Goal: Task Accomplishment & Management: Complete application form

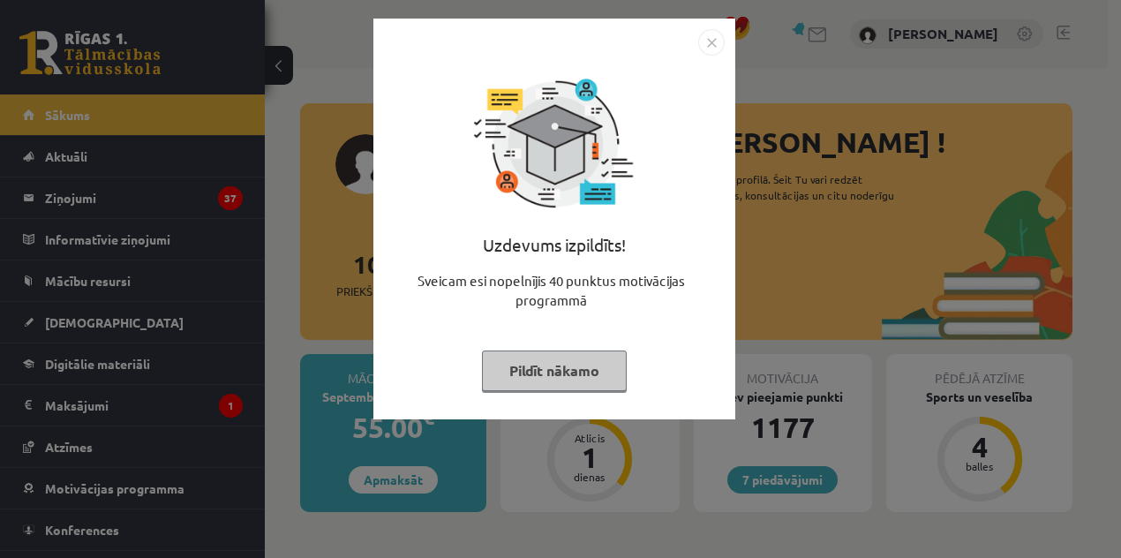
click at [584, 349] on div "Uzdevums izpildīts! Sveicam esi nopelnījis 40 punktus motivācijas programmā Pil…" at bounding box center [554, 232] width 341 height 353
click at [558, 370] on button "Pildīt nākamo" at bounding box center [554, 370] width 145 height 41
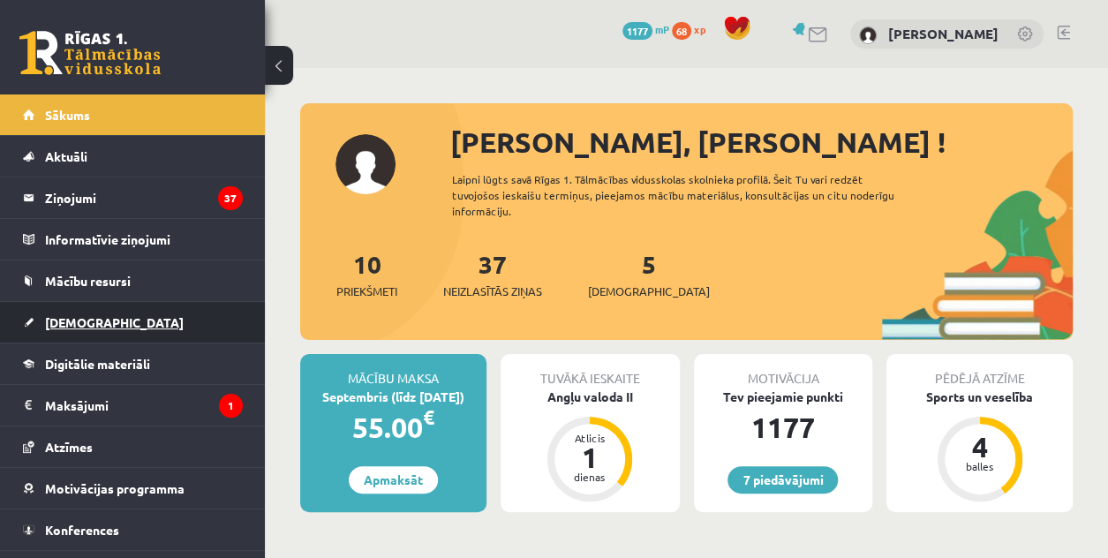
click at [87, 318] on span "[DEMOGRAPHIC_DATA]" at bounding box center [114, 322] width 139 height 16
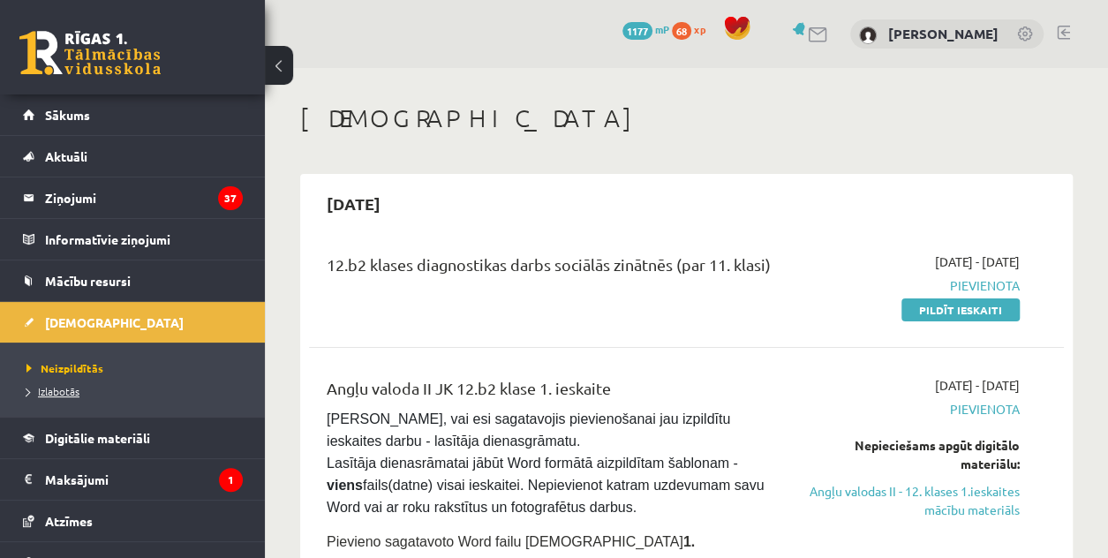
click at [32, 386] on span "Izlabotās" at bounding box center [52, 391] width 53 height 14
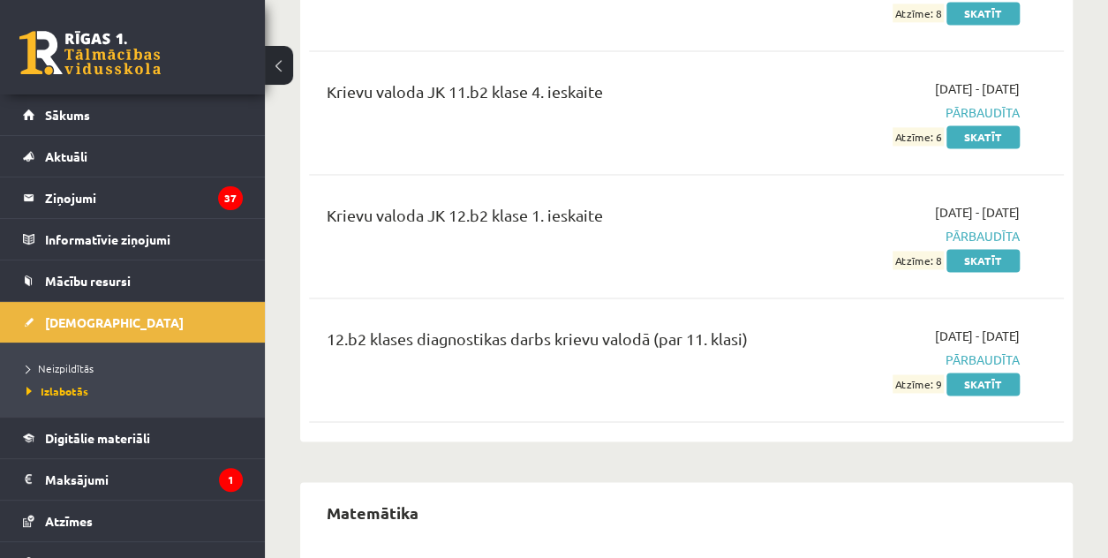
scroll to position [1238, 0]
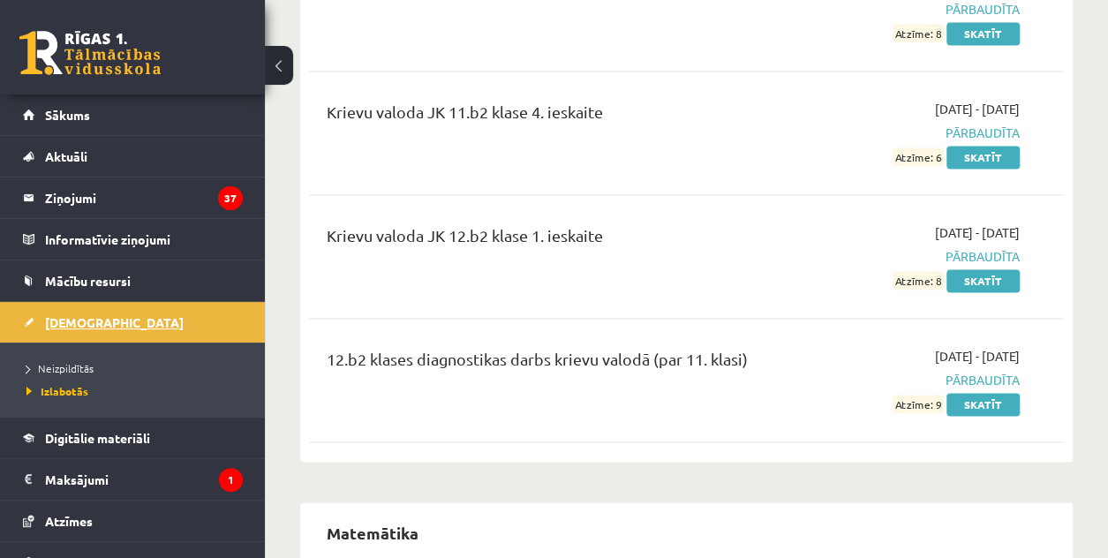
click at [74, 323] on span "[DEMOGRAPHIC_DATA]" at bounding box center [114, 322] width 139 height 16
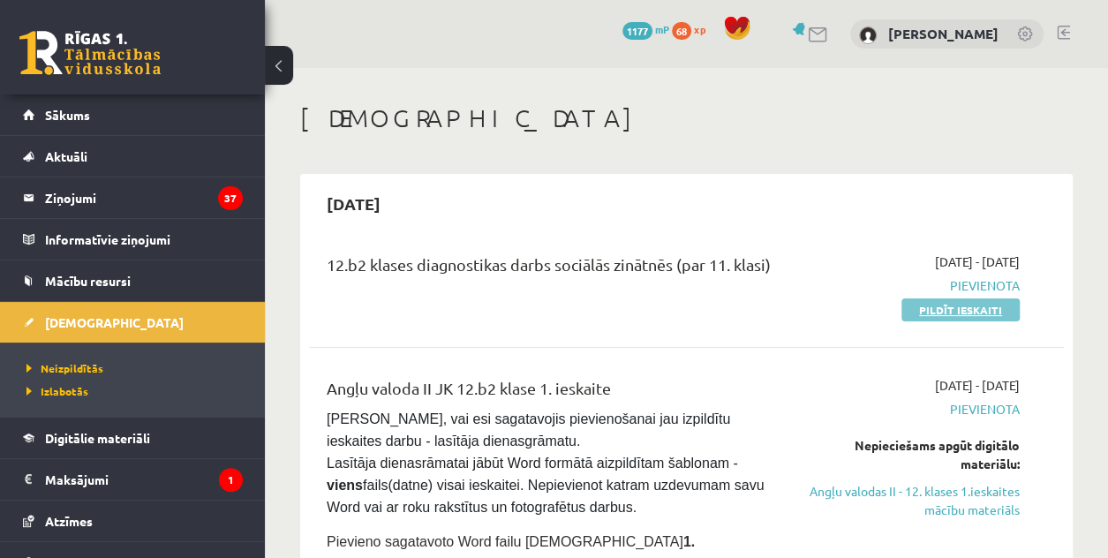
click at [933, 310] on link "Pildīt ieskaiti" at bounding box center [960, 309] width 118 height 23
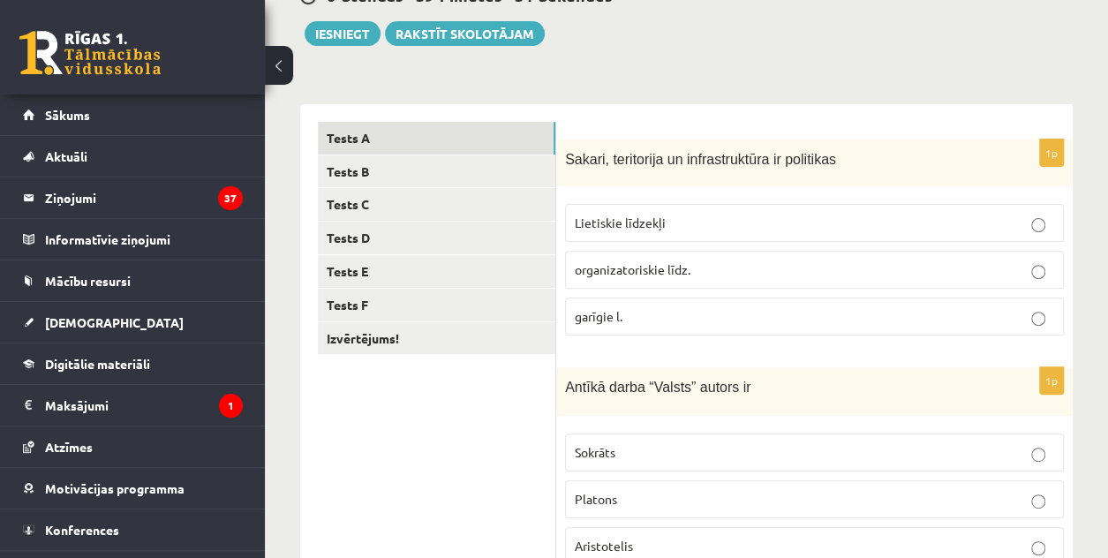
scroll to position [211, 0]
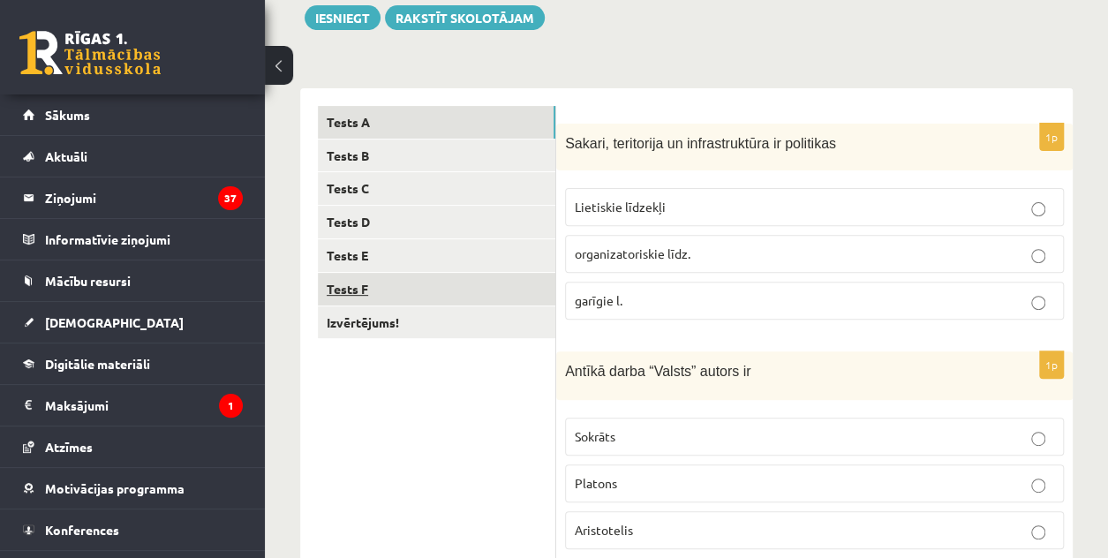
click at [468, 288] on link "Tests F" at bounding box center [436, 289] width 237 height 33
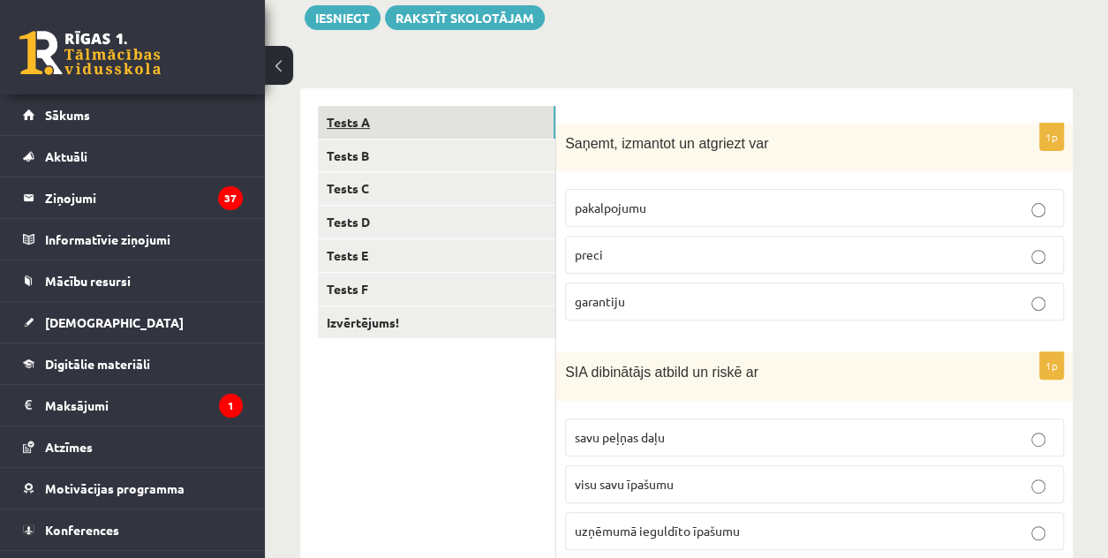
click at [475, 114] on link "Tests A" at bounding box center [436, 122] width 237 height 33
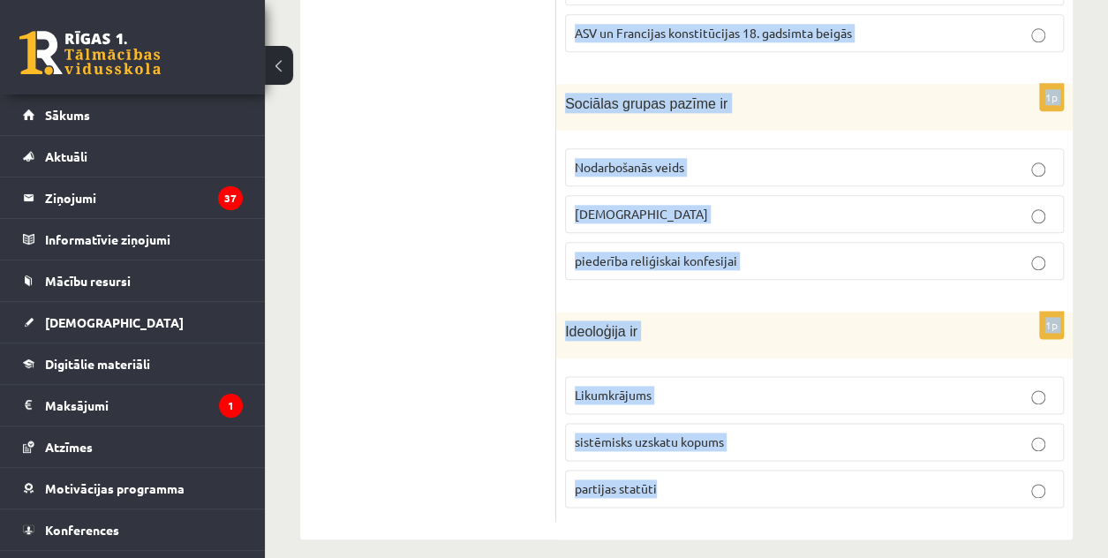
scroll to position [943, 0]
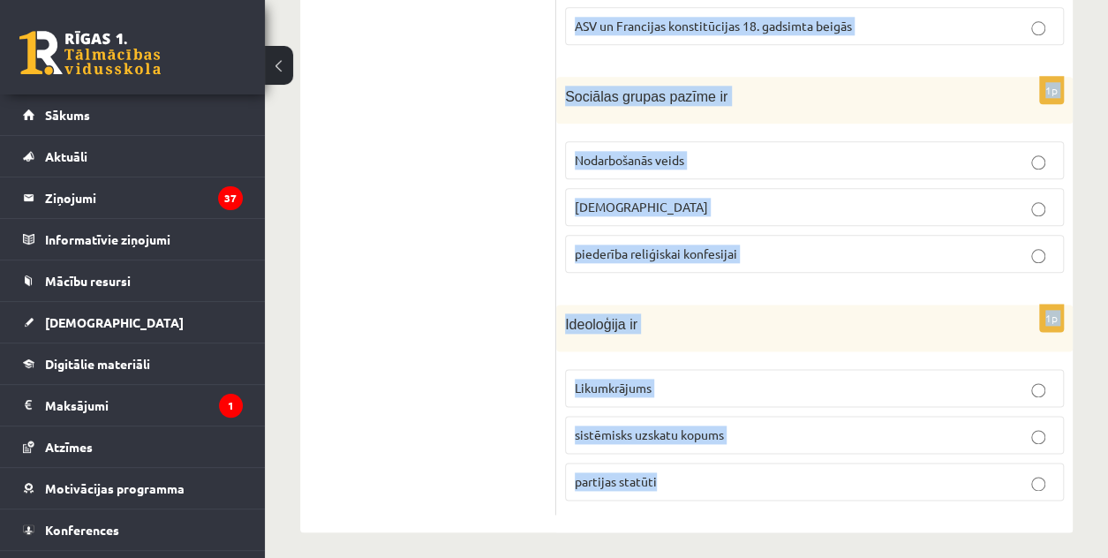
drag, startPoint x: 561, startPoint y: 141, endPoint x: 869, endPoint y: 515, distance: 484.7
copy form "Sakari, teritorija un infrastruktūra ir politikas Lietiskie līdzekļi organizato…"
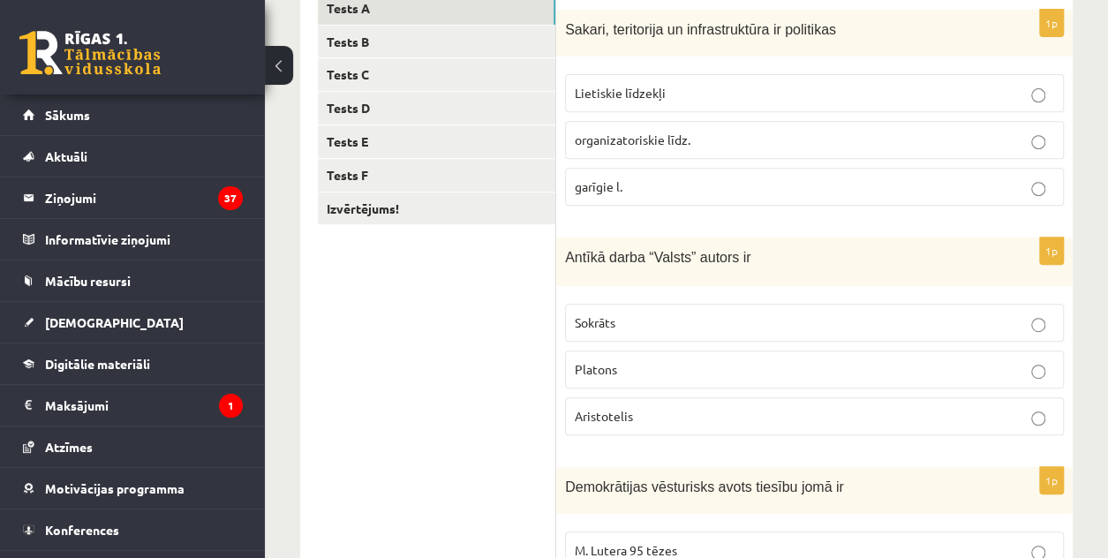
click at [477, 282] on ul "Tests A Tests B Tests C Tests D Tests E Tests F Izvērtējums!" at bounding box center [437, 562] width 238 height 1141
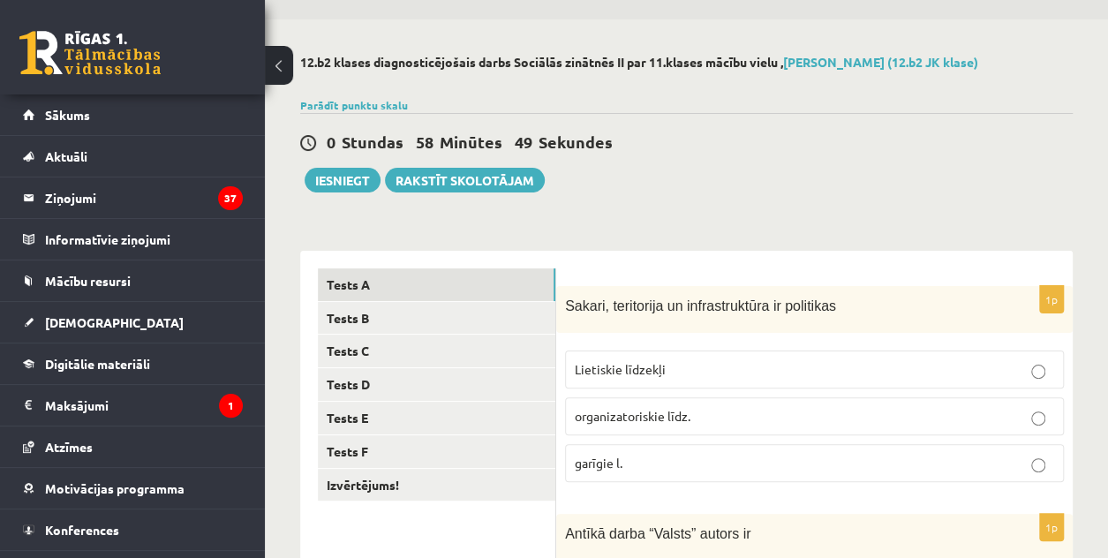
scroll to position [0, 0]
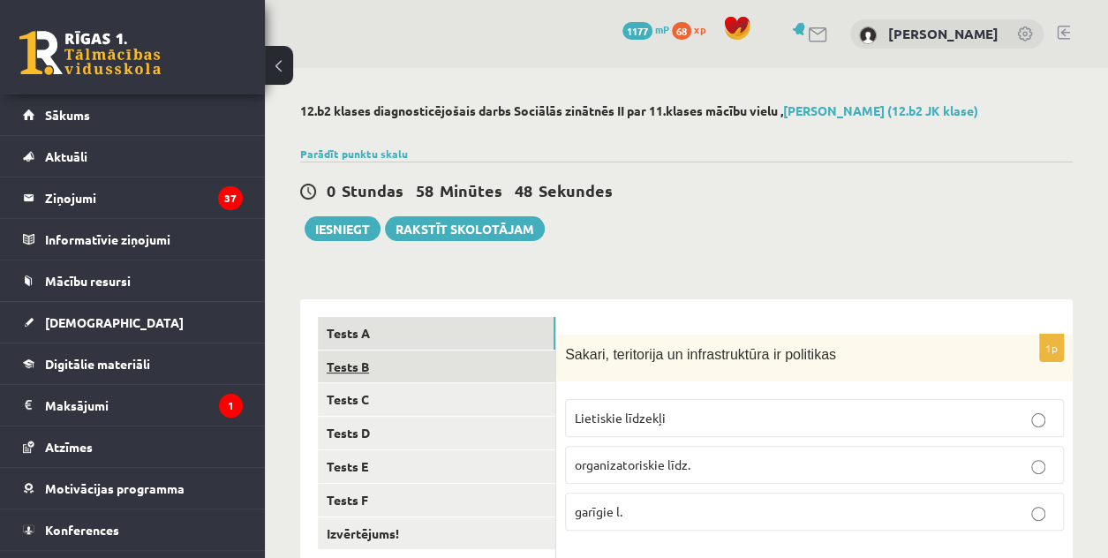
click at [360, 379] on link "Tests B" at bounding box center [436, 366] width 237 height 33
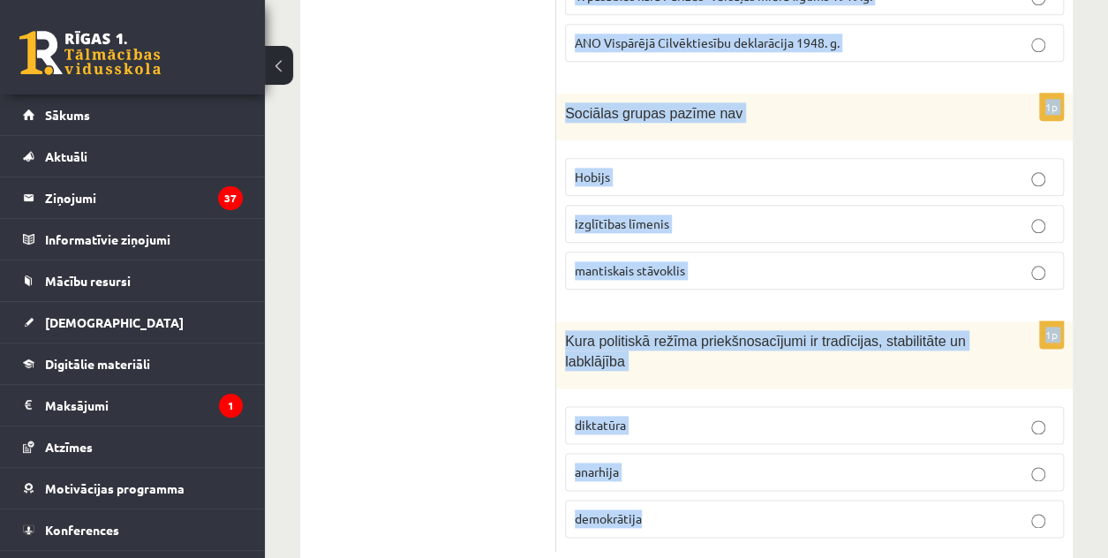
scroll to position [962, 0]
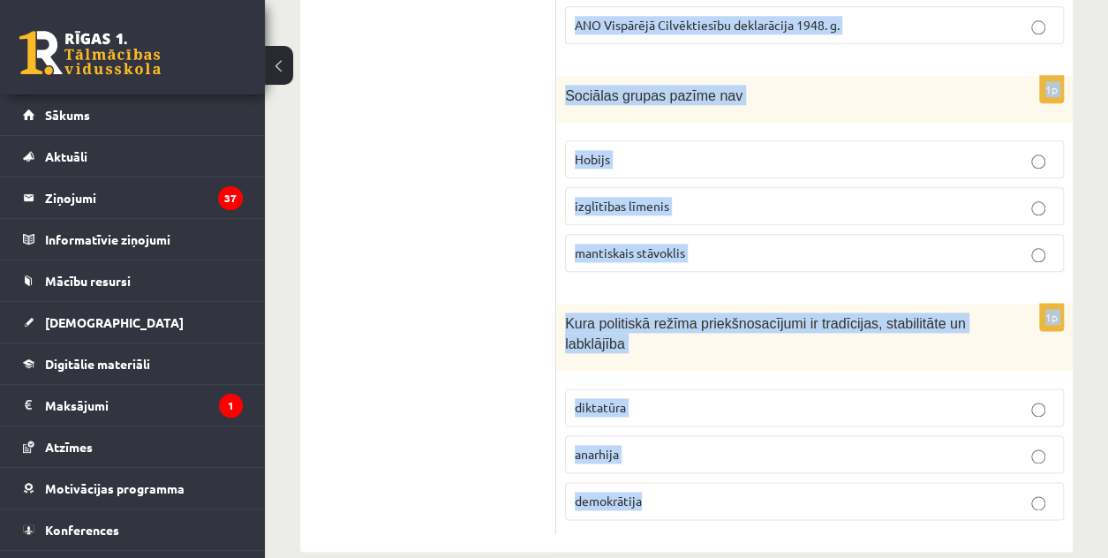
drag, startPoint x: 564, startPoint y: 359, endPoint x: 824, endPoint y: 499, distance: 295.4
copy form "Galēji izteikts diktatūras poliiskais režīms ir totalitārisms autoritārisns cit…"
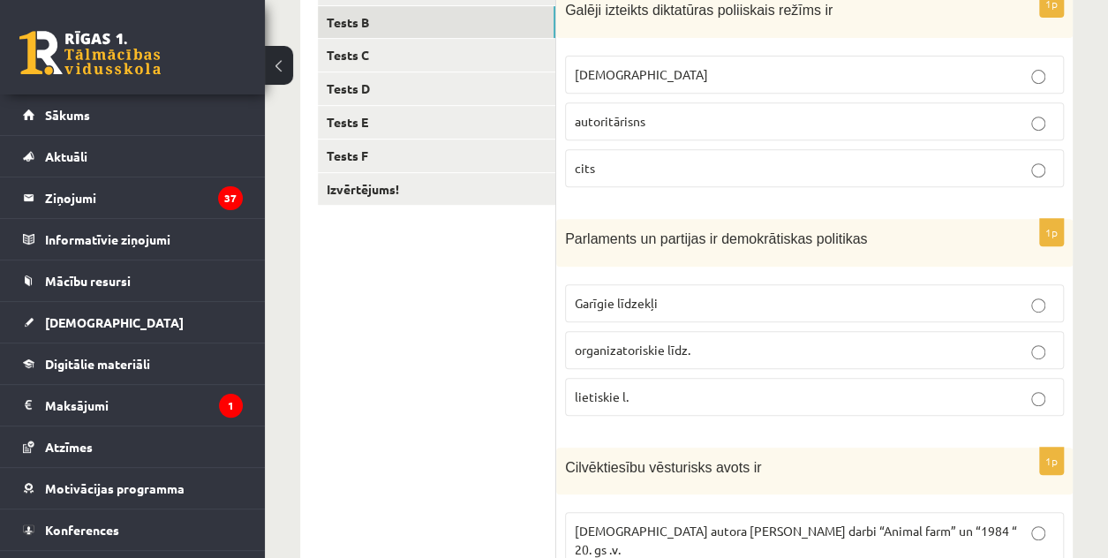
scroll to position [0, 0]
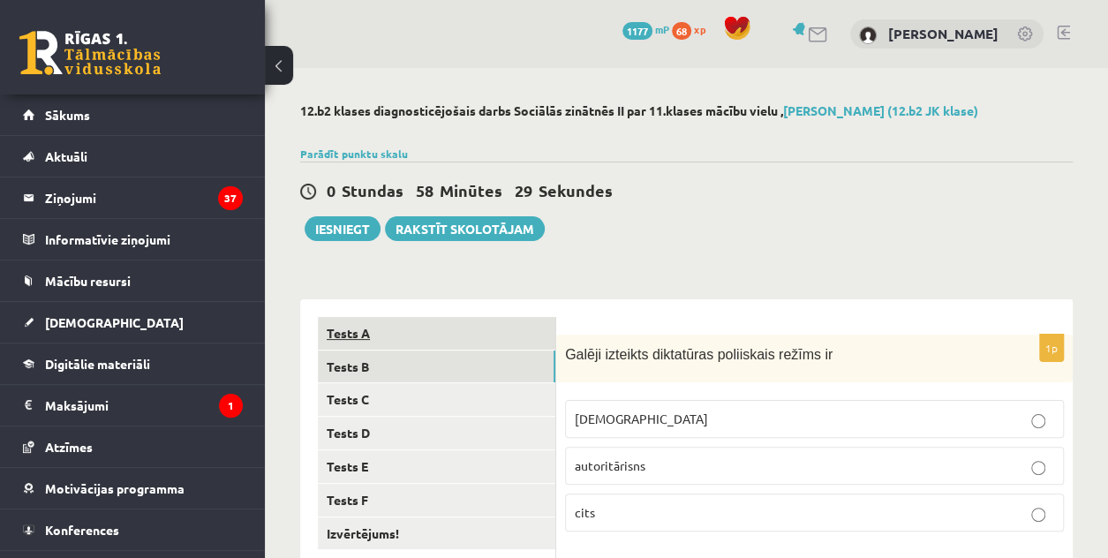
click at [417, 338] on link "Tests A" at bounding box center [436, 333] width 237 height 33
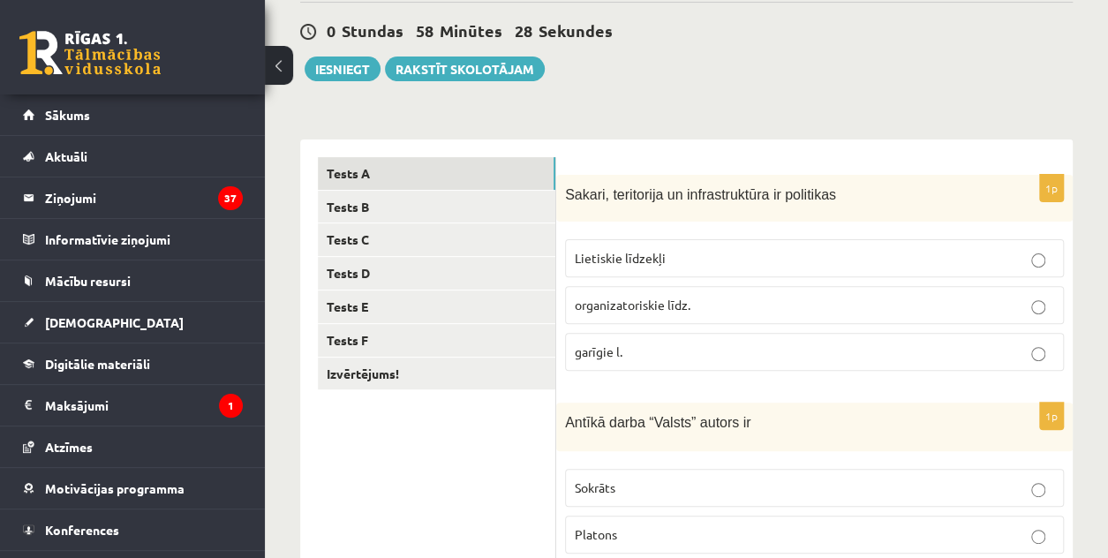
scroll to position [177, 0]
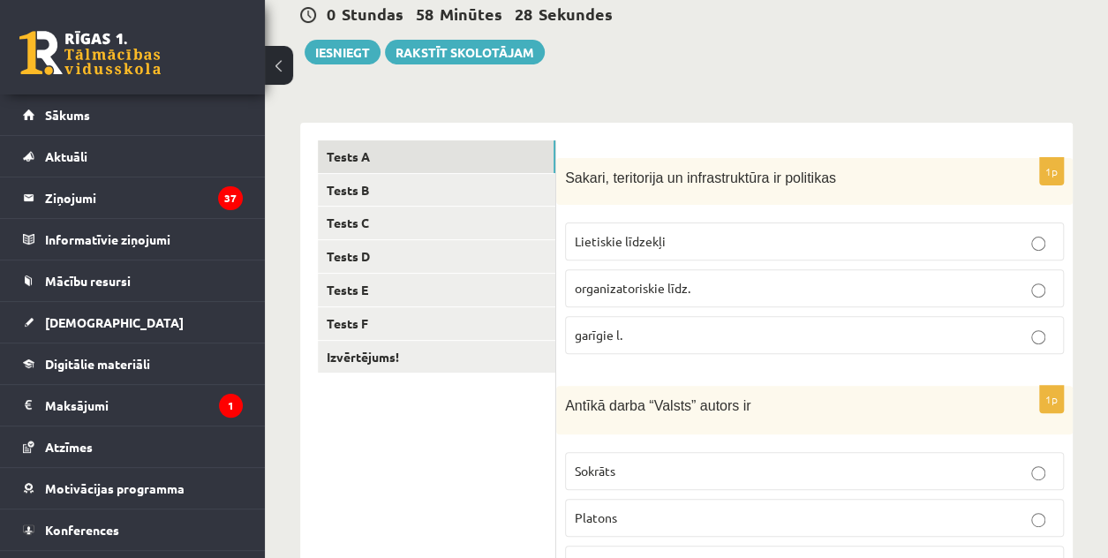
click at [751, 250] on label "Lietiskie līdzekļi" at bounding box center [814, 241] width 499 height 38
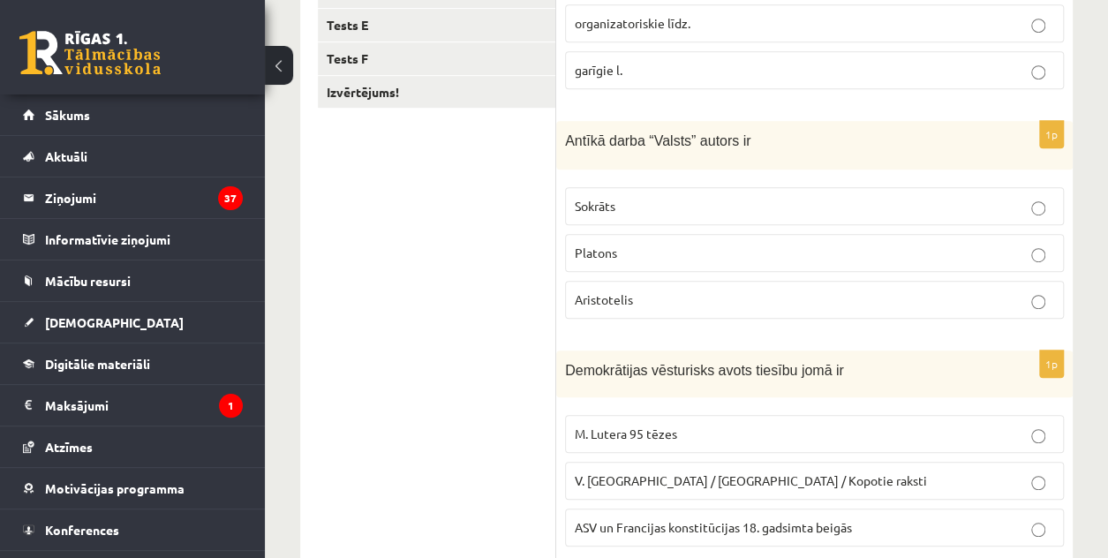
click at [658, 244] on p "Platons" at bounding box center [814, 253] width 479 height 19
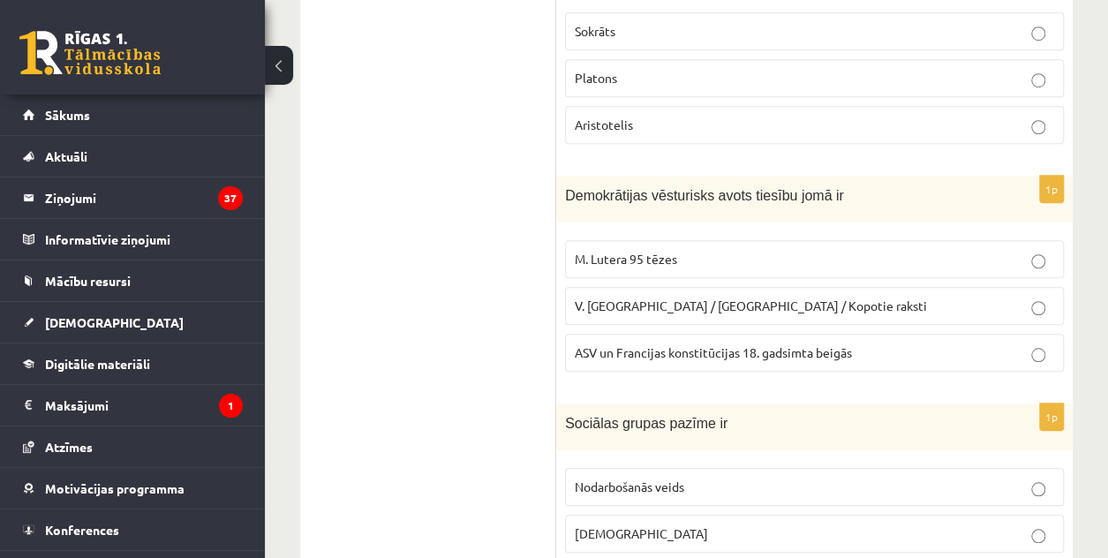
scroll to position [618, 0]
click at [621, 353] on p "ASV un Francijas konstitūcijas 18. gadsimta beigās" at bounding box center [814, 351] width 479 height 19
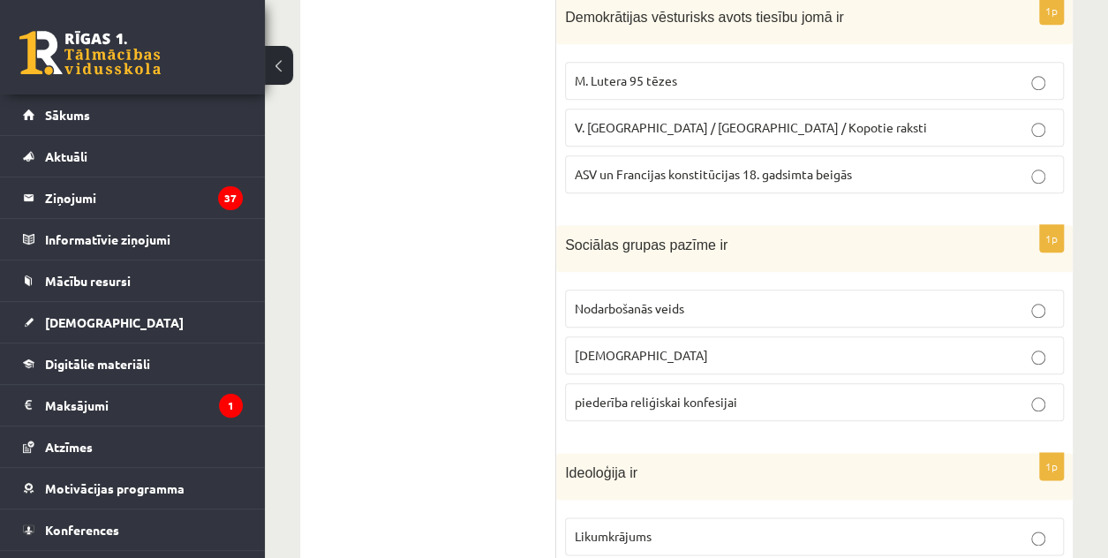
scroll to position [883, 0]
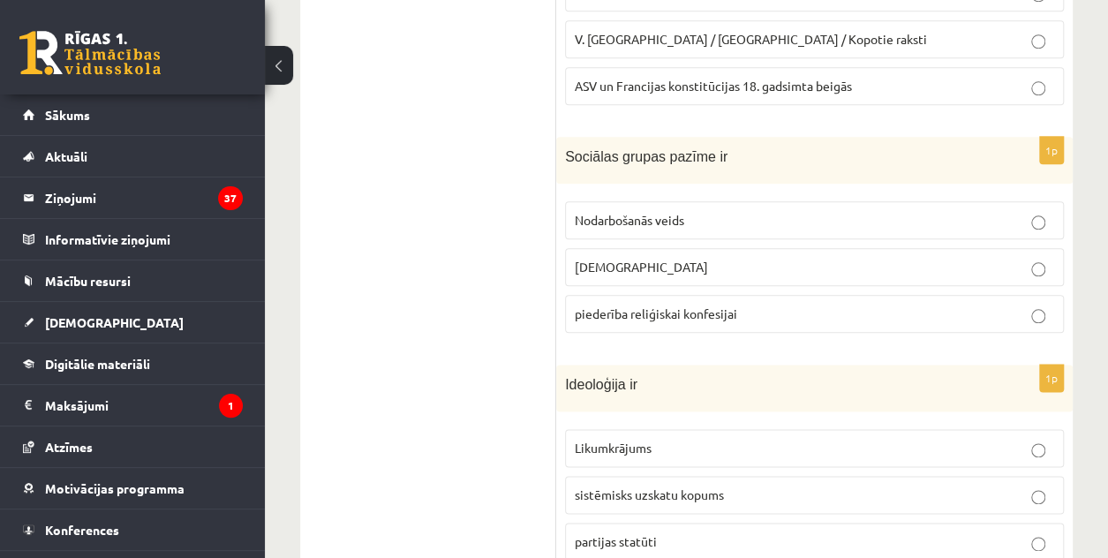
click at [712, 309] on span "piederība reliģiskai konfesijai" at bounding box center [656, 313] width 162 height 16
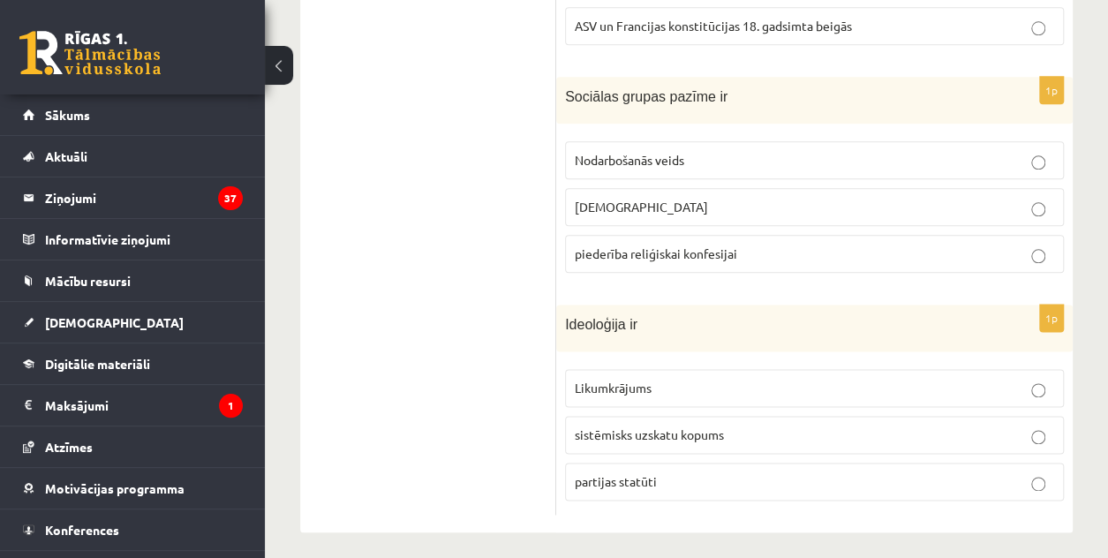
click at [647, 426] on span "sistēmisks uzskatu kopums" at bounding box center [649, 434] width 149 height 16
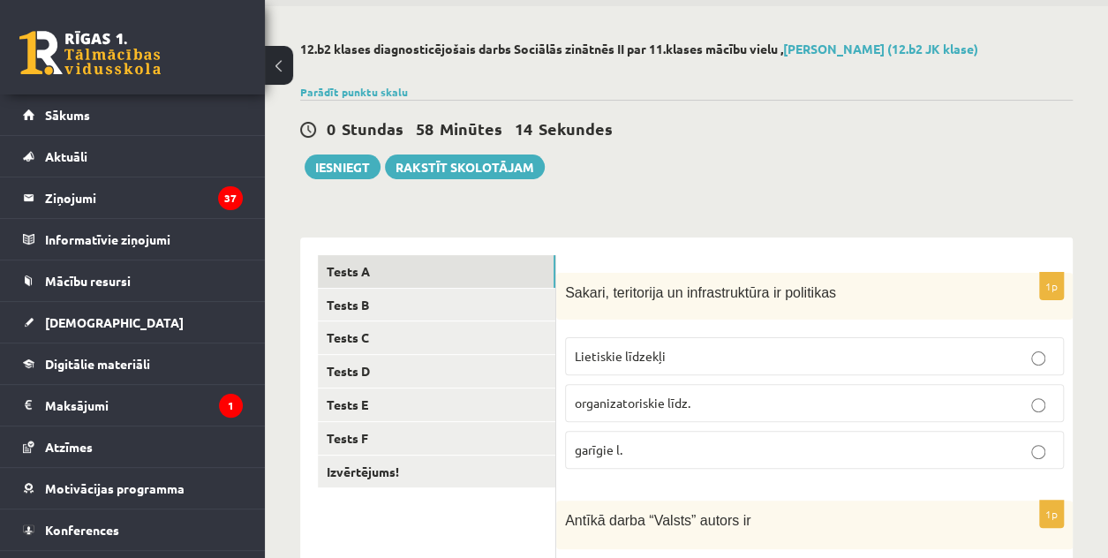
scroll to position [60, 0]
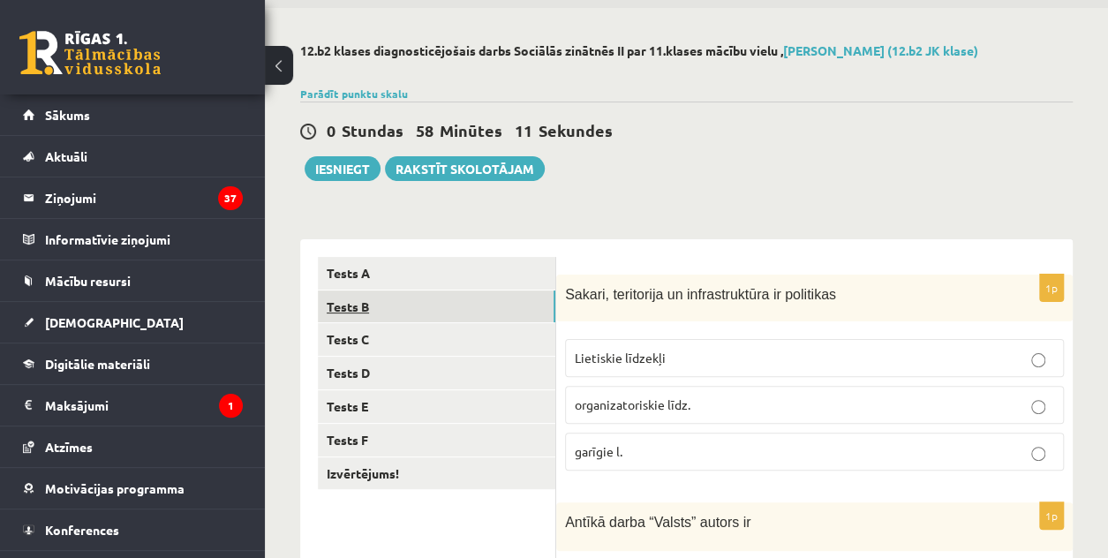
click at [399, 294] on link "Tests B" at bounding box center [436, 306] width 237 height 33
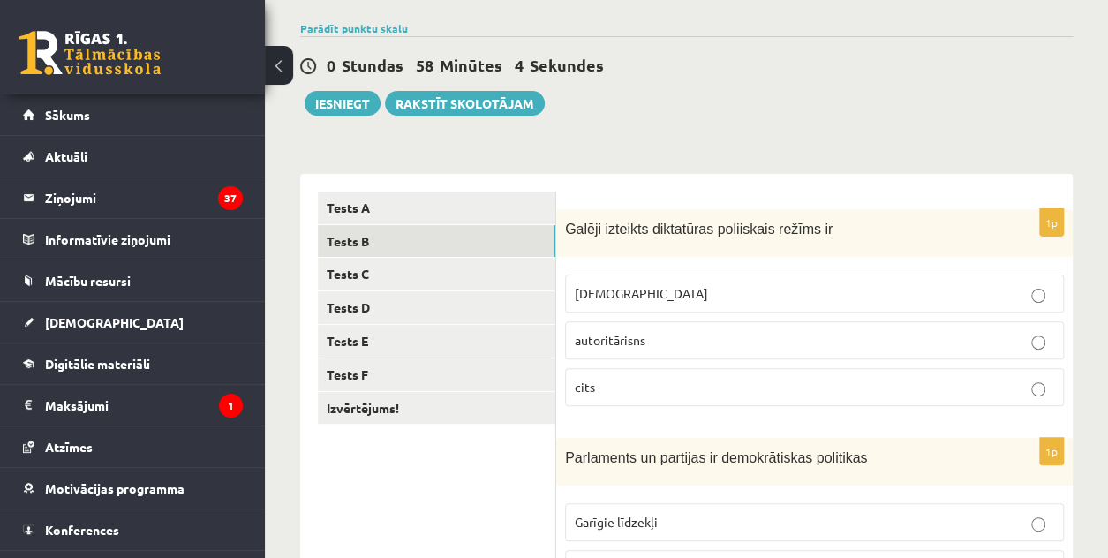
scroll to position [237, 0]
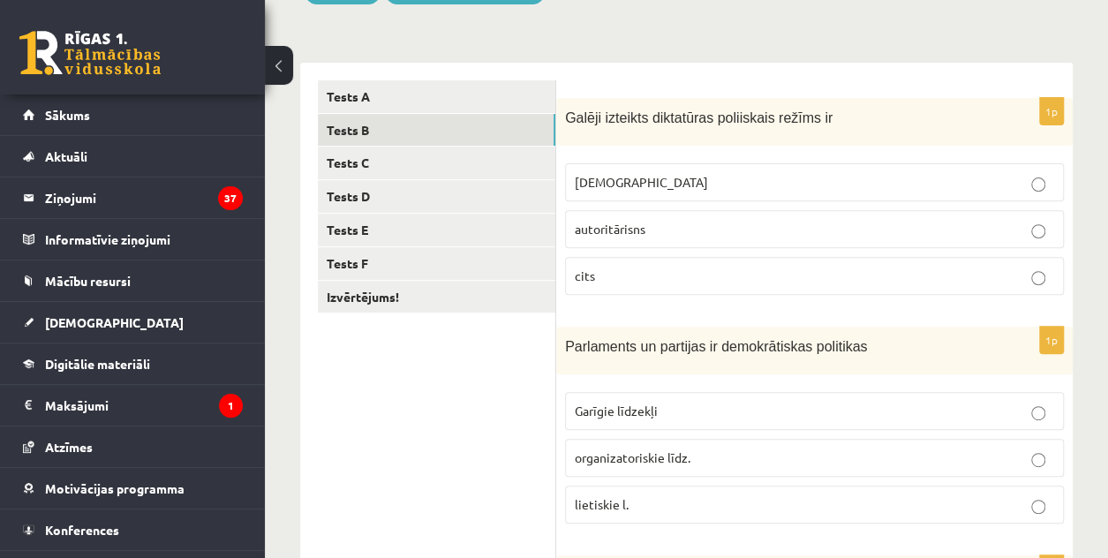
drag, startPoint x: 665, startPoint y: 184, endPoint x: 660, endPoint y: 171, distance: 13.1
click at [664, 184] on p "totalitārisms" at bounding box center [814, 182] width 479 height 19
click at [627, 470] on label "organizatoriskie līdz." at bounding box center [814, 458] width 499 height 38
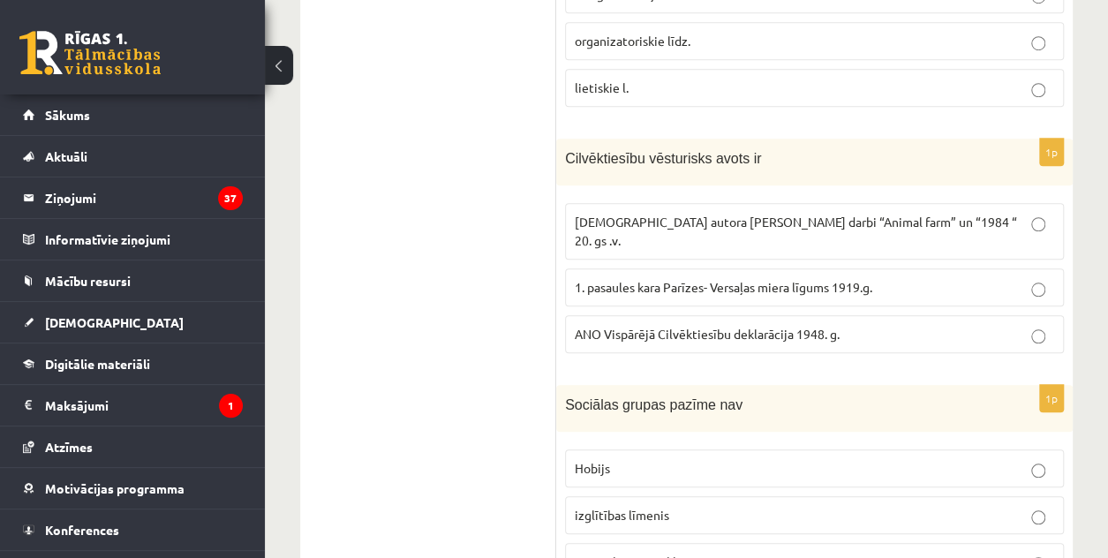
scroll to position [678, 0]
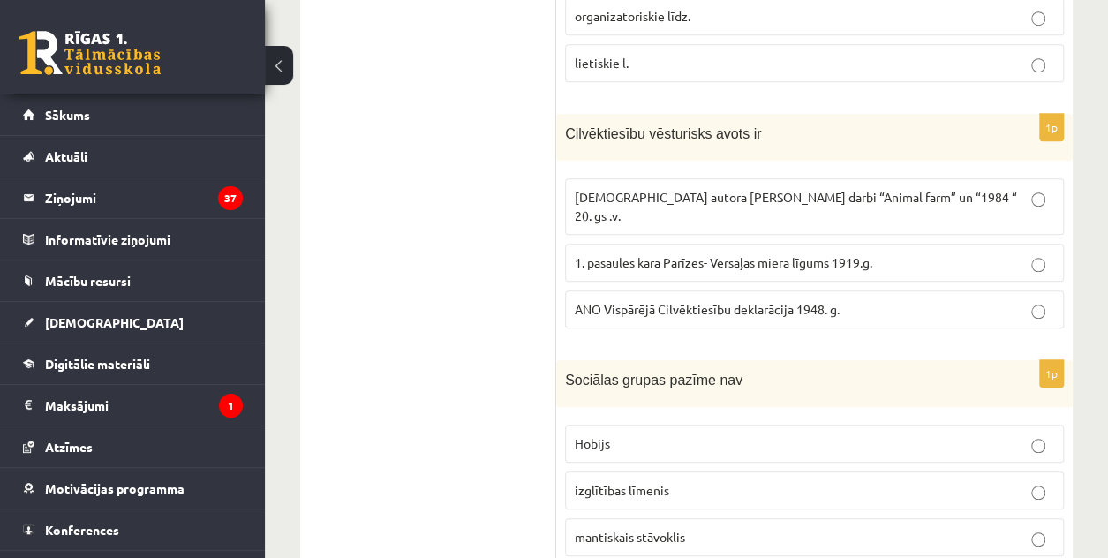
click at [625, 301] on span "ANO Vispārējā Cilvēktiesību deklarācija 1948. g." at bounding box center [707, 309] width 265 height 16
click at [602, 435] on span "Hobijs" at bounding box center [592, 443] width 35 height 16
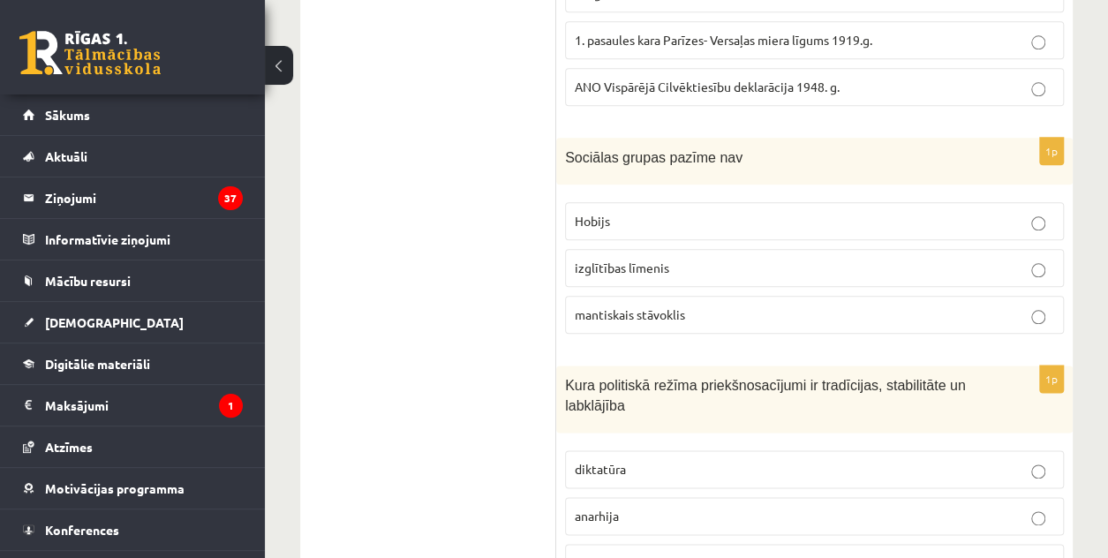
scroll to position [943, 0]
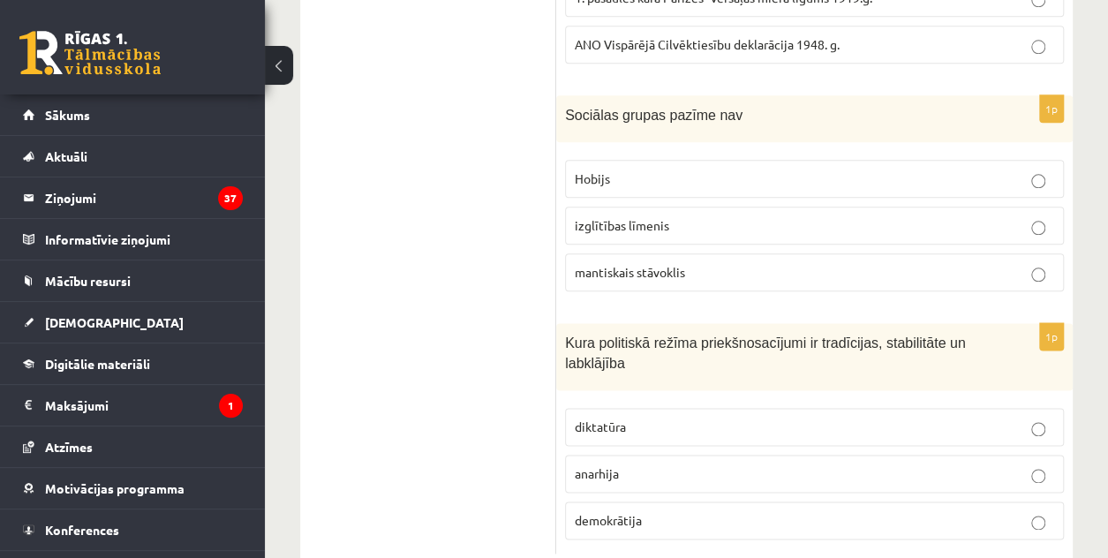
click at [634, 511] on p "demokrātija" at bounding box center [814, 520] width 479 height 19
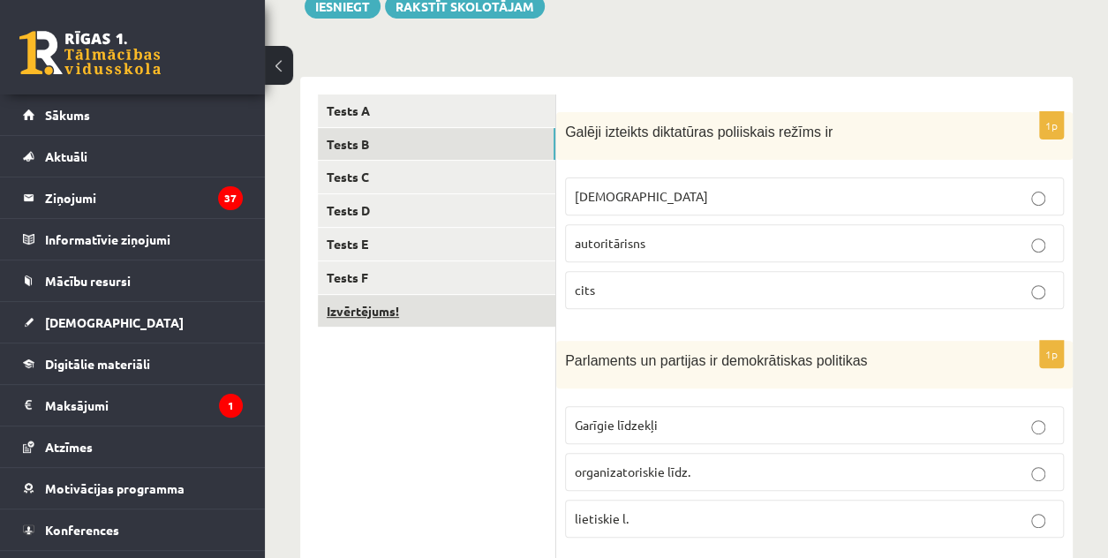
scroll to position [168, 0]
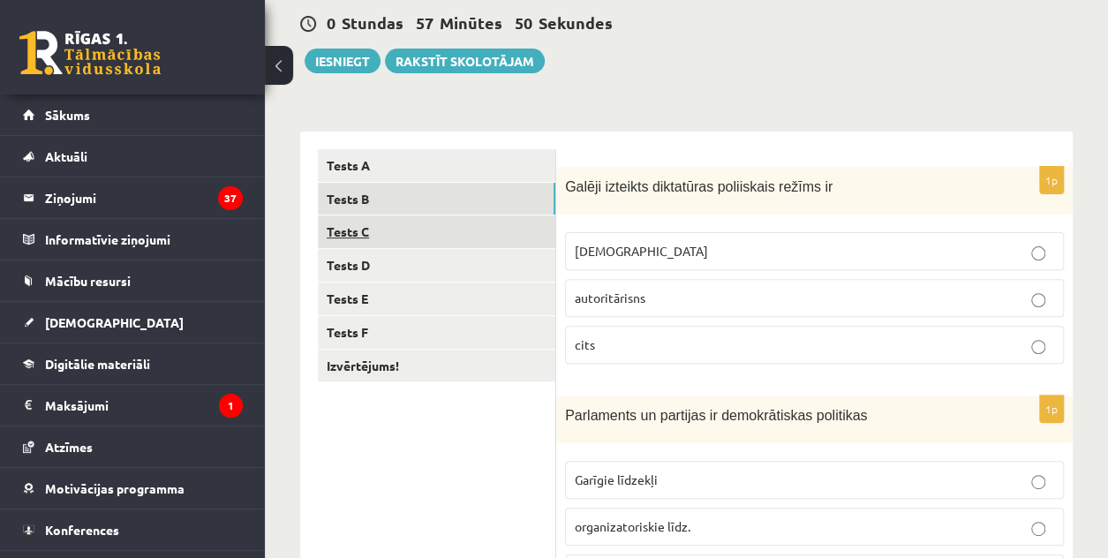
click at [482, 238] on link "Tests C" at bounding box center [436, 231] width 237 height 33
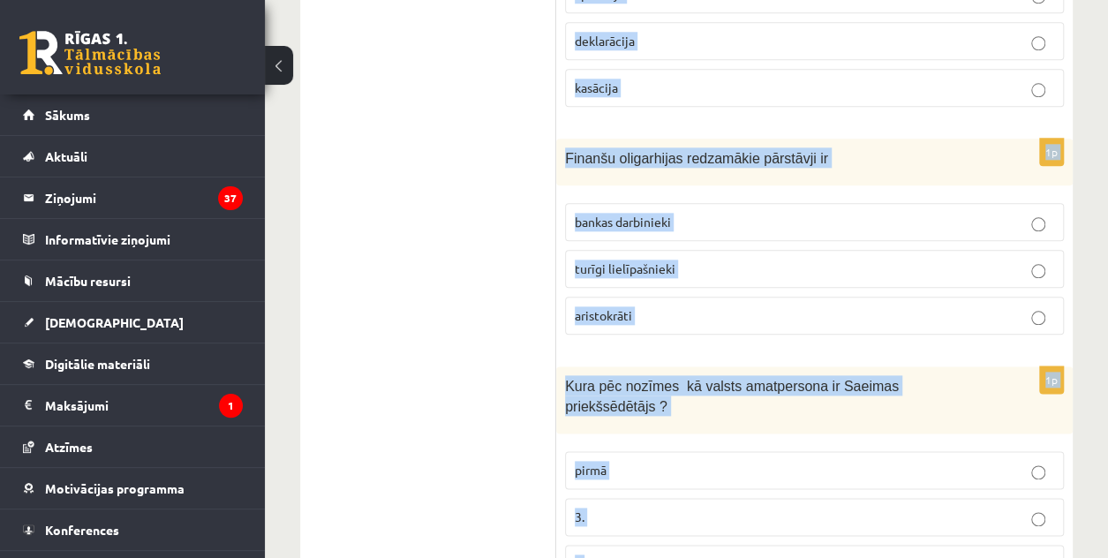
scroll to position [944, 0]
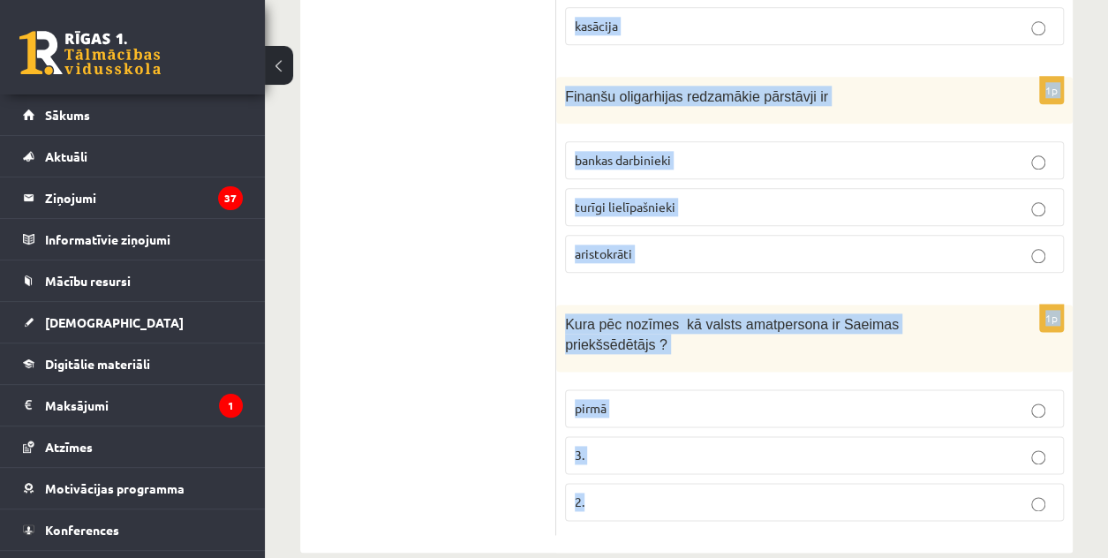
drag, startPoint x: 568, startPoint y: 189, endPoint x: 927, endPoint y: 481, distance: 462.4
copy form "Ministru kabinets sastāv no pašvaldību deputātiem senjora un vasaļiem ministru …"
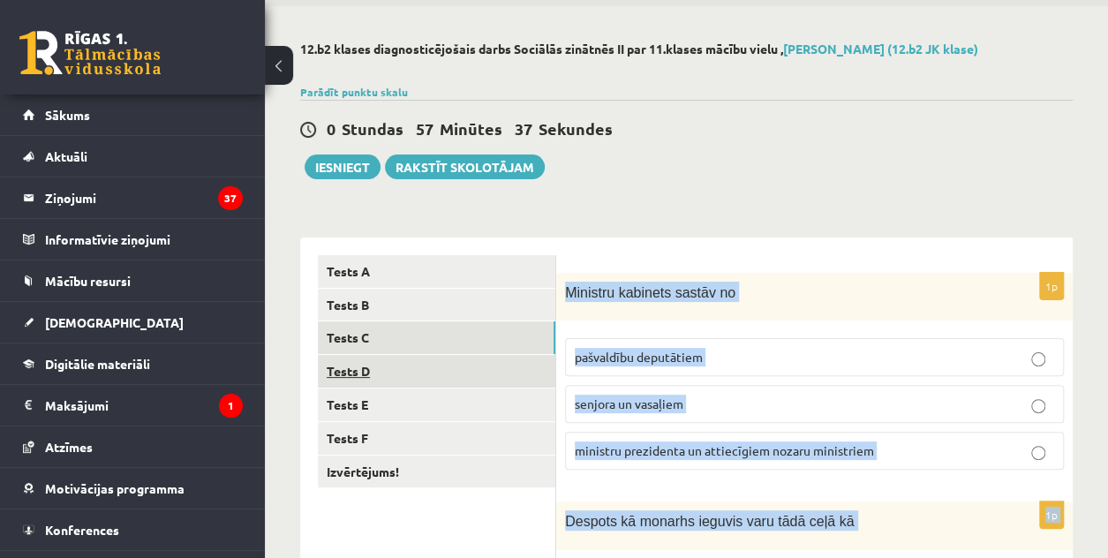
scroll to position [61, 0]
click at [417, 379] on link "Tests D" at bounding box center [436, 372] width 237 height 33
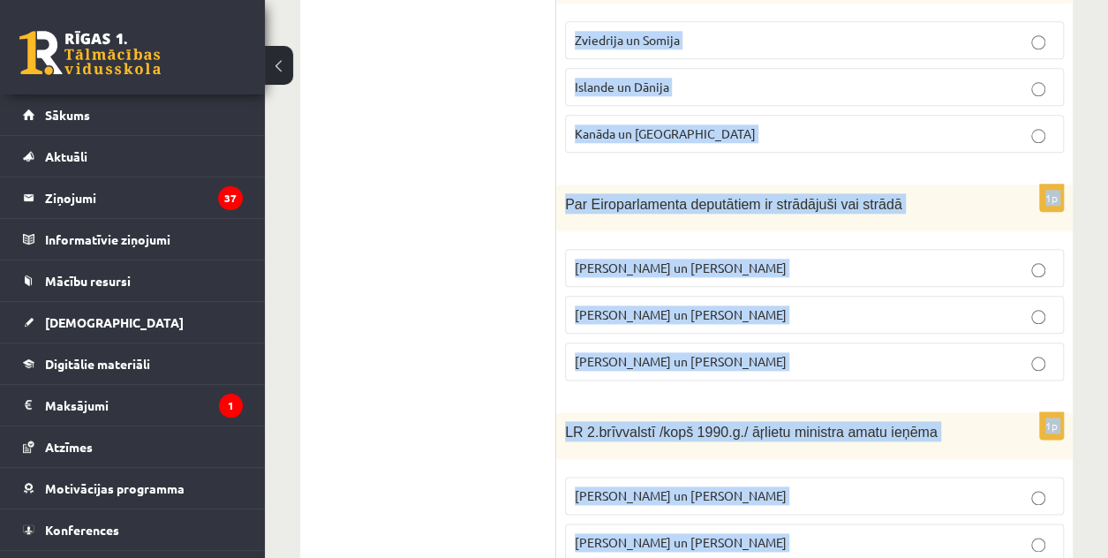
scroll to position [941, 0]
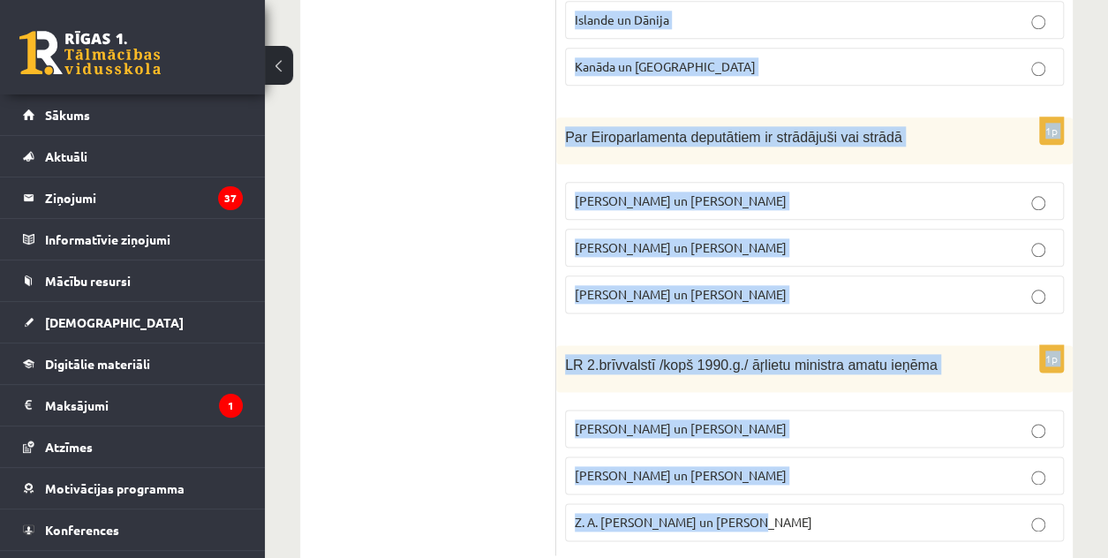
drag, startPoint x: 566, startPoint y: 297, endPoint x: 916, endPoint y: 498, distance: 403.7
copy form "Kurā no 3 Baltijas valstīm v. prezidentam ir īsākais pilnvaru termiņš ? EE LV L…"
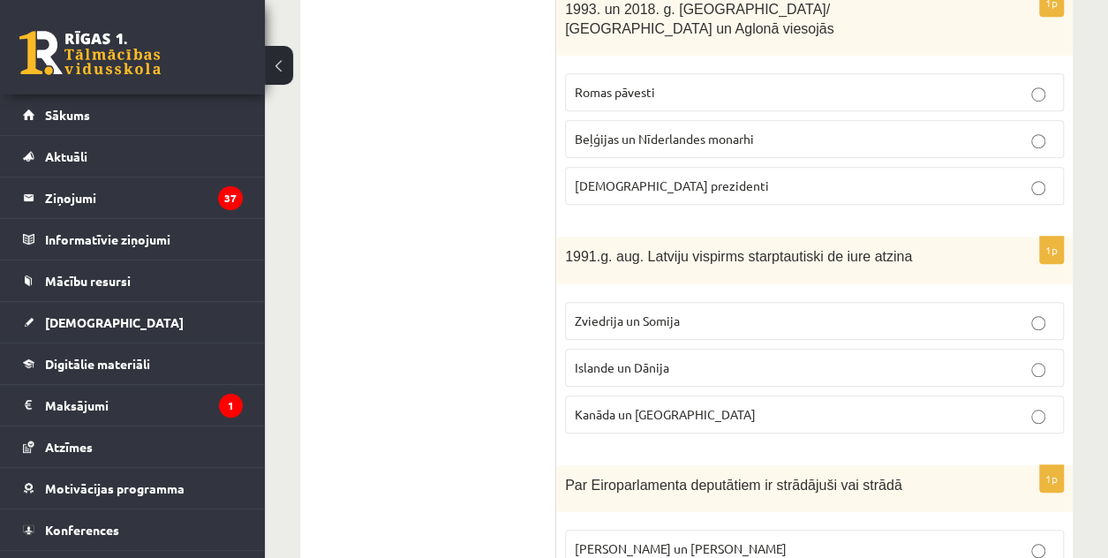
scroll to position [323, 0]
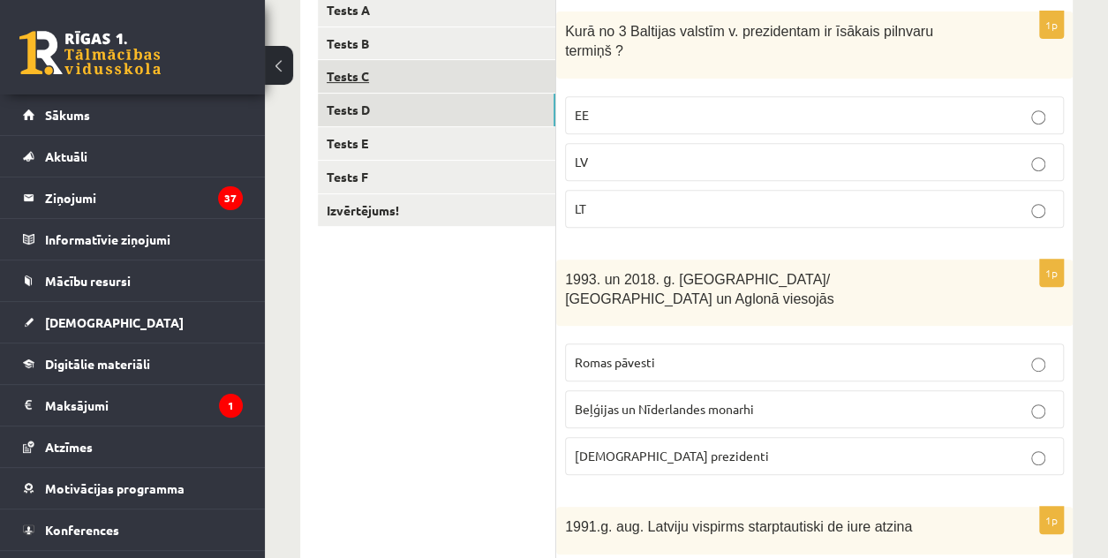
click at [471, 79] on link "Tests C" at bounding box center [436, 76] width 237 height 33
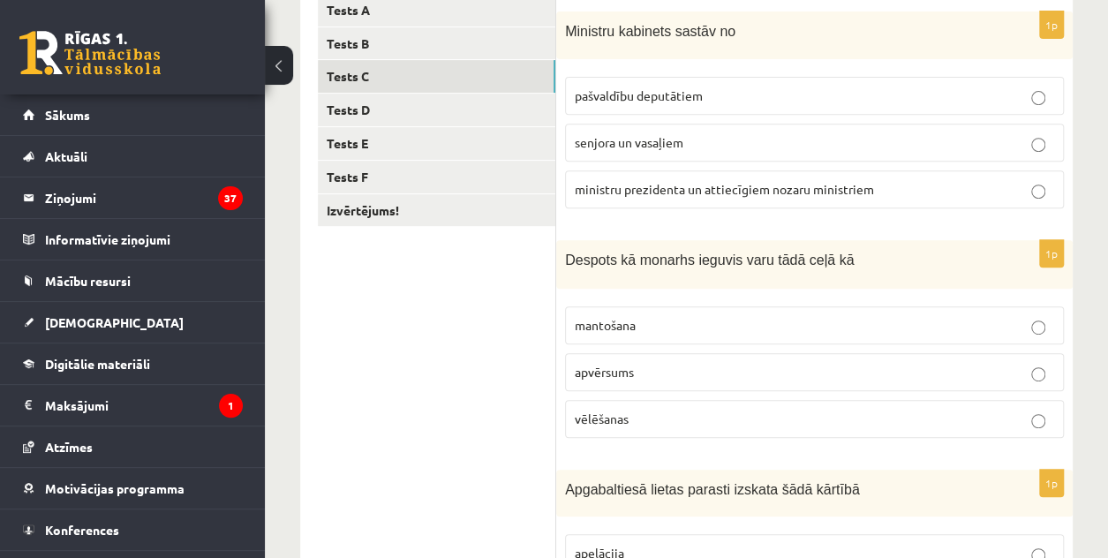
drag, startPoint x: 674, startPoint y: 196, endPoint x: 672, endPoint y: 184, distance: 11.8
click at [674, 198] on label "ministru prezidenta un attiecīgiem nozaru ministriem" at bounding box center [814, 189] width 499 height 38
click at [639, 372] on p "apvērsums" at bounding box center [814, 372] width 479 height 19
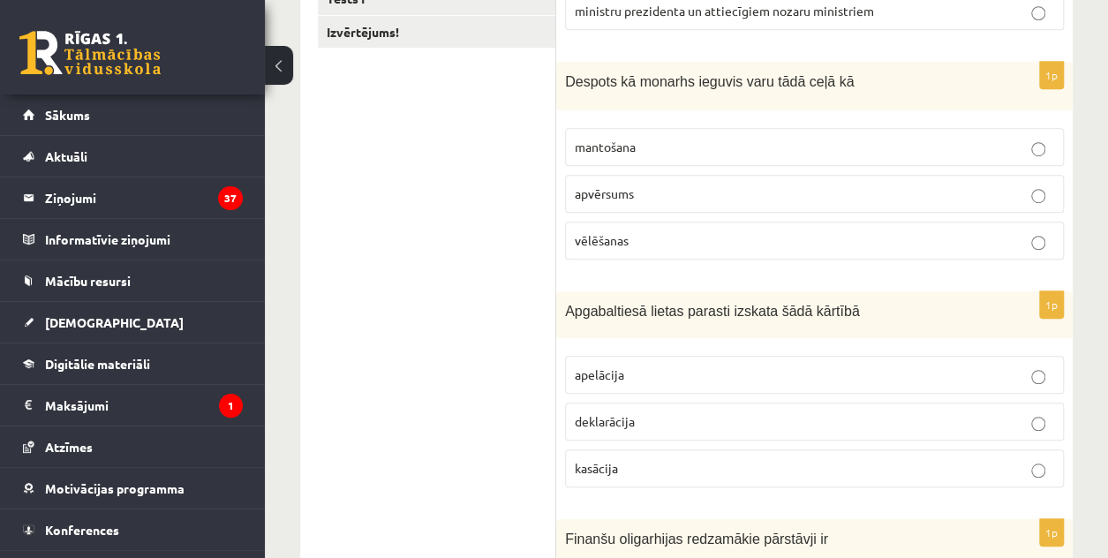
scroll to position [588, 0]
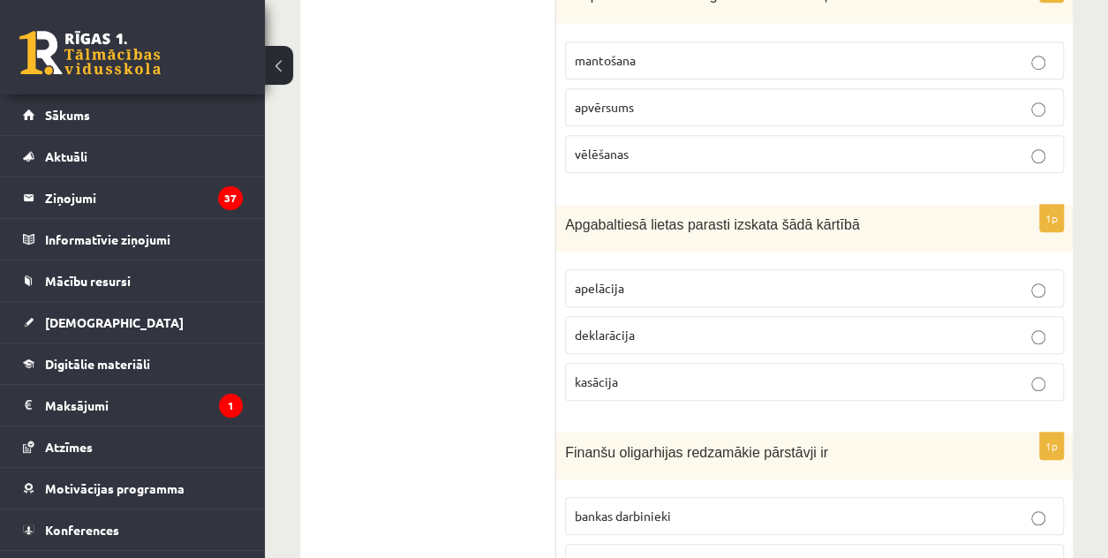
click at [632, 296] on label "apelācija" at bounding box center [814, 288] width 499 height 38
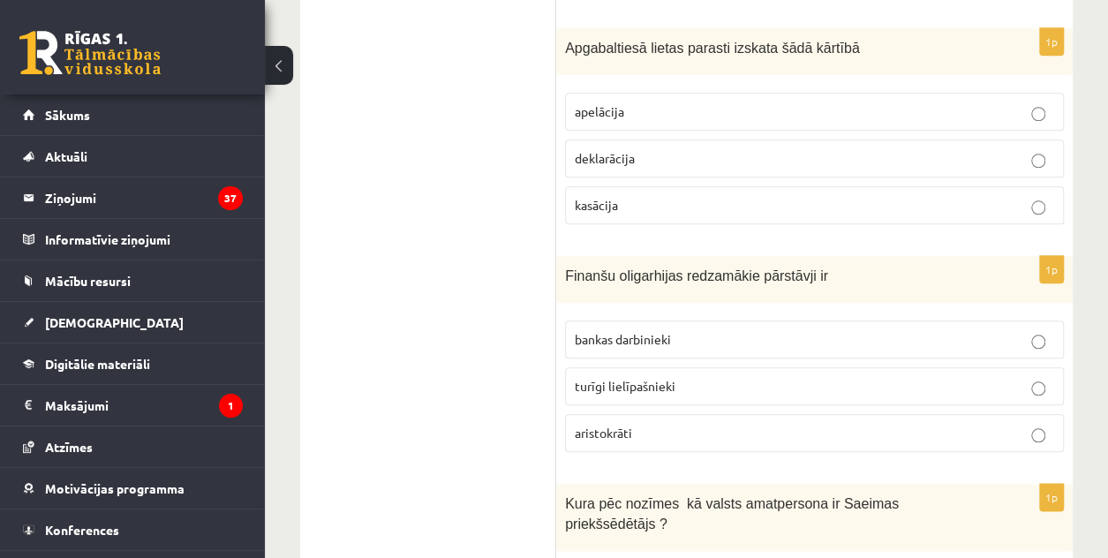
click at [775, 389] on label "turīgi lielīpašnieki" at bounding box center [814, 386] width 499 height 38
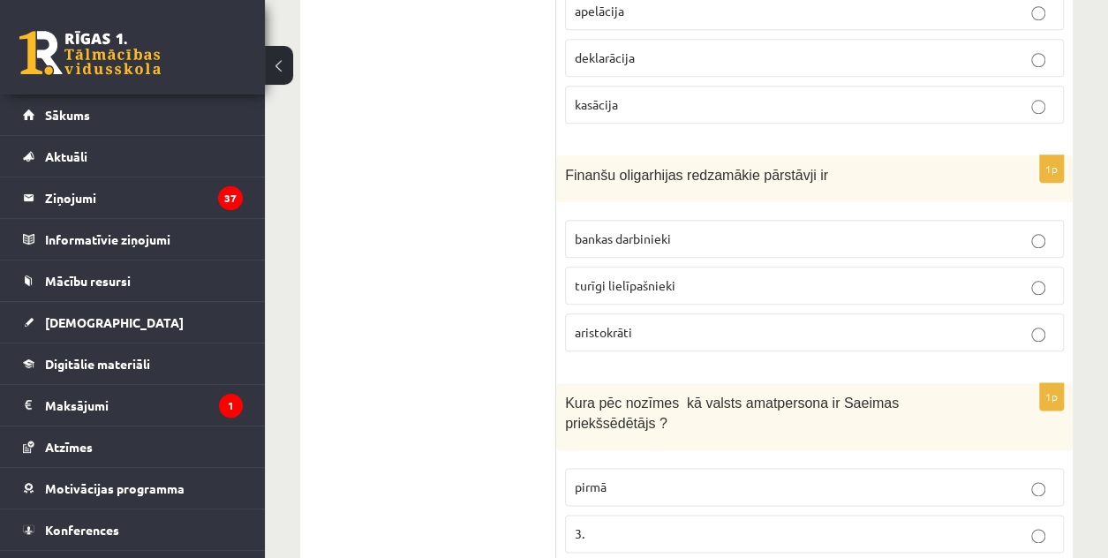
scroll to position [941, 0]
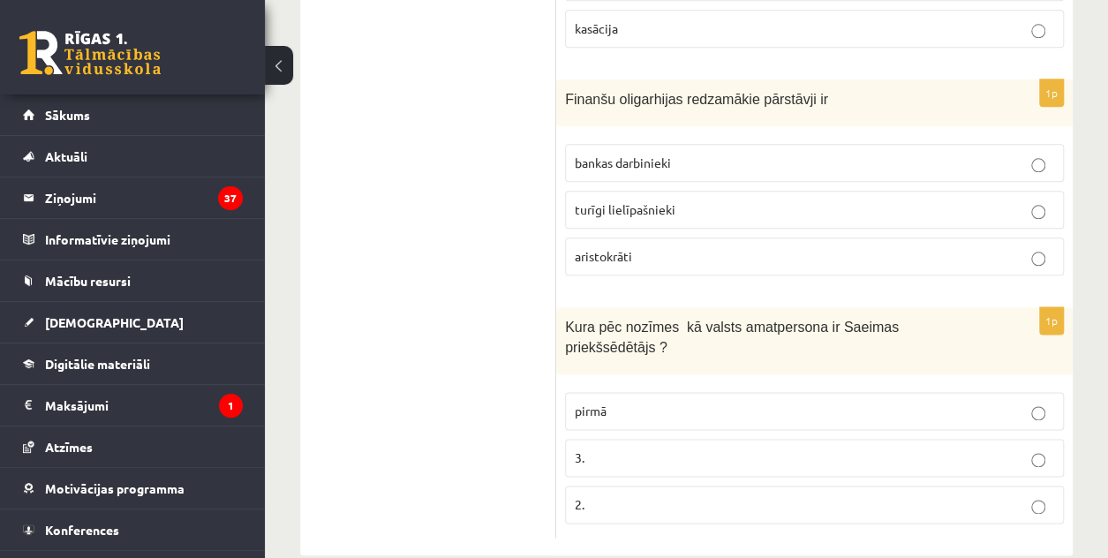
click at [658, 495] on p "2." at bounding box center [814, 504] width 479 height 19
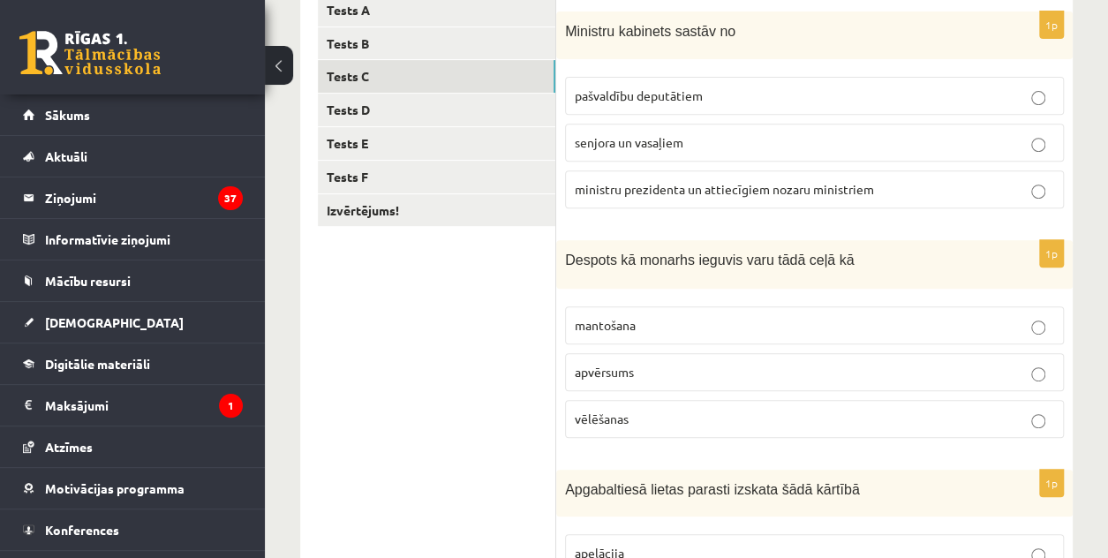
scroll to position [58, 0]
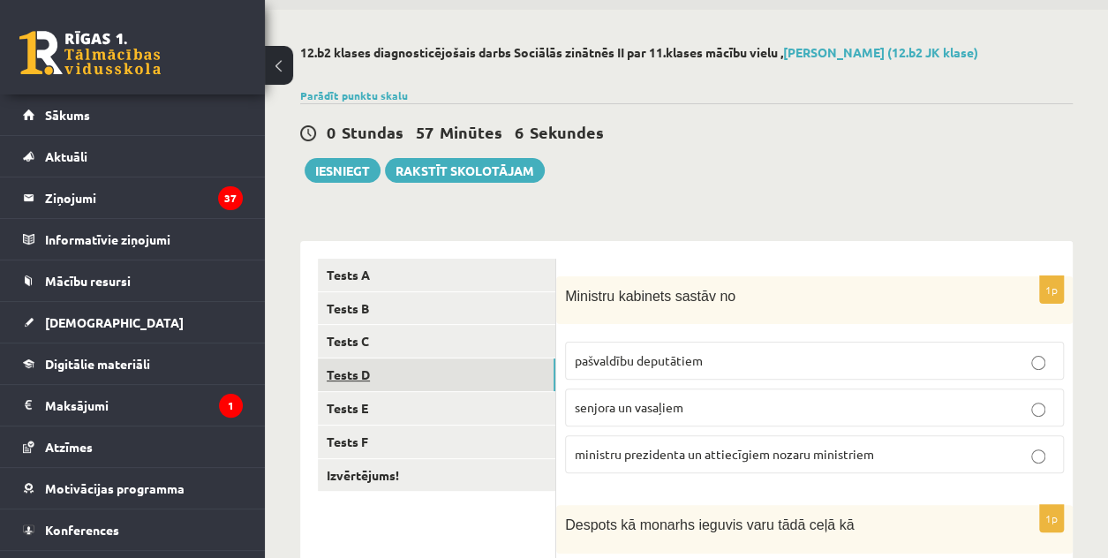
click at [388, 382] on link "Tests D" at bounding box center [436, 374] width 237 height 33
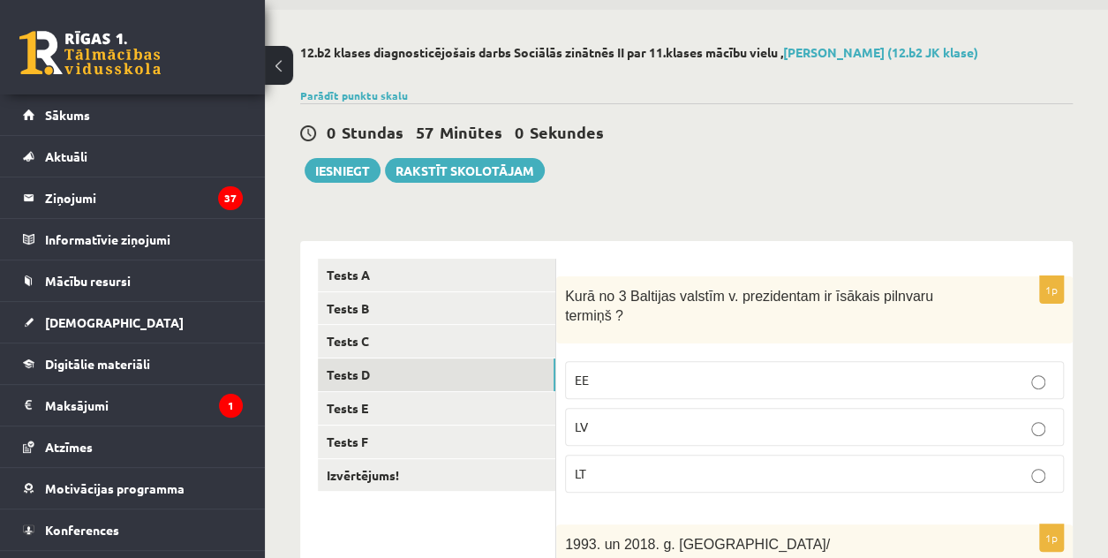
click at [639, 361] on label "EE" at bounding box center [814, 380] width 499 height 38
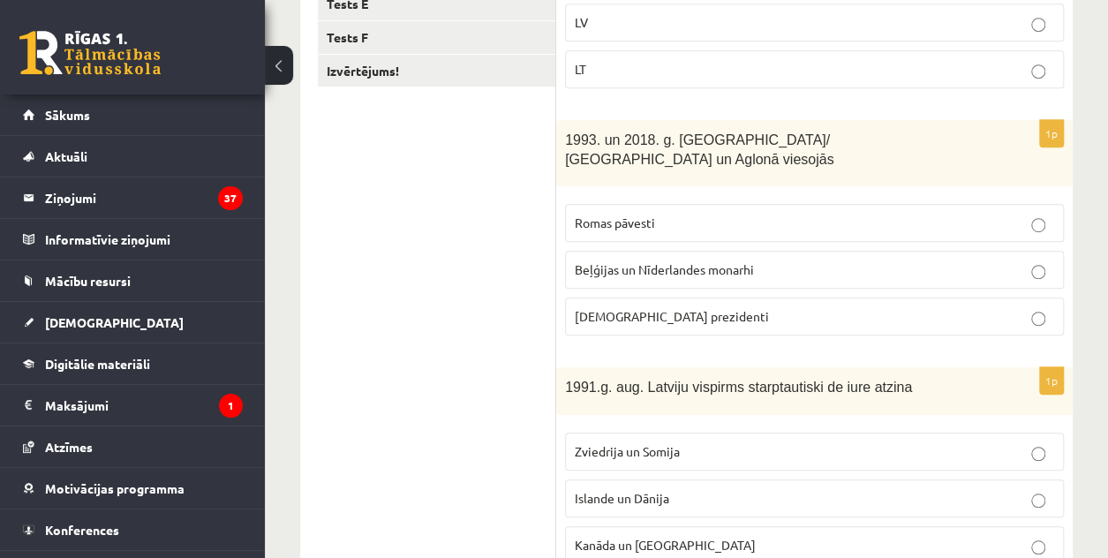
scroll to position [588, 0]
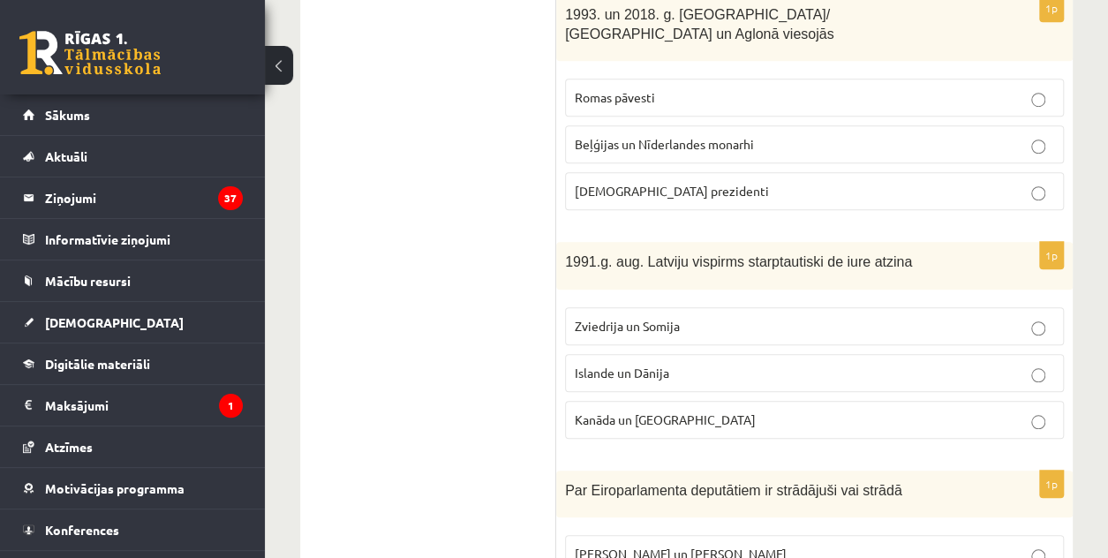
click at [710, 88] on p "Romas pāvesti" at bounding box center [814, 97] width 479 height 19
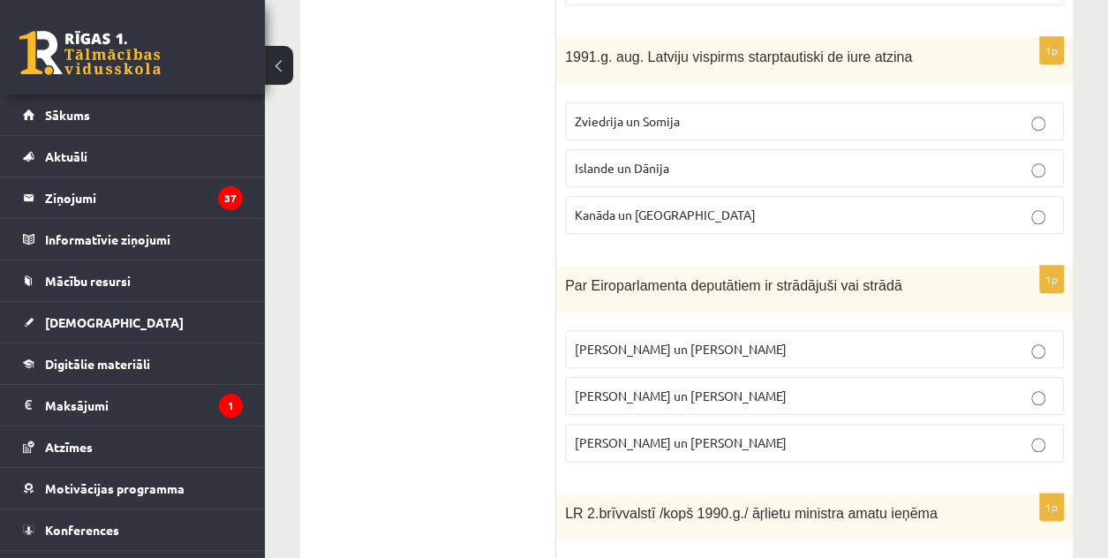
scroll to position [764, 0]
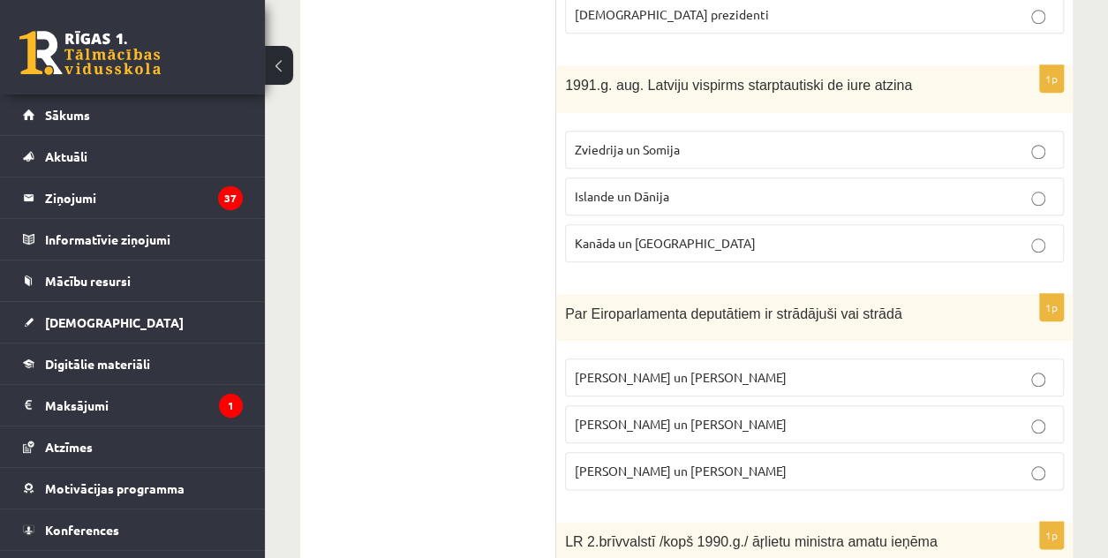
click at [708, 187] on p "Islande un Dānija" at bounding box center [814, 196] width 479 height 19
click at [651, 416] on span "I. Vaidere un N. Ušakovs" at bounding box center [681, 424] width 212 height 16
click at [723, 358] on fieldset "V. Koziols un A. Kalvītis I. Vaidere un N. Ušakovs Z. Liepiņš un K. Dimiters" at bounding box center [814, 423] width 499 height 146
click at [720, 405] on label "I. Vaidere un N. Ušakovs" at bounding box center [814, 424] width 499 height 38
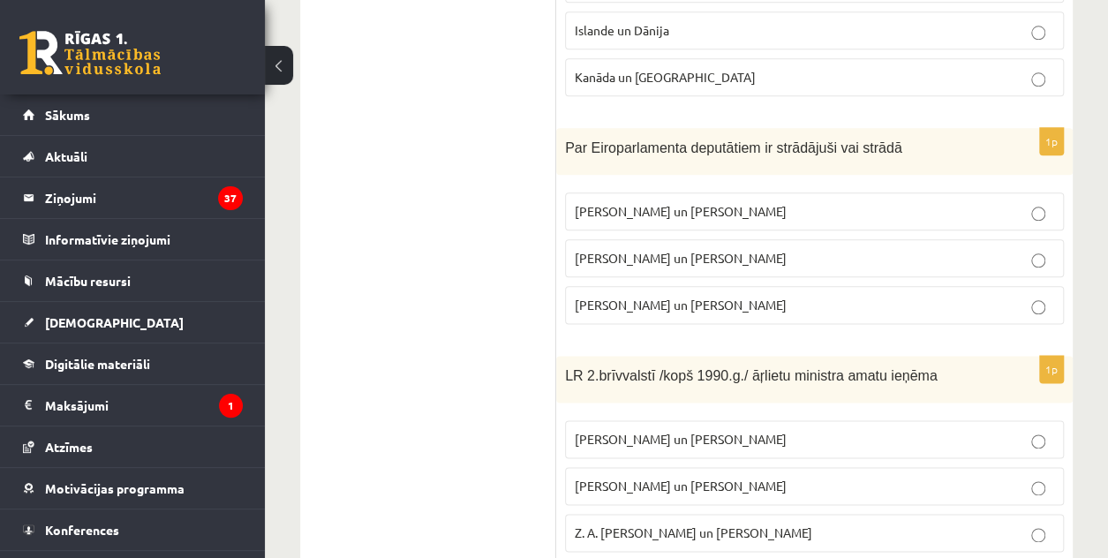
scroll to position [941, 0]
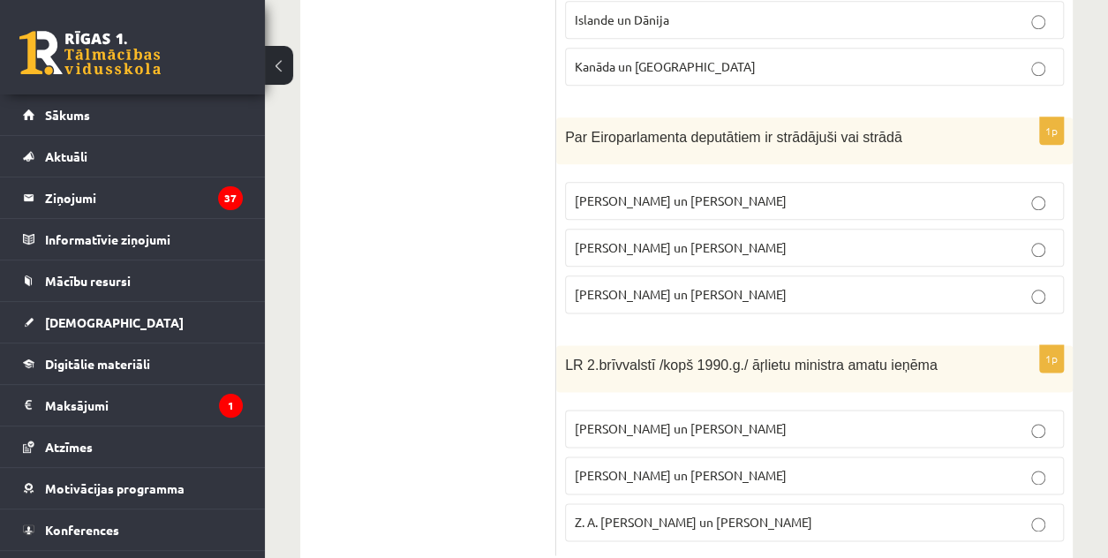
click at [664, 467] on span "A. Pabriks un J Jurkāns" at bounding box center [681, 475] width 212 height 16
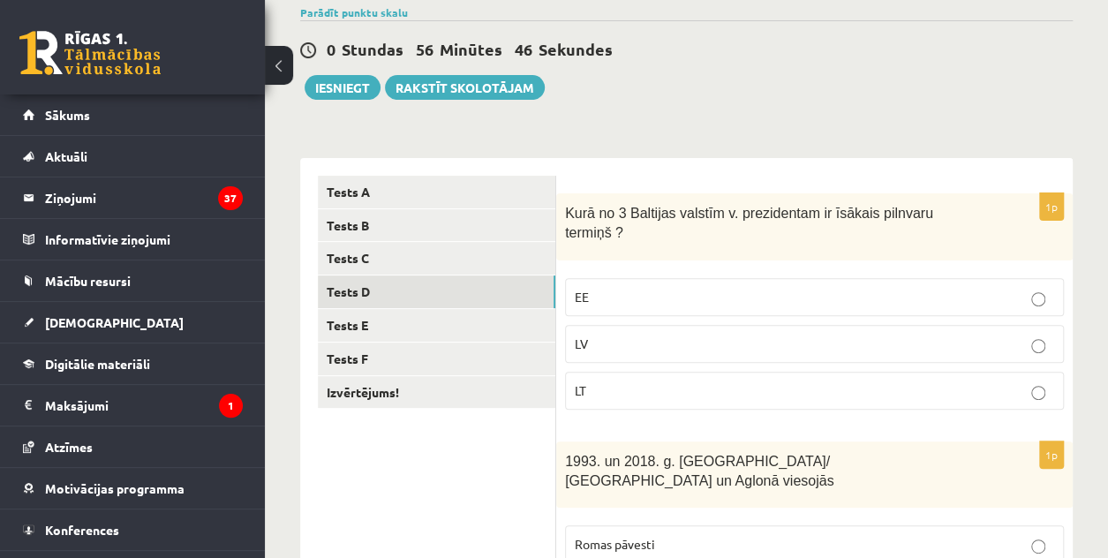
scroll to position [0, 0]
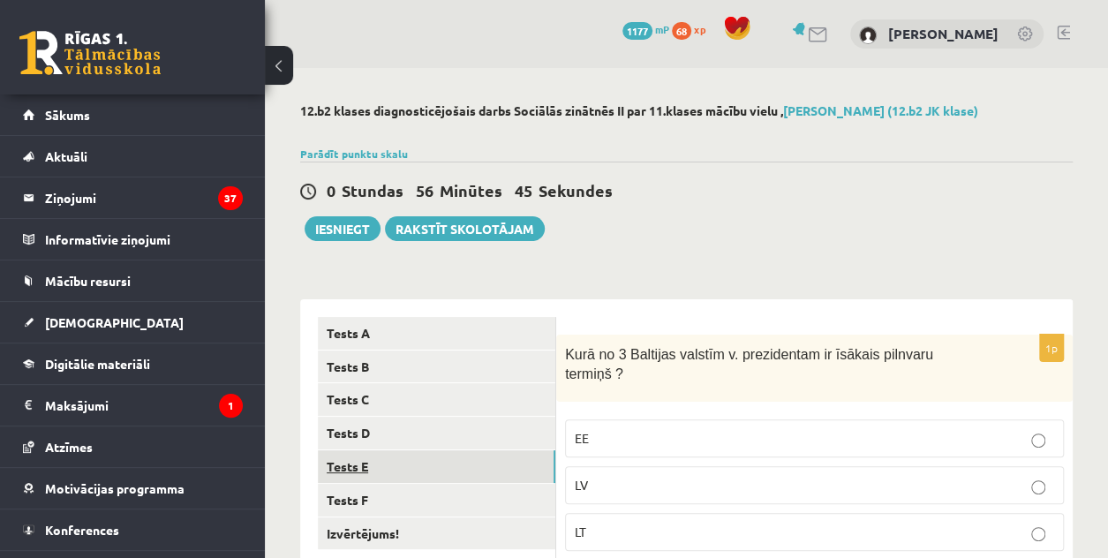
click at [411, 472] on link "Tests E" at bounding box center [436, 466] width 237 height 33
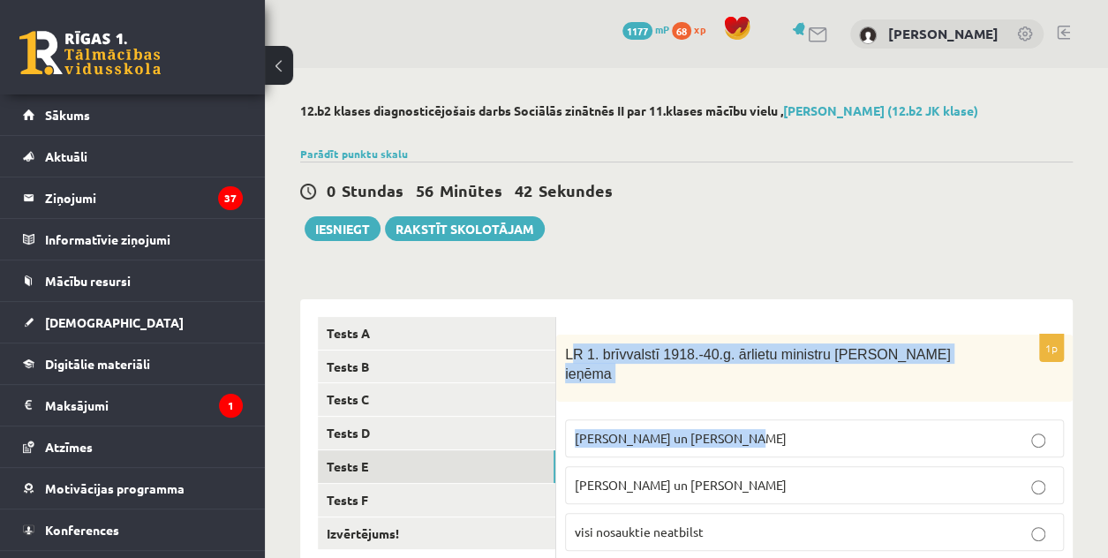
drag, startPoint x: 568, startPoint y: 351, endPoint x: 731, endPoint y: 391, distance: 167.2
click at [735, 391] on div "1p LR 1. brīvvalstī 1918.-40.g. ārlietu ministru amatu ieņēma Z. Meierovics un …" at bounding box center [814, 450] width 516 height 230
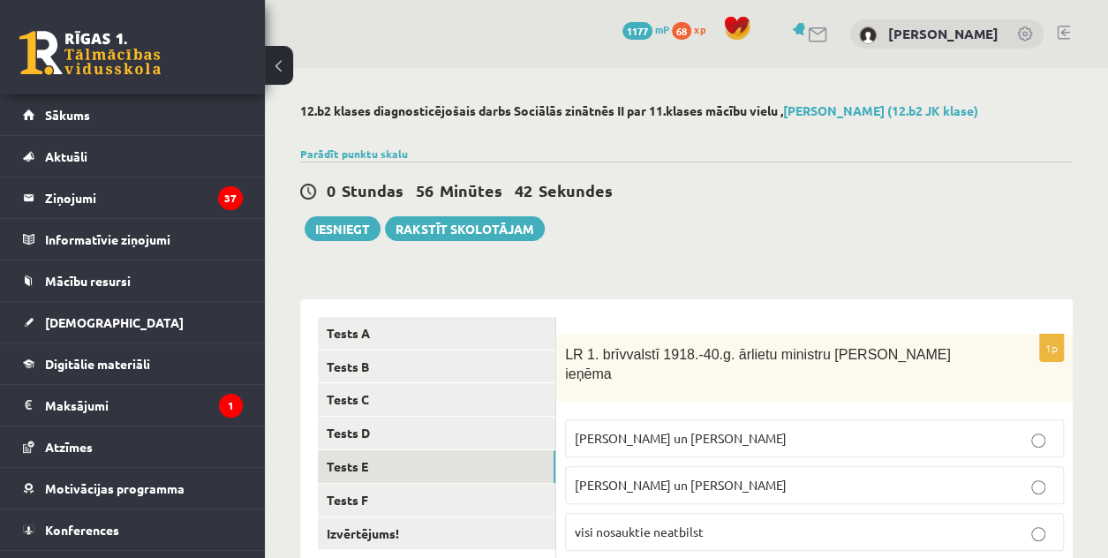
click at [563, 356] on div "LR 1. brīvvalstī 1918.-40.g. ārlietu ministru amatu ieņēma" at bounding box center [814, 368] width 516 height 67
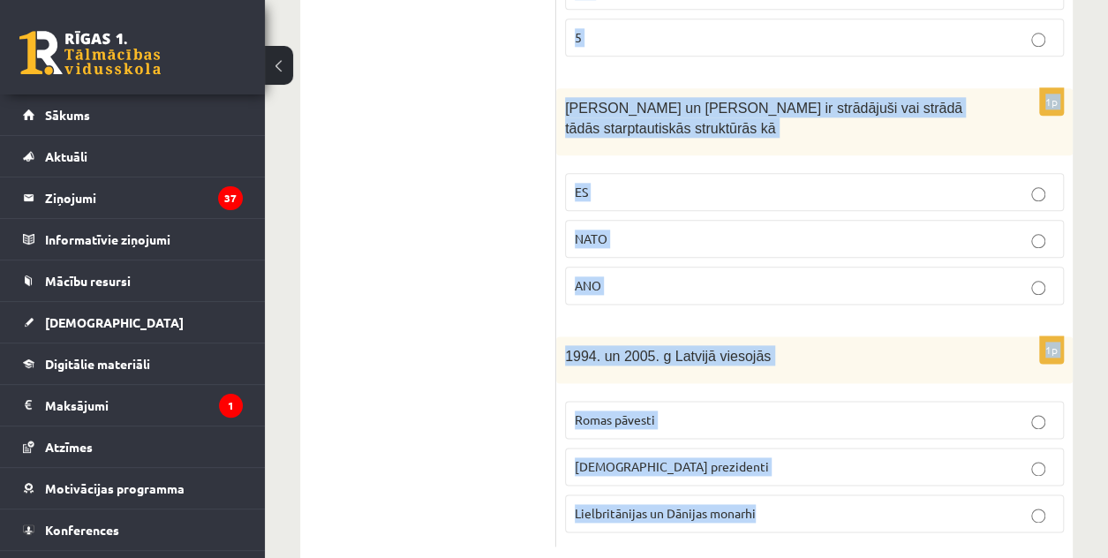
scroll to position [961, 0]
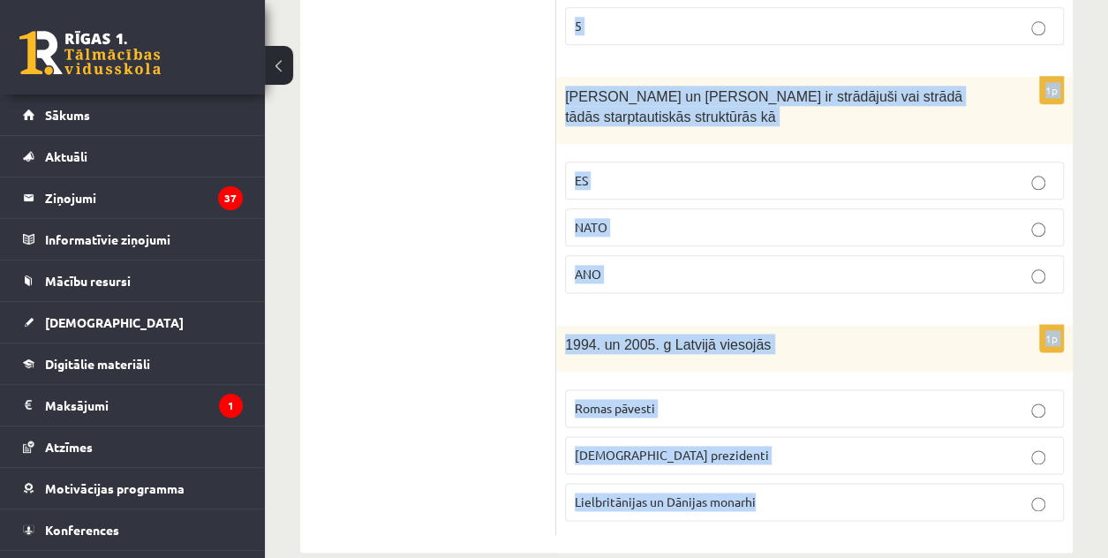
drag, startPoint x: 563, startPoint y: 355, endPoint x: 933, endPoint y: 543, distance: 414.9
copy form "LR 1. brīvvalstī 1918.-40.g. ārlietu ministru amatu ieņēma Z. Meierovics un V. …"
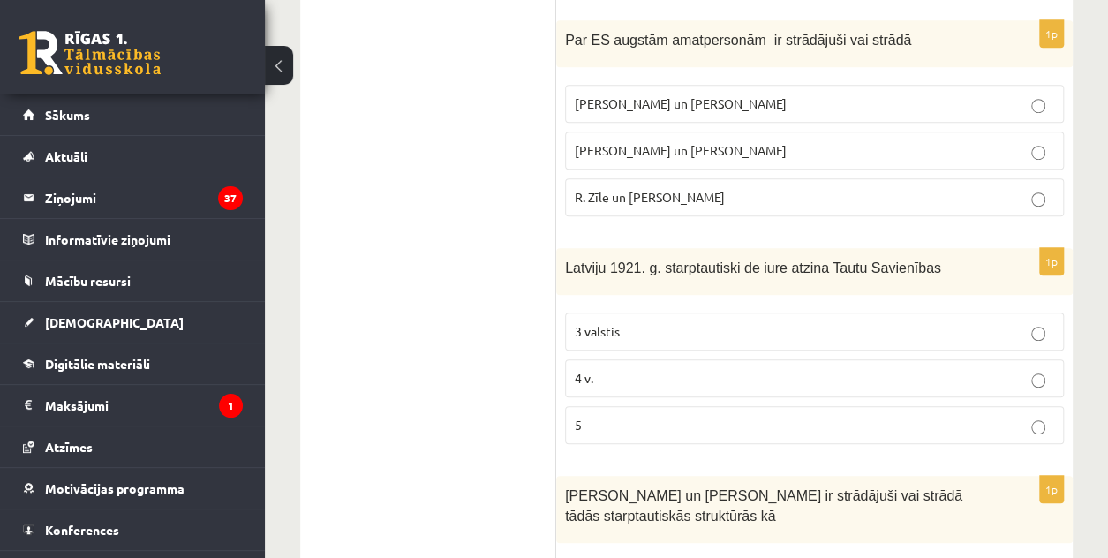
scroll to position [343, 0]
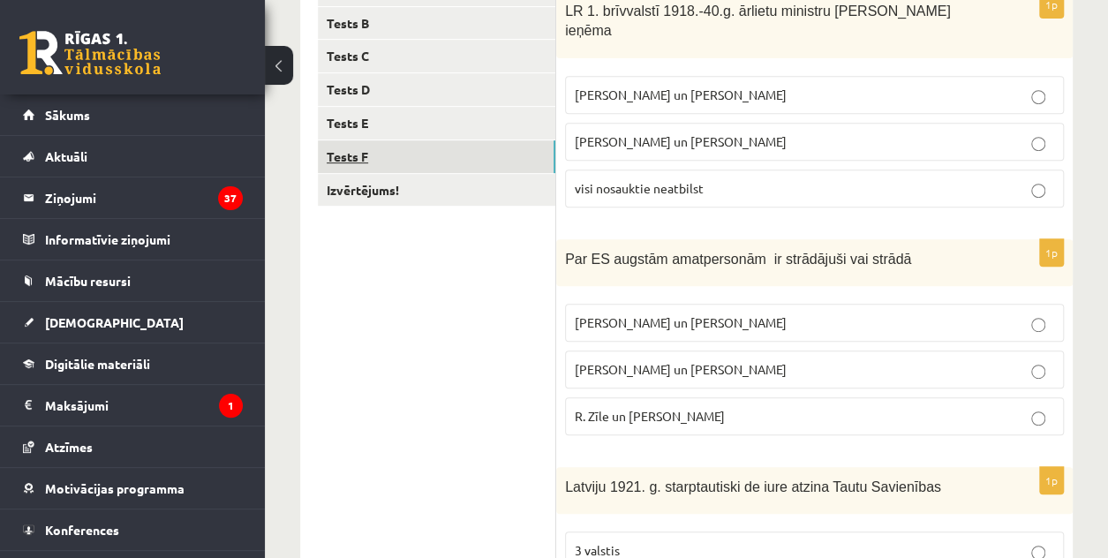
click at [434, 154] on link "Tests F" at bounding box center [436, 156] width 237 height 33
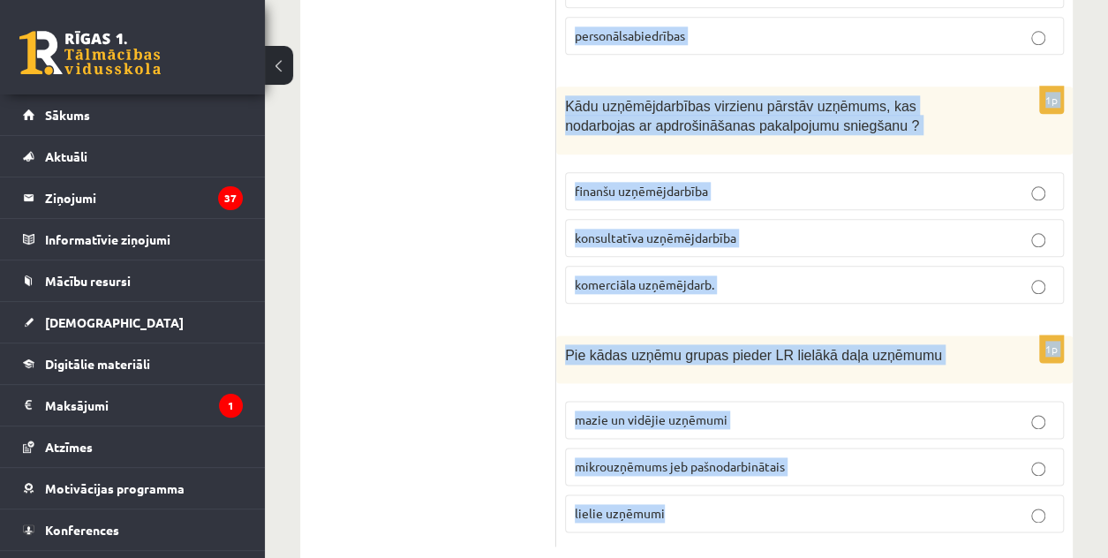
scroll to position [950, 0]
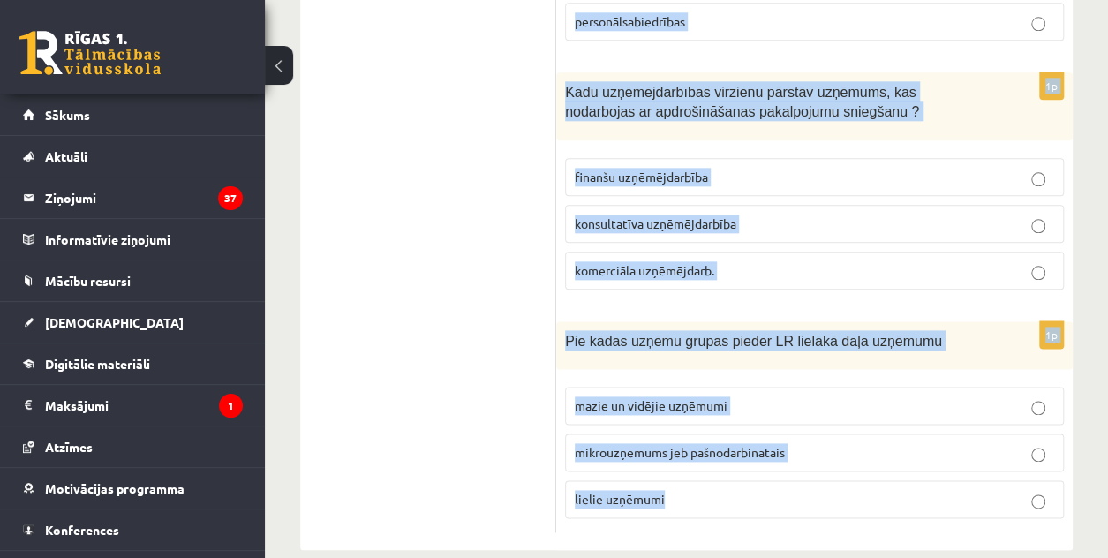
drag, startPoint x: 572, startPoint y: 278, endPoint x: 1004, endPoint y: 515, distance: 493.0
copy form "Saņemt, izmantot un atgriezt var pakalpojumu preci garantiju 1p SIA dibinātājs …"
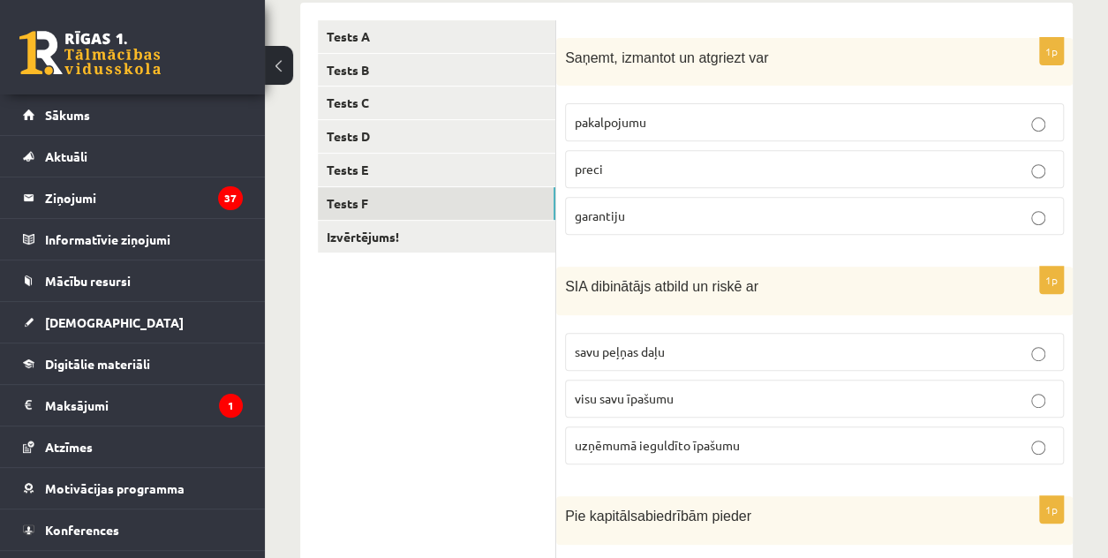
scroll to position [244, 0]
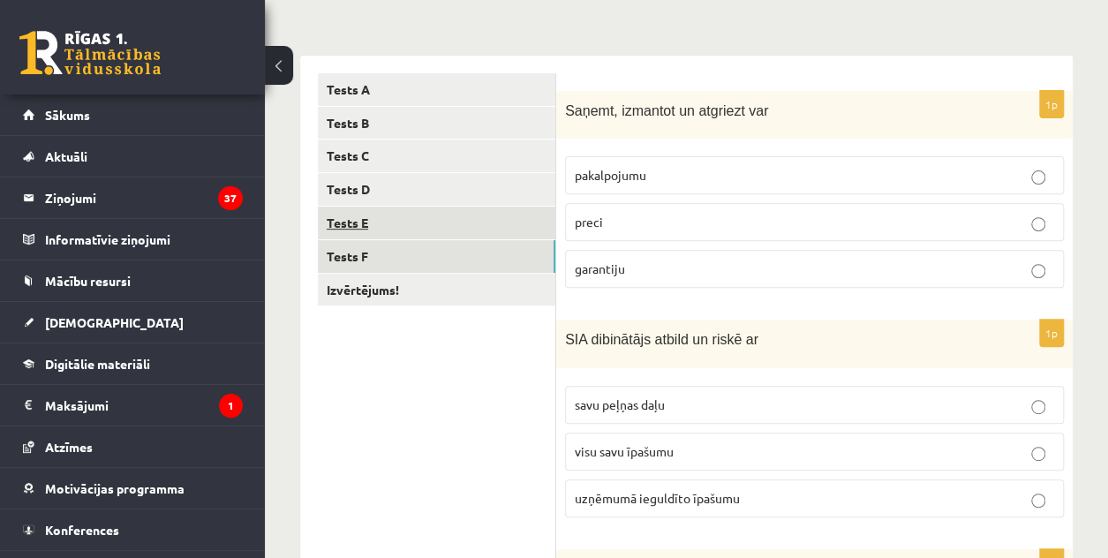
click at [433, 231] on link "Tests E" at bounding box center [436, 223] width 237 height 33
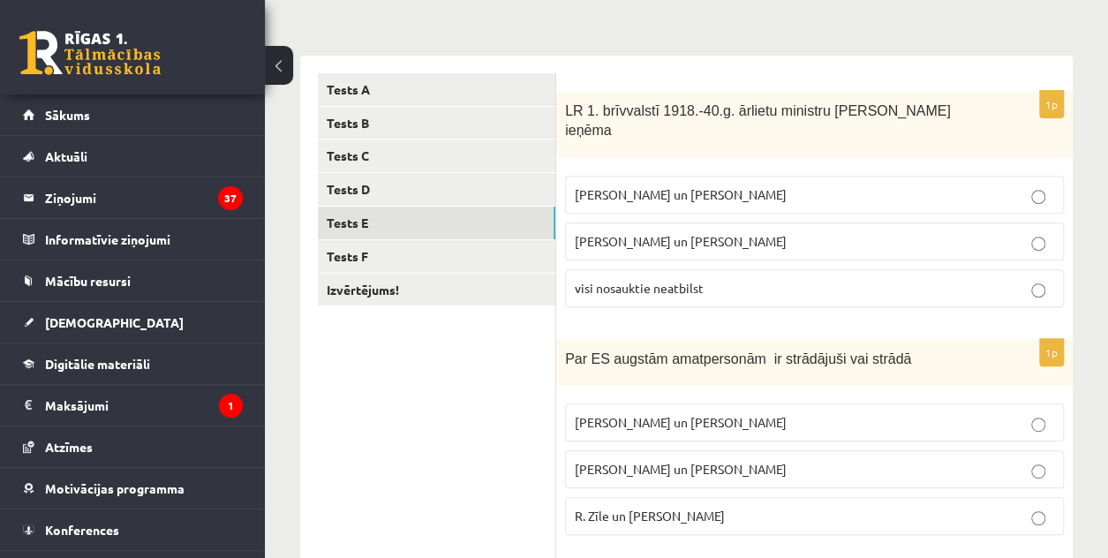
drag, startPoint x: 726, startPoint y: 184, endPoint x: 723, endPoint y: 169, distance: 16.1
click at [726, 184] on label "Z. Meierovics un V. Munters" at bounding box center [814, 195] width 499 height 38
click at [607, 507] on p "R. Zīle un V.Dombrovskis" at bounding box center [814, 516] width 479 height 19
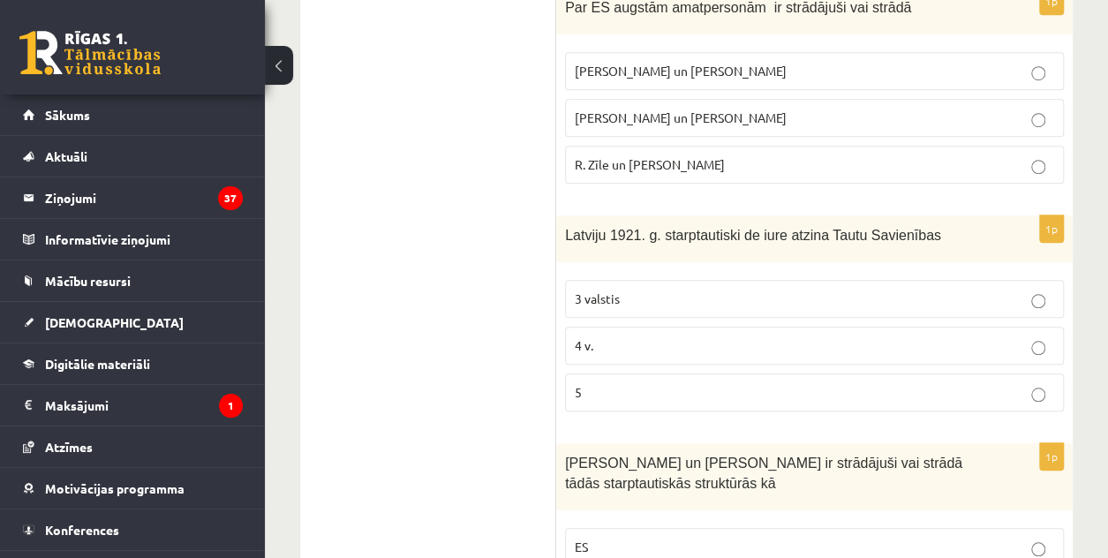
scroll to position [597, 0]
click at [637, 381] on p "5" at bounding box center [814, 390] width 479 height 19
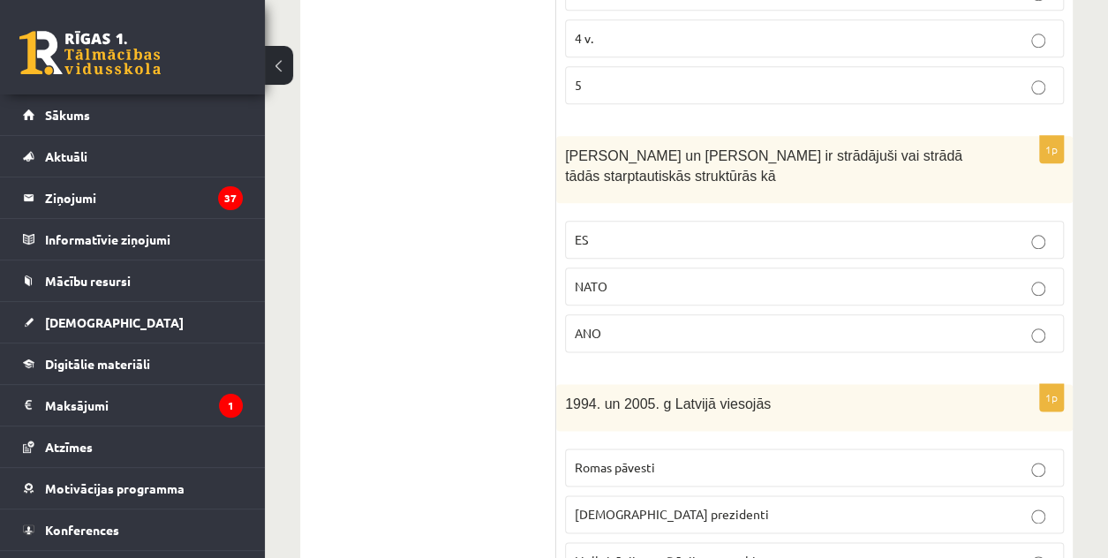
scroll to position [950, 0]
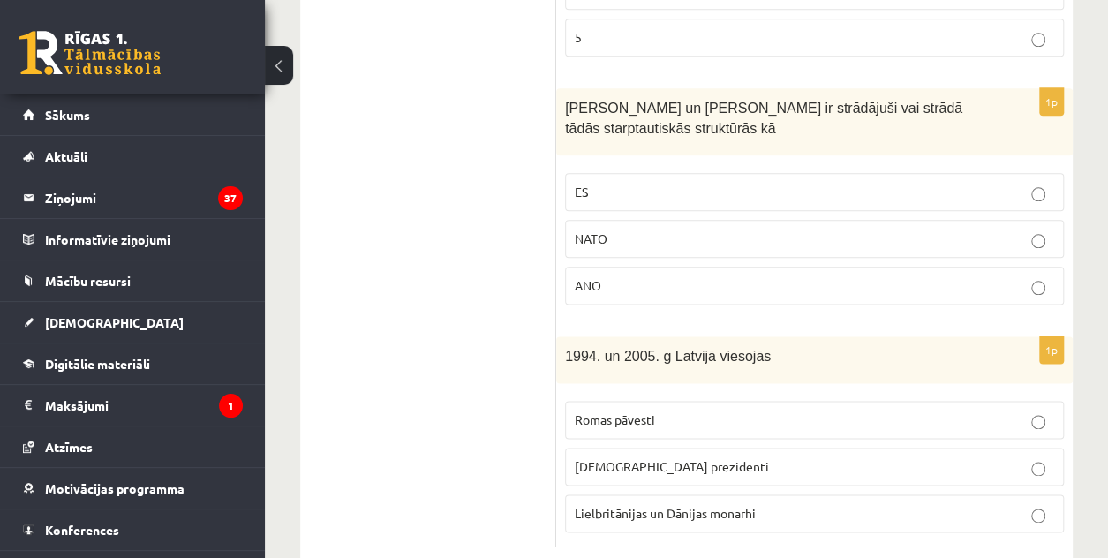
click at [609, 188] on fieldset "ES NATO ANO" at bounding box center [814, 237] width 499 height 146
click at [610, 186] on fieldset "ES NATO ANO" at bounding box center [814, 237] width 499 height 146
click at [609, 184] on fieldset "ES NATO ANO" at bounding box center [814, 237] width 499 height 146
click at [609, 183] on p "ES" at bounding box center [814, 192] width 479 height 19
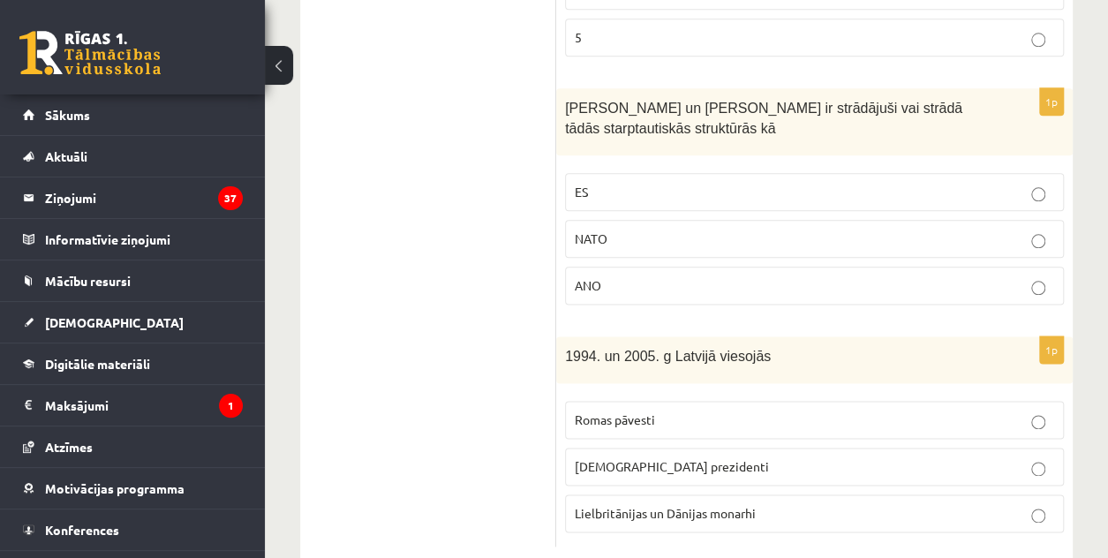
click at [613, 457] on p "ASV prezidenti" at bounding box center [814, 466] width 479 height 19
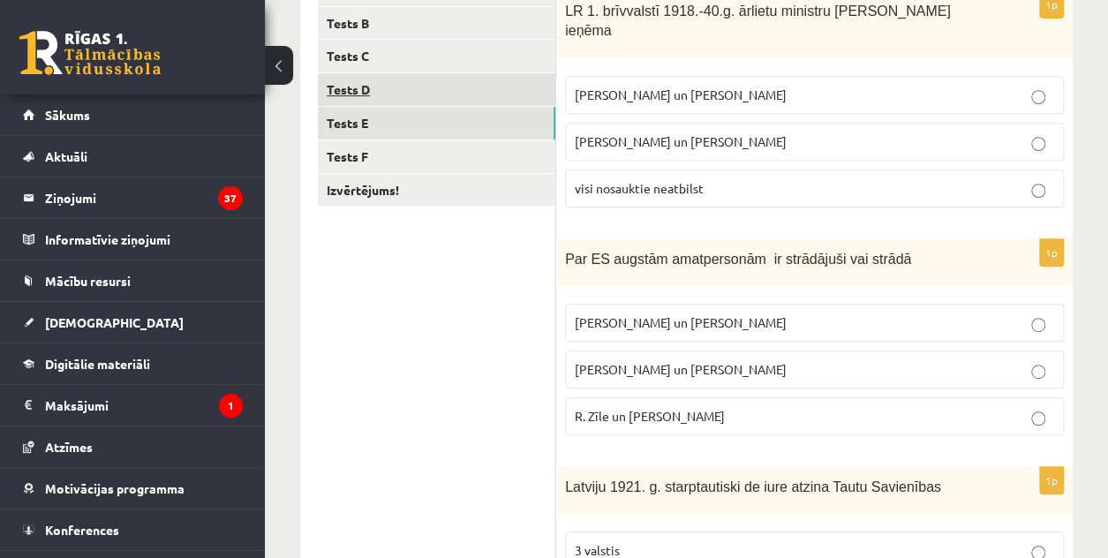
scroll to position [79, 0]
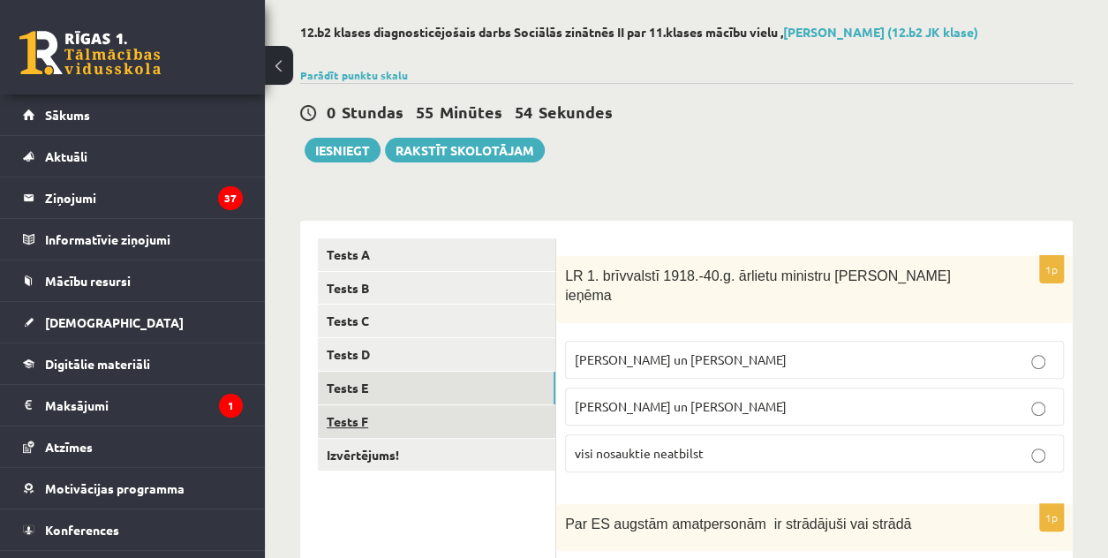
click at [434, 421] on link "Tests F" at bounding box center [436, 421] width 237 height 33
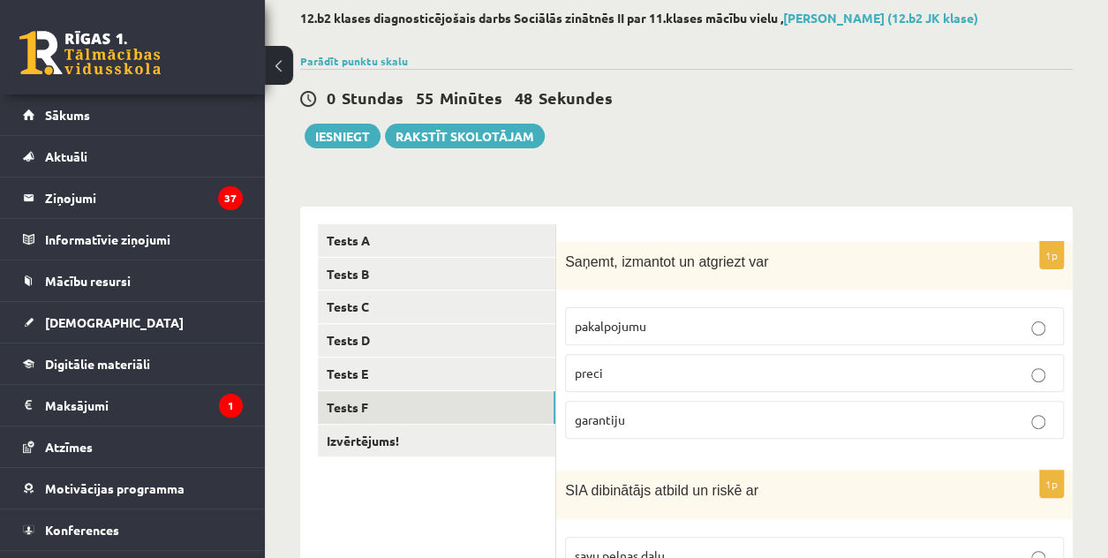
scroll to position [167, 0]
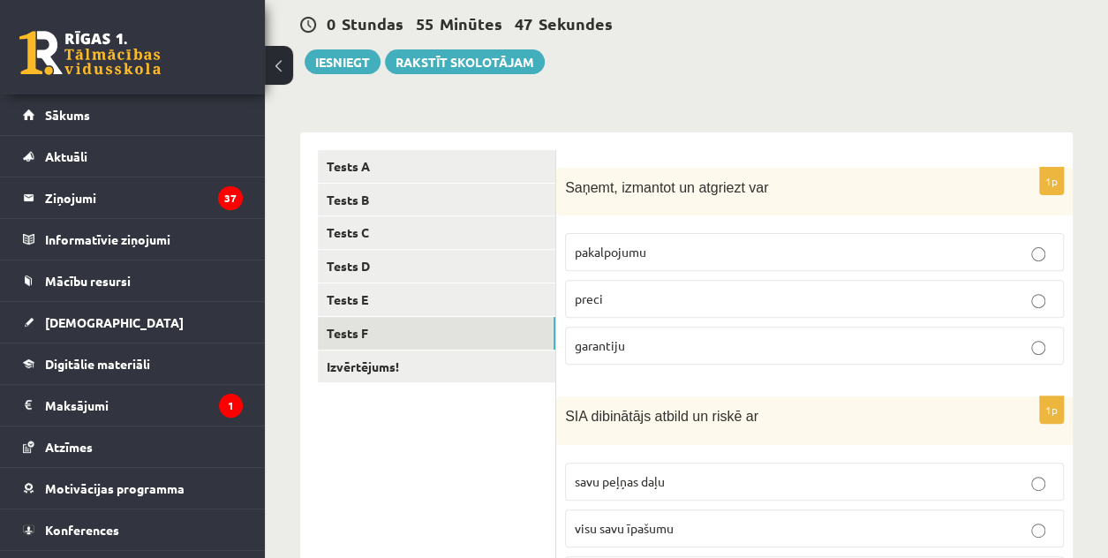
click at [638, 290] on p "preci" at bounding box center [814, 299] width 479 height 19
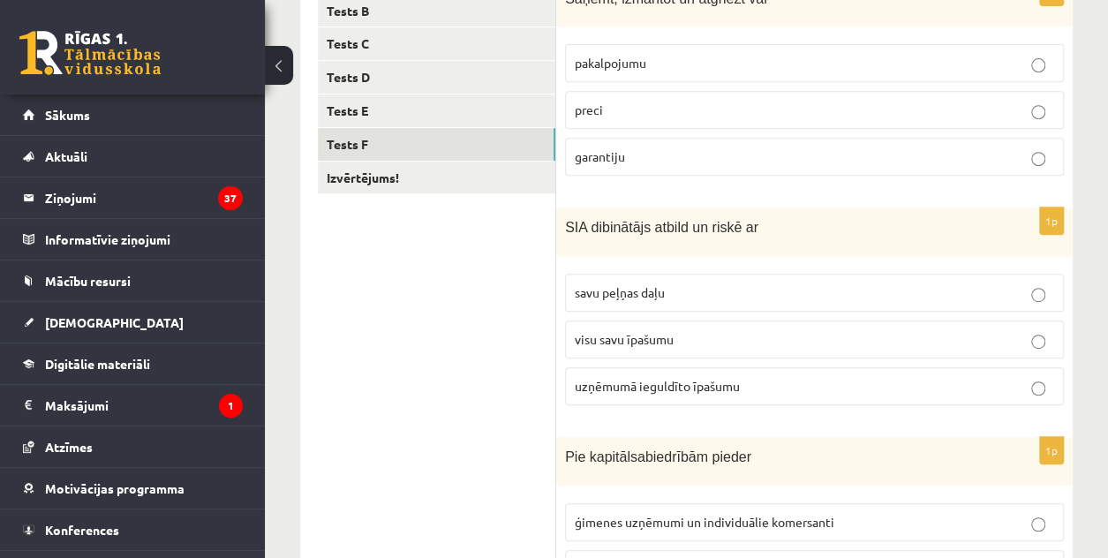
scroll to position [432, 0]
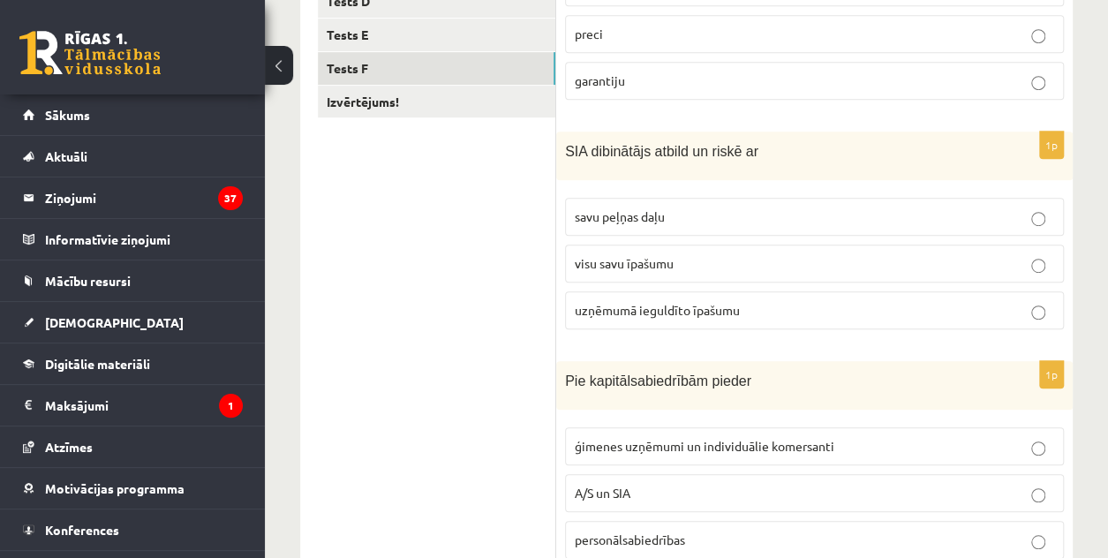
click at [633, 302] on span "uzņēmumā ieguldīto īpašumu" at bounding box center [657, 310] width 165 height 16
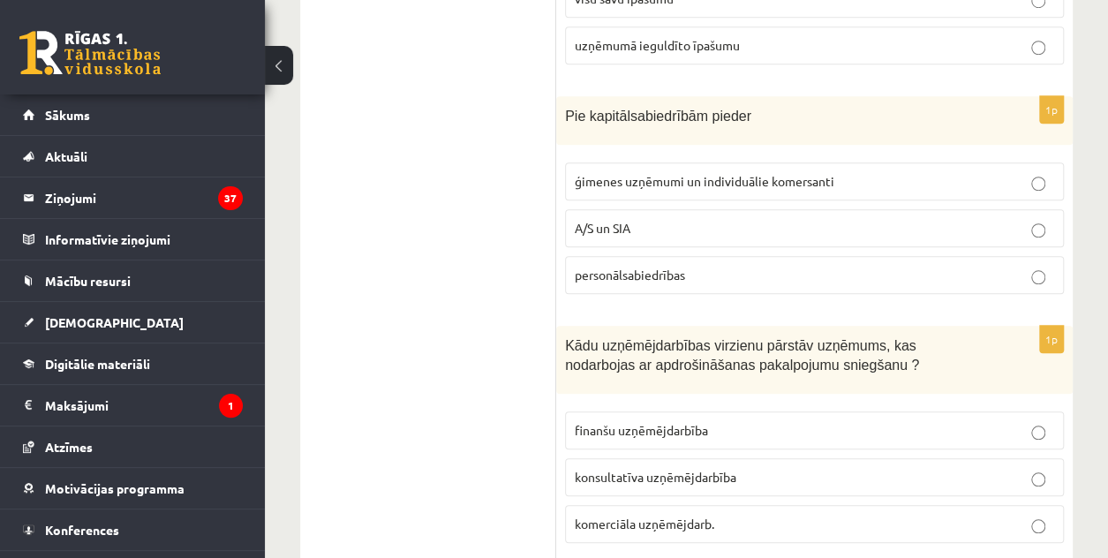
scroll to position [785, 0]
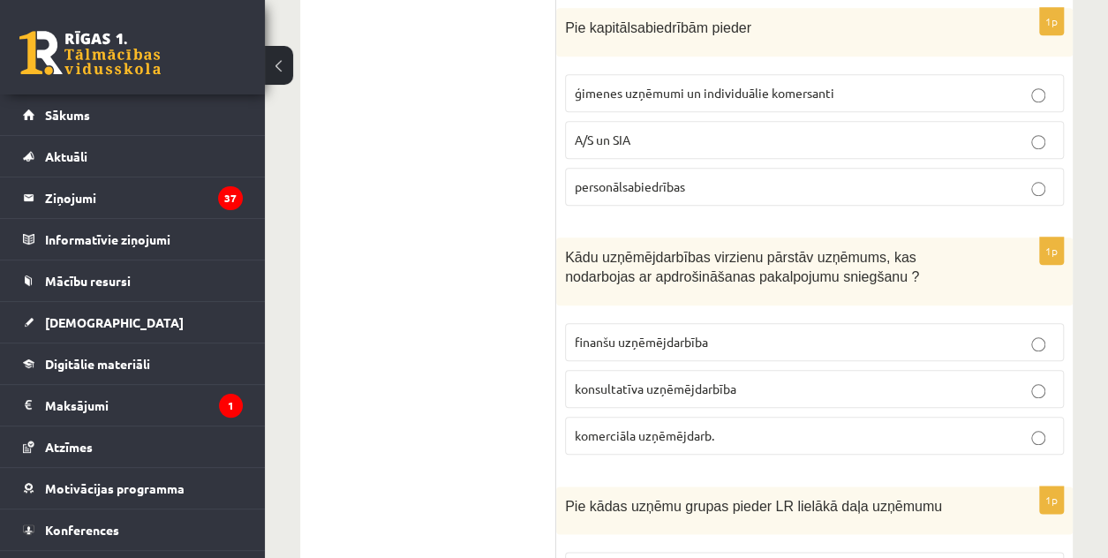
click at [690, 131] on p "A/S un SIA" at bounding box center [814, 140] width 479 height 19
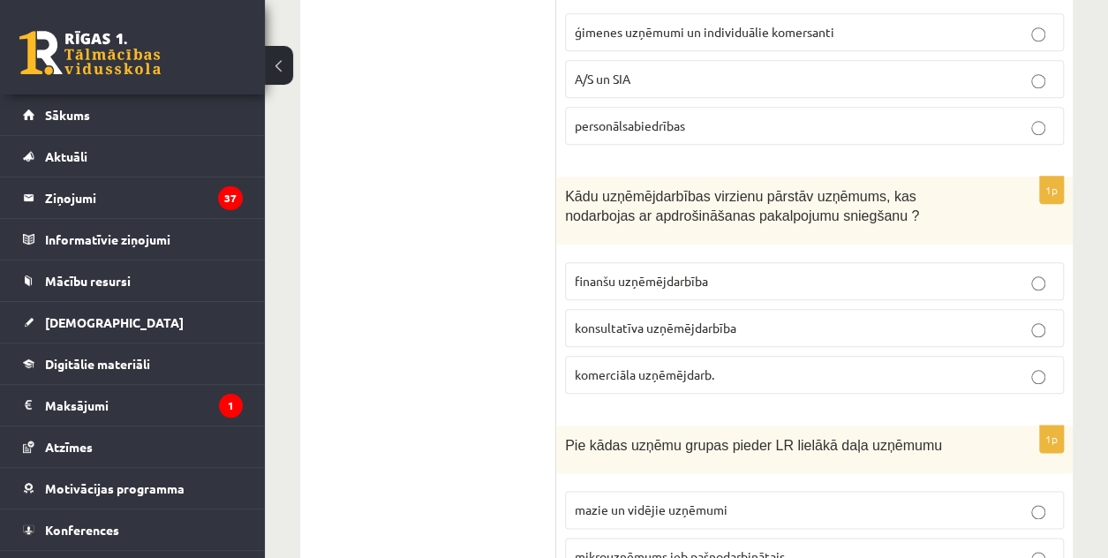
scroll to position [873, 0]
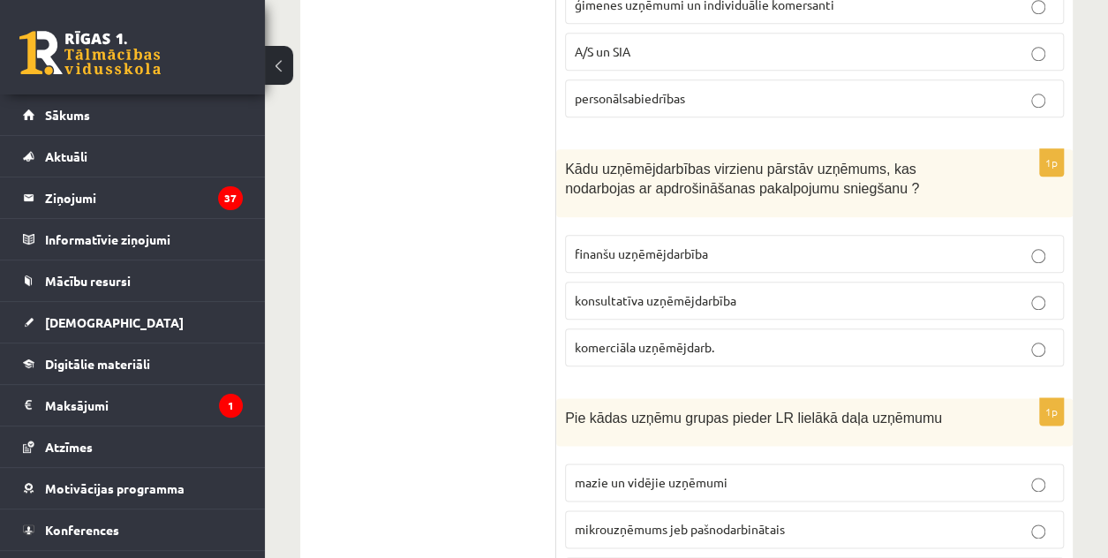
click at [633, 255] on p "finanšu uzņēmējdarbība" at bounding box center [814, 253] width 479 height 19
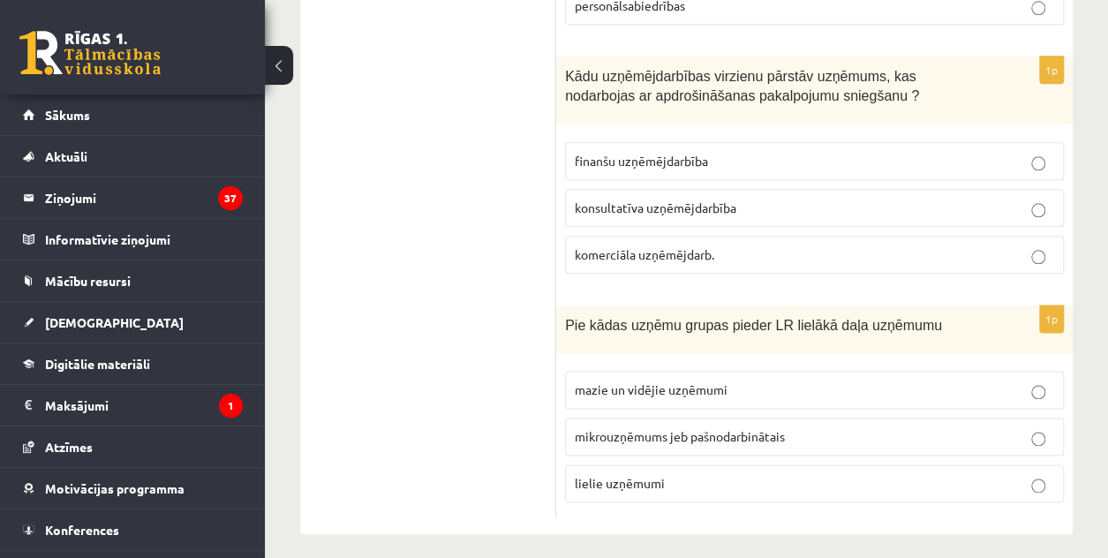
scroll to position [967, 0]
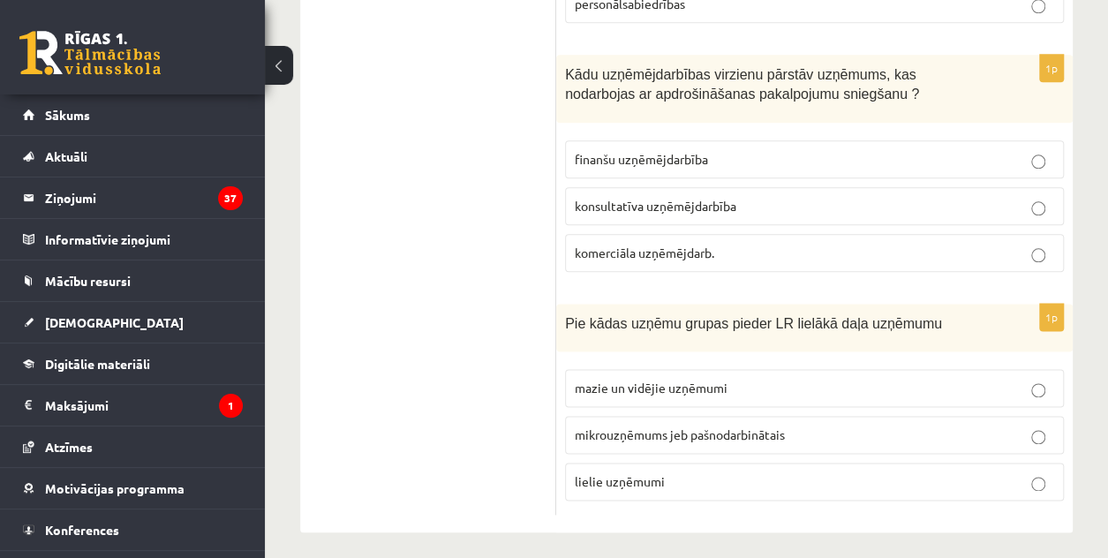
click at [649, 391] on label "mazie un vidējie uzņēmumi" at bounding box center [814, 388] width 499 height 38
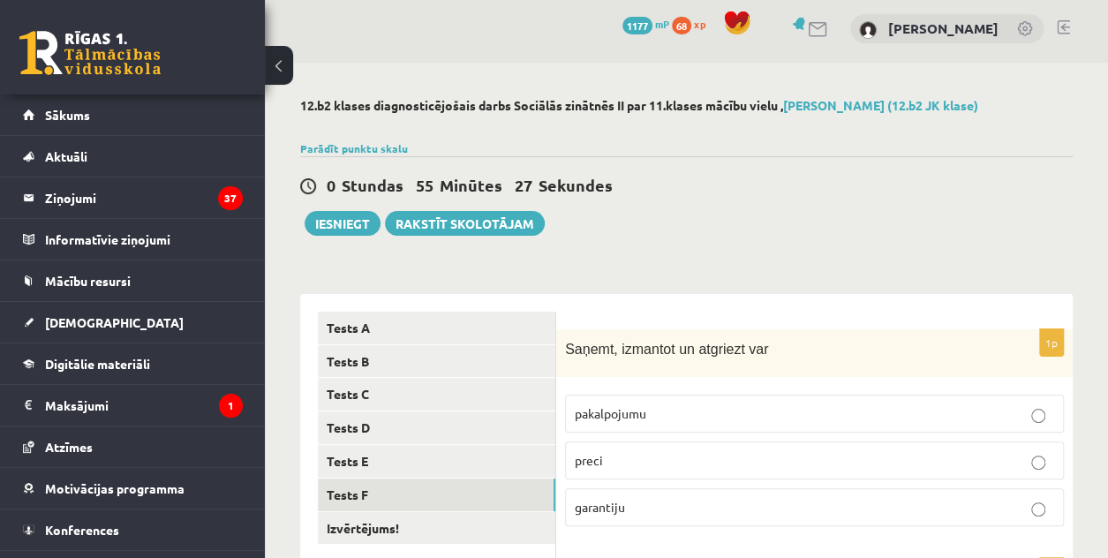
scroll to position [177, 0]
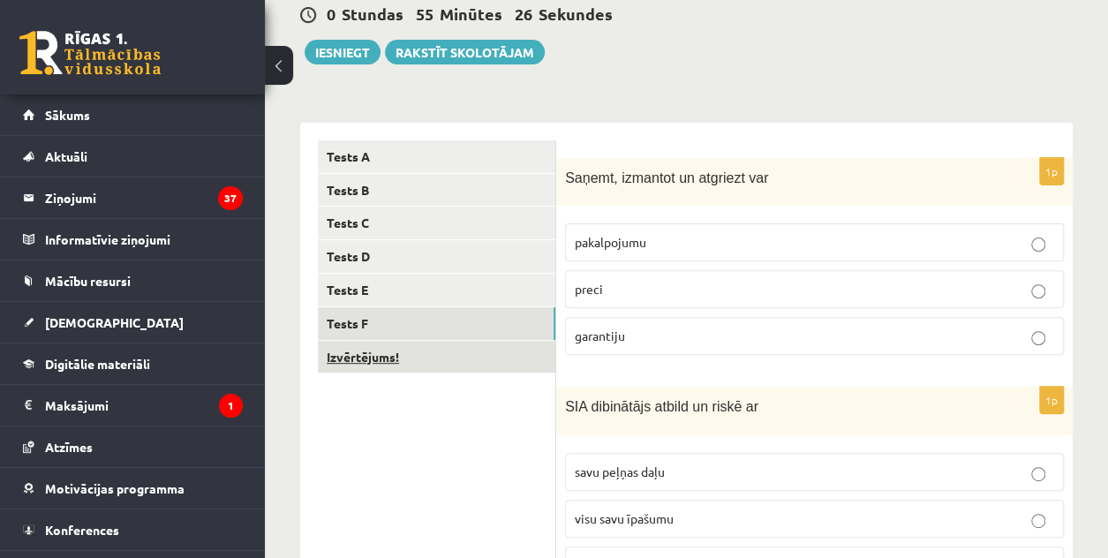
click at [455, 366] on link "Izvērtējums!" at bounding box center [436, 357] width 237 height 33
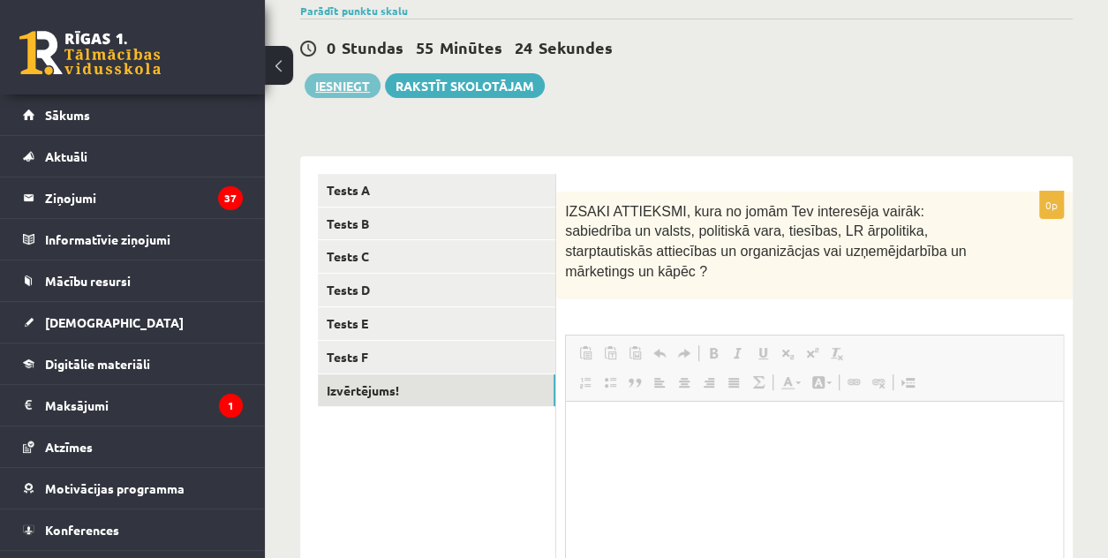
scroll to position [0, 0]
click at [363, 90] on button "Iesniegt" at bounding box center [343, 85] width 76 height 25
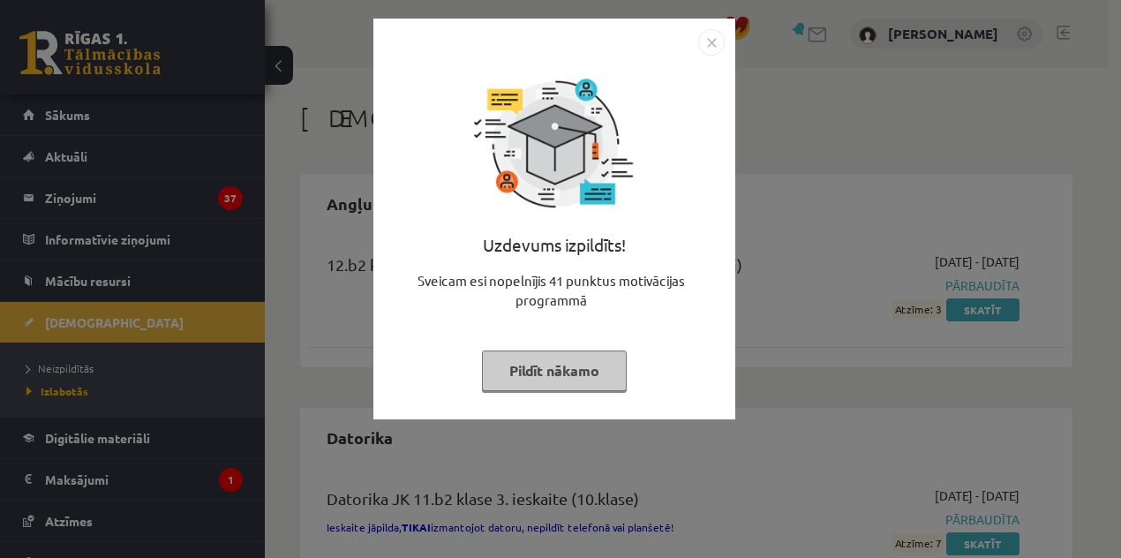
click at [558, 357] on button "Pildīt nākamo" at bounding box center [554, 370] width 145 height 41
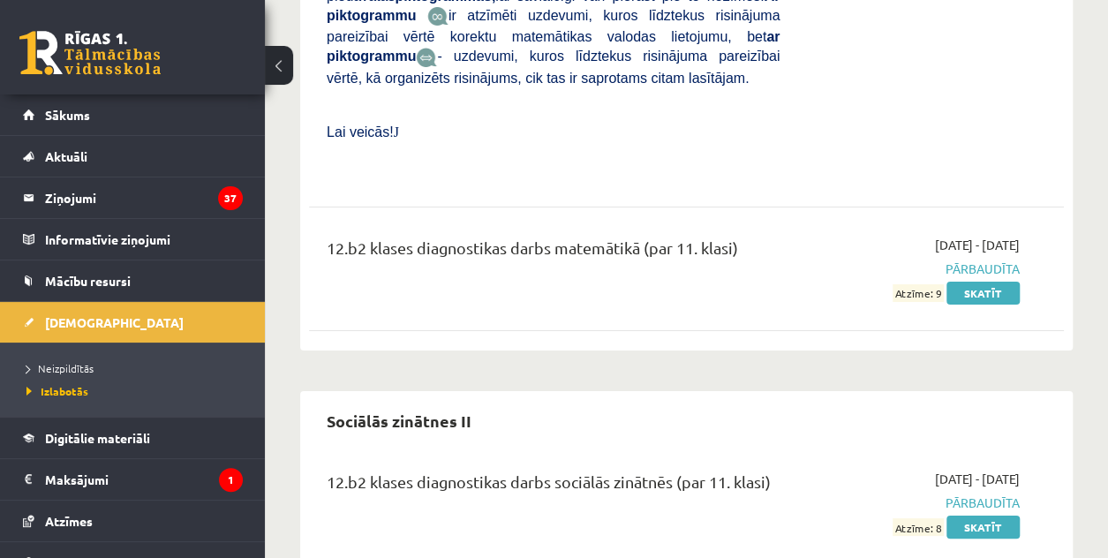
scroll to position [3223, 0]
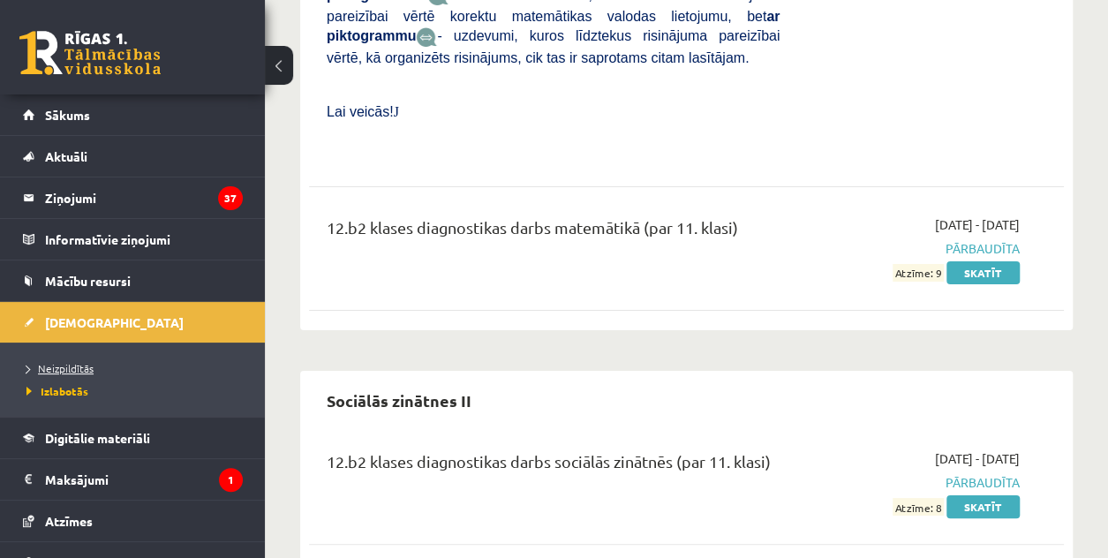
click at [64, 366] on span "Neizpildītās" at bounding box center [59, 368] width 67 height 14
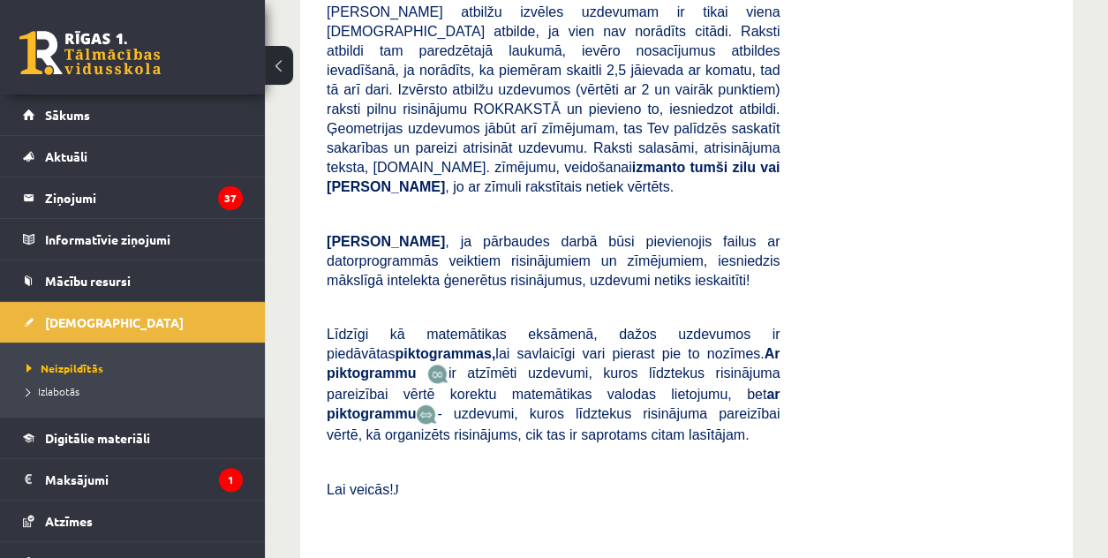
scroll to position [971, 0]
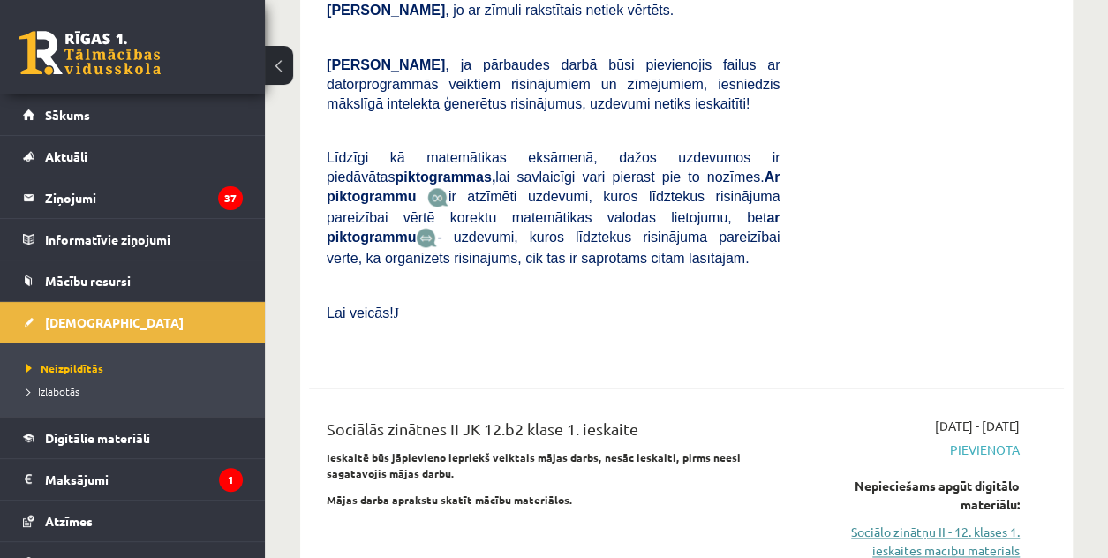
click at [947, 523] on link "Sociālo zinātņu II - 12. klases 1. ieskaites mācību materiāls" at bounding box center [913, 541] width 214 height 37
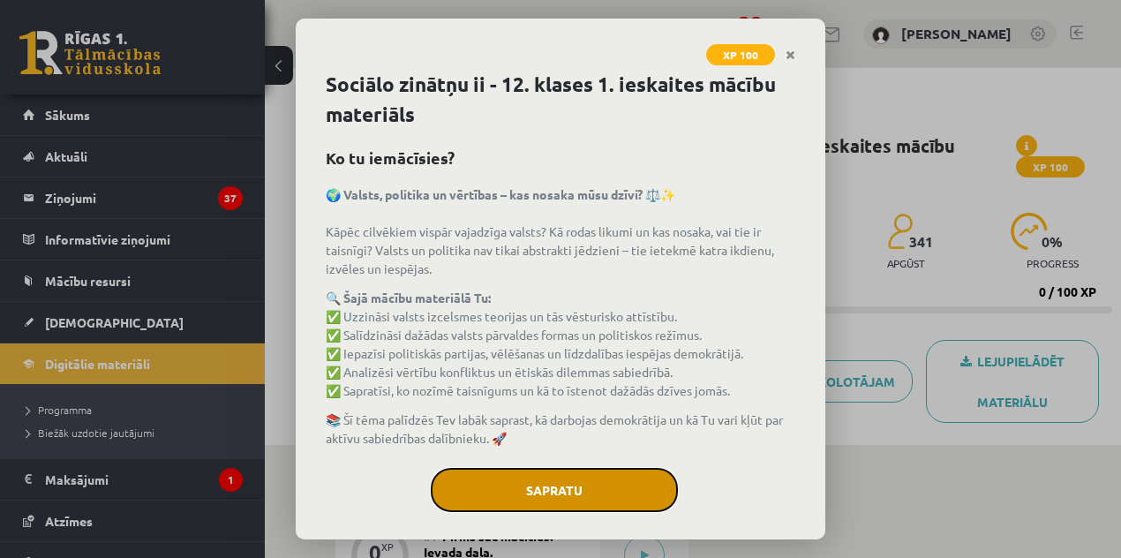
click at [581, 492] on button "Sapratu" at bounding box center [554, 490] width 247 height 44
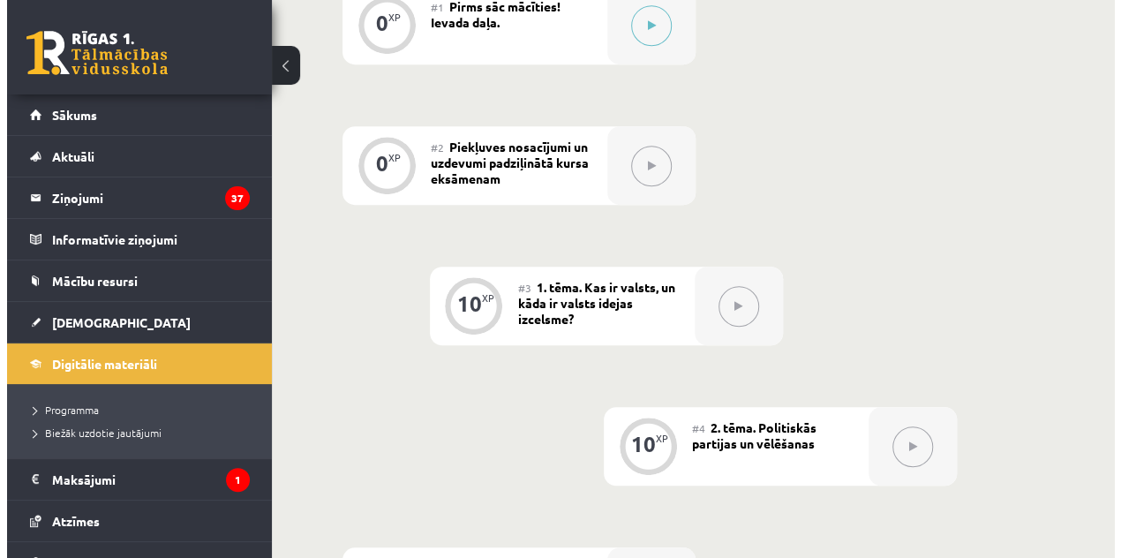
scroll to position [353, 0]
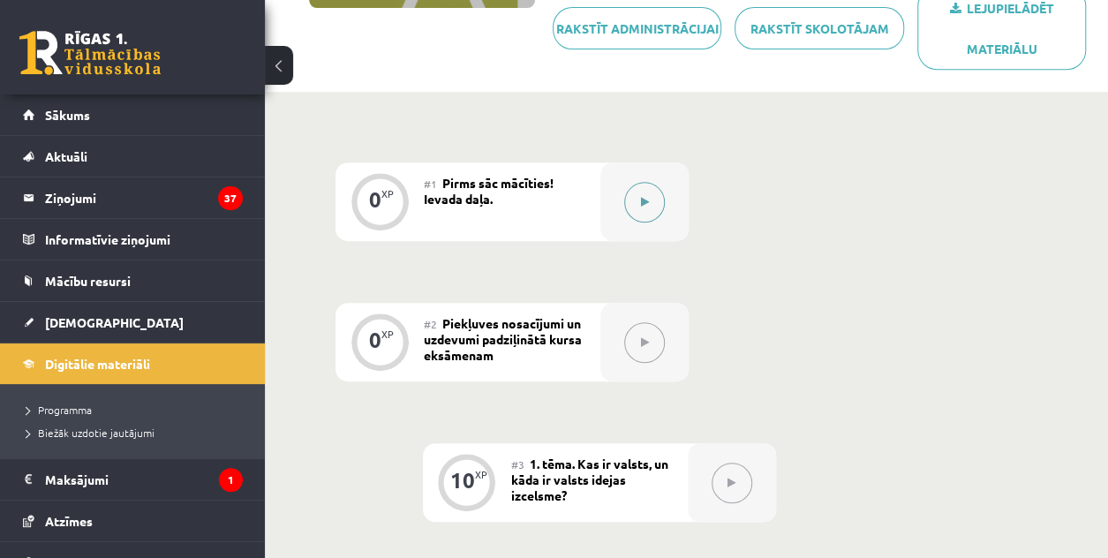
click at [638, 232] on div at bounding box center [644, 201] width 88 height 79
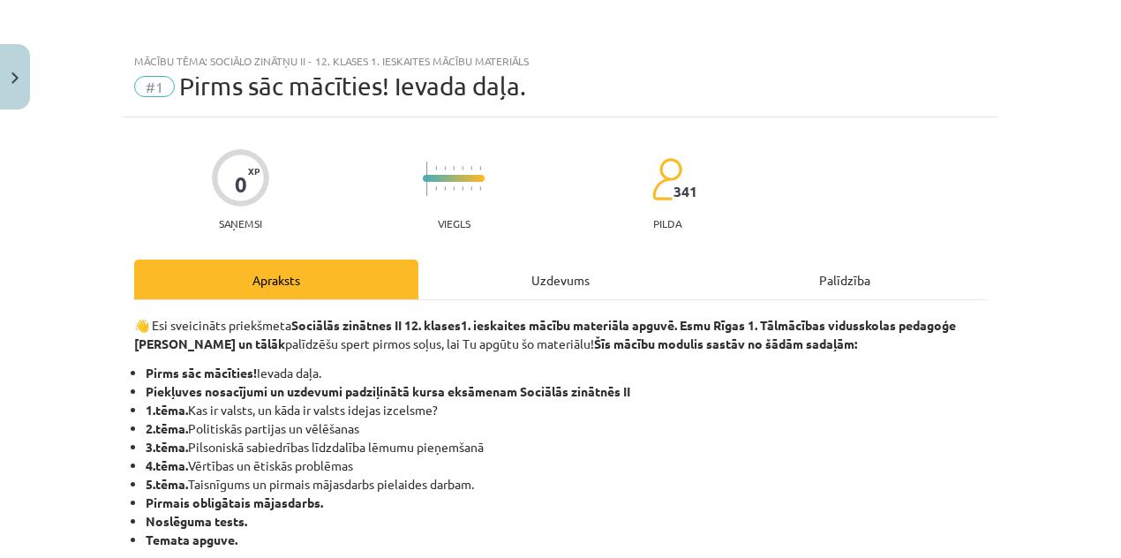
click at [610, 282] on div "Uzdevums" at bounding box center [560, 280] width 284 height 40
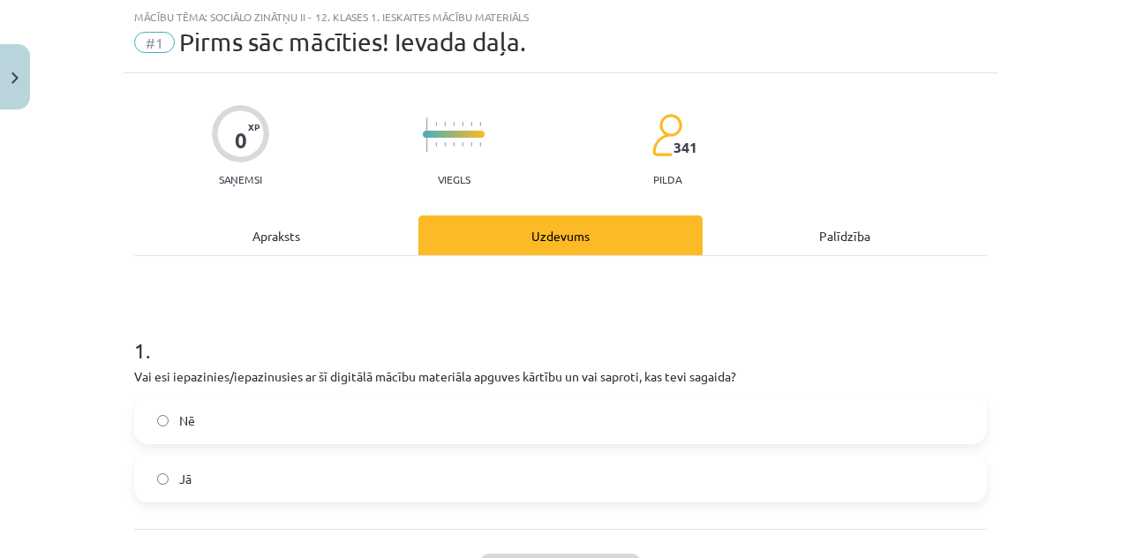
scroll to position [192, 0]
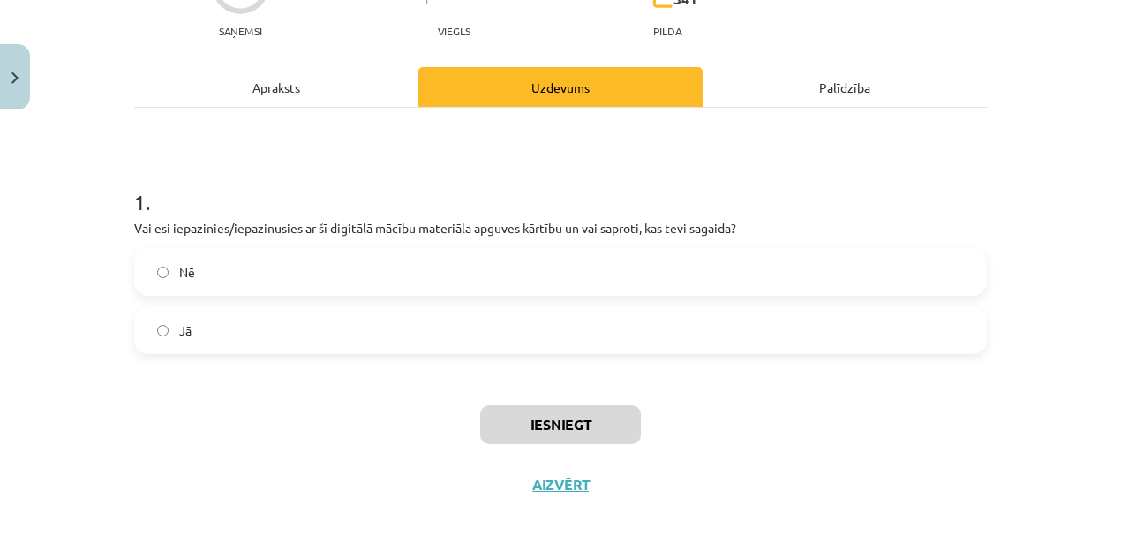
click at [616, 271] on label "Nē" at bounding box center [560, 272] width 849 height 44
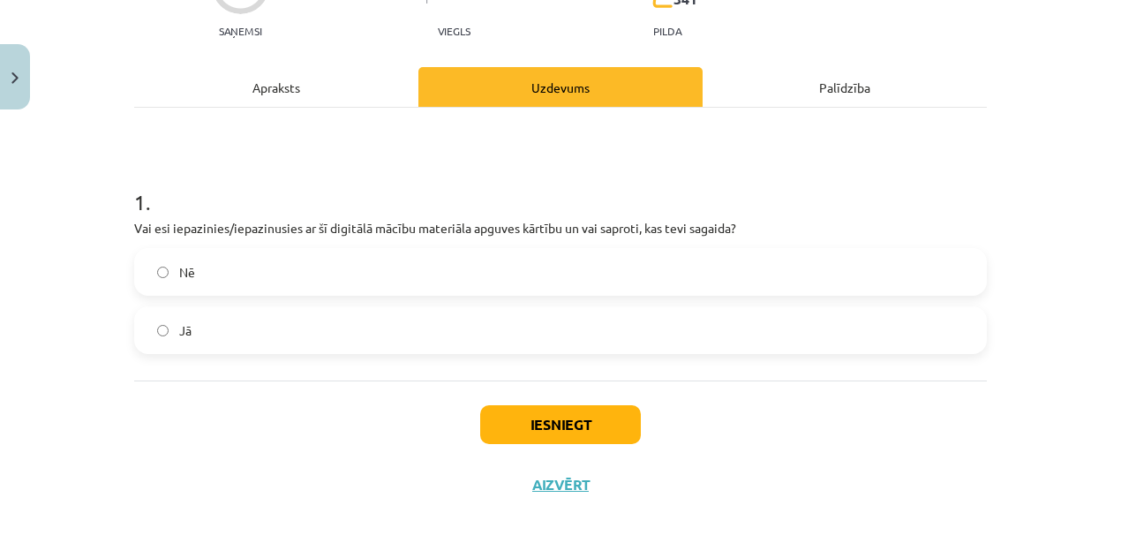
click at [598, 287] on label "Nē" at bounding box center [560, 272] width 849 height 44
click at [586, 315] on label "Jā" at bounding box center [560, 330] width 849 height 44
click at [560, 413] on button "Iesniegt" at bounding box center [560, 424] width 161 height 39
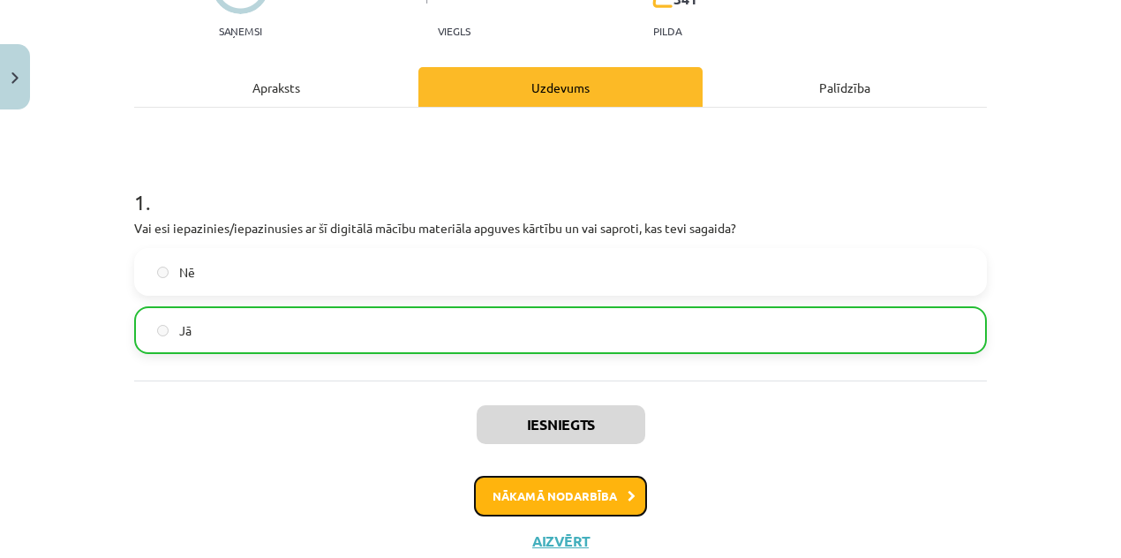
click at [553, 506] on button "Nākamā nodarbība" at bounding box center [560, 496] width 173 height 41
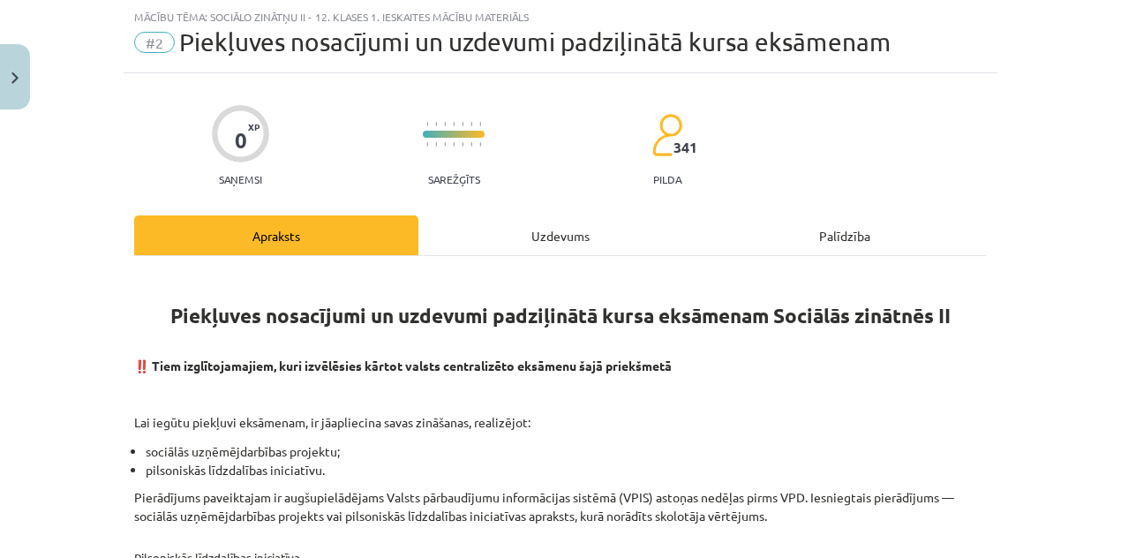
scroll to position [44, 0]
click at [570, 220] on div "Uzdevums" at bounding box center [560, 235] width 284 height 40
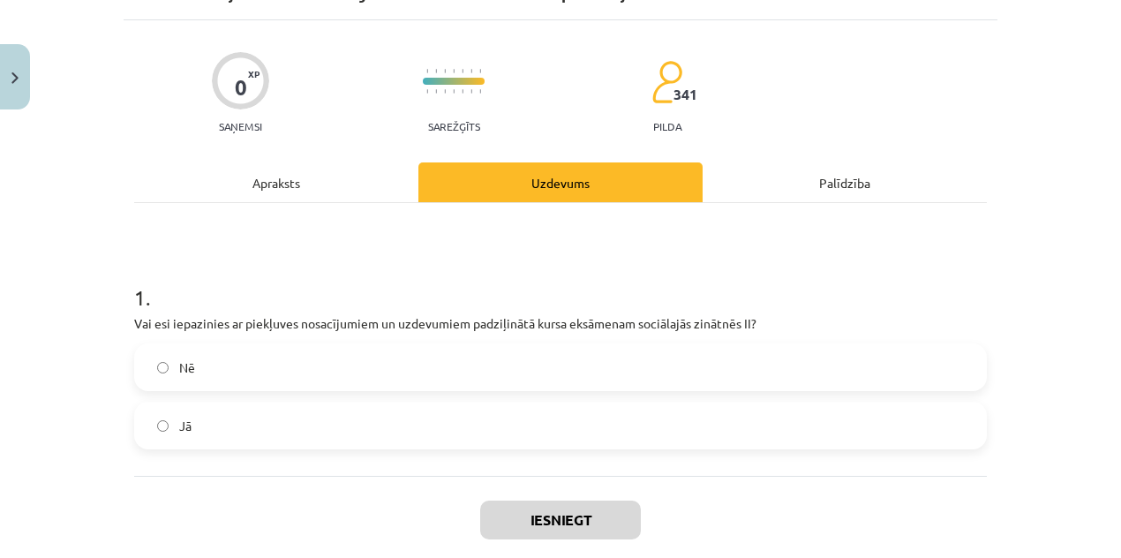
scroll to position [192, 0]
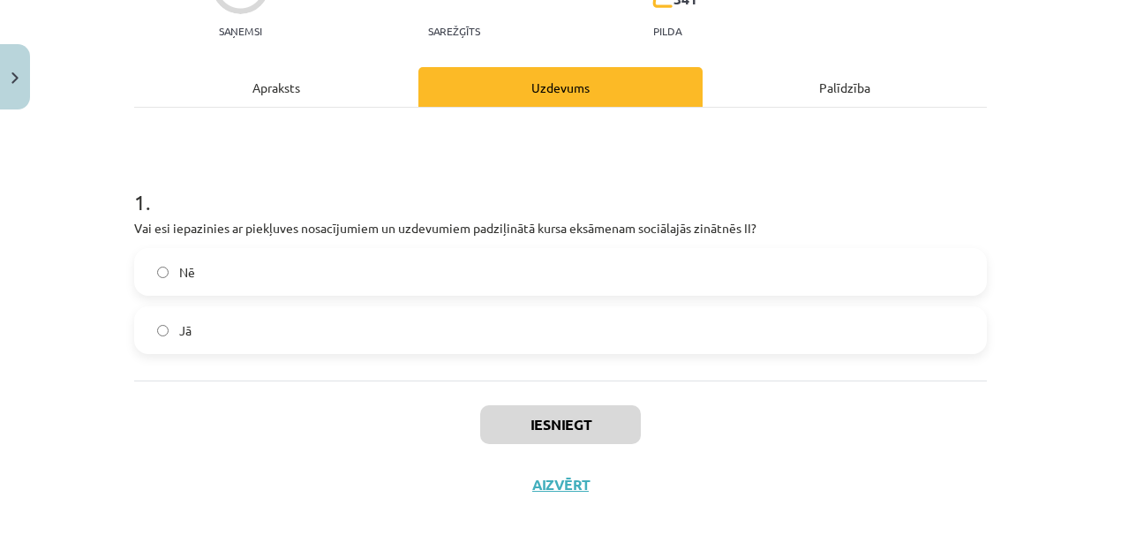
click at [443, 319] on label "Jā" at bounding box center [560, 330] width 849 height 44
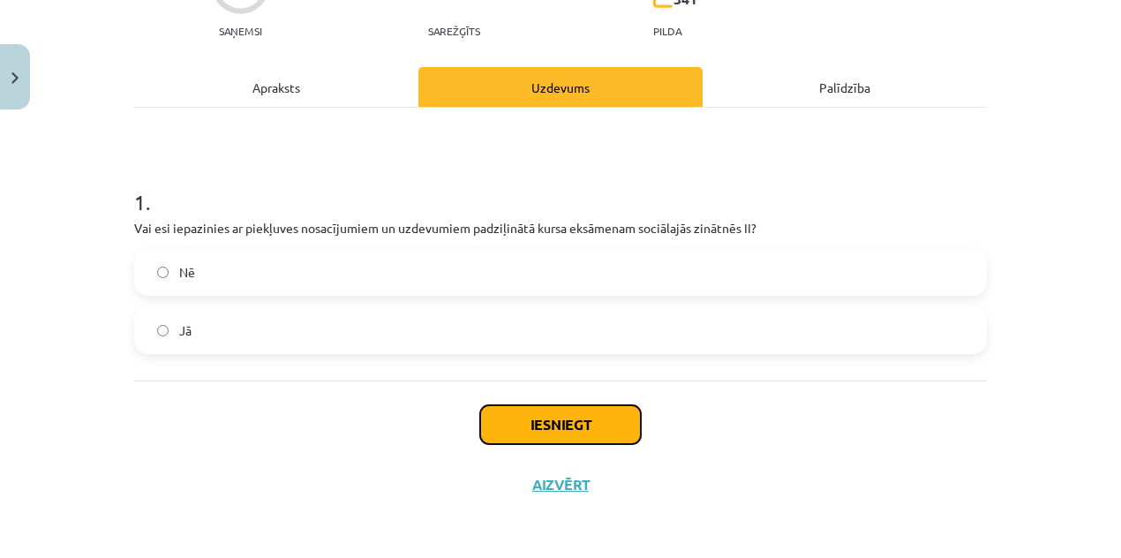
click at [552, 412] on button "Iesniegt" at bounding box center [560, 424] width 161 height 39
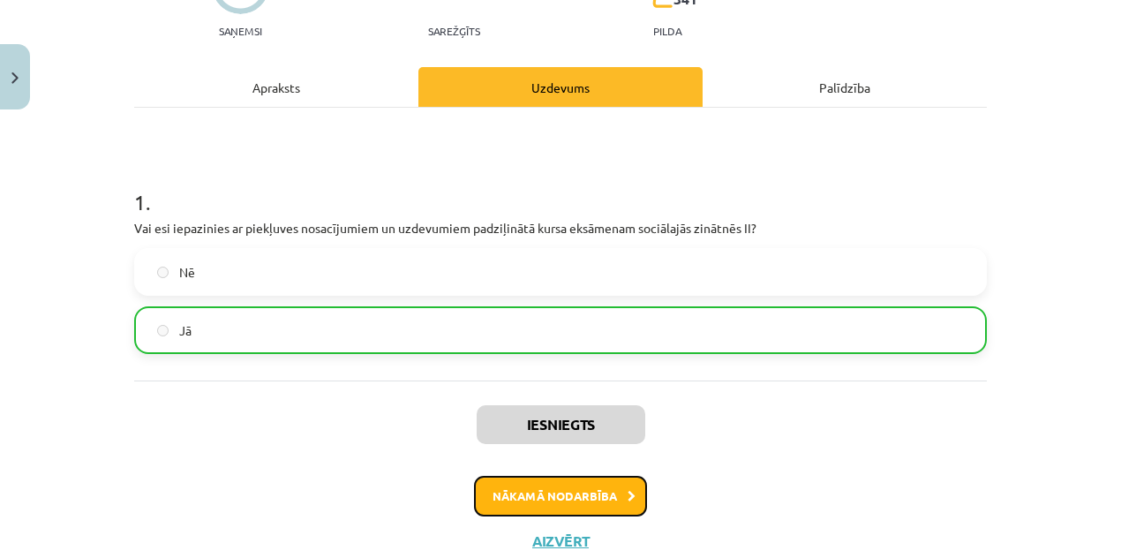
click at [569, 500] on button "Nākamā nodarbība" at bounding box center [560, 496] width 173 height 41
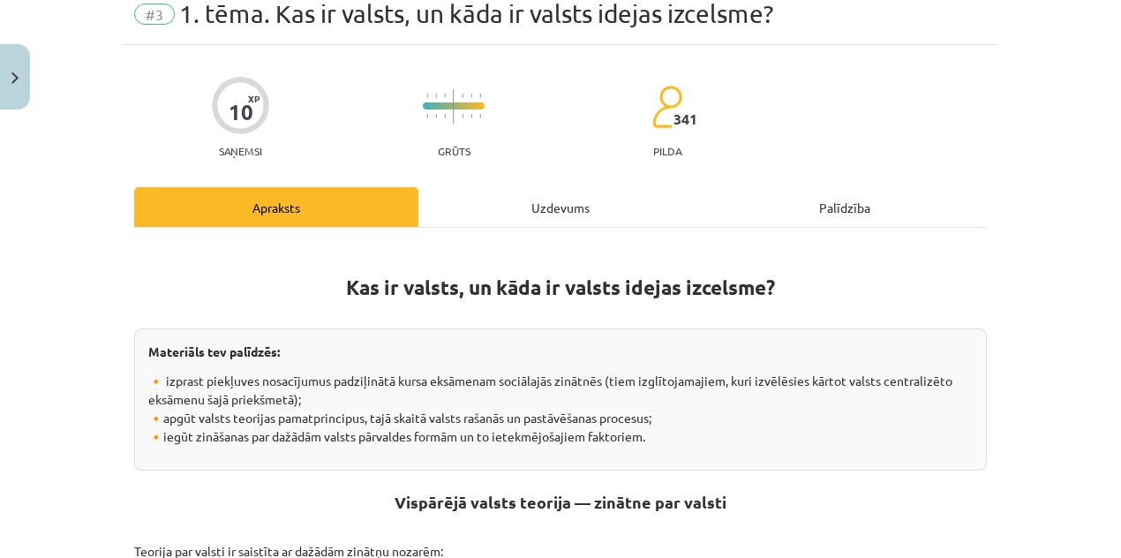
scroll to position [44, 0]
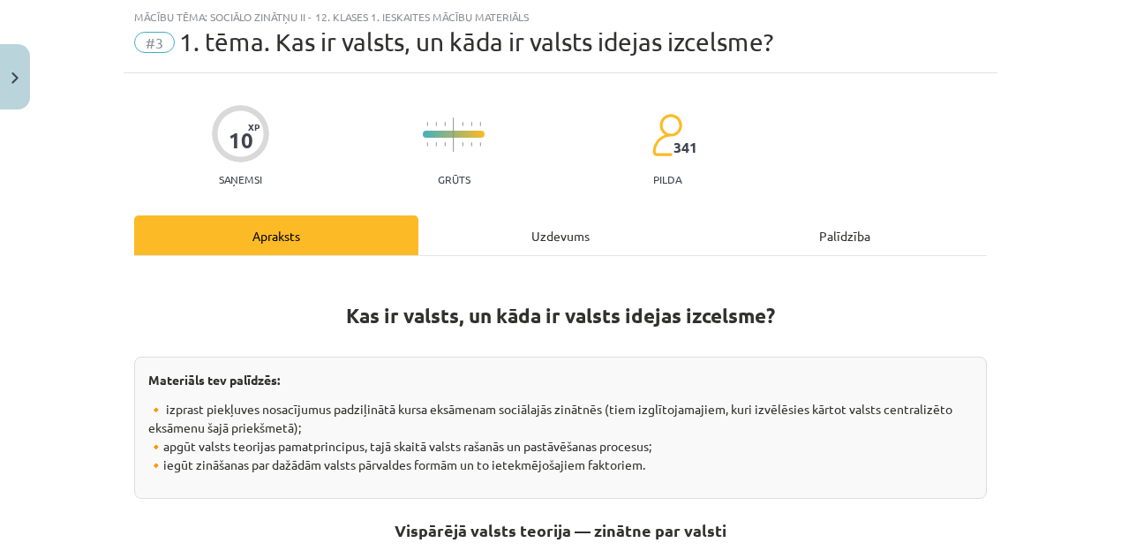
click at [522, 235] on div "Uzdevums" at bounding box center [560, 235] width 284 height 40
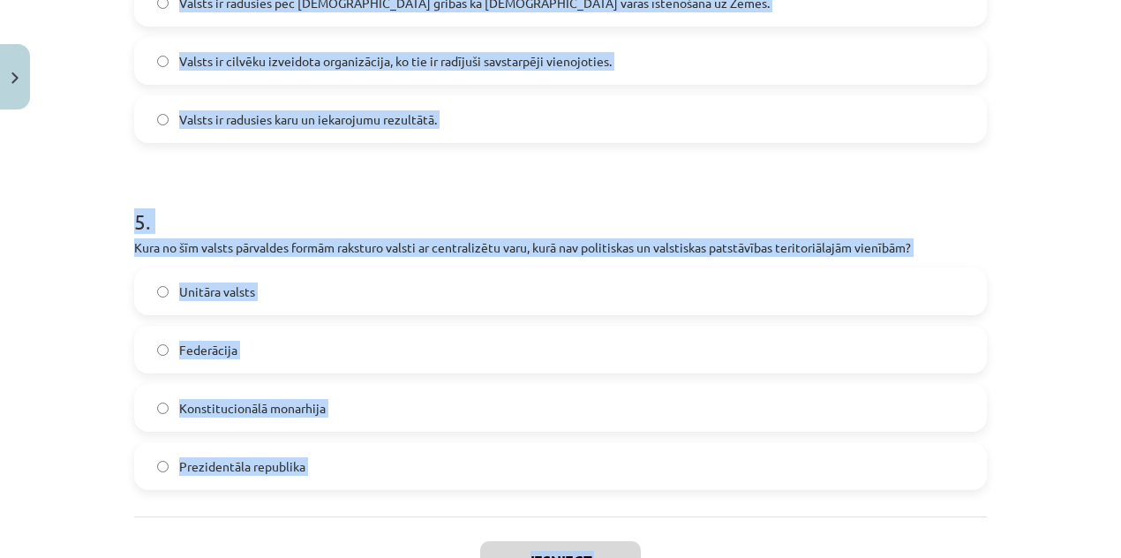
scroll to position [1696, 0]
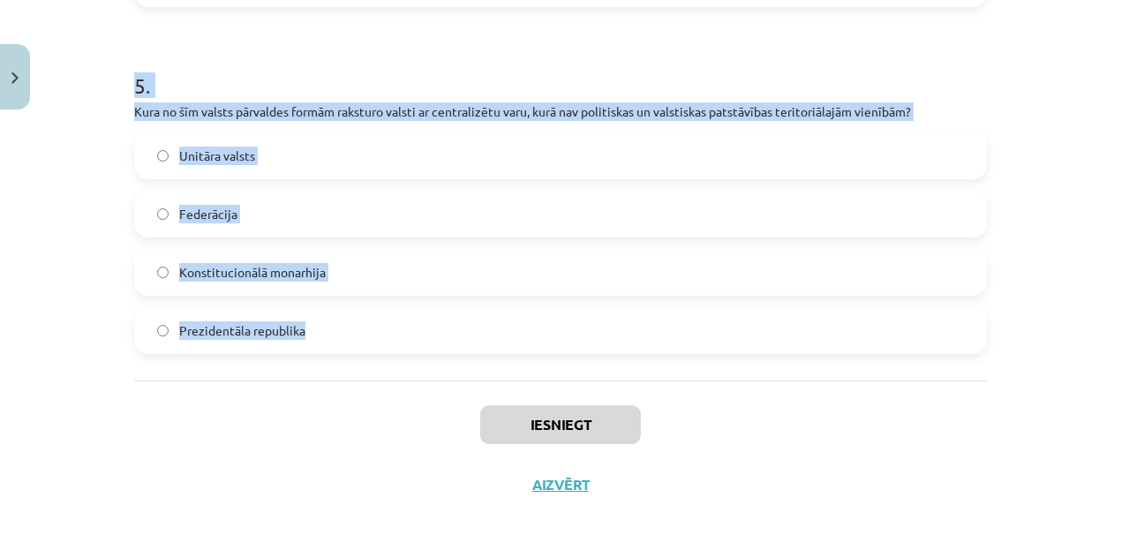
drag, startPoint x: 100, startPoint y: 162, endPoint x: 602, endPoint y: 342, distance: 533.2
click at [602, 343] on div "Mācību tēma: Sociālo zinātņu ii - 12. klases 1. ieskaites mācību materiāls #3 1…" at bounding box center [560, 279] width 1121 height 558
copy form "1 . Kurš filozofs ir pazīstams kā sabiedriskā līguma teorijas pamatotājs? Kārli…"
click at [41, 312] on div "Mācību tēma: Sociālo zinātņu ii - 12. klases 1. ieskaites mācību materiāls #3 1…" at bounding box center [560, 279] width 1121 height 558
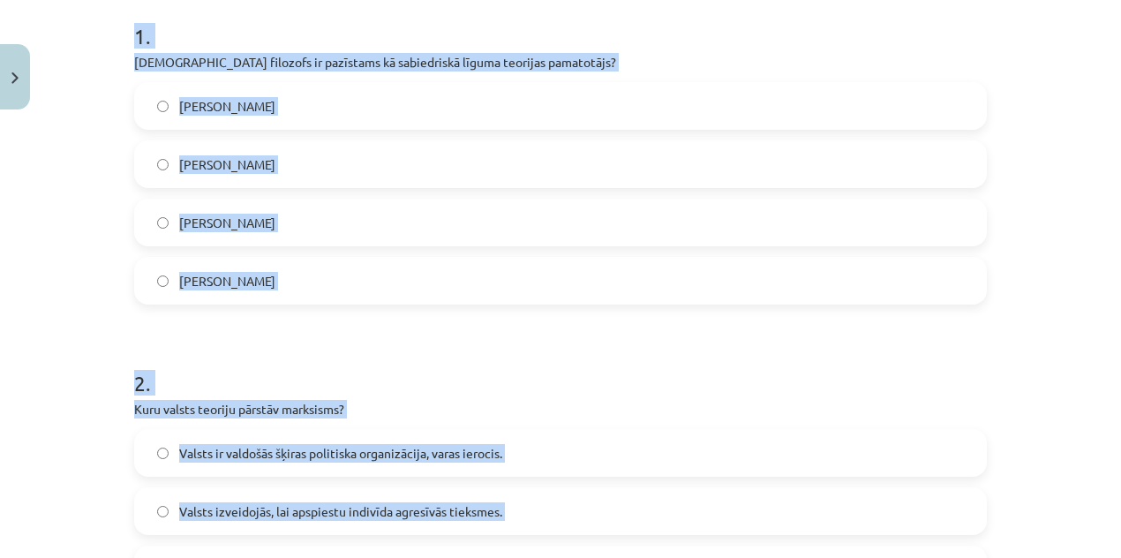
scroll to position [196, 0]
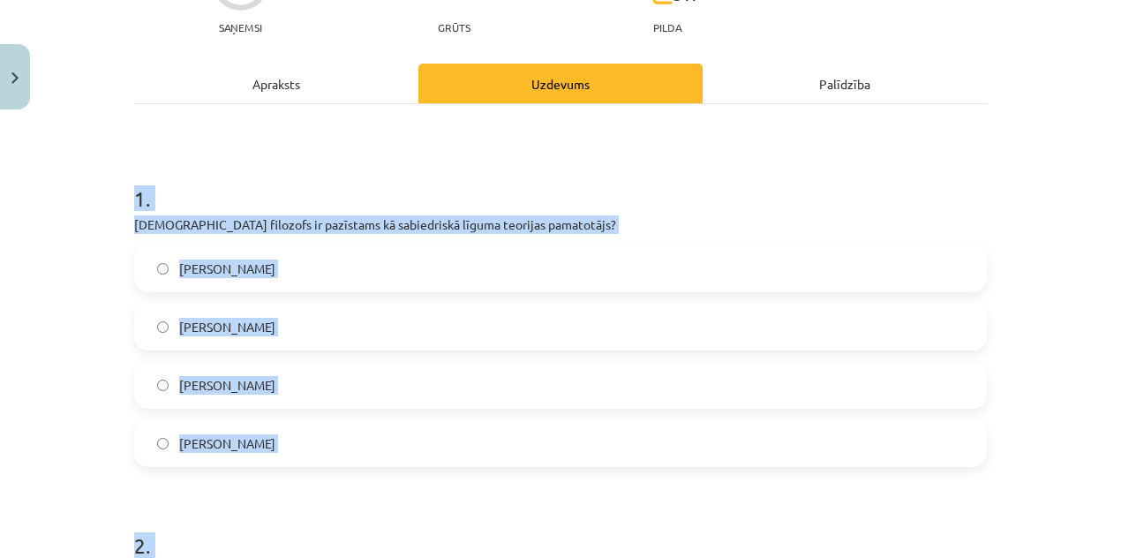
click at [305, 322] on label "Tomass Hobss" at bounding box center [560, 327] width 849 height 44
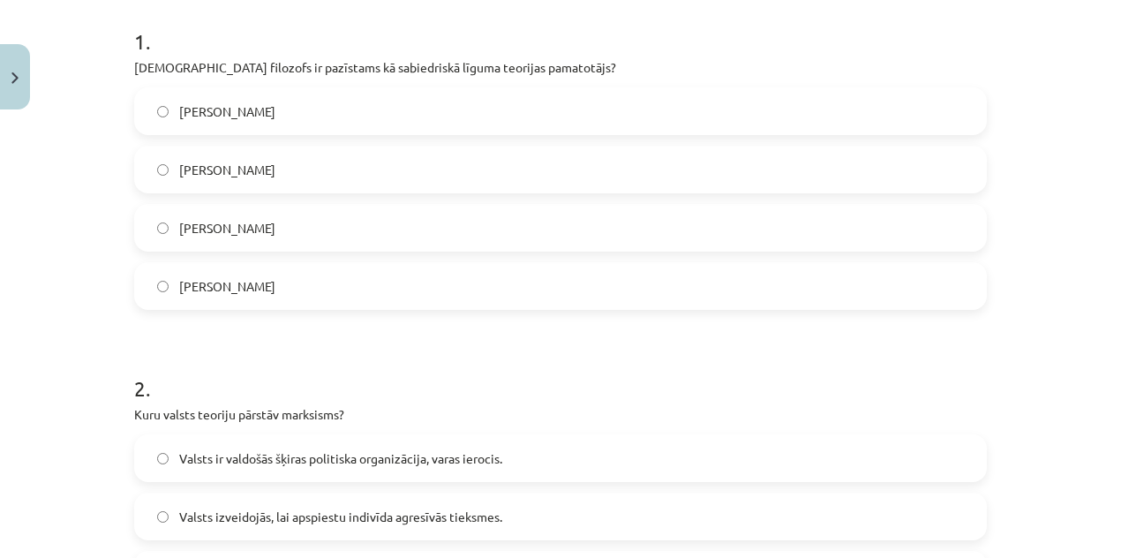
scroll to position [549, 0]
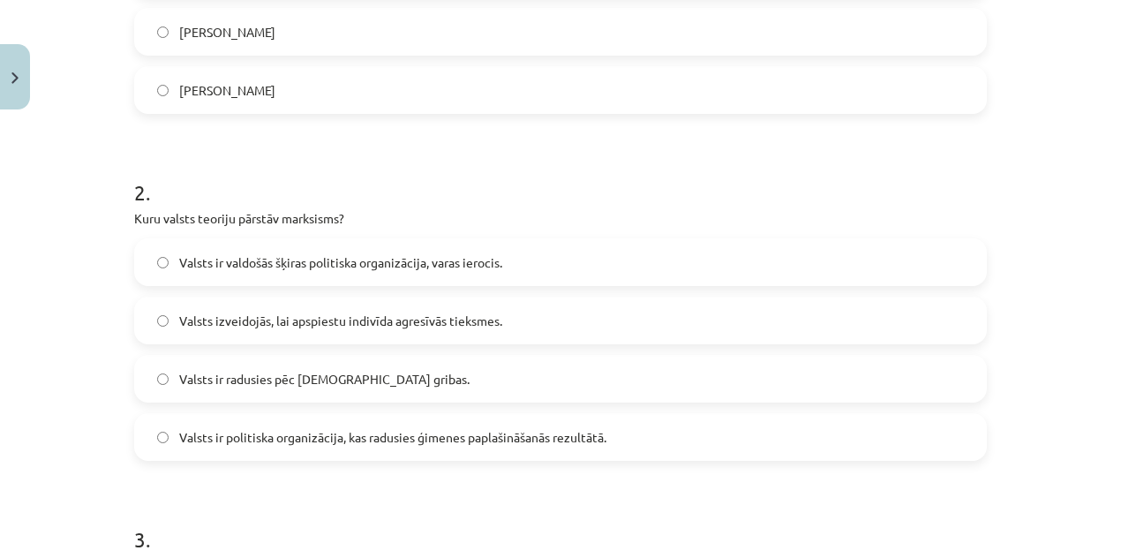
click at [297, 267] on span "Valsts ir valdošās šķiras politiska organizācija, varas ierocis." at bounding box center [340, 262] width 323 height 19
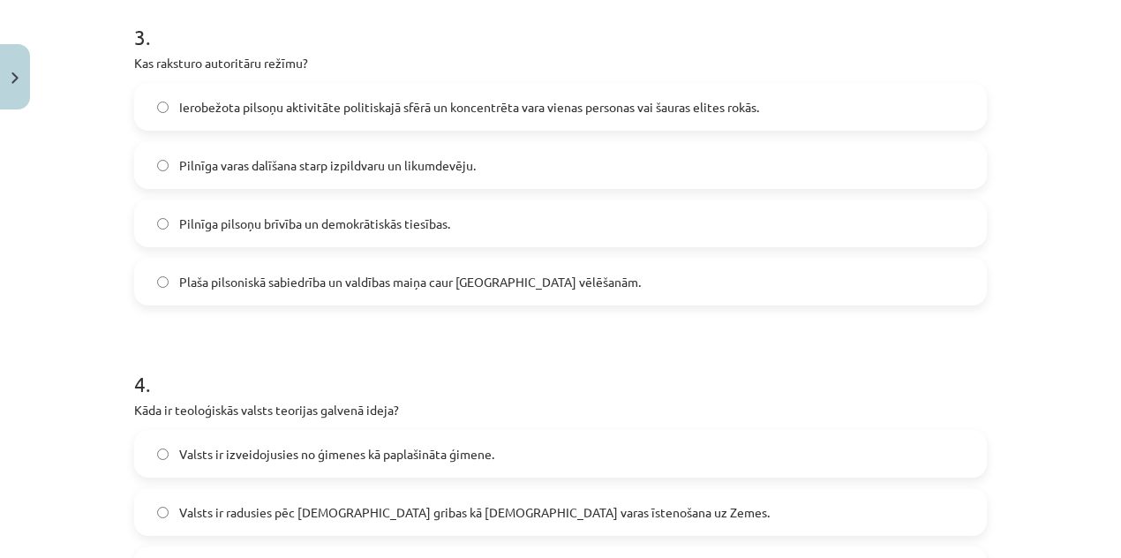
scroll to position [1079, 0]
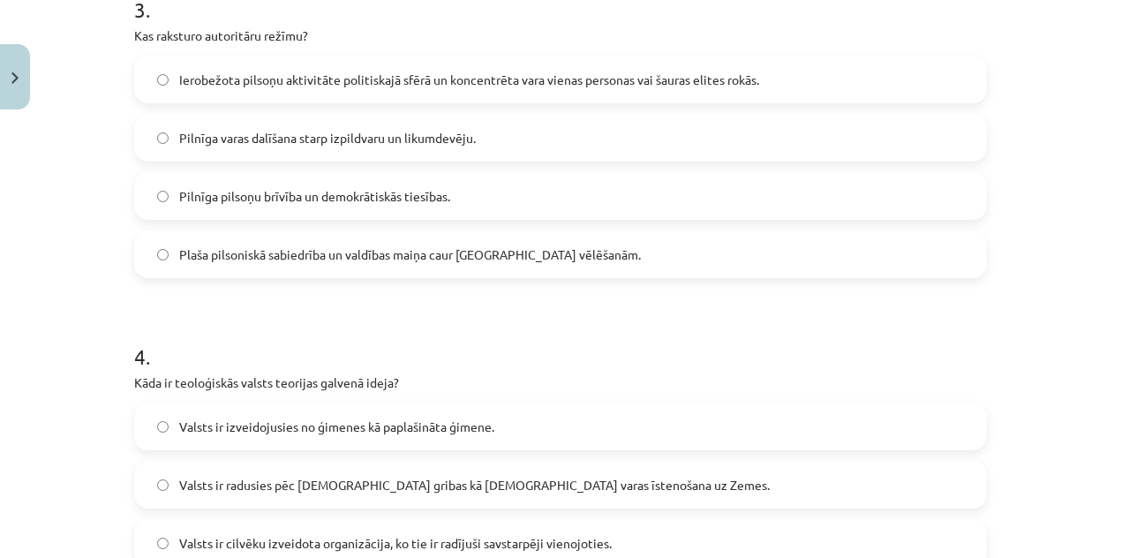
click at [318, 107] on div "Ierobežota pilsoņu aktivitāte politiskajā sfērā un koncentrēta vara vienas pers…" at bounding box center [560, 167] width 853 height 222
click at [322, 101] on div "Ierobežota pilsoņu aktivitāte politiskajā sfērā un koncentrēta vara vienas pers…" at bounding box center [560, 80] width 853 height 48
click at [323, 89] on label "Ierobežota pilsoņu aktivitāte politiskajā sfērā un koncentrēta vara vienas pers…" at bounding box center [560, 79] width 849 height 44
click at [461, 87] on span "Ierobežota pilsoņu aktivitāte politiskajā sfērā un koncentrēta vara vienas pers…" at bounding box center [469, 80] width 580 height 19
click at [464, 80] on span "Ierobežota pilsoņu aktivitāte politiskajā sfērā un koncentrēta vara vienas pers…" at bounding box center [469, 80] width 580 height 19
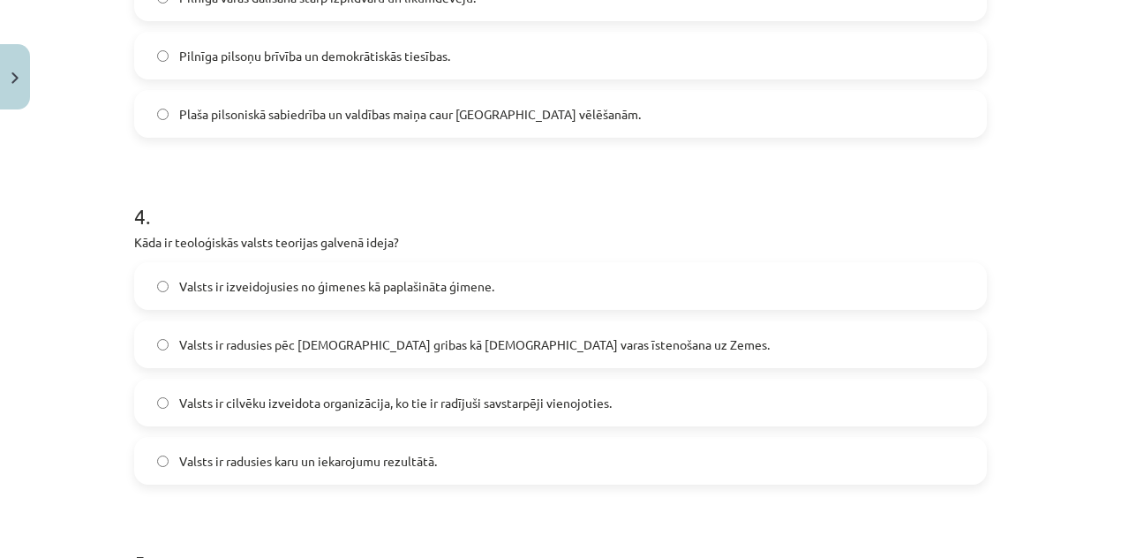
scroll to position [1255, 0]
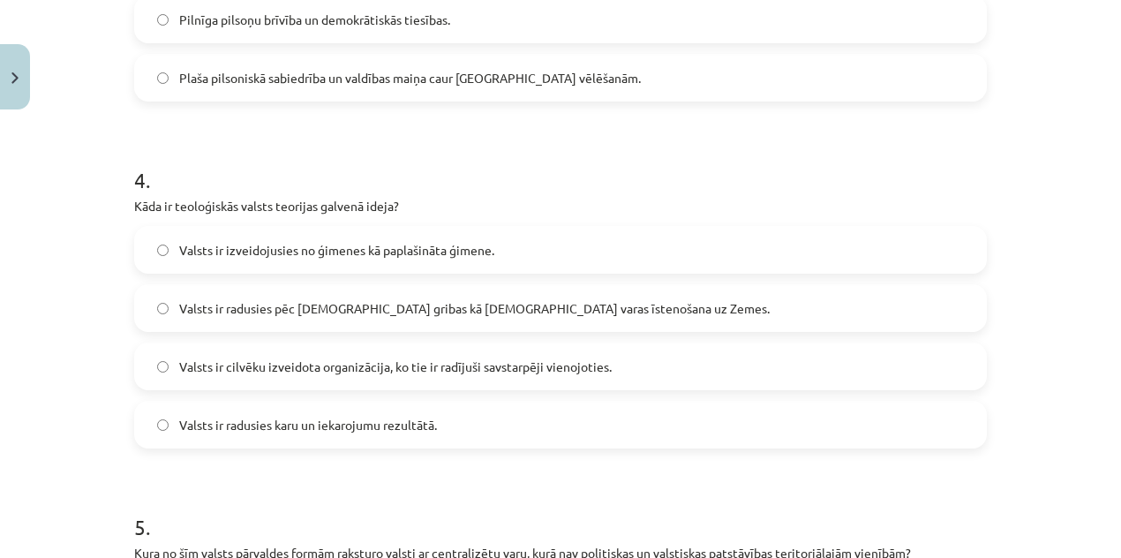
click at [389, 309] on span "Valsts ir radusies pēc Dieva gribas kā dievišķās varas īstenošana uz Zemes." at bounding box center [474, 308] width 591 height 19
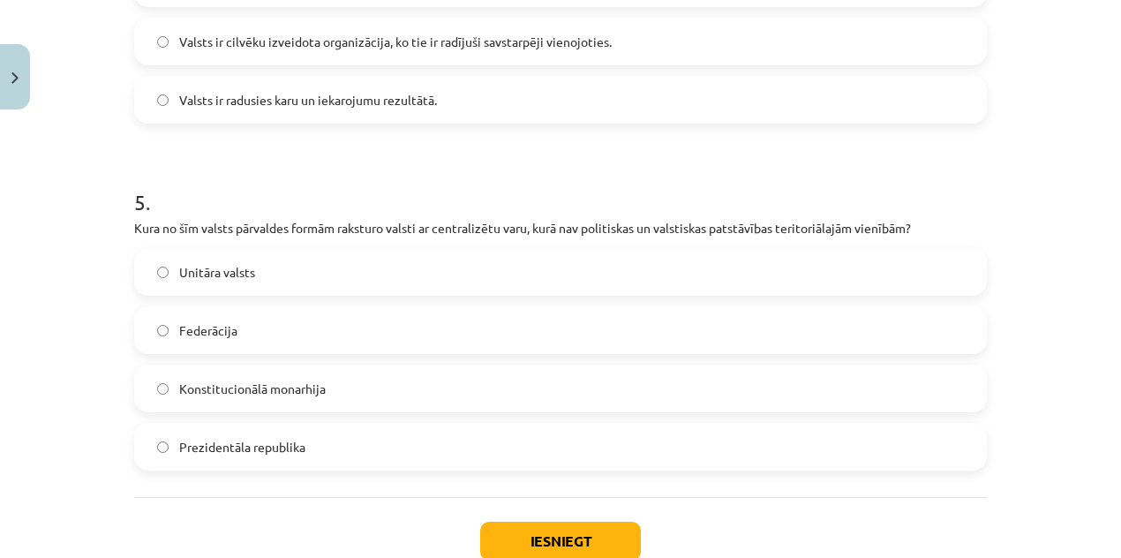
scroll to position [1608, 0]
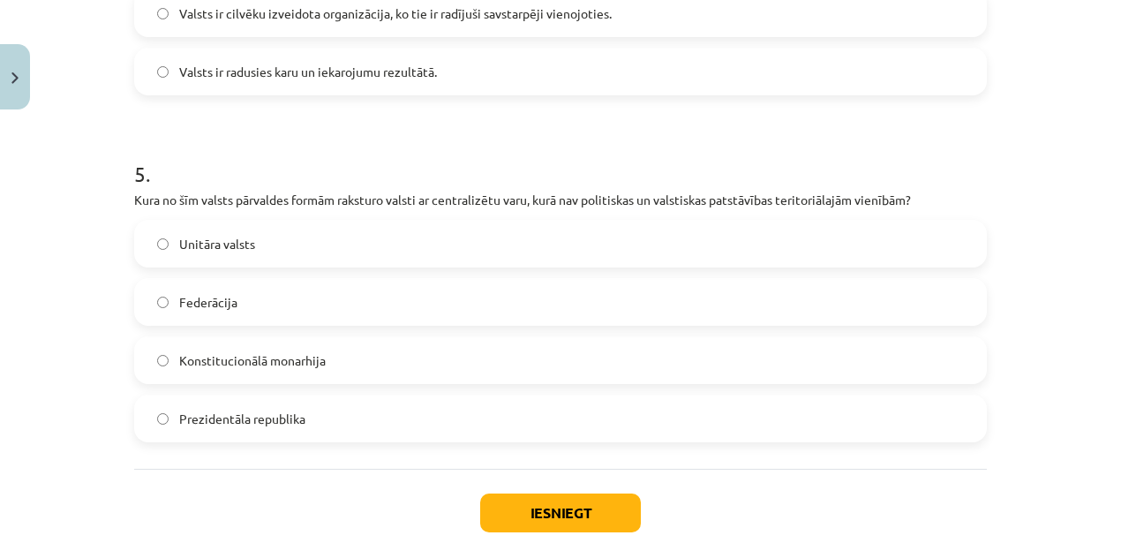
click at [399, 244] on label "Unitāra valsts" at bounding box center [560, 244] width 849 height 44
click at [521, 515] on button "Iesniegt" at bounding box center [560, 512] width 161 height 39
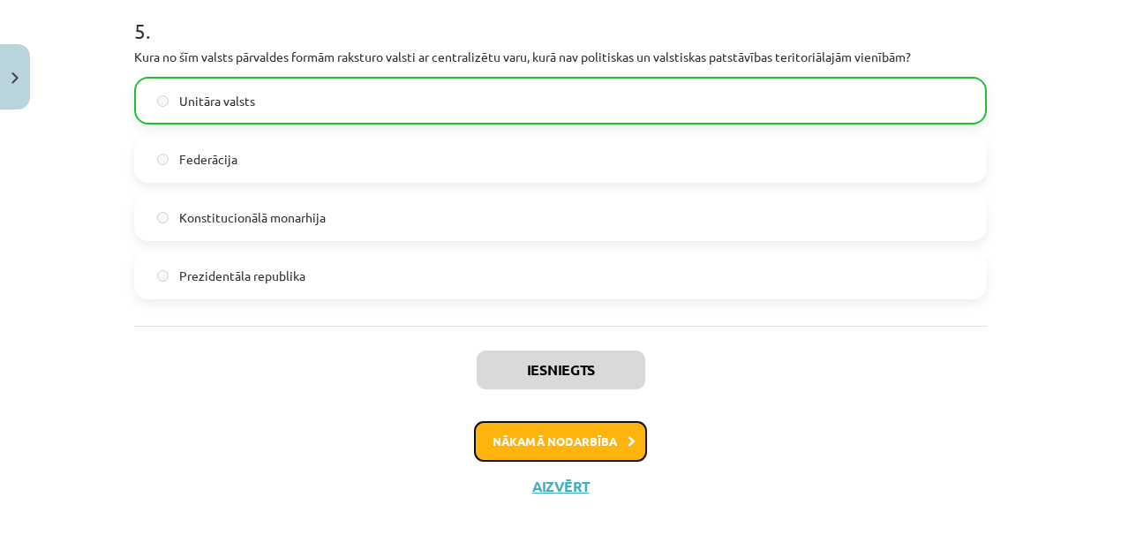
click at [551, 432] on button "Nākamā nodarbība" at bounding box center [560, 441] width 173 height 41
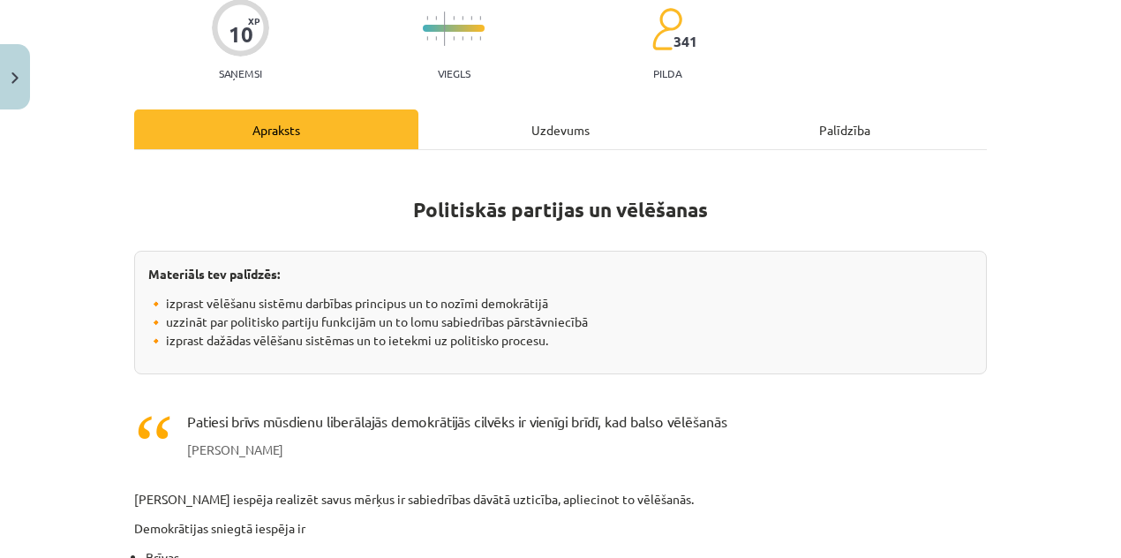
scroll to position [132, 0]
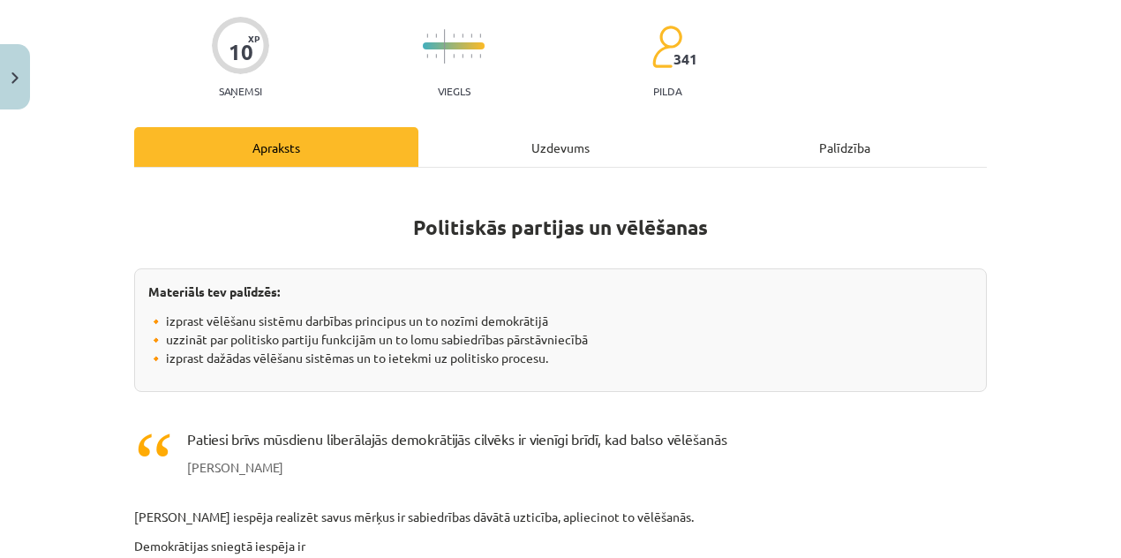
click at [523, 137] on div "Uzdevums" at bounding box center [560, 147] width 284 height 40
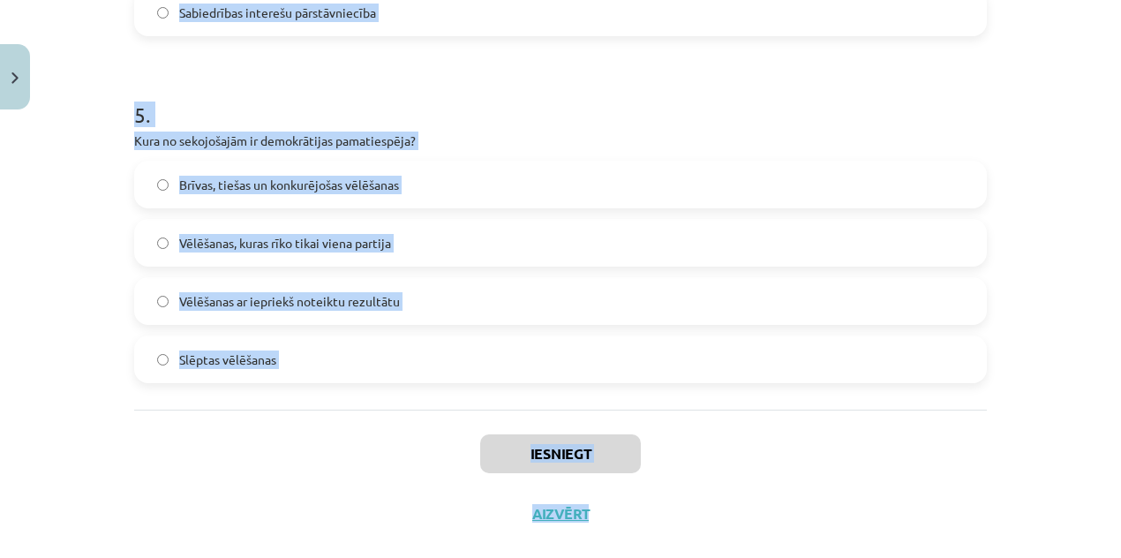
scroll to position [1696, 0]
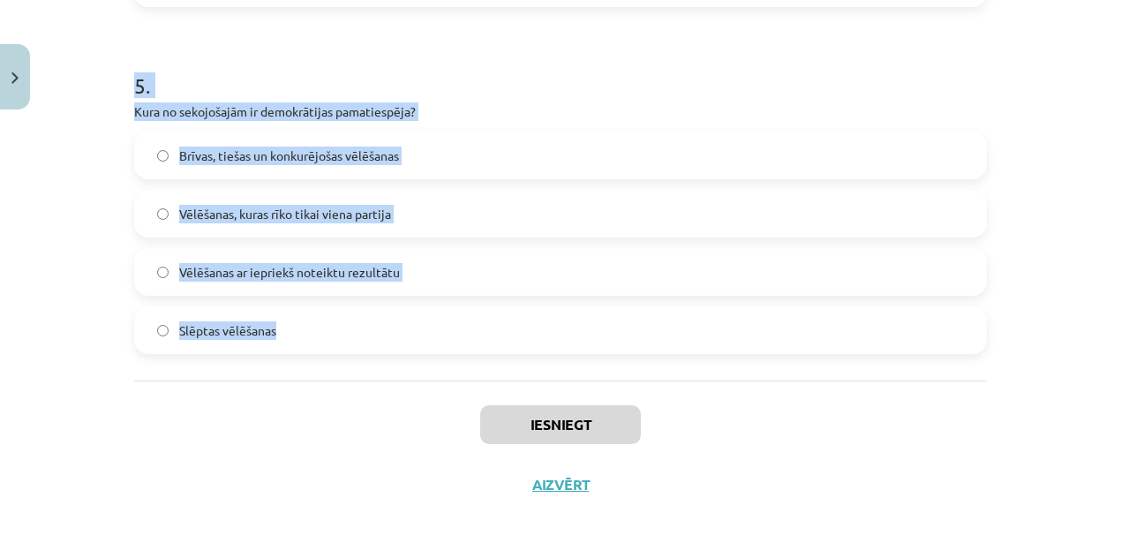
drag, startPoint x: 119, startPoint y: 73, endPoint x: 662, endPoint y: 309, distance: 591.8
copy form "1 . Kāda ir partiju sistēma, kurā tikai divām partijām ir reālas iespējas iegūt…"
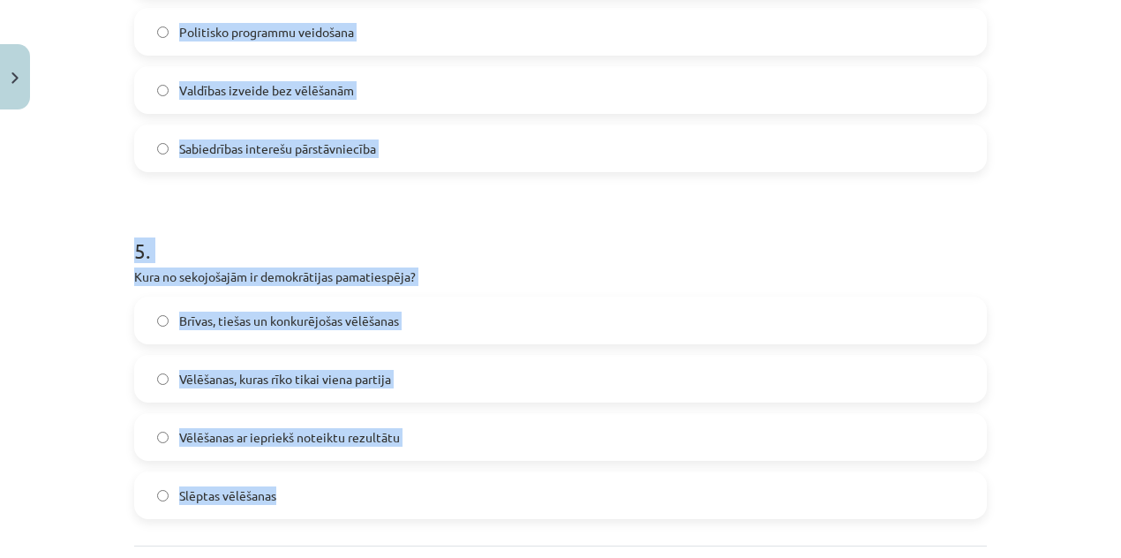
scroll to position [1432, 0]
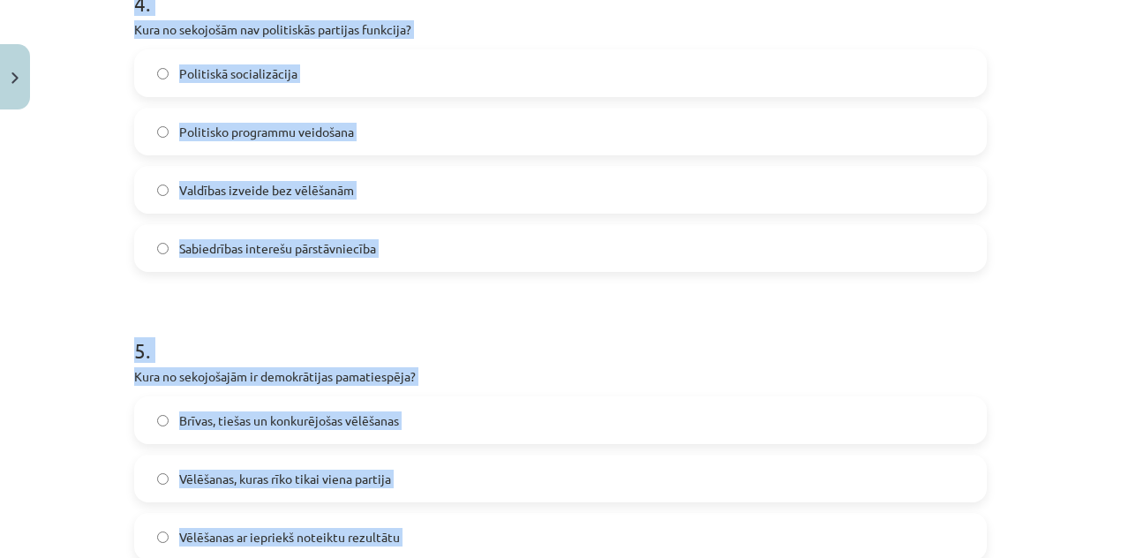
click at [388, 257] on label "Sabiedrības interešu pārstāvniecība" at bounding box center [560, 248] width 849 height 44
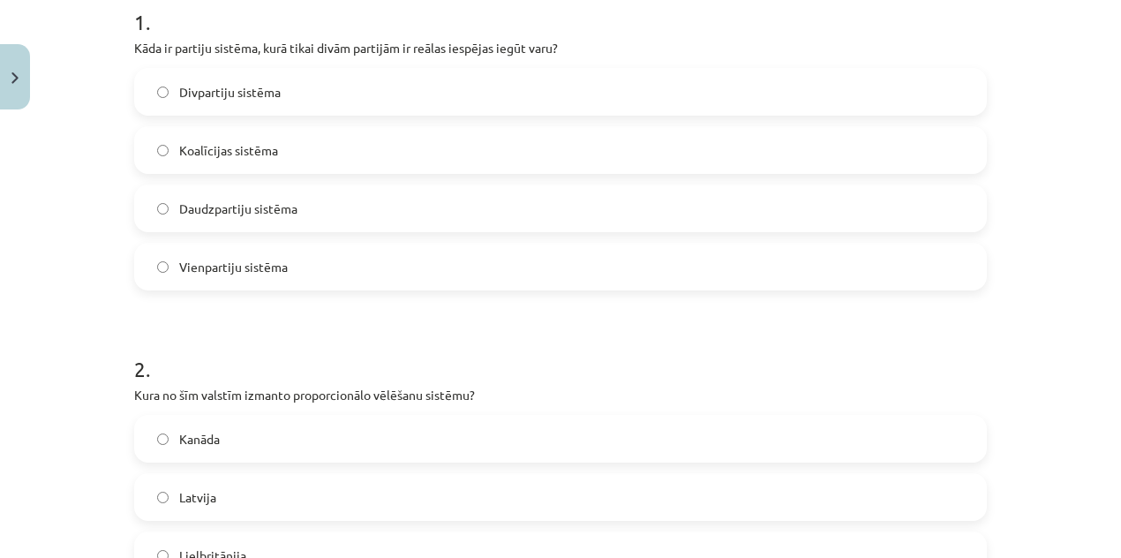
scroll to position [284, 0]
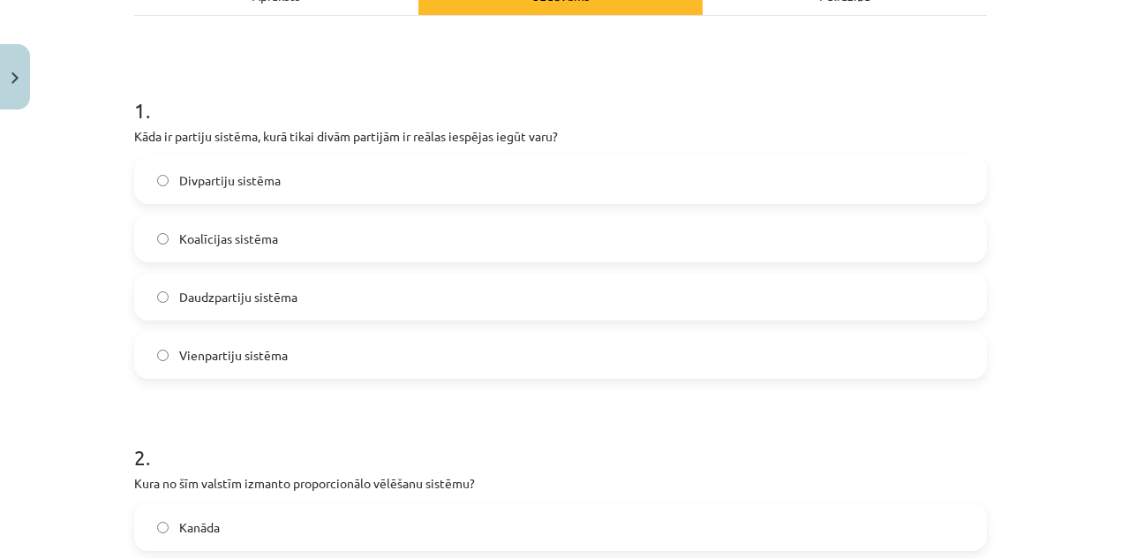
click at [339, 154] on div "1 . Kāda ir partiju sistēma, kurā tikai divām partijām ir reālas iespējas iegūt…" at bounding box center [560, 223] width 853 height 312
click at [330, 177] on label "Divpartiju sistēma" at bounding box center [560, 180] width 849 height 44
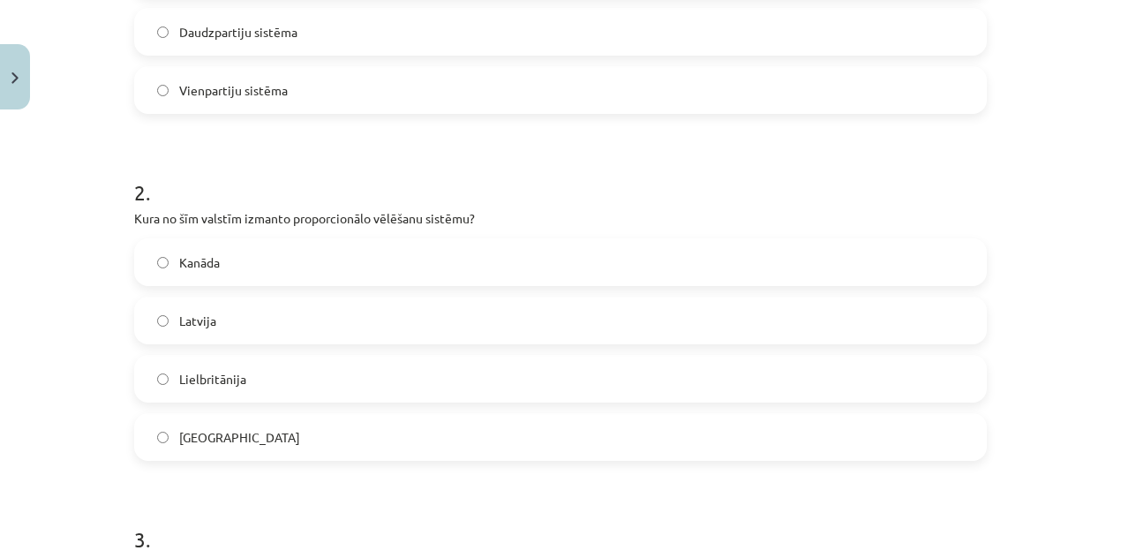
click at [305, 326] on label "Latvija" at bounding box center [560, 320] width 849 height 44
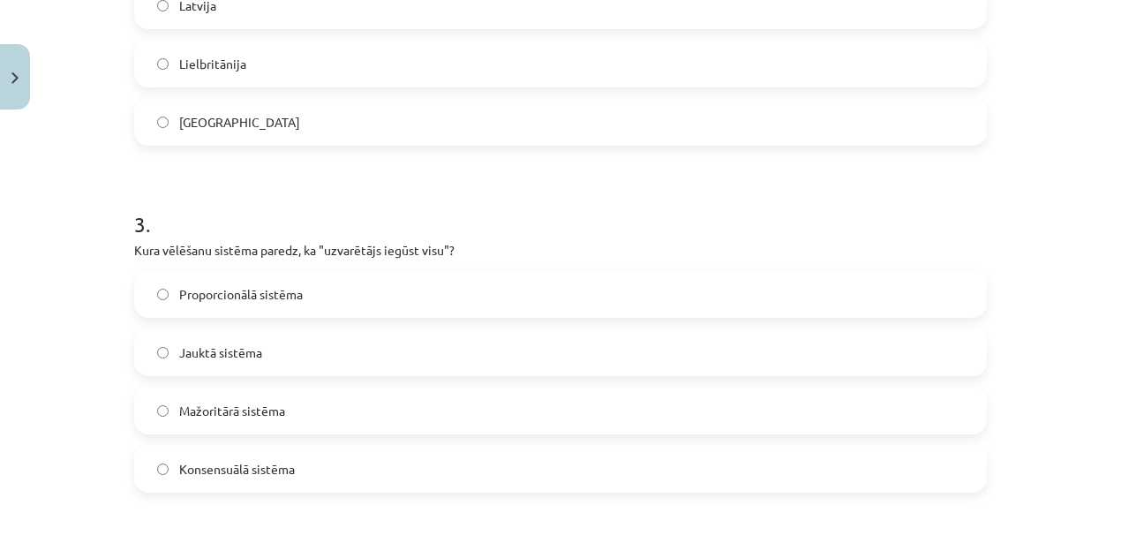
scroll to position [902, 0]
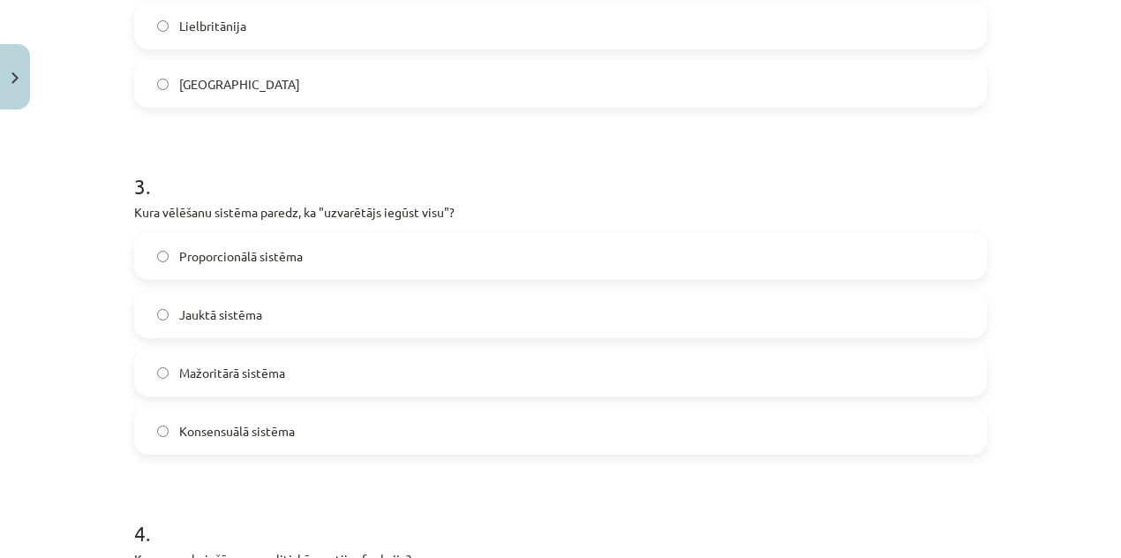
click at [280, 377] on label "Mažoritārā sistēma" at bounding box center [560, 372] width 849 height 44
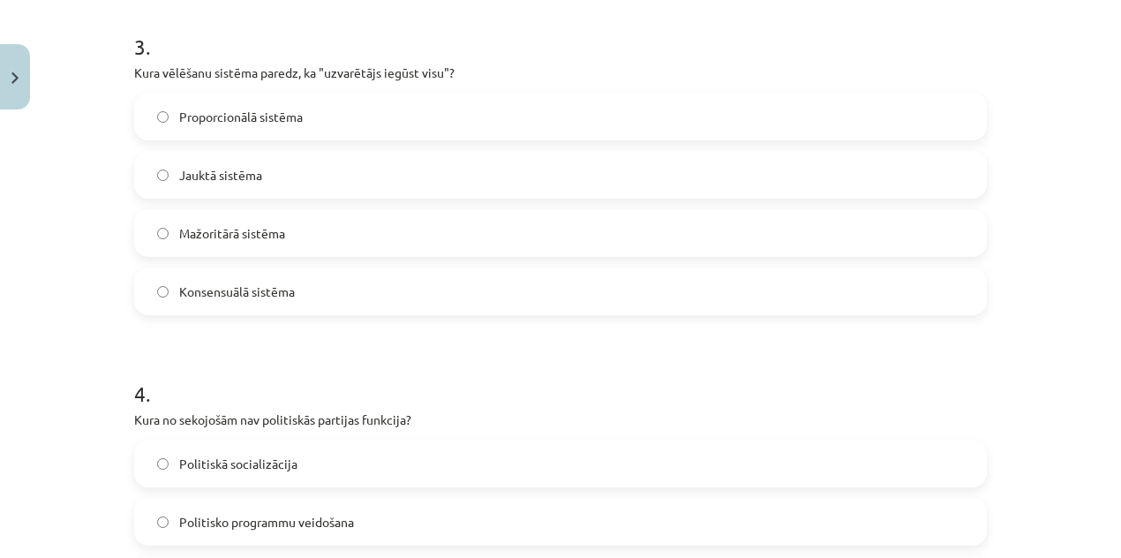
scroll to position [1432, 0]
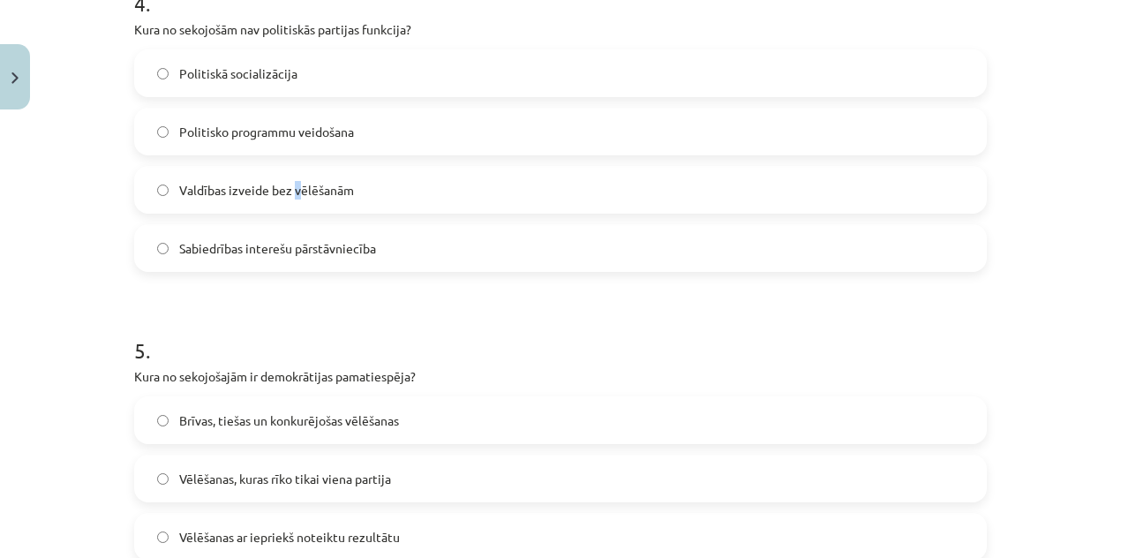
click at [290, 195] on span "Valdības izveide bez vēlēšanām" at bounding box center [266, 190] width 175 height 19
click at [291, 194] on span "Valdības izveide bez vēlēšanām" at bounding box center [266, 190] width 175 height 19
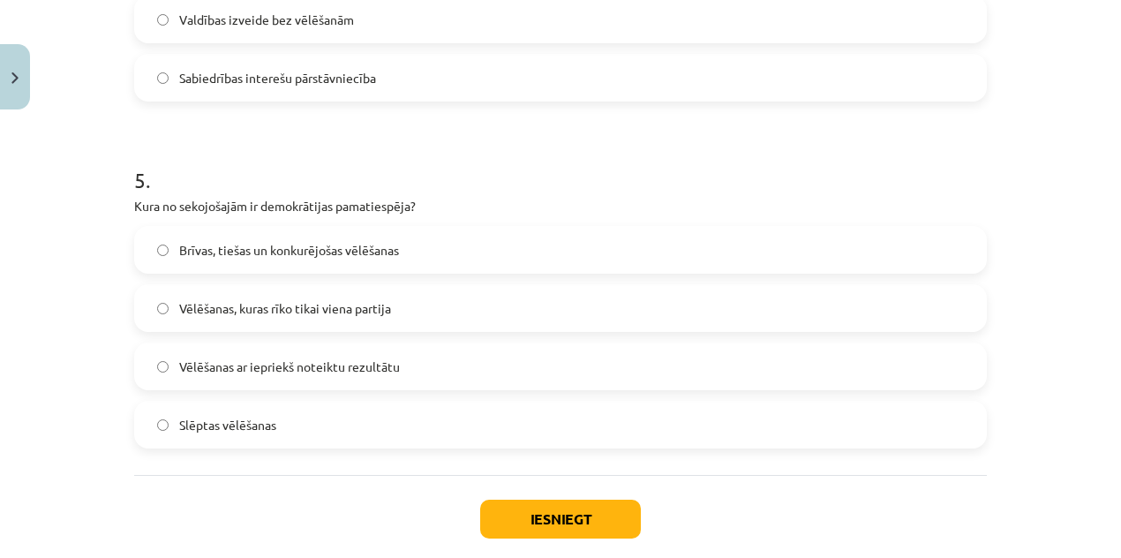
scroll to position [1696, 0]
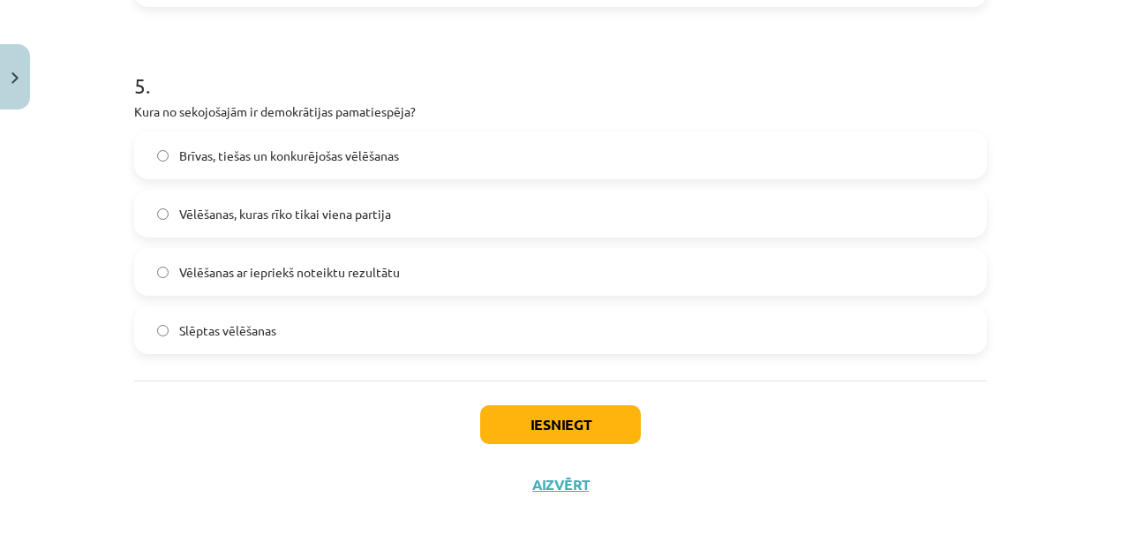
click at [369, 158] on span "Brīvas, tiešas un konkurējošas vēlēšanas" at bounding box center [289, 156] width 220 height 19
click at [496, 418] on button "Iesniegt" at bounding box center [560, 424] width 161 height 39
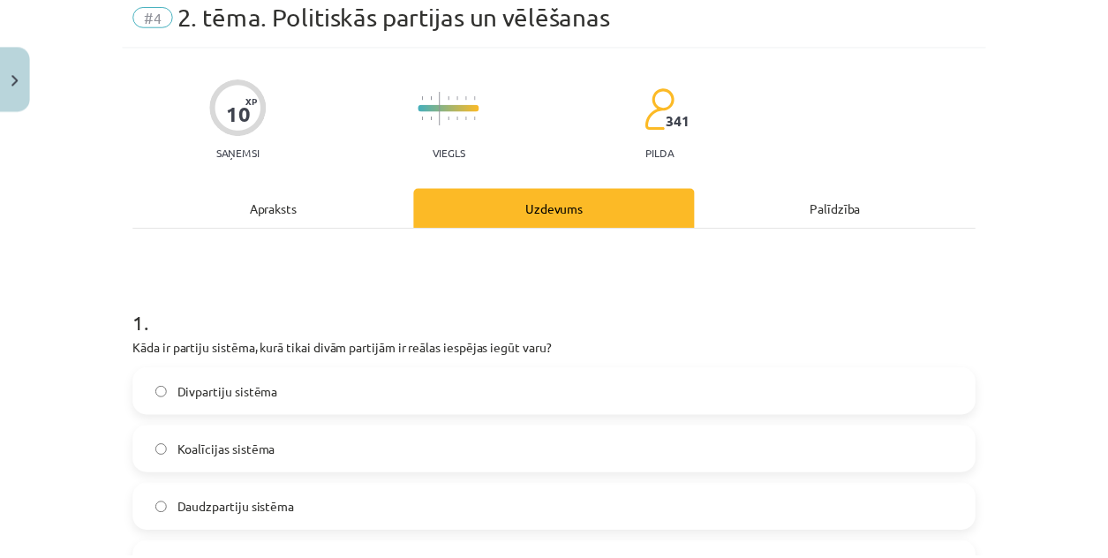
scroll to position [0, 0]
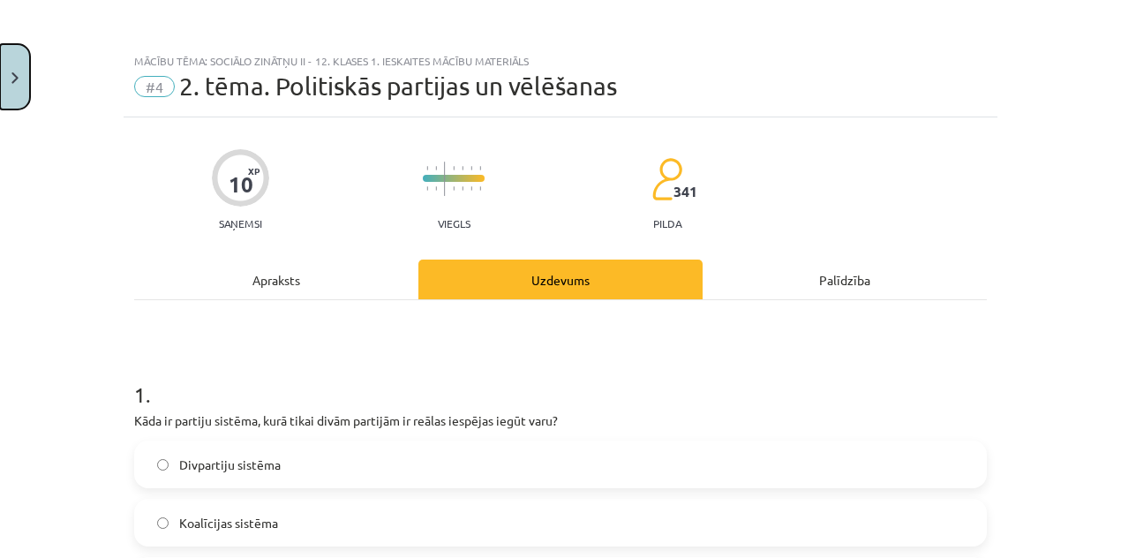
click at [4, 91] on button "Close" at bounding box center [15, 76] width 30 height 65
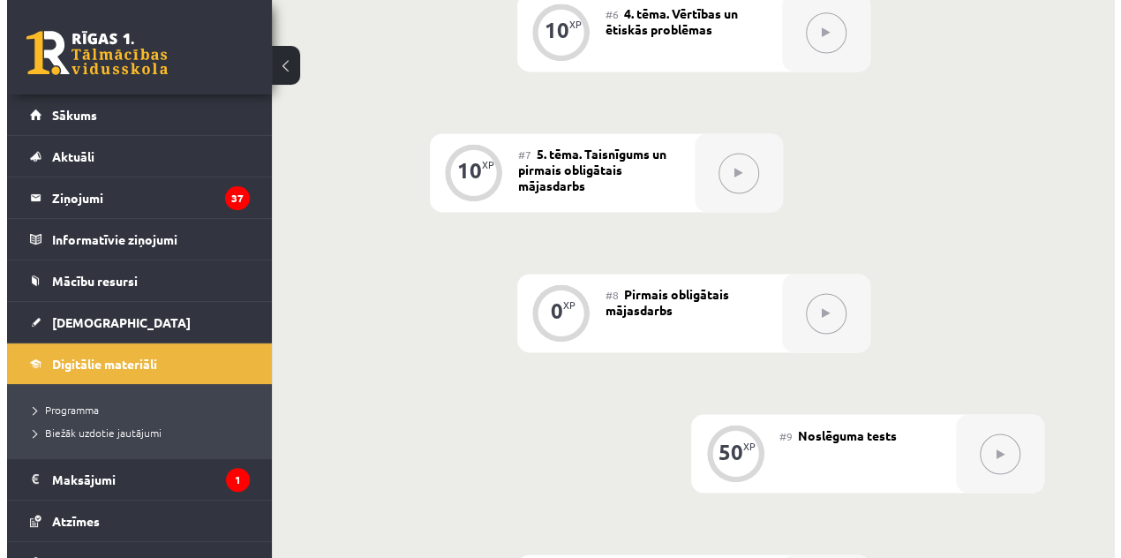
scroll to position [883, 0]
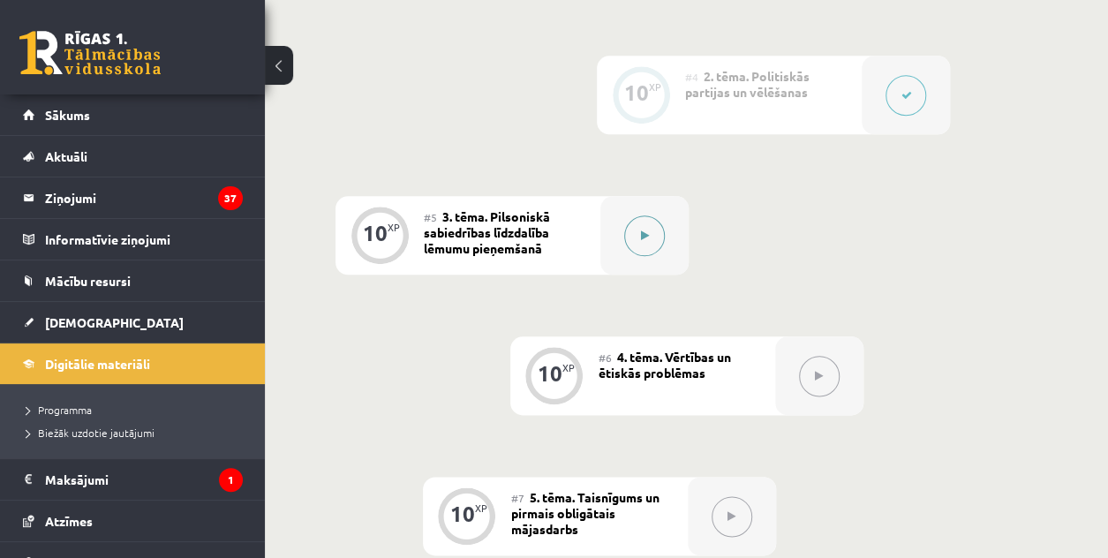
click at [647, 258] on div at bounding box center [644, 235] width 88 height 79
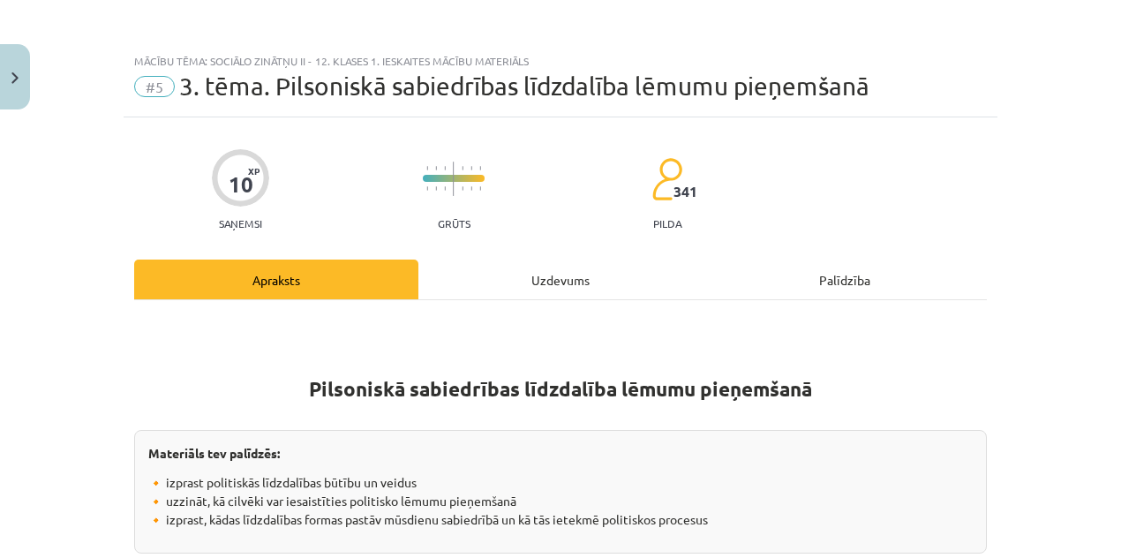
click at [597, 284] on div "Uzdevums" at bounding box center [560, 280] width 284 height 40
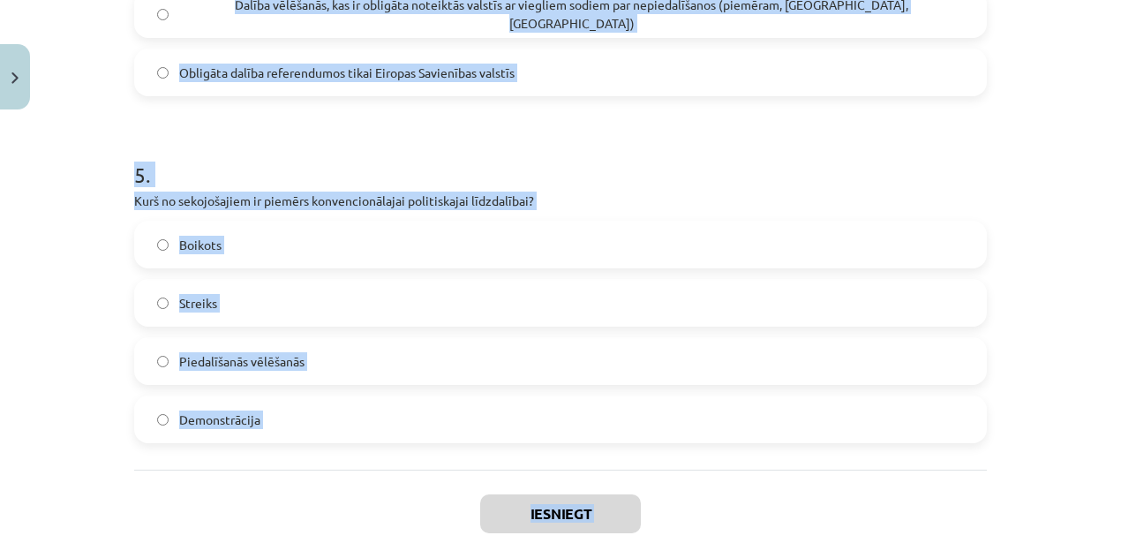
scroll to position [1622, 0]
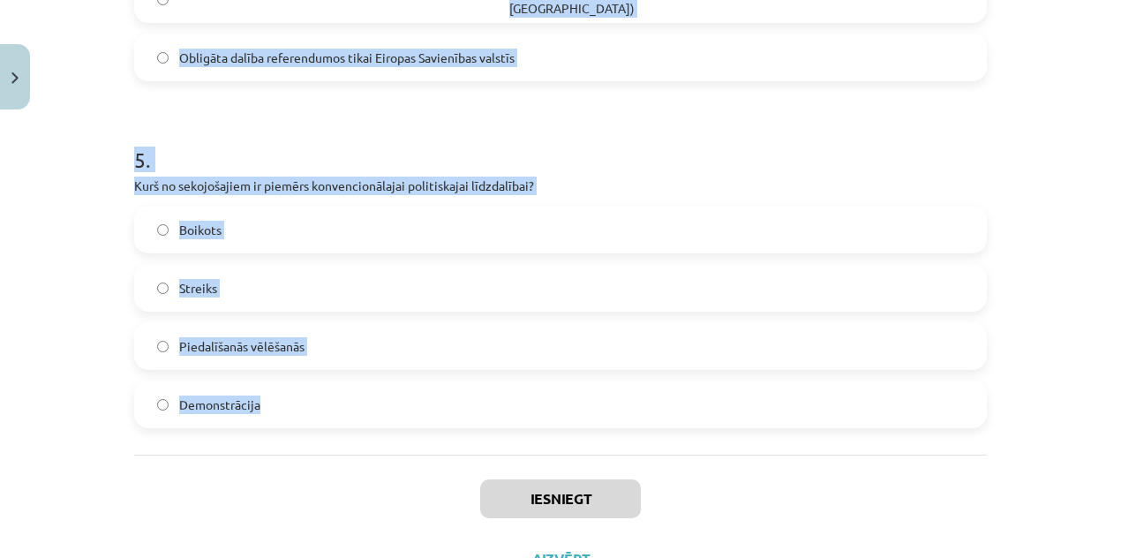
drag, startPoint x: 64, startPoint y: 337, endPoint x: 696, endPoint y: 421, distance: 637.5
click at [696, 421] on div "Mācību tēma: Sociālo zinātņu ii - 12. klases 1. ieskaites mācību materiāls #5 3…" at bounding box center [560, 279] width 1121 height 558
copy form "1 . Kāds ir galvenais nekonvencionālās politiskās līdzdalības mērķis? Palielinā…"
click at [756, 132] on h1 "5 ." at bounding box center [560, 144] width 853 height 55
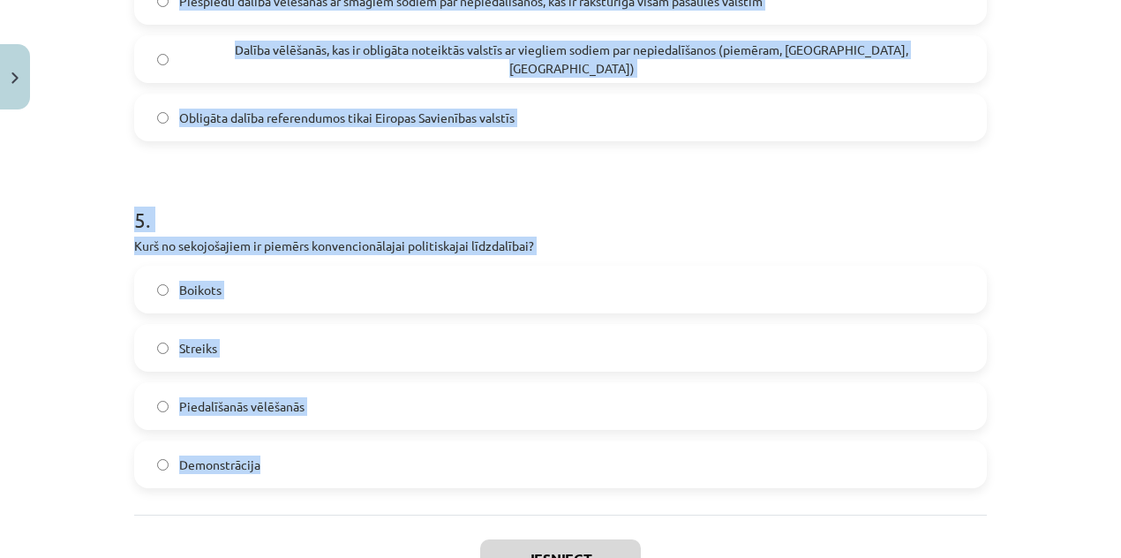
scroll to position [1534, 0]
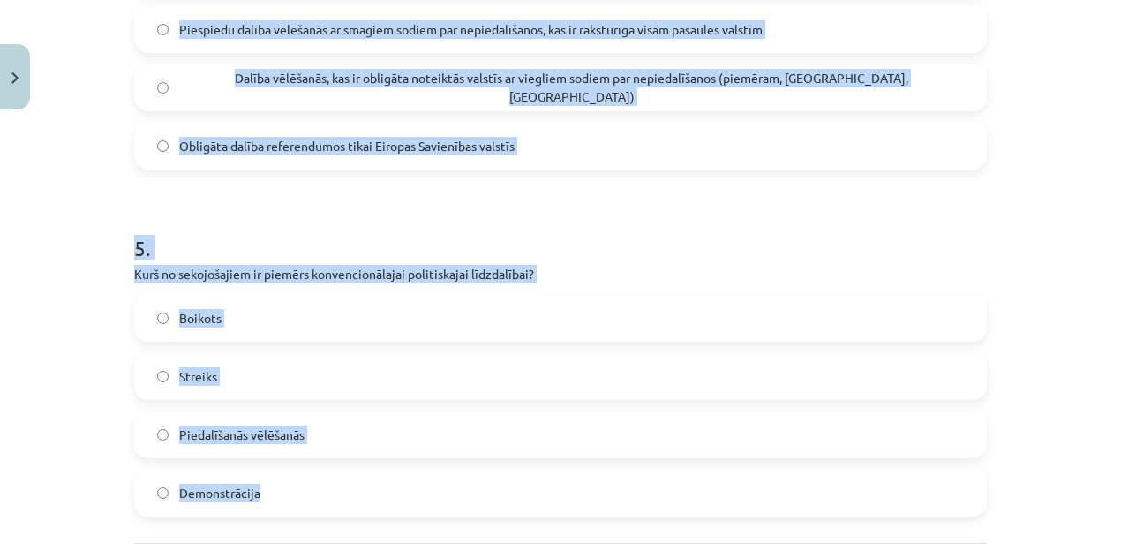
click at [1026, 130] on div "Mācību tēma: Sociālo zinātņu ii - 12. klases 1. ieskaites mācību materiāls #5 3…" at bounding box center [560, 279] width 1121 height 558
click at [1026, 131] on div "Mācību tēma: Sociālo zinātņu ii - 12. klases 1. ieskaites mācību materiāls #5 3…" at bounding box center [560, 279] width 1121 height 558
click at [913, 158] on label "Obligāta dalība referendumos tikai Eiropas Savienības valstīs" at bounding box center [560, 146] width 849 height 44
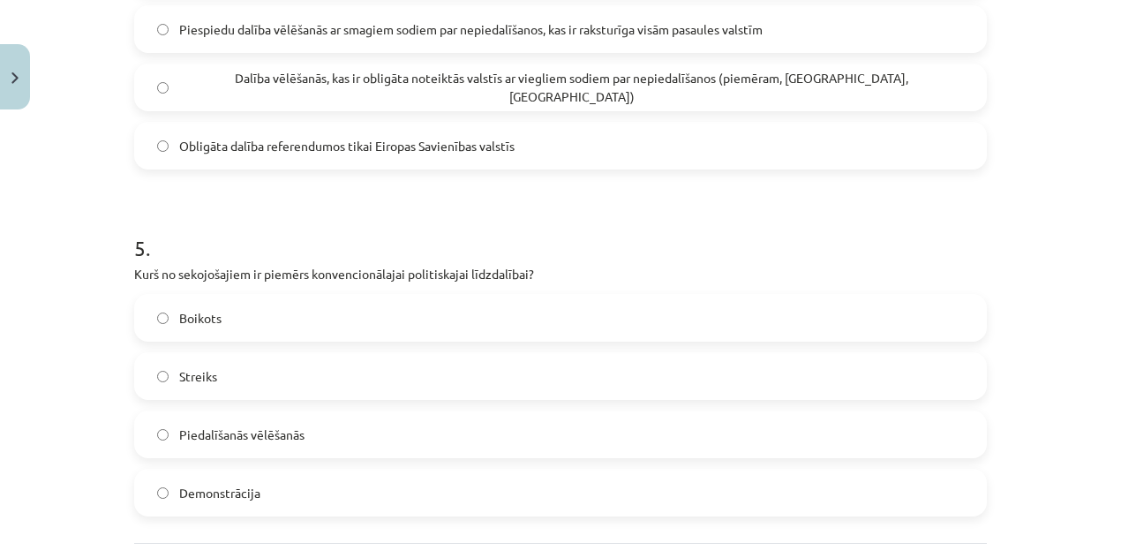
click at [912, 158] on label "Obligāta dalība referendumos tikai Eiropas Savienības valstīs" at bounding box center [560, 146] width 849 height 44
click at [907, 162] on label "Obligāta dalība referendumos tikai Eiropas Savienības valstīs" at bounding box center [560, 146] width 849 height 44
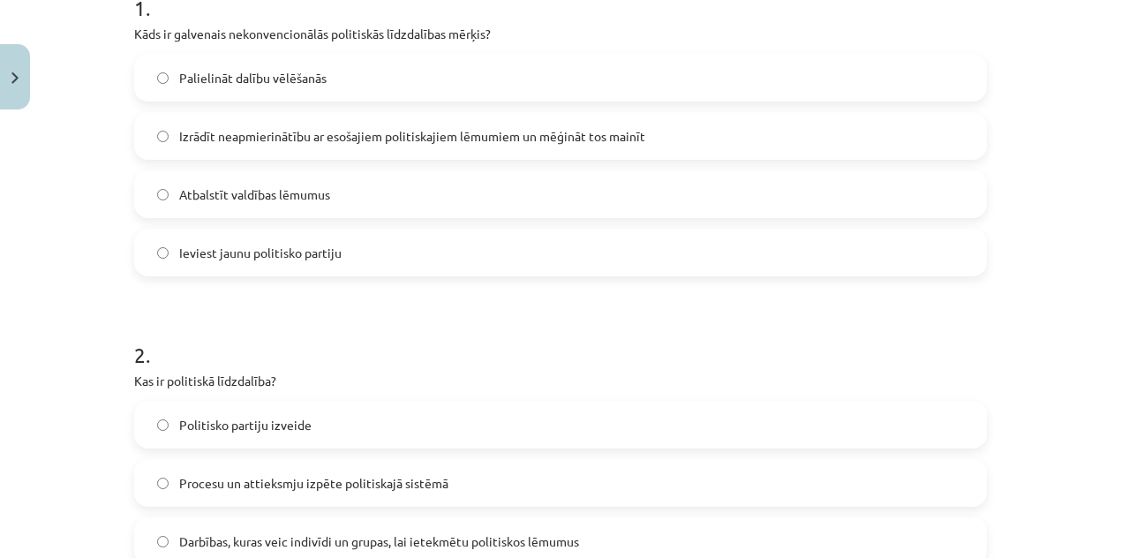
scroll to position [298, 0]
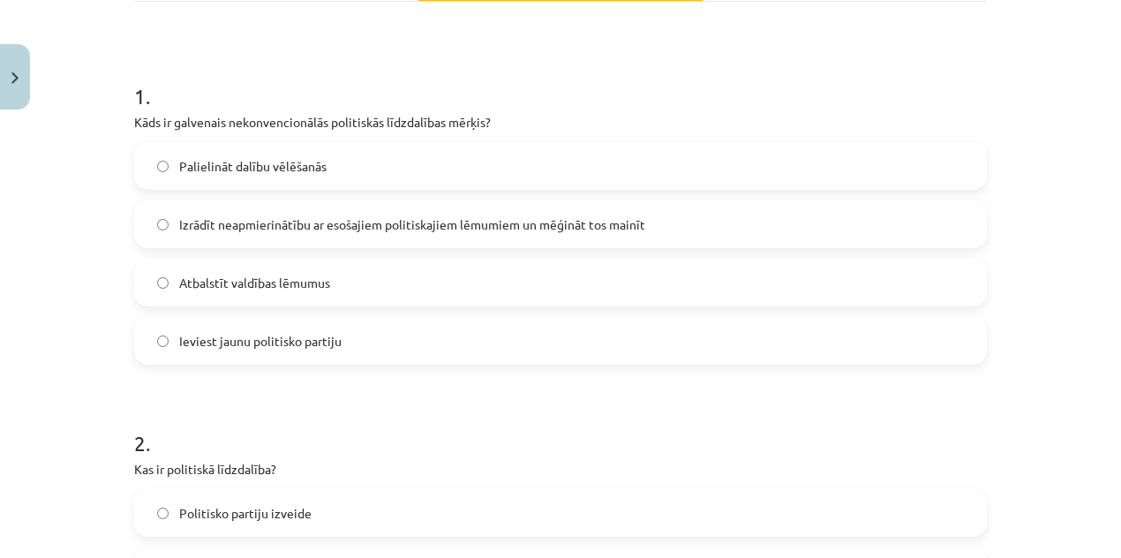
click at [425, 221] on span "Izrādīt neapmierinātību ar esošajiem politiskajiem lēmumiem un mēģināt tos main…" at bounding box center [412, 224] width 466 height 19
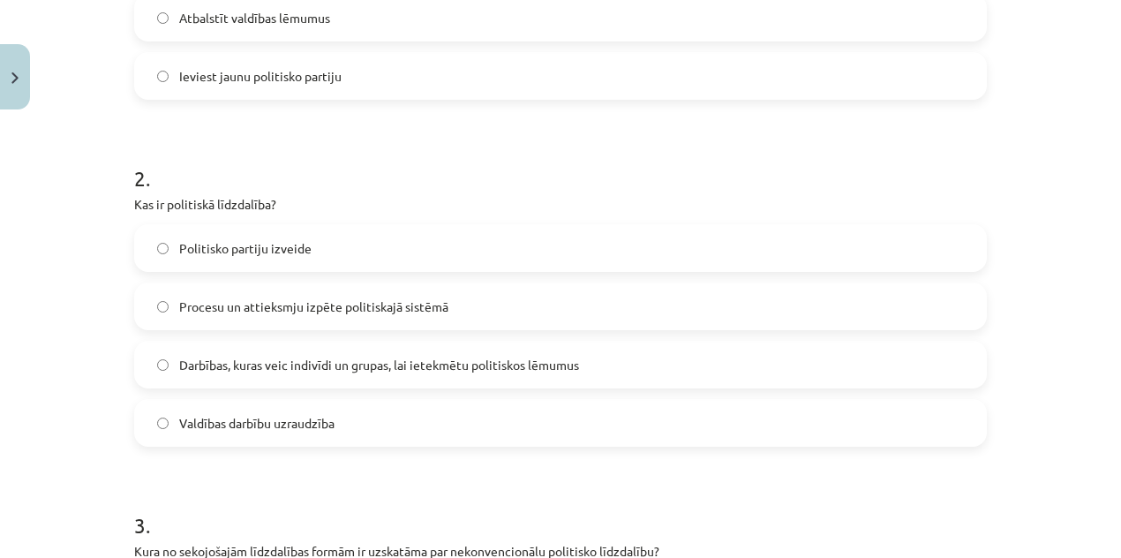
scroll to position [563, 0]
click at [369, 349] on label "Darbības, kuras veic indivīdi un grupas, lai ietekmētu politiskos lēmumus" at bounding box center [560, 364] width 849 height 44
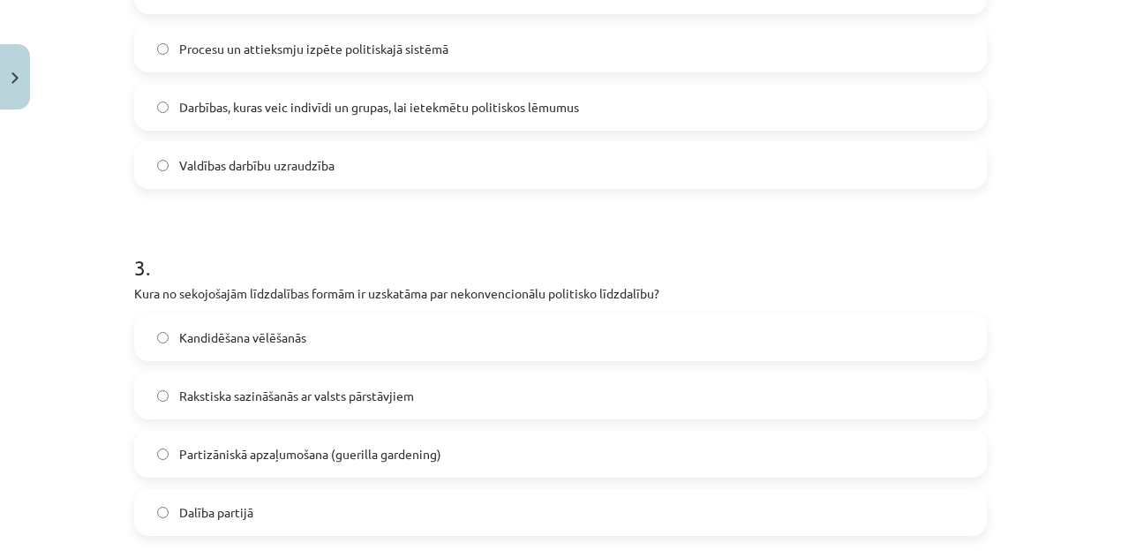
scroll to position [828, 0]
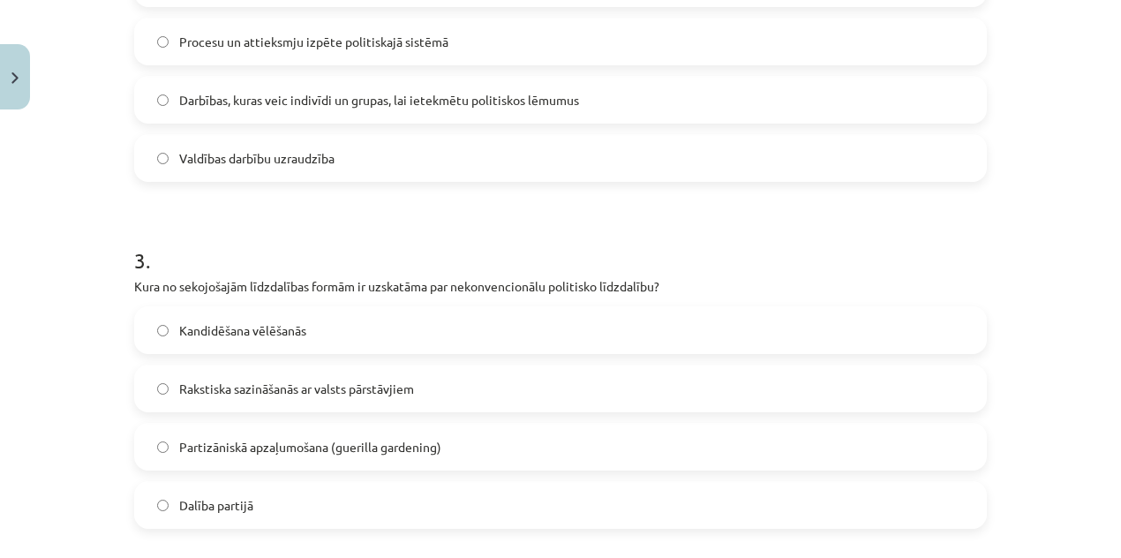
click at [257, 456] on label "Partizāniskā apzaļumošana (guerilla gardening)" at bounding box center [560, 447] width 849 height 44
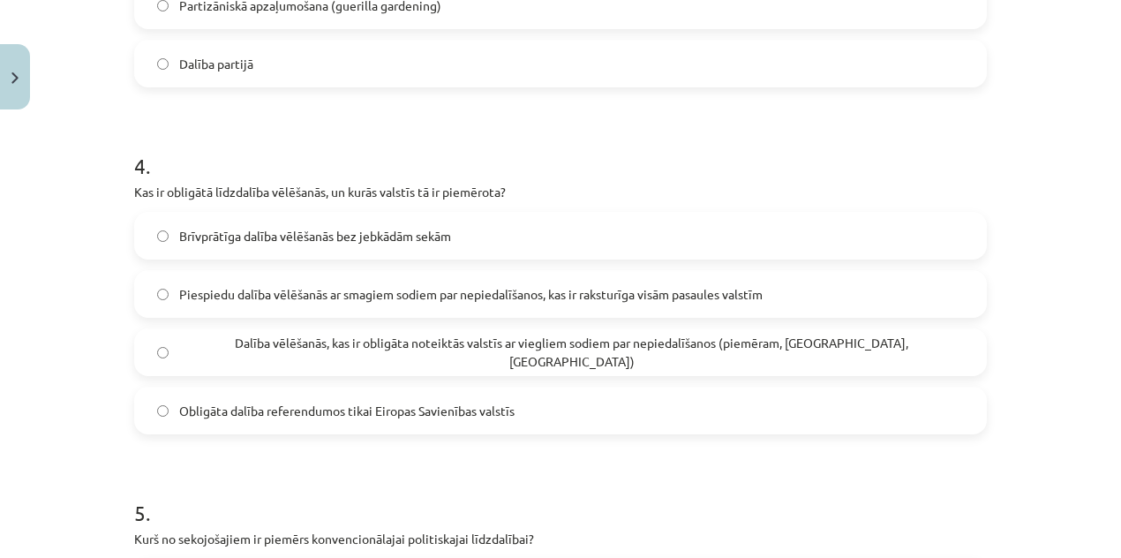
click at [487, 349] on span "Dalība vēlēšanās, kas ir obligāta noteiktās valstīs ar viegliem sodiem par nepi…" at bounding box center [571, 352] width 785 height 37
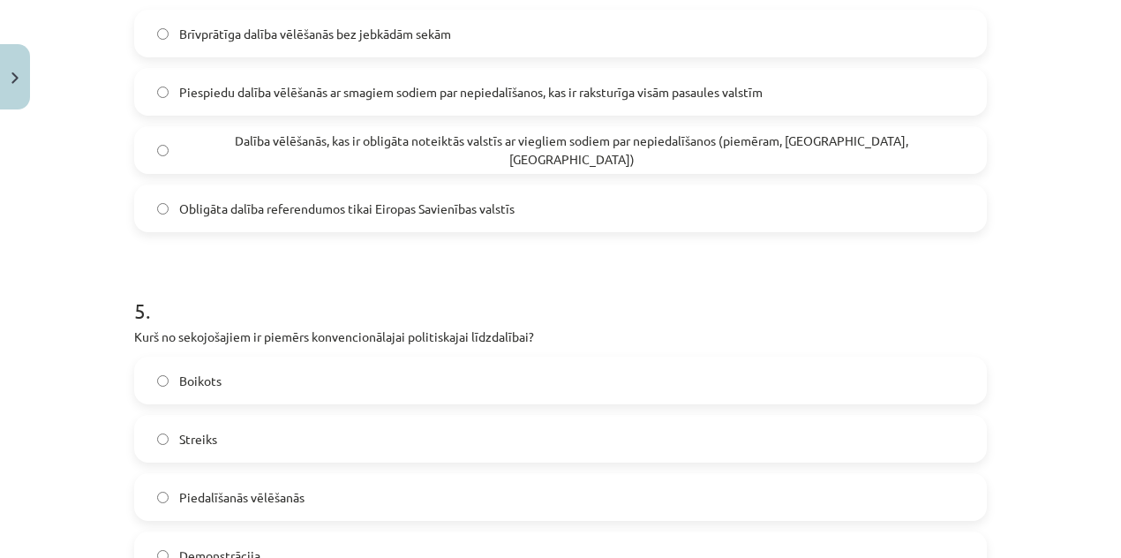
scroll to position [1534, 0]
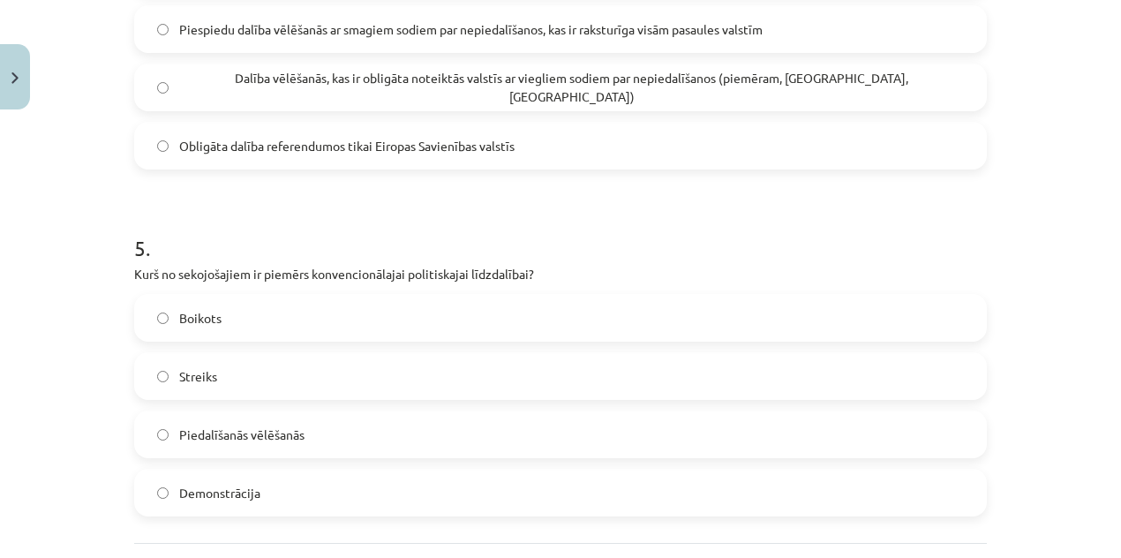
click at [392, 428] on label "Piedalīšanās vēlēšanās" at bounding box center [560, 434] width 849 height 44
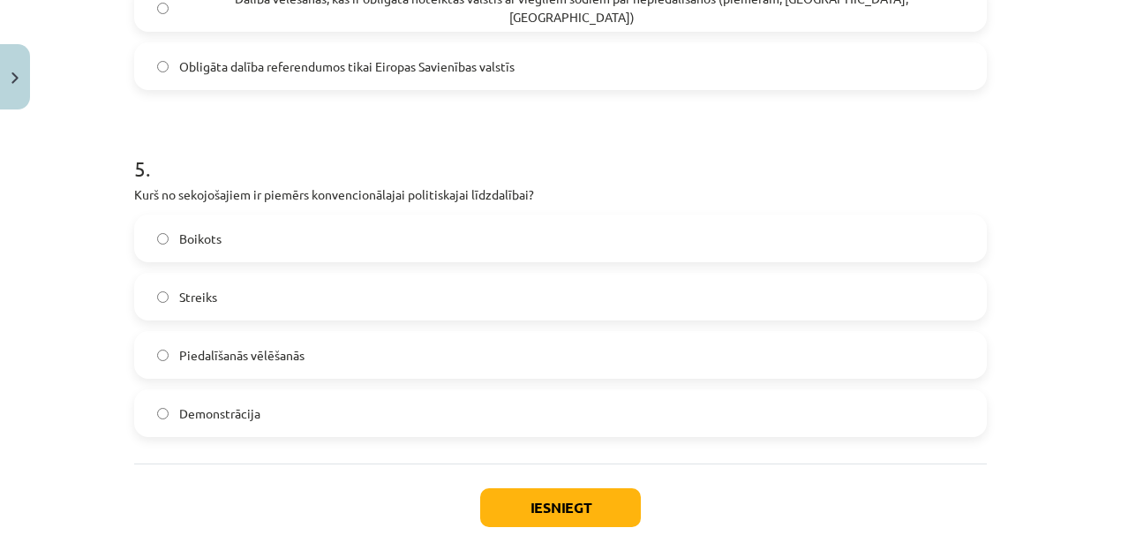
scroll to position [1696, 0]
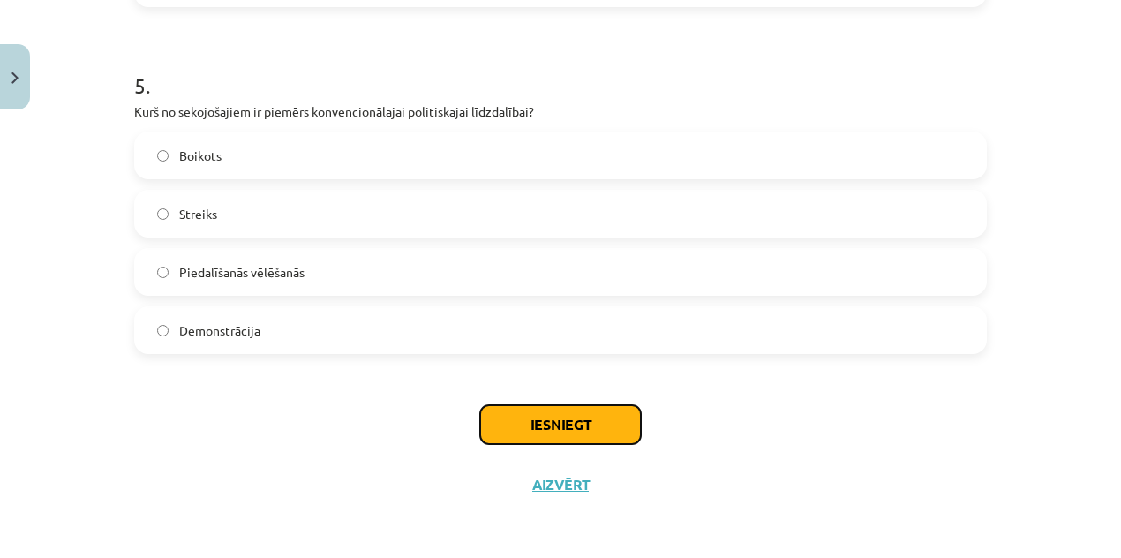
click at [511, 405] on button "Iesniegt" at bounding box center [560, 424] width 161 height 39
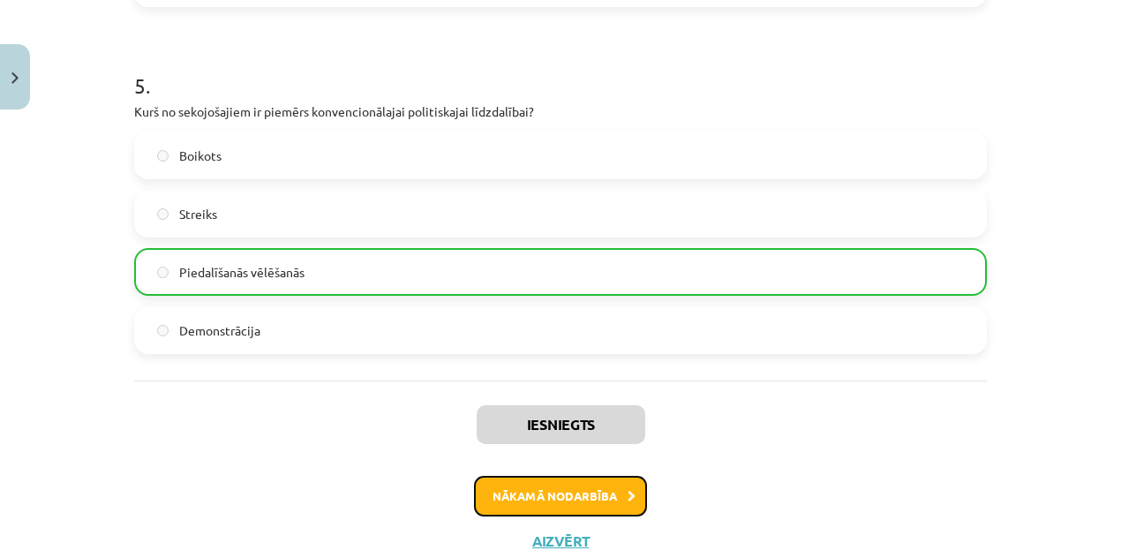
drag, startPoint x: 560, startPoint y: 497, endPoint x: 556, endPoint y: 487, distance: 10.3
click at [558, 497] on button "Nākamā nodarbība" at bounding box center [560, 496] width 173 height 41
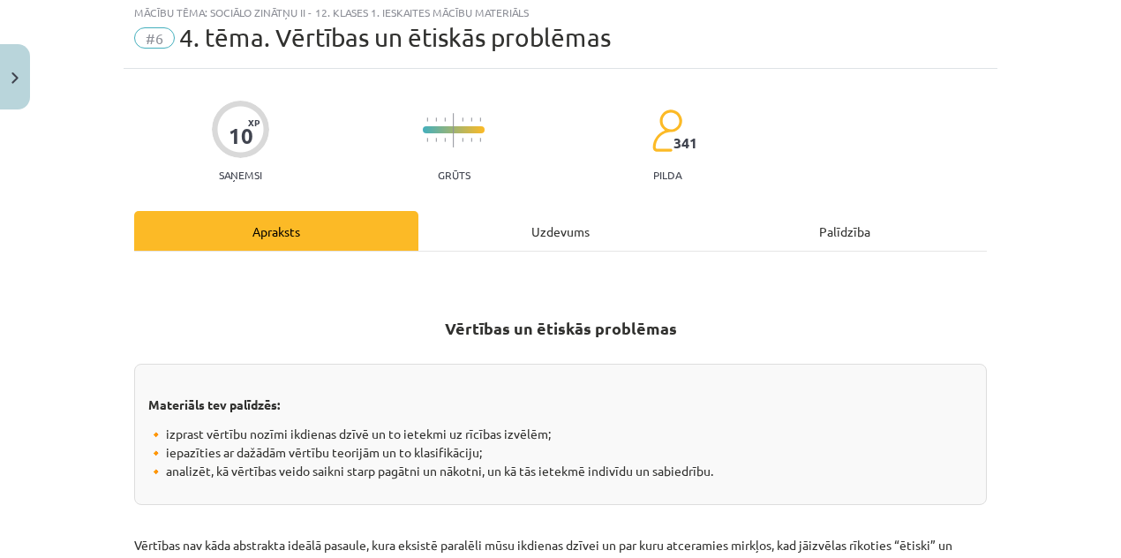
scroll to position [44, 0]
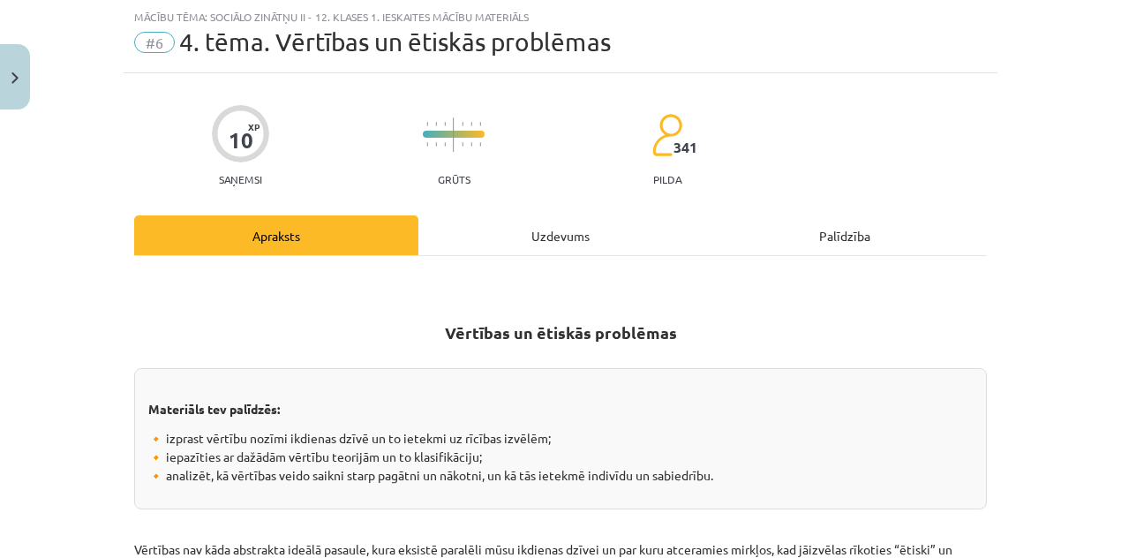
click at [545, 225] on div "Uzdevums" at bounding box center [560, 235] width 284 height 40
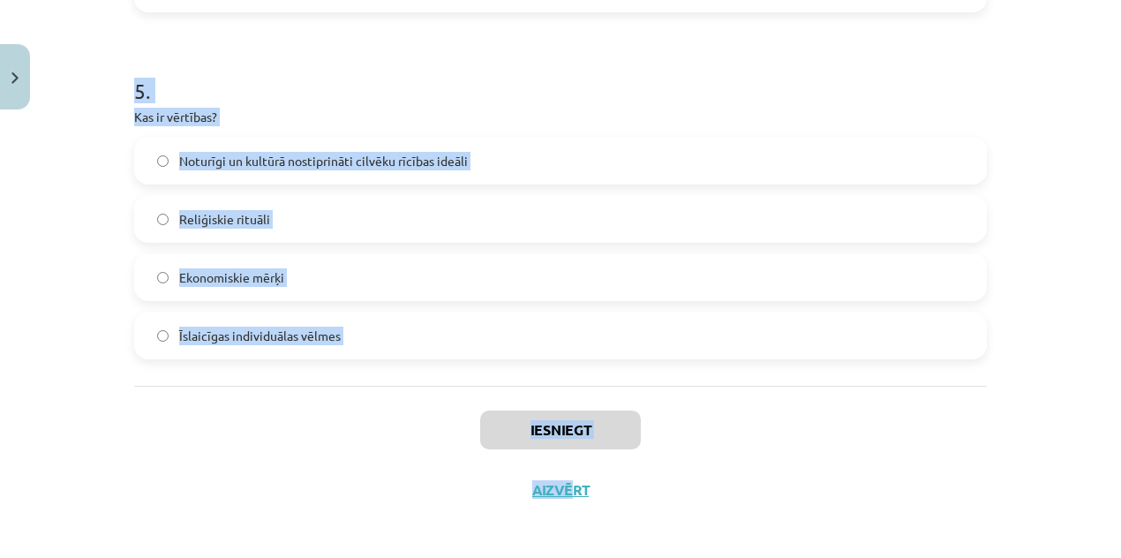
scroll to position [1696, 0]
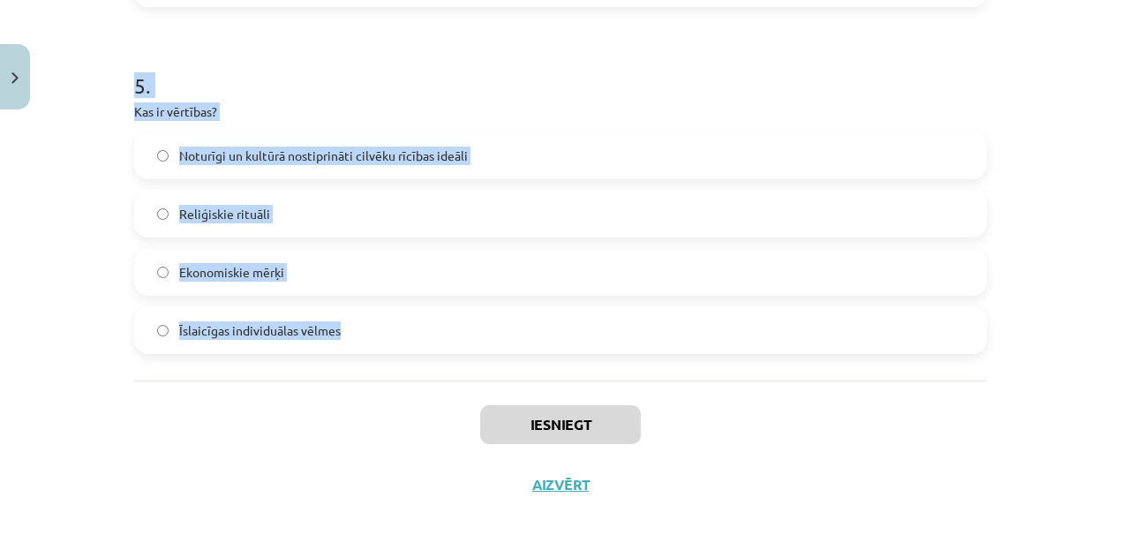
drag, startPoint x: 131, startPoint y: 349, endPoint x: 578, endPoint y: 329, distance: 447.9
copy form "1 . Kas raksturo postmateriālistiskās vērtības, saskaņā ar Inglehartu un Velcel…"
click at [568, 80] on h1 "5 ." at bounding box center [560, 69] width 853 height 55
click at [565, 82] on h1 "5 ." at bounding box center [560, 69] width 853 height 55
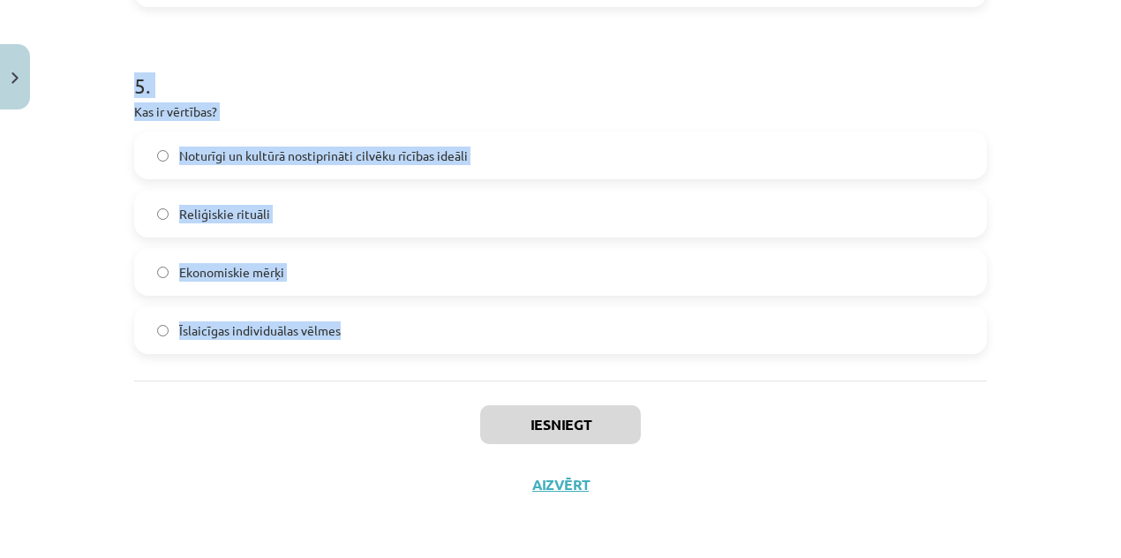
click at [609, 148] on label "Noturīgi un kultūrā nostiprināti cilvēku rīcības ideāli" at bounding box center [560, 155] width 849 height 44
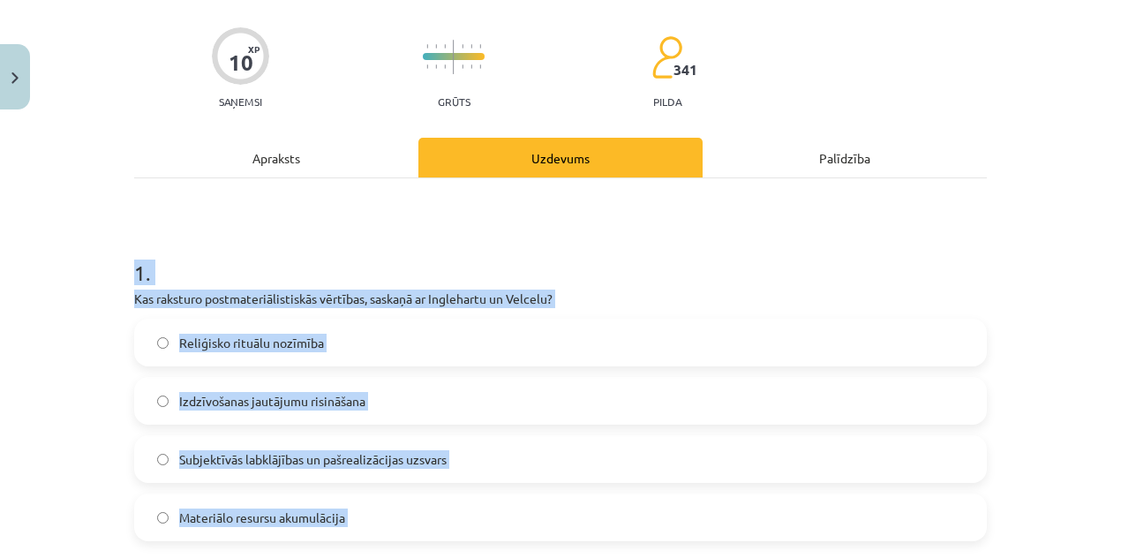
scroll to position [19, 0]
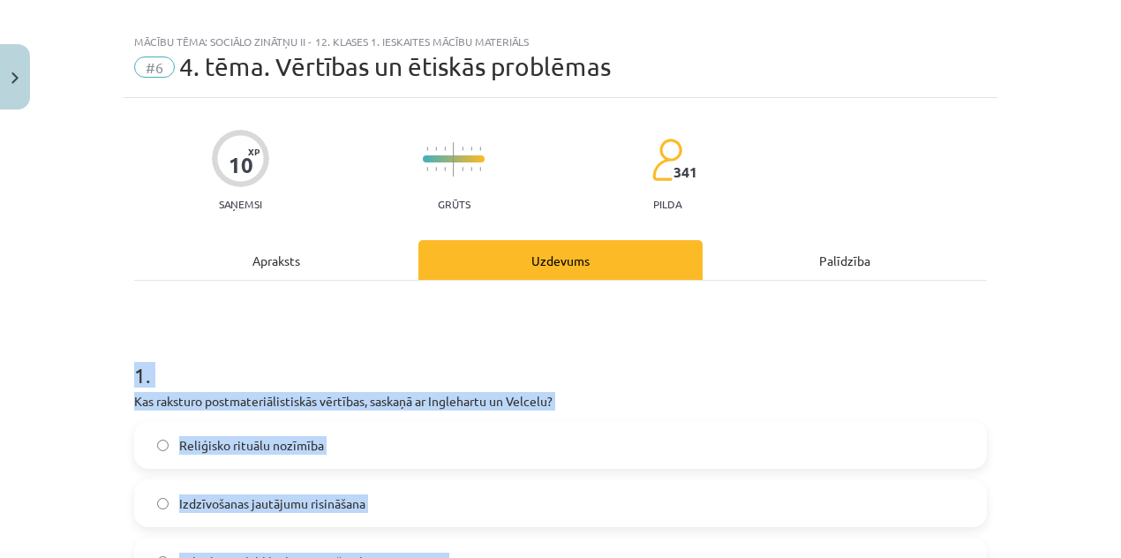
click at [352, 400] on p "Kas raksturo postmateriālistiskās vērtības, saskaņā ar Inglehartu un Velcelu?" at bounding box center [560, 401] width 853 height 19
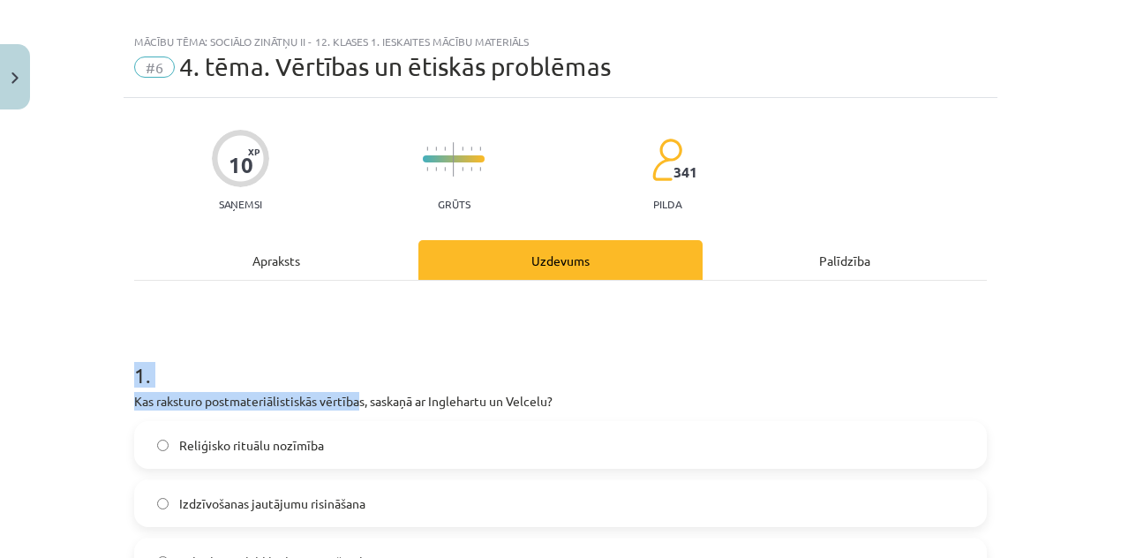
click at [352, 402] on p "Kas raksturo postmateriālistiskās vērtības, saskaņā ar Inglehartu un Velcelu?" at bounding box center [560, 401] width 853 height 19
click at [352, 401] on p "Kas raksturo postmateriālistiskās vērtības, saskaņā ar Inglehartu un Velcelu?" at bounding box center [560, 401] width 853 height 19
click at [352, 400] on p "Kas raksturo postmateriālistiskās vērtības, saskaņā ar Inglehartu un Velcelu?" at bounding box center [560, 401] width 853 height 19
click at [595, 379] on h1 "1 ." at bounding box center [560, 359] width 853 height 55
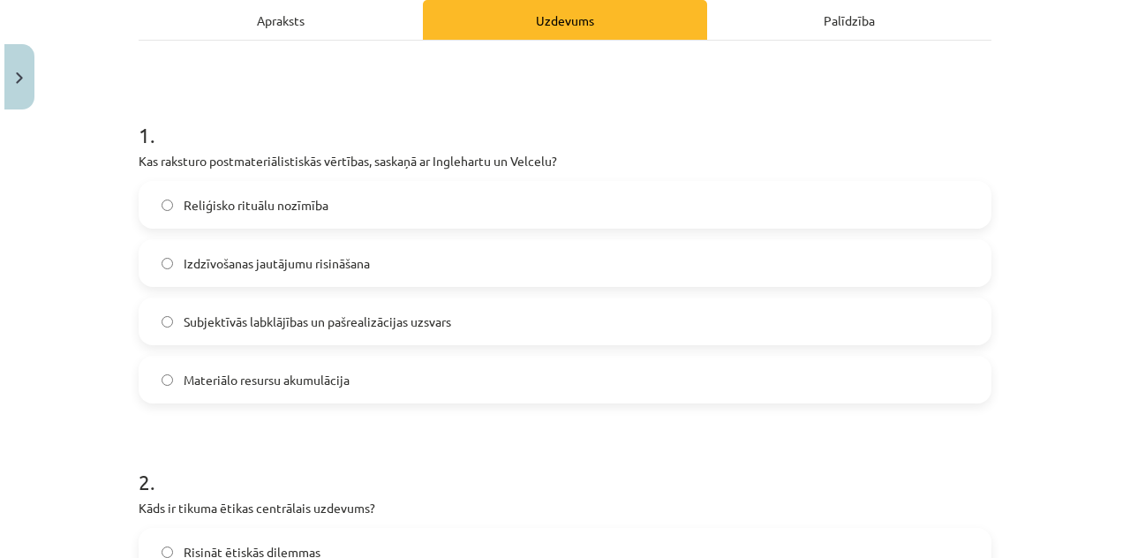
scroll to position [284, 0]
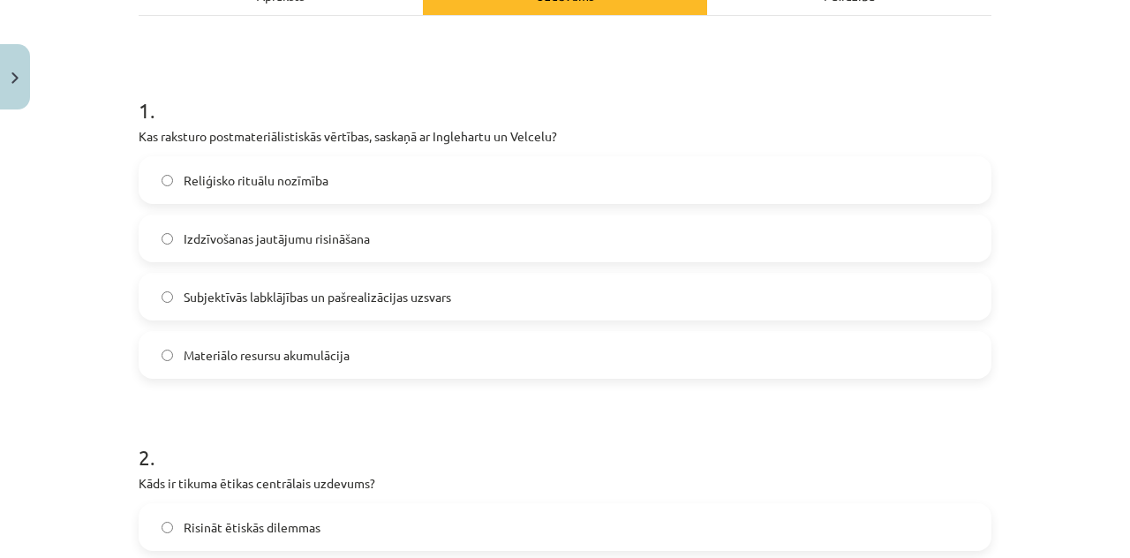
click at [382, 305] on span "Subjektīvās labklājības un pašrealizācijas uzsvars" at bounding box center [317, 297] width 267 height 19
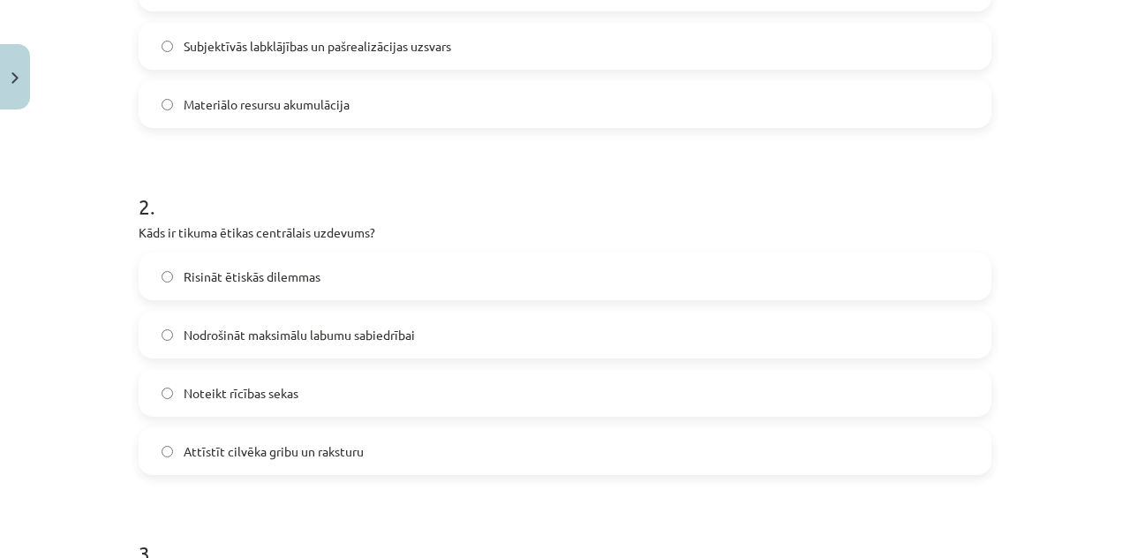
scroll to position [637, 0]
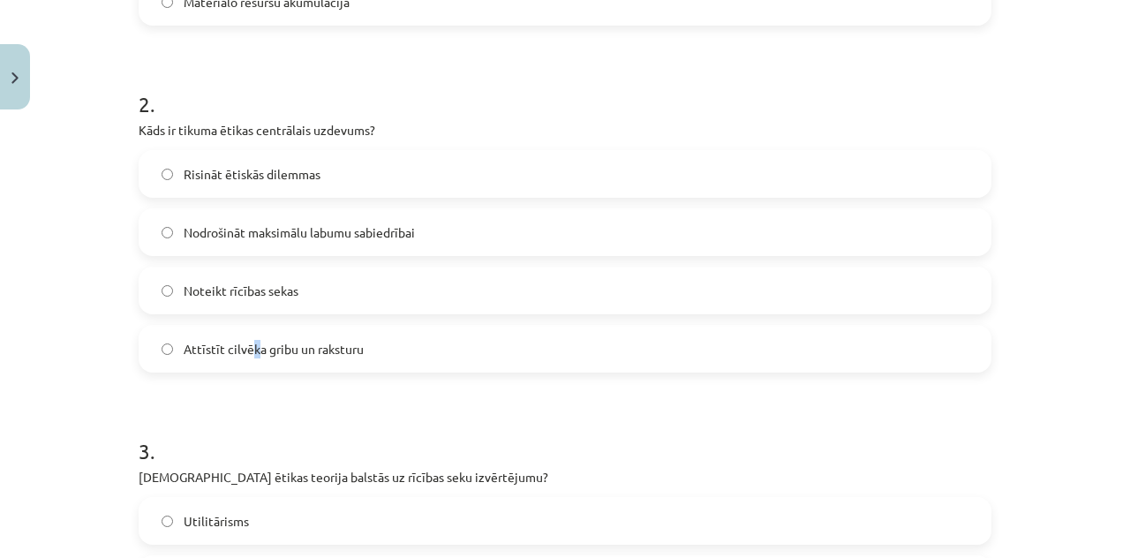
click at [246, 360] on label "Attīstīt cilvēka gribu un raksturu" at bounding box center [564, 349] width 849 height 44
click at [399, 322] on div "Risināt ētiskās dilemmas Nodrošināt maksimālu labumu sabiedrībai Noteikt rīcība…" at bounding box center [565, 261] width 853 height 222
click at [380, 350] on label "Attīstīt cilvēka gribu un raksturu" at bounding box center [564, 349] width 849 height 44
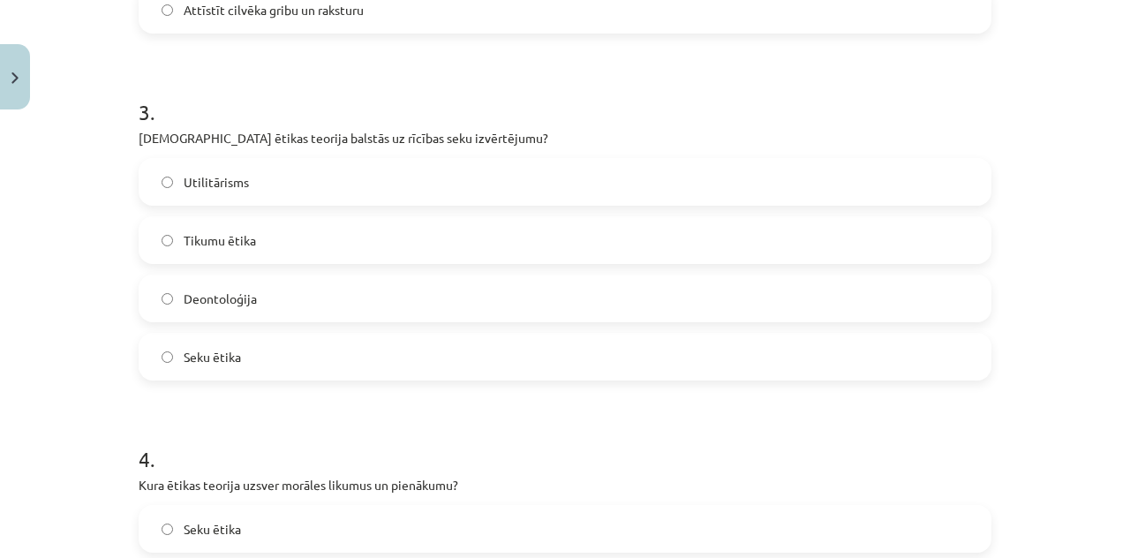
scroll to position [990, 0]
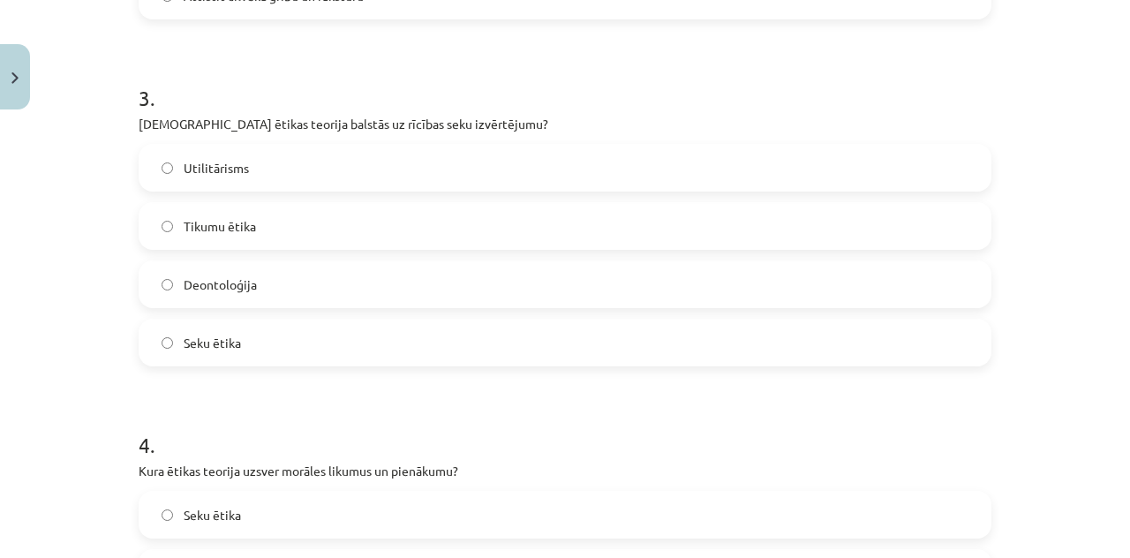
click at [434, 167] on label "Utilitārisms" at bounding box center [564, 168] width 849 height 44
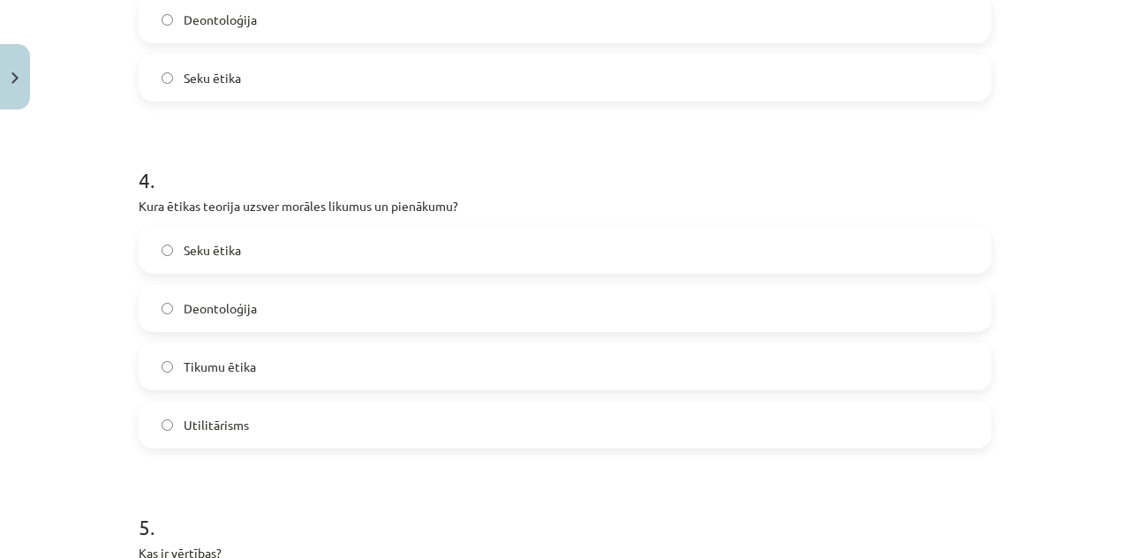
click at [272, 314] on label "Deontoloģija" at bounding box center [564, 308] width 849 height 44
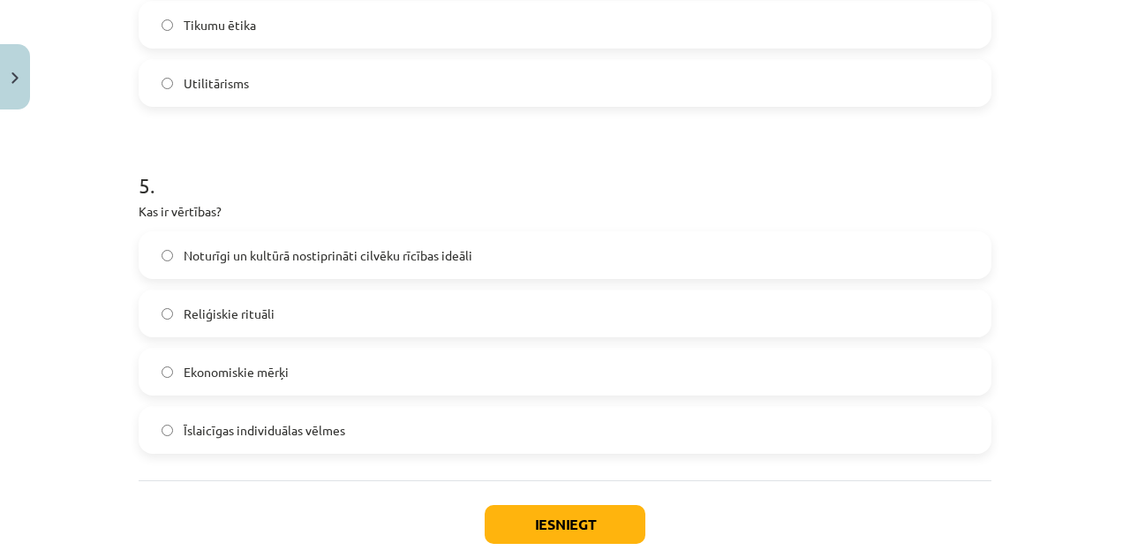
scroll to position [1608, 0]
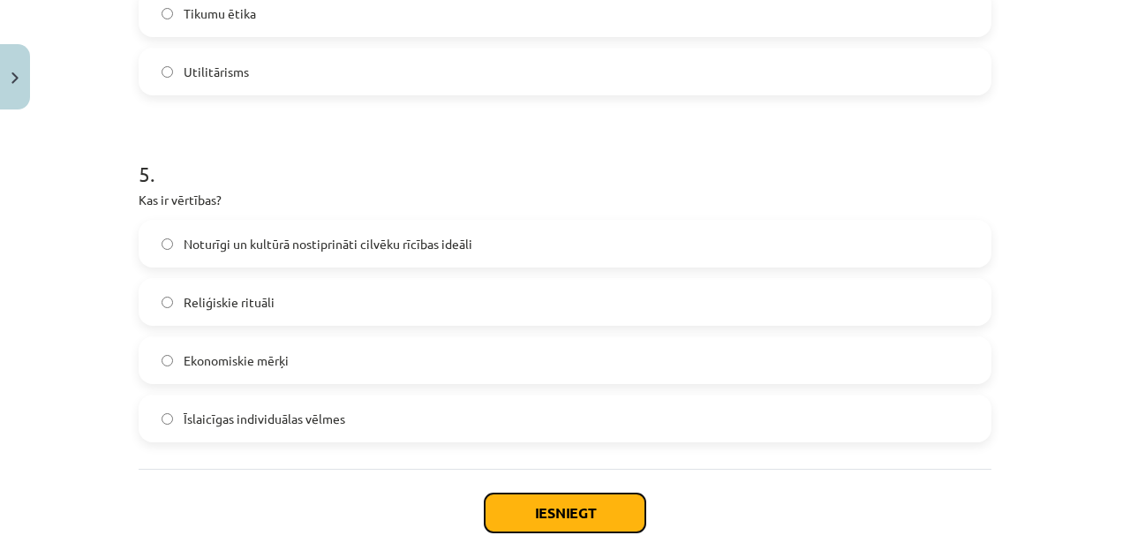
click at [592, 524] on button "Iesniegt" at bounding box center [565, 512] width 161 height 39
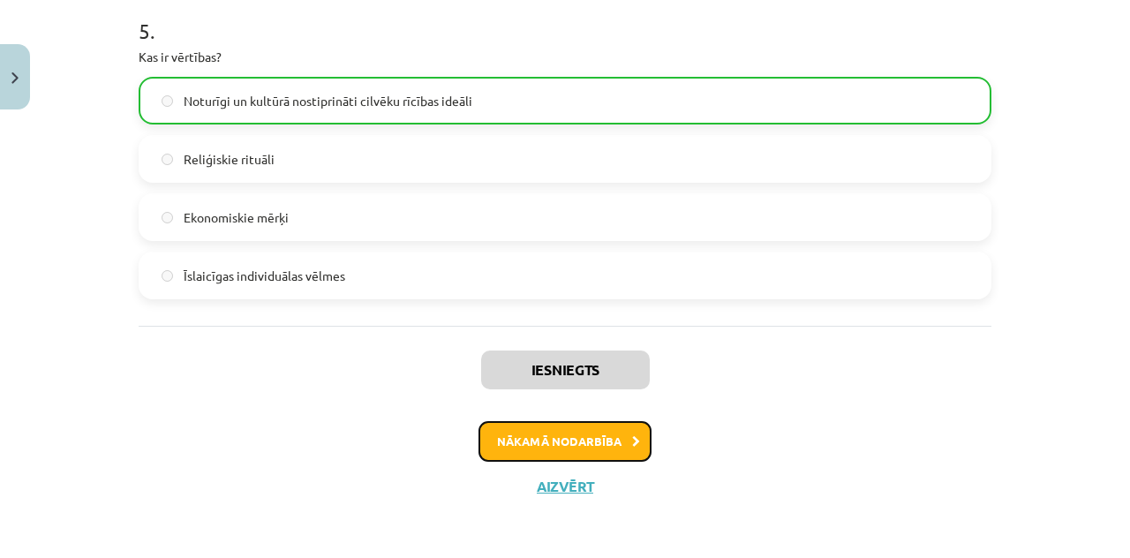
click at [597, 429] on button "Nākamā nodarbība" at bounding box center [564, 441] width 173 height 41
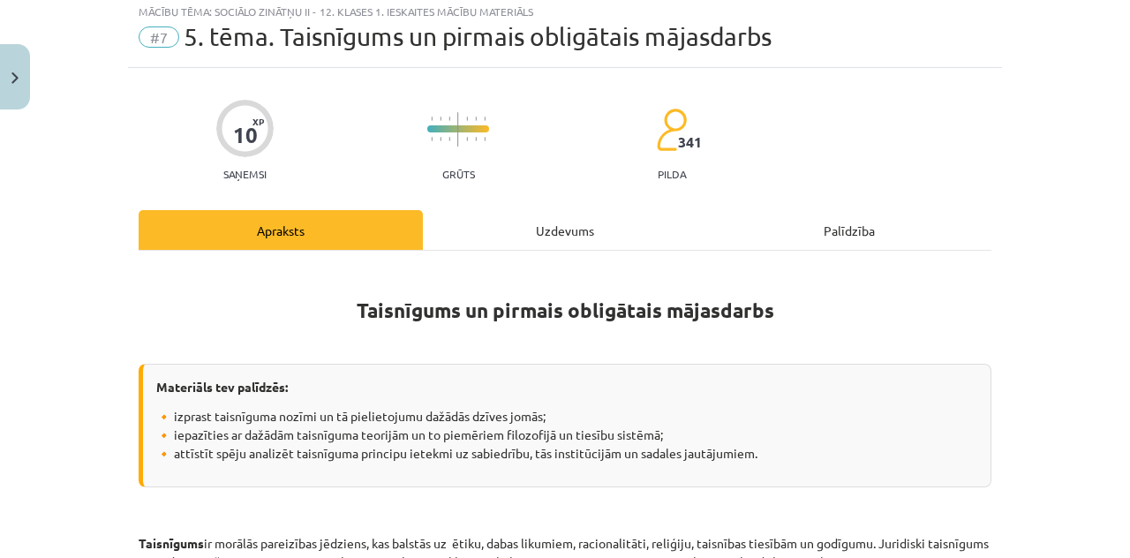
scroll to position [44, 0]
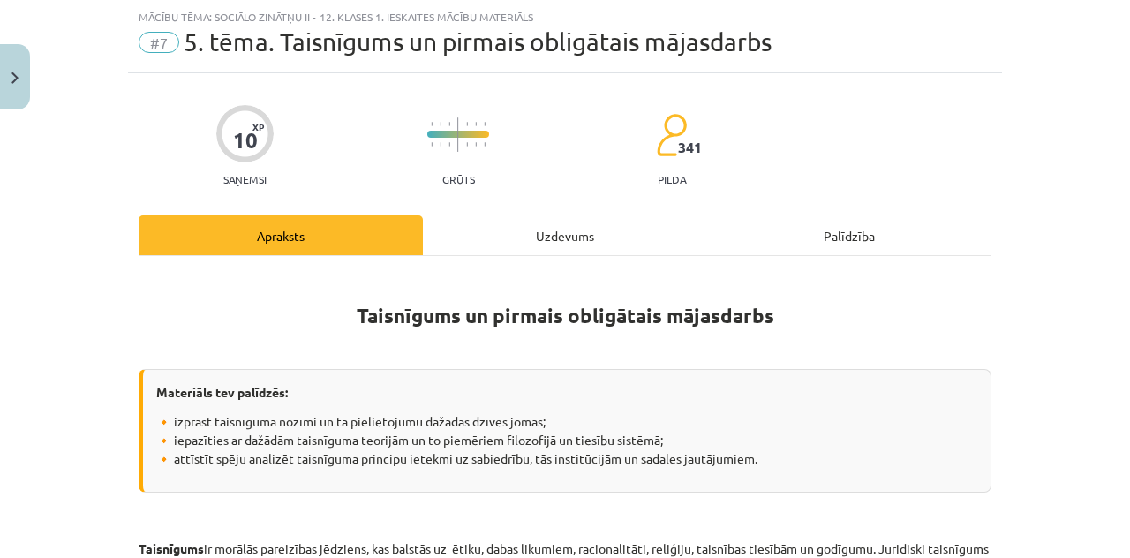
click at [546, 231] on div "Uzdevums" at bounding box center [565, 235] width 284 height 40
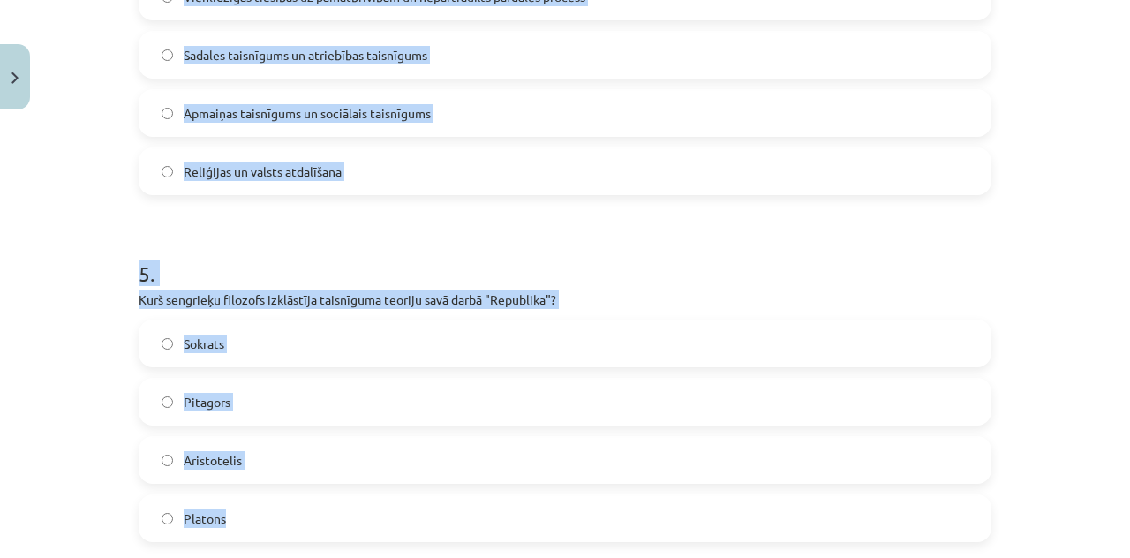
scroll to position [1534, 0]
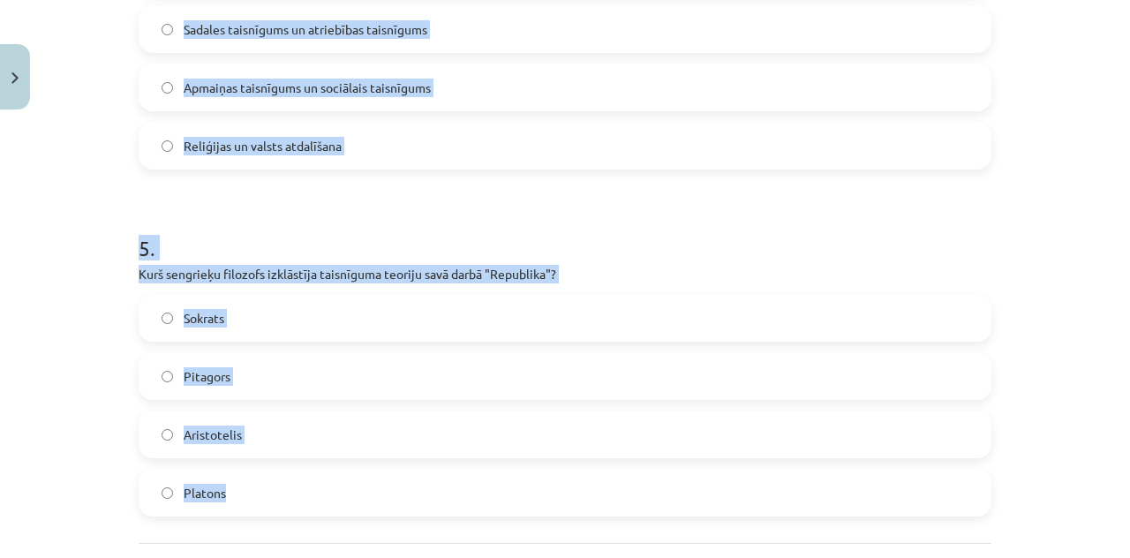
drag, startPoint x: 109, startPoint y: 341, endPoint x: 756, endPoint y: 465, distance: 658.0
click at [756, 465] on div "Mācību tēma: Sociālo zinātņu ii - 12. klases 1. ieskaites mācību materiāls #7 5…" at bounding box center [565, 279] width 1130 height 558
copy form "1 . Kura no šīm teorijām apgalvo, ka taisnīgums nāk no Dieva? Sociālo līgumu te…"
click at [468, 213] on h1 "5 ." at bounding box center [565, 232] width 853 height 55
click at [464, 217] on h1 "5 ." at bounding box center [565, 232] width 853 height 55
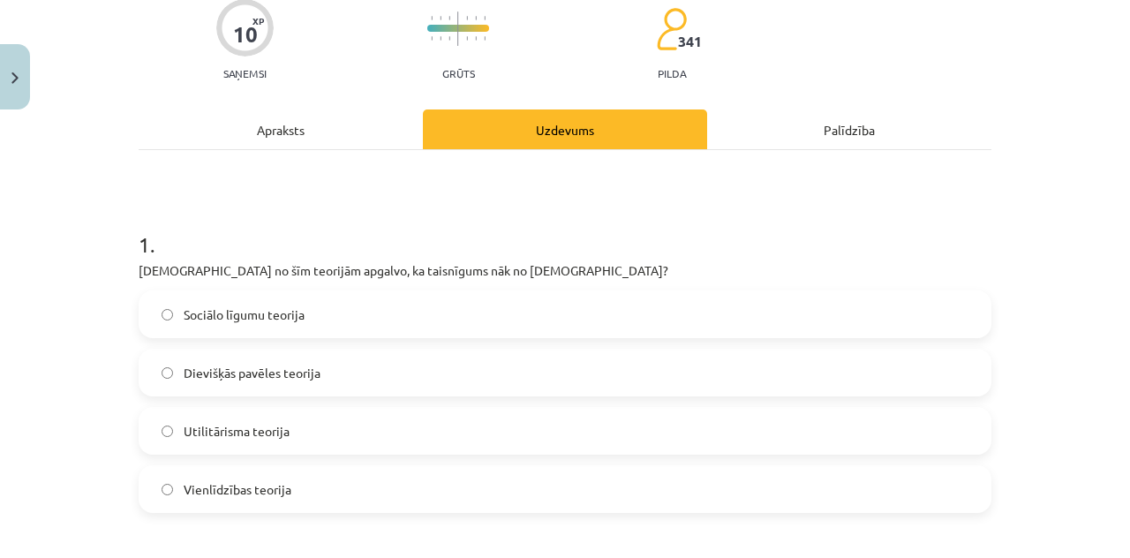
scroll to position [210, 0]
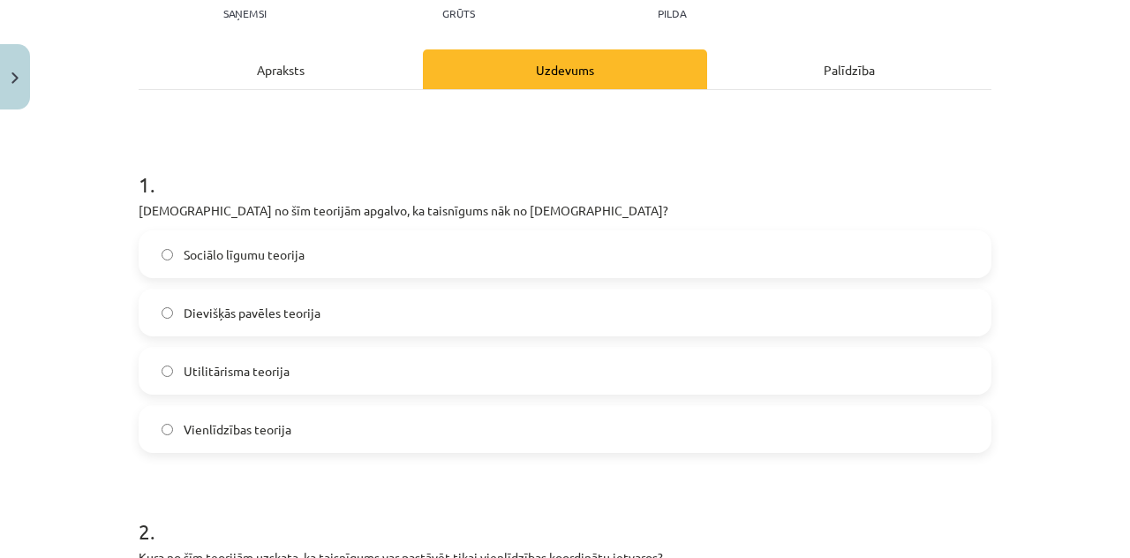
click at [422, 319] on label "Dievišķās pavēles teorija" at bounding box center [564, 312] width 849 height 44
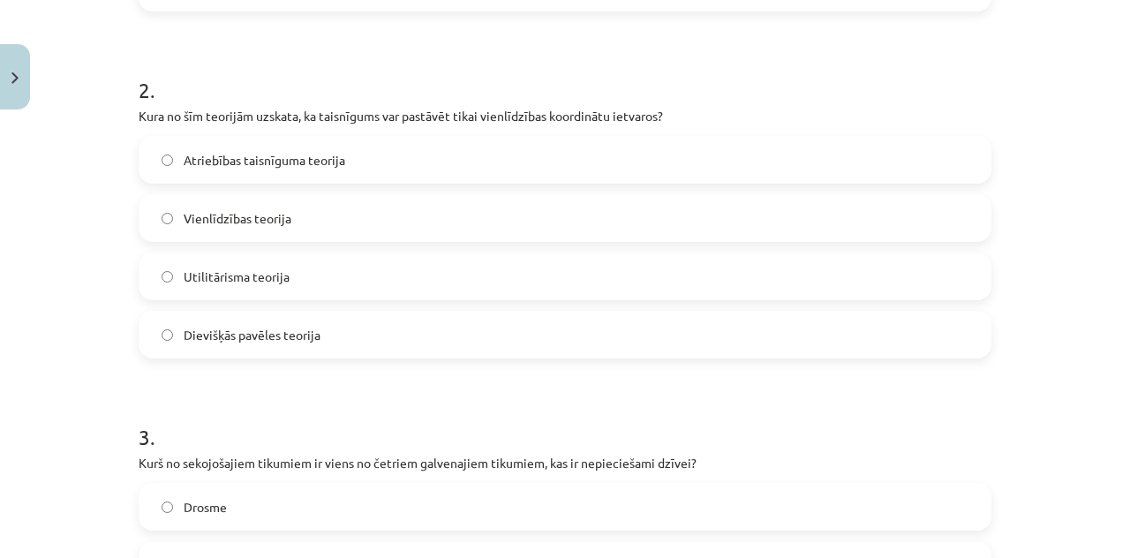
click at [282, 216] on label "Vienlīdzības teorija" at bounding box center [564, 218] width 849 height 44
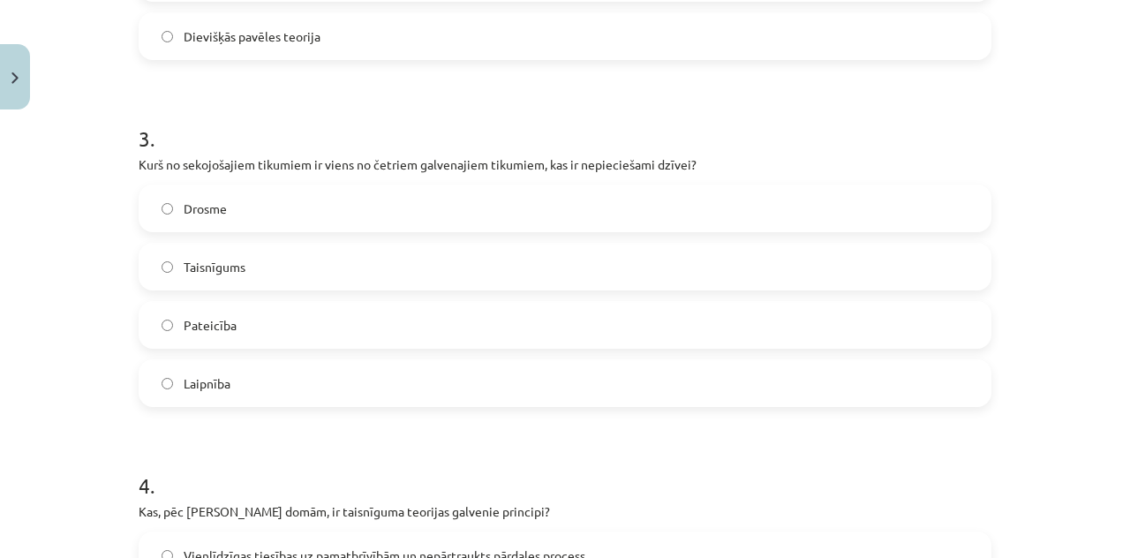
scroll to position [1093, 0]
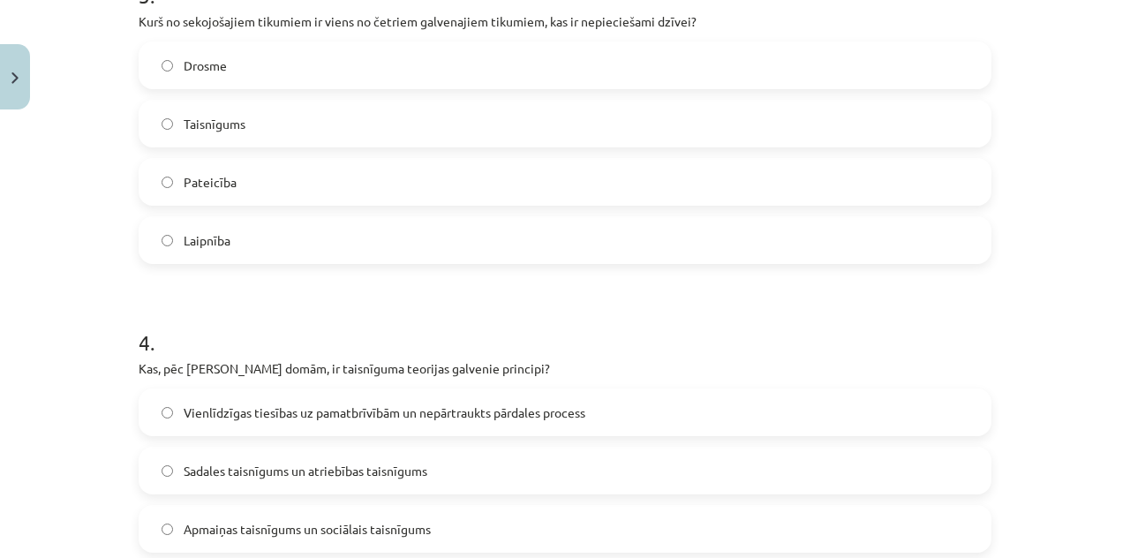
click at [356, 71] on label "Drosme" at bounding box center [564, 65] width 849 height 44
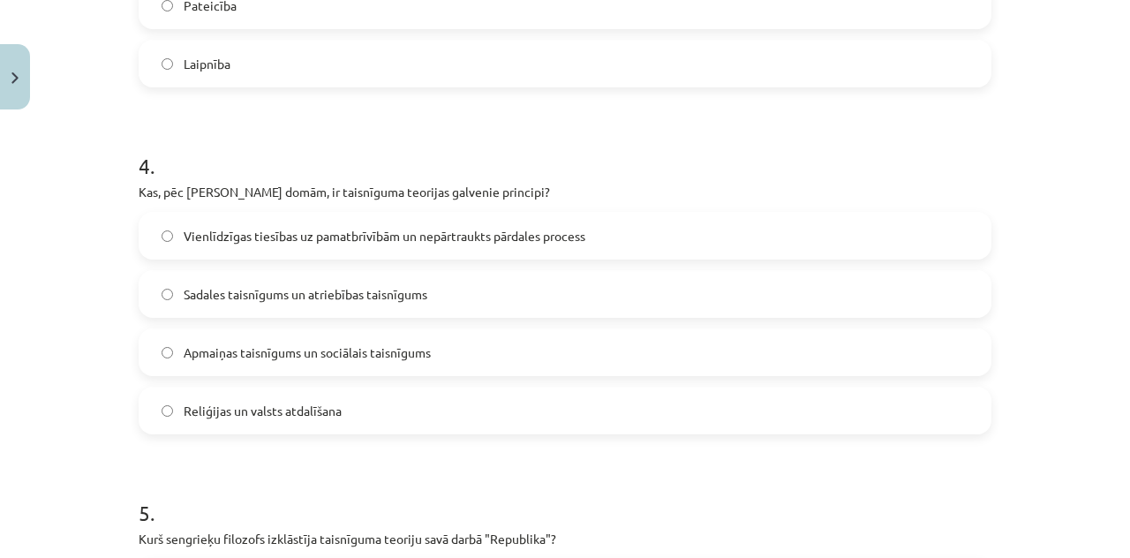
click at [425, 234] on span "Vienlīdzīgas tiesības uz pamatbrīvībām un nepārtraukts pārdales process" at bounding box center [385, 236] width 402 height 19
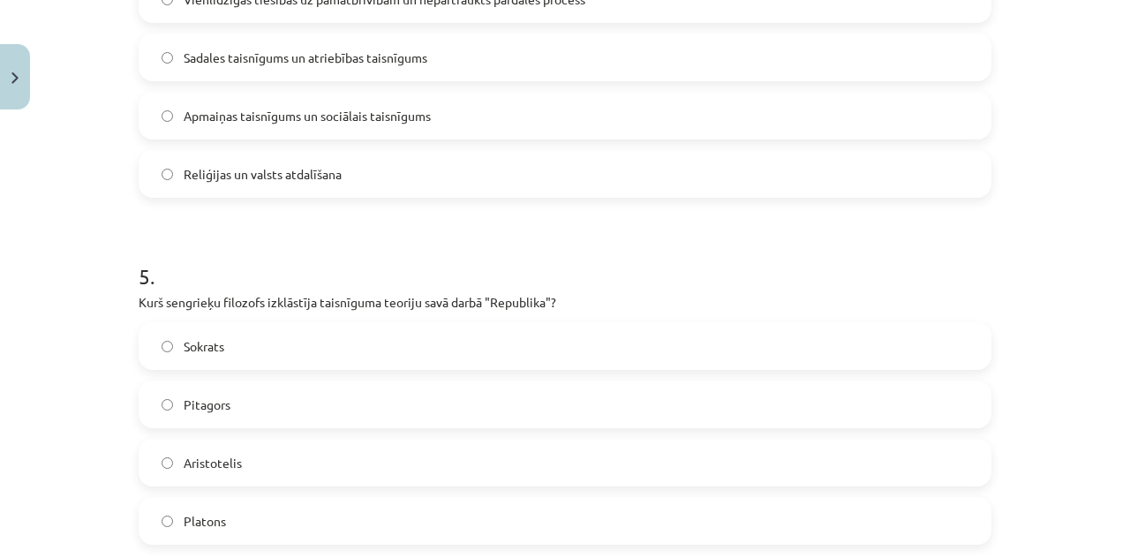
scroll to position [1534, 0]
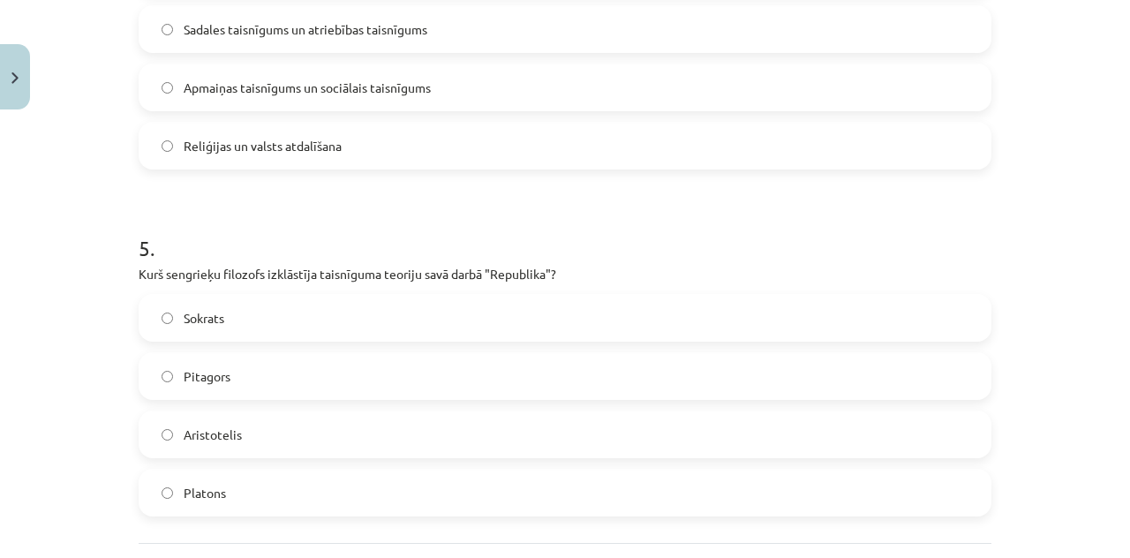
click at [244, 470] on label "Platons" at bounding box center [564, 492] width 849 height 44
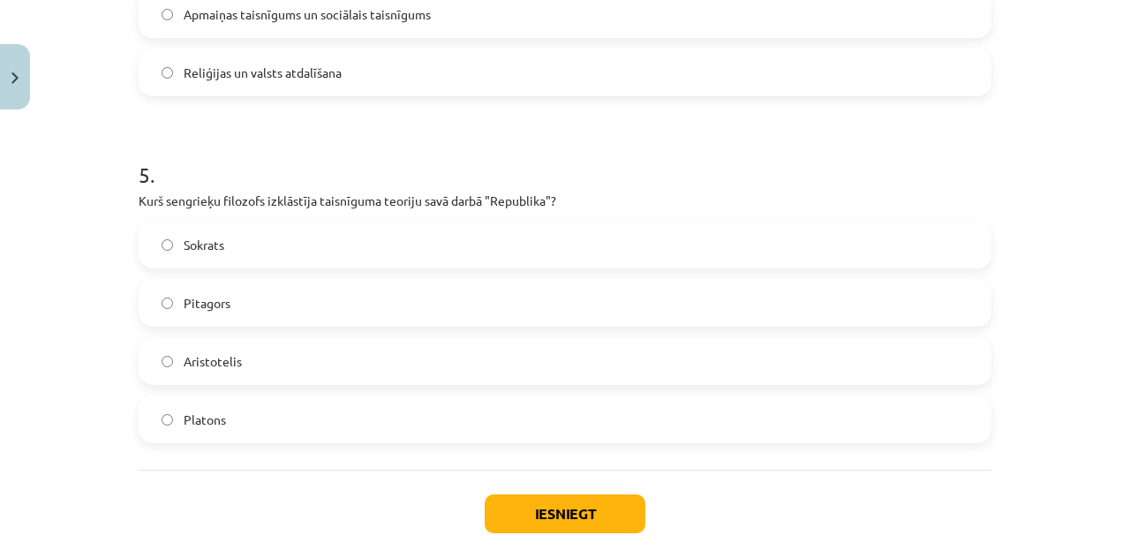
scroll to position [1696, 0]
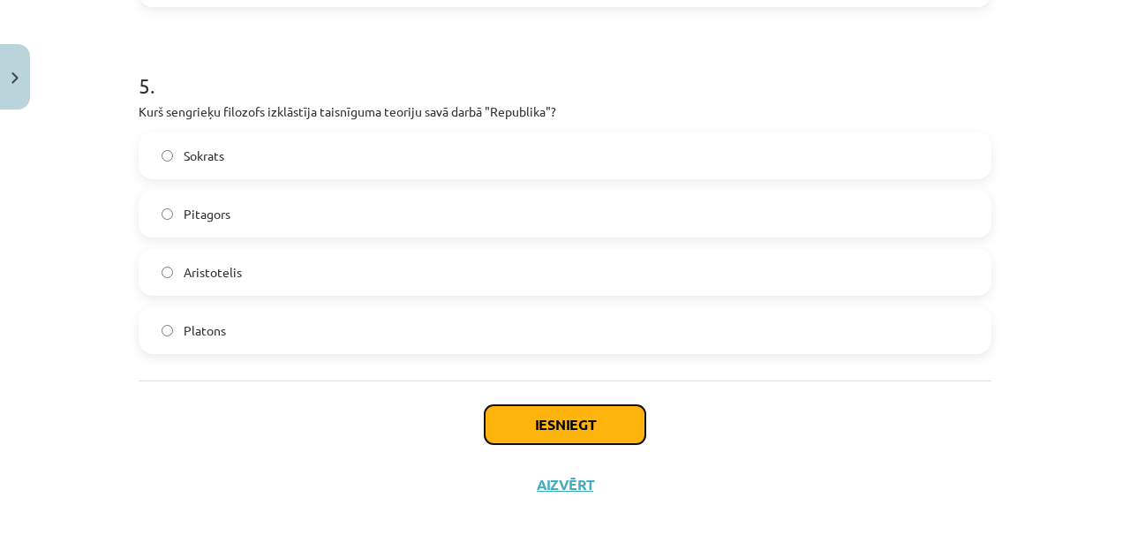
click at [522, 430] on button "Iesniegt" at bounding box center [565, 424] width 161 height 39
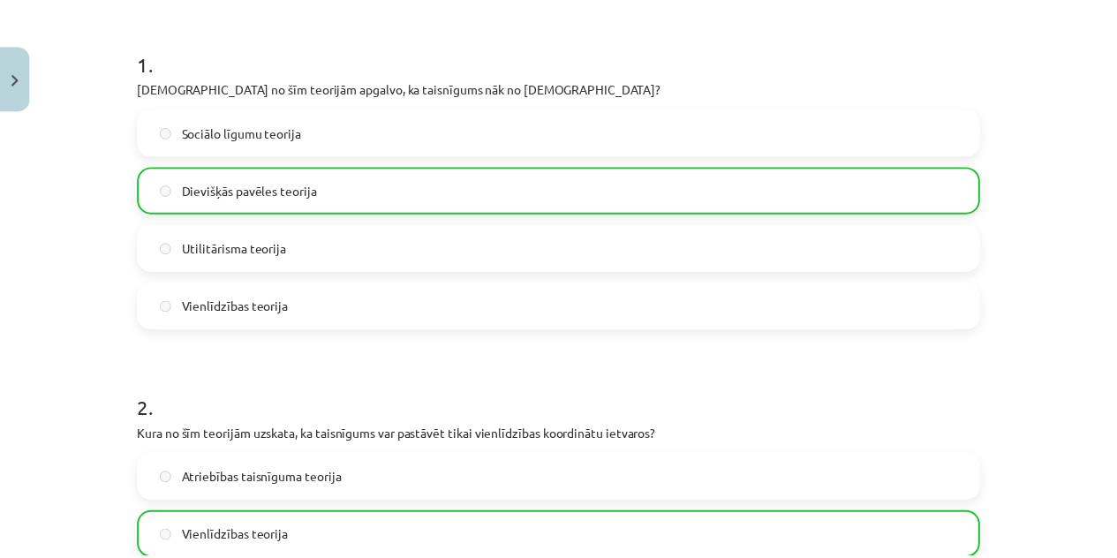
scroll to position [196, 0]
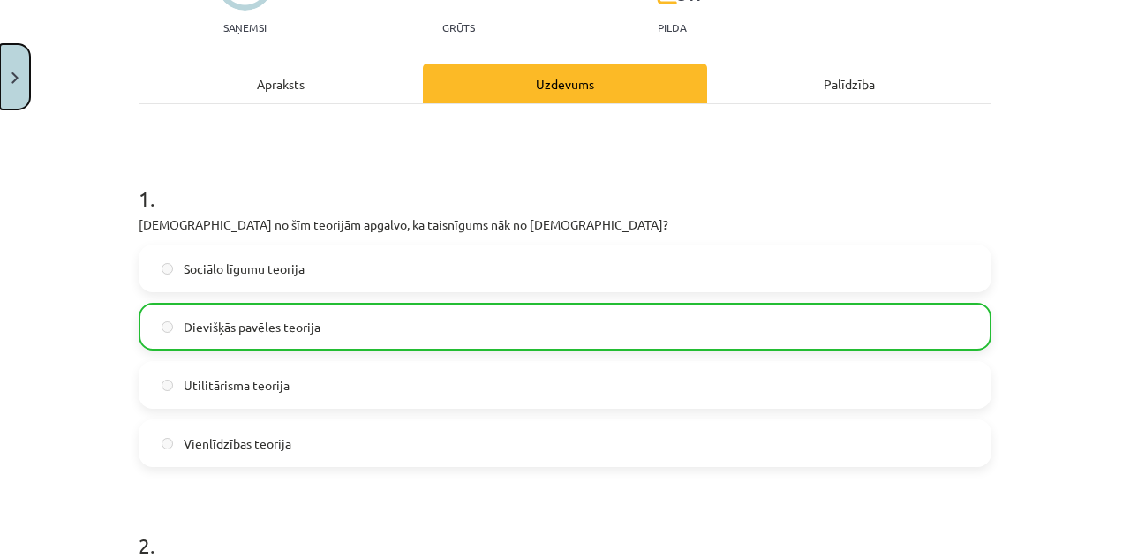
click at [0, 99] on button "Close" at bounding box center [15, 76] width 30 height 65
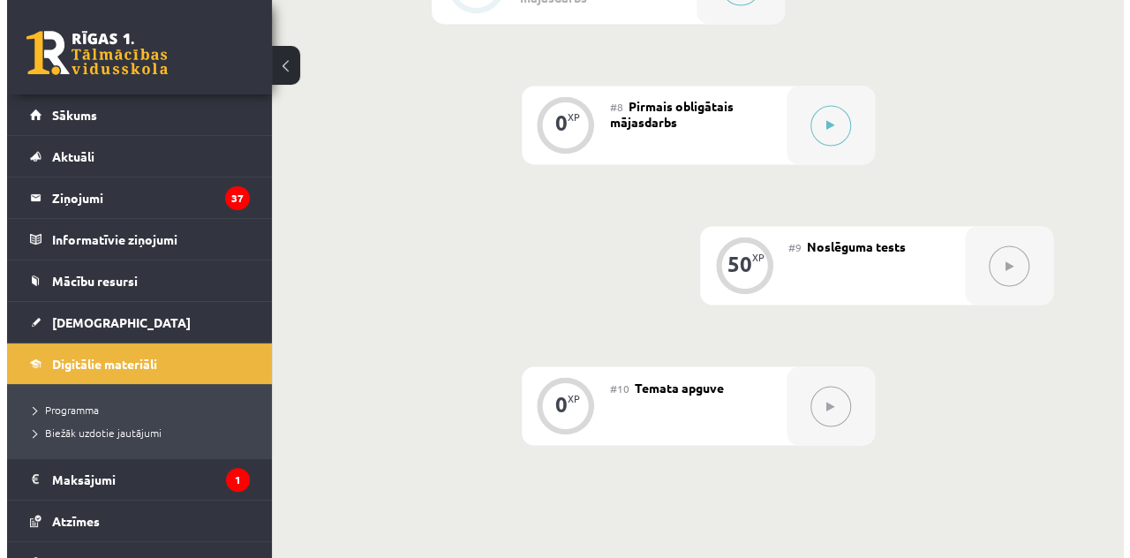
scroll to position [1324, 0]
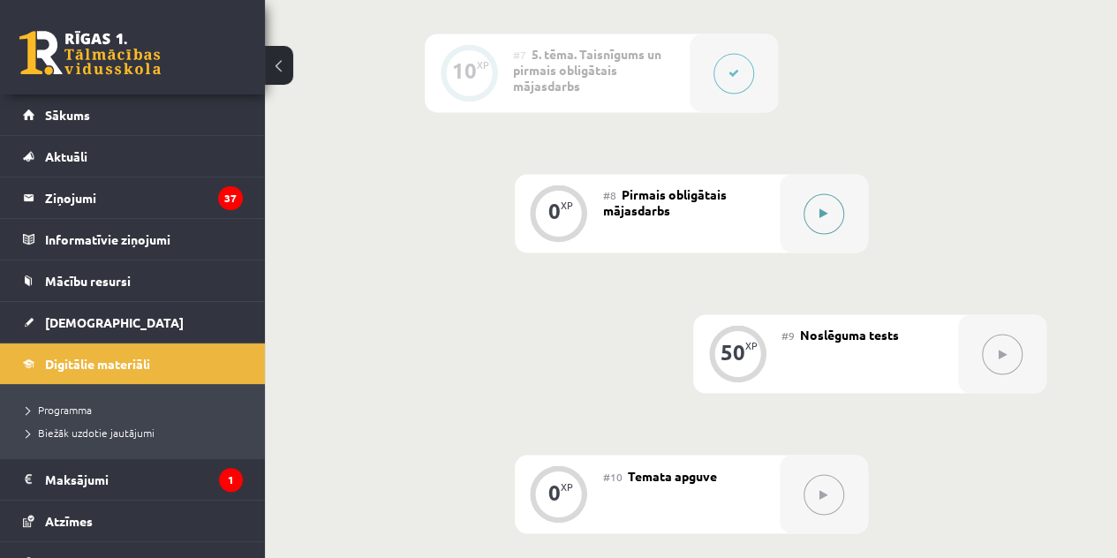
click at [828, 226] on button at bounding box center [823, 213] width 41 height 41
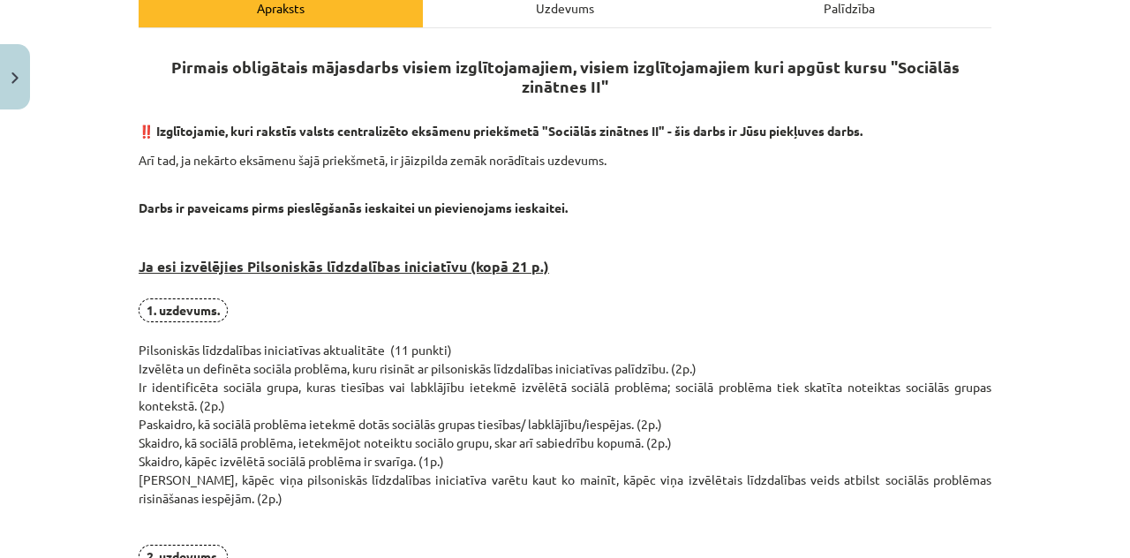
scroll to position [353, 0]
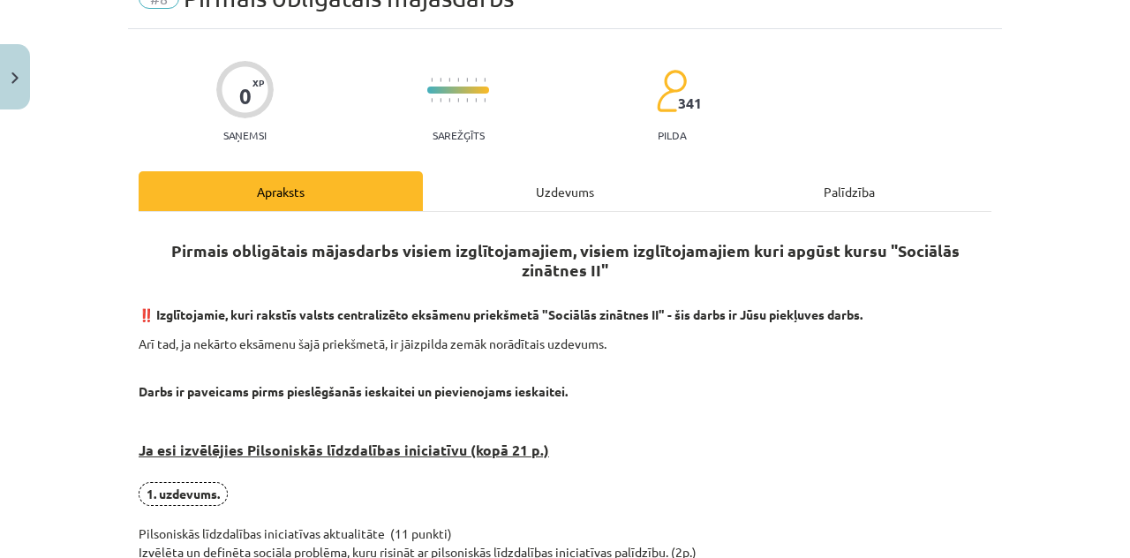
click at [535, 208] on div "Uzdevums" at bounding box center [565, 191] width 284 height 40
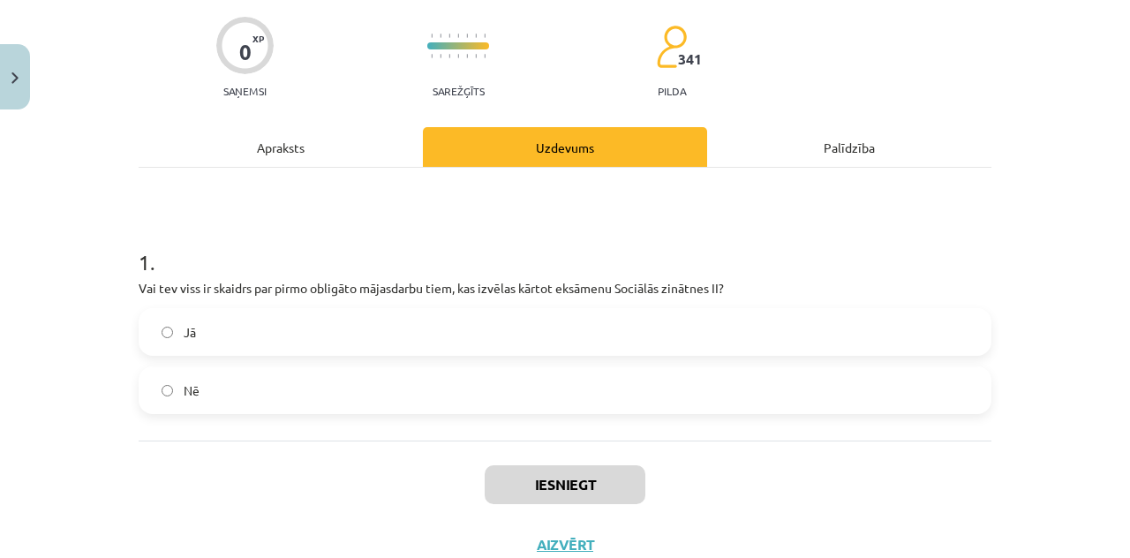
scroll to position [192, 0]
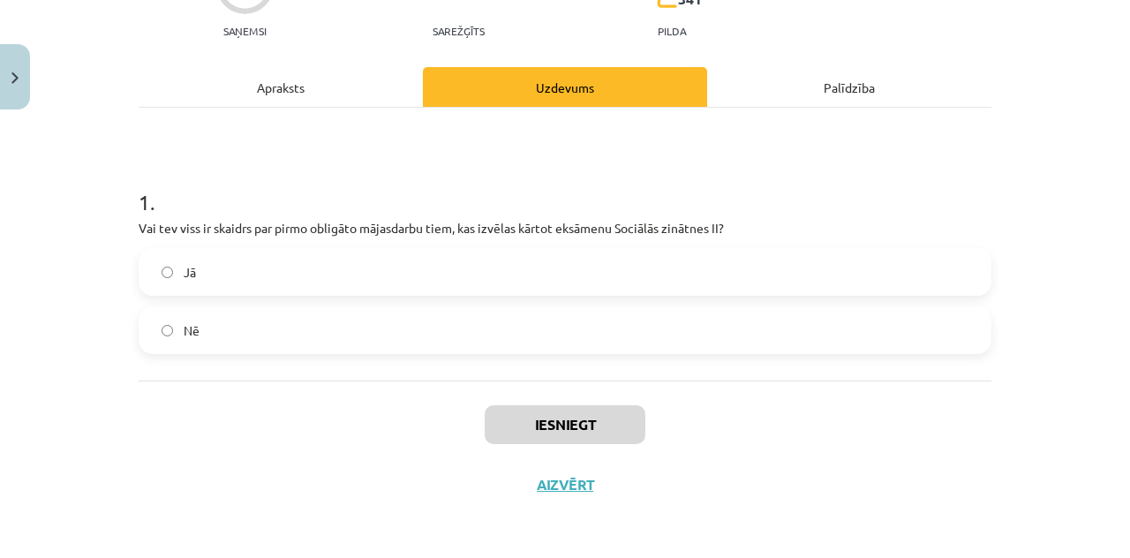
click at [495, 262] on label "Jā" at bounding box center [564, 272] width 849 height 44
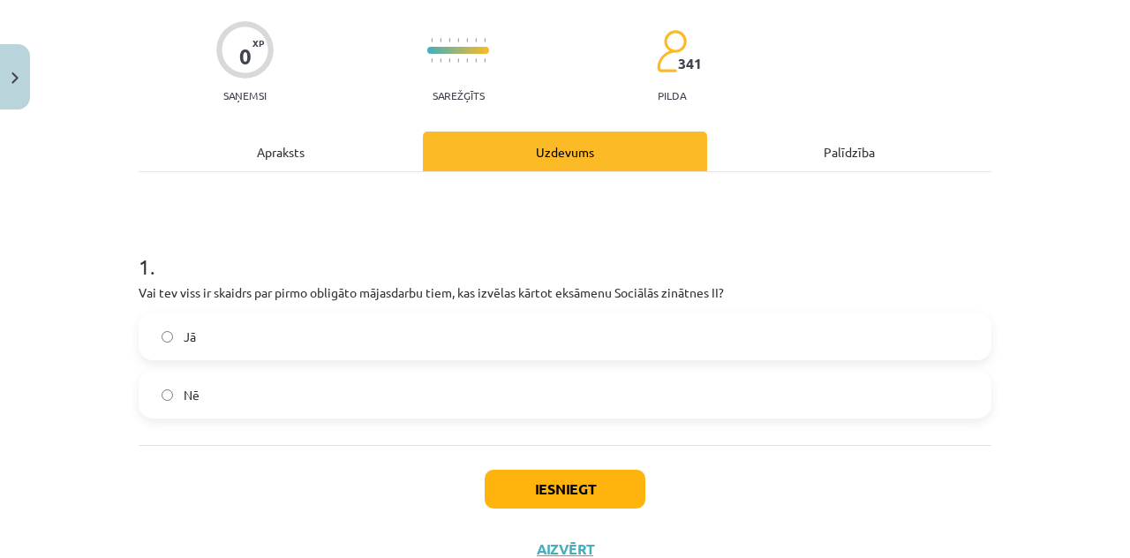
scroll to position [104, 0]
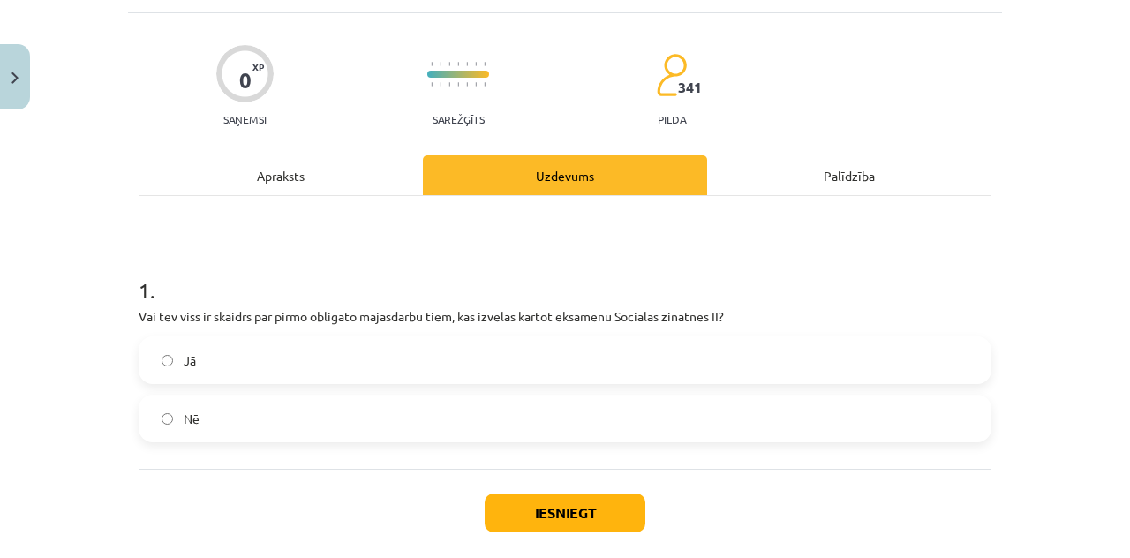
click at [342, 190] on div "Apraksts" at bounding box center [281, 175] width 284 height 40
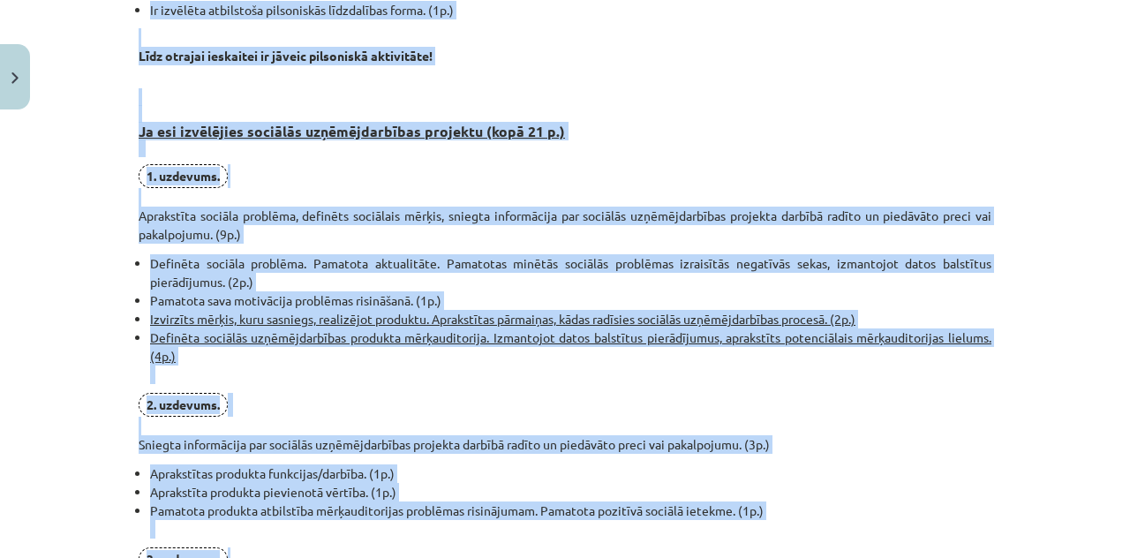
scroll to position [987, 0]
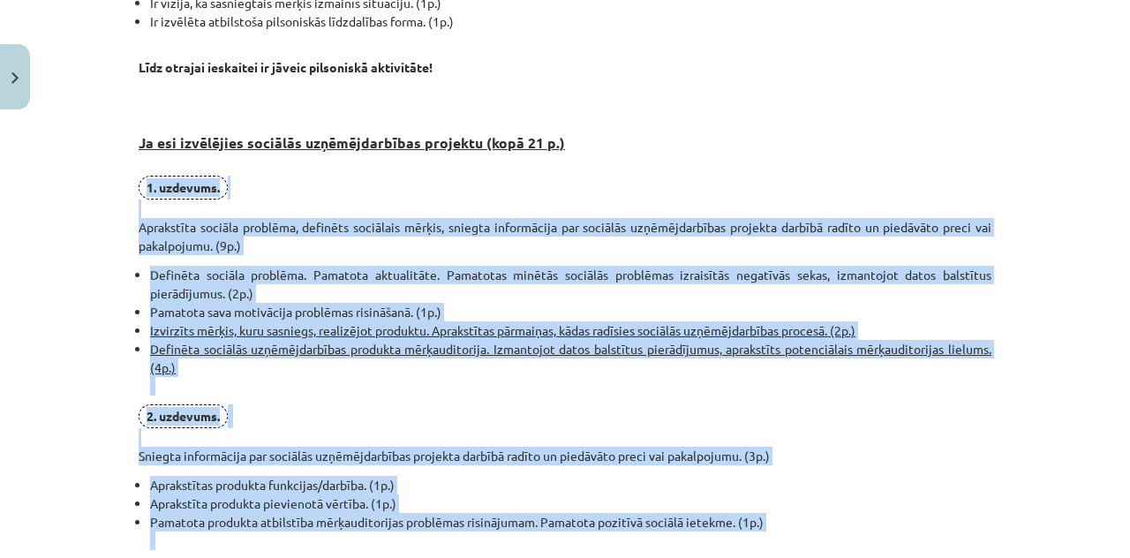
drag, startPoint x: 531, startPoint y: 308, endPoint x: 132, endPoint y: 177, distance: 420.9
click at [139, 177] on div "Pirmais obligātais mājasdarbs visiem izglītojamajiem, visiem izglītojamajiem ku…" at bounding box center [565, 76] width 853 height 1495
copy div "1. uzdevums. Aprakstīta sociāla problēma, definēts sociālais mērķis, sniegta in…"
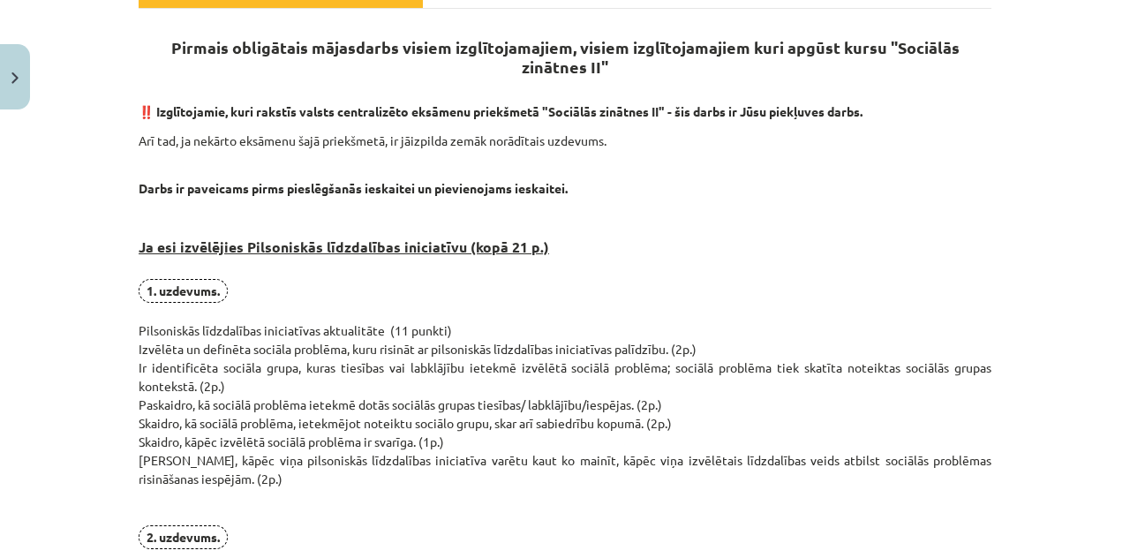
scroll to position [0, 0]
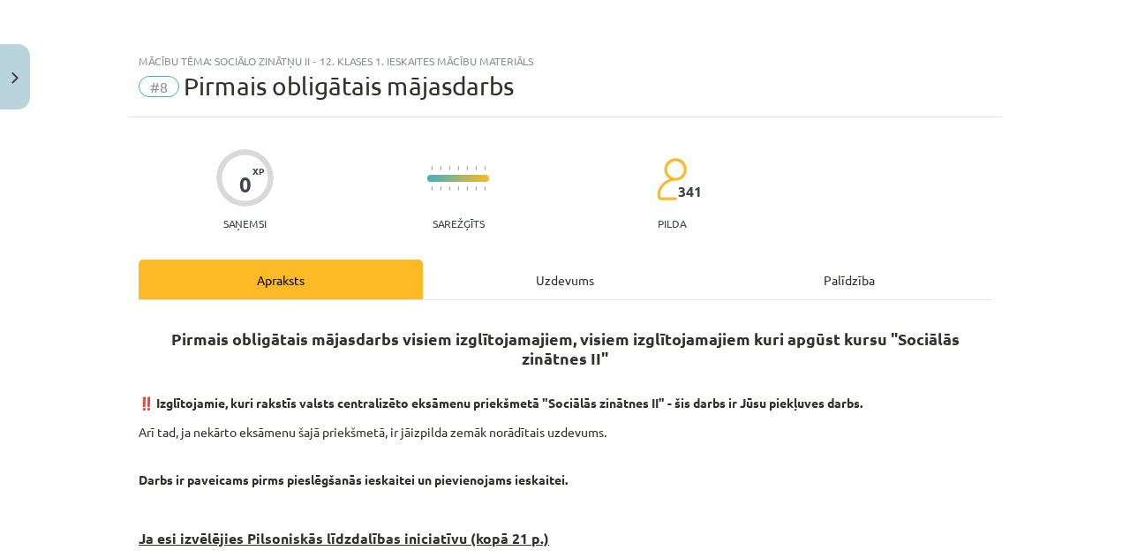
click at [531, 290] on div "Uzdevums" at bounding box center [565, 280] width 284 height 40
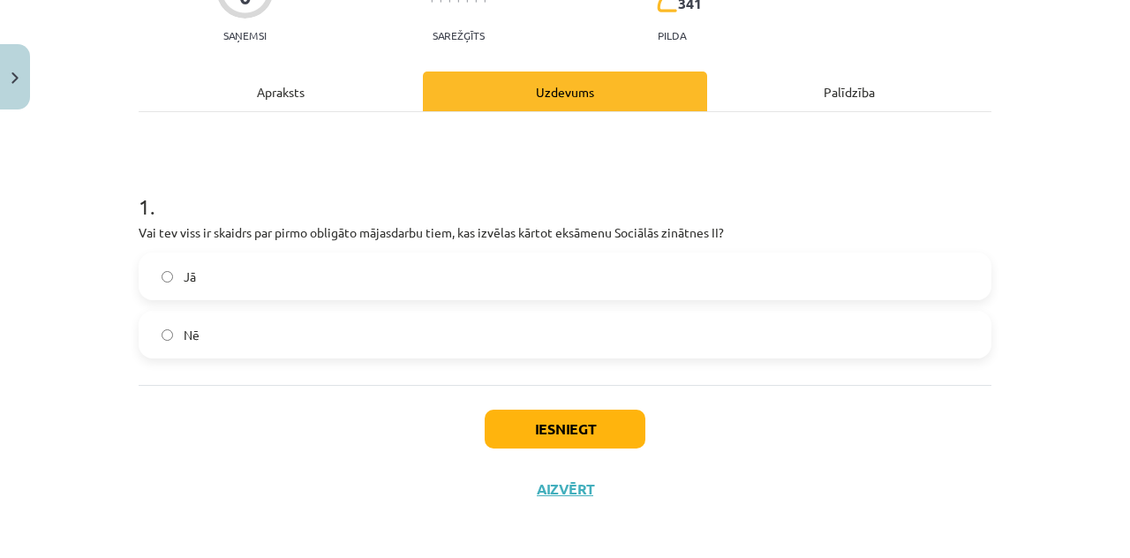
scroll to position [192, 0]
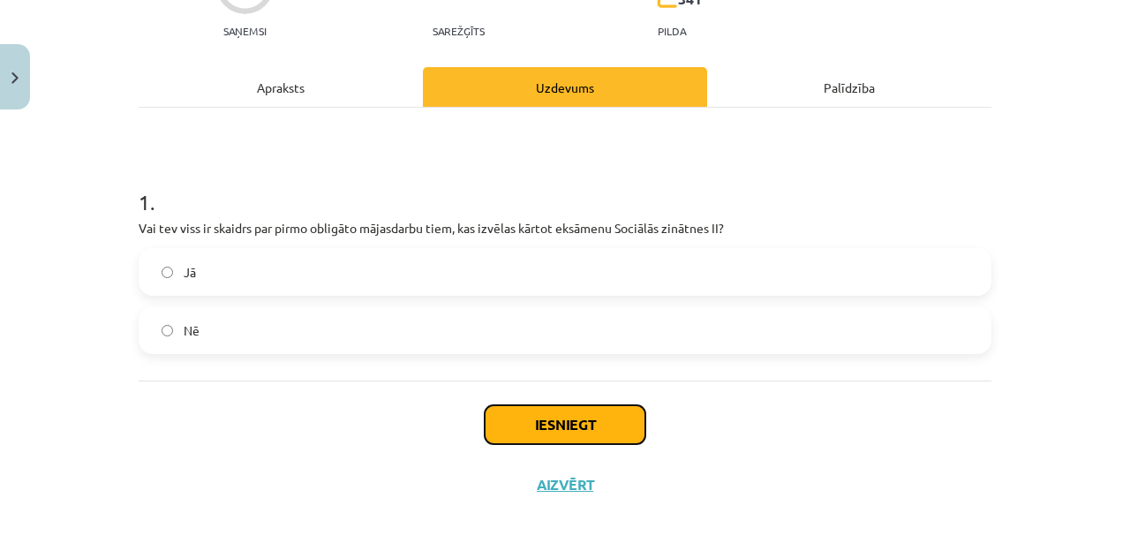
click at [522, 414] on button "Iesniegt" at bounding box center [565, 424] width 161 height 39
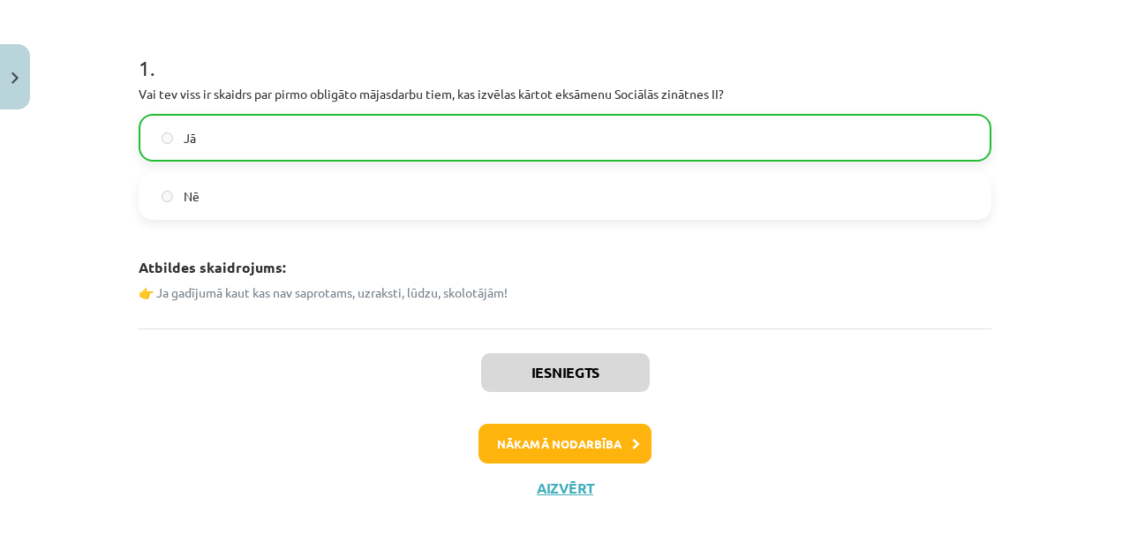
scroll to position [330, 0]
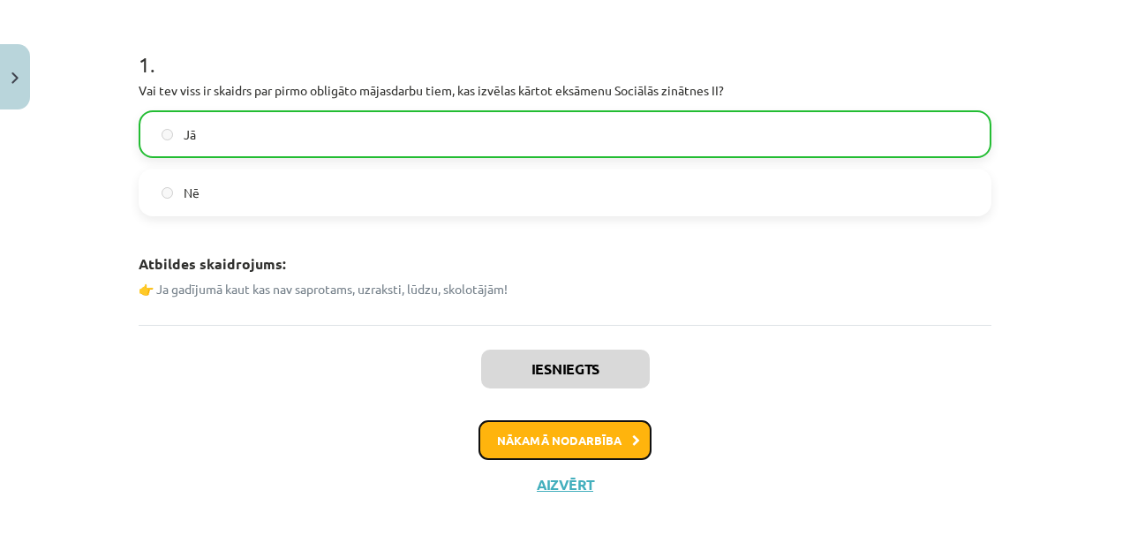
click at [521, 442] on button "Nākamā nodarbība" at bounding box center [564, 440] width 173 height 41
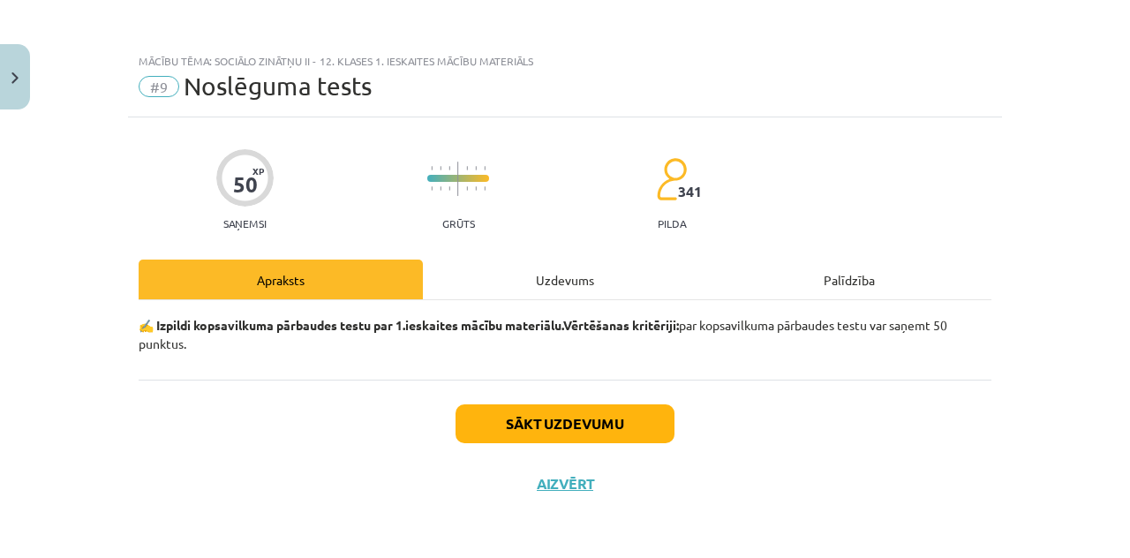
scroll to position [0, 0]
click at [563, 262] on div "Uzdevums" at bounding box center [565, 280] width 284 height 40
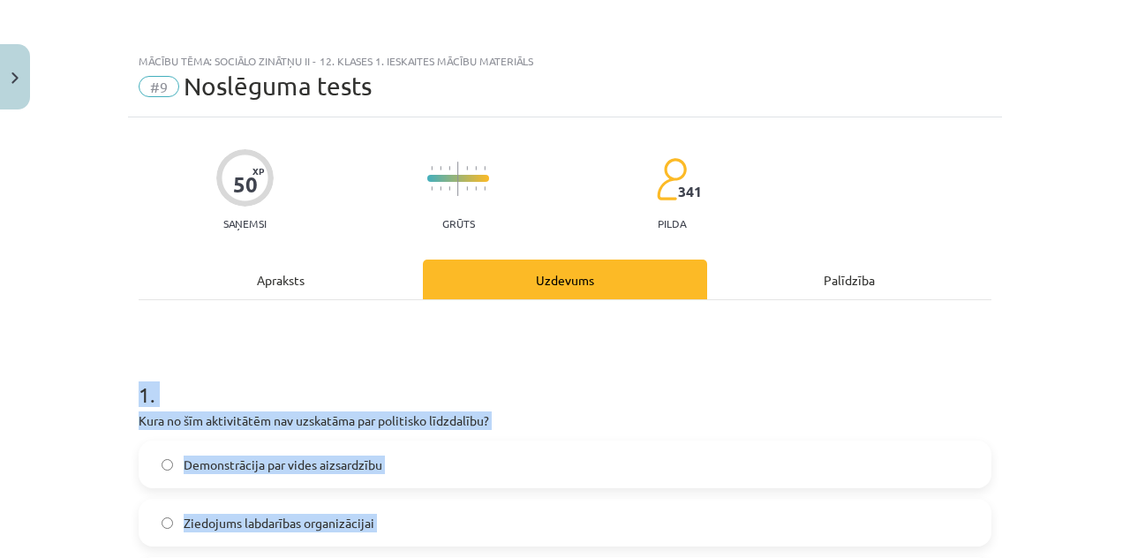
drag, startPoint x: 517, startPoint y: 332, endPoint x: 12, endPoint y: 386, distance: 507.7
click at [12, 386] on div "Mācību tēma: Sociālo zinātņu ii - 12. klases 1. ieskaites mācību materiāls #9 N…" at bounding box center [565, 279] width 1130 height 558
copy form "1 . Kura no šīm aktivitātēm nav uzskatāma par politisko līdzdalību? Demonstrāci…"
click at [441, 398] on h1 "1 ." at bounding box center [565, 378] width 853 height 55
click at [437, 388] on h1 "1 ." at bounding box center [565, 378] width 853 height 55
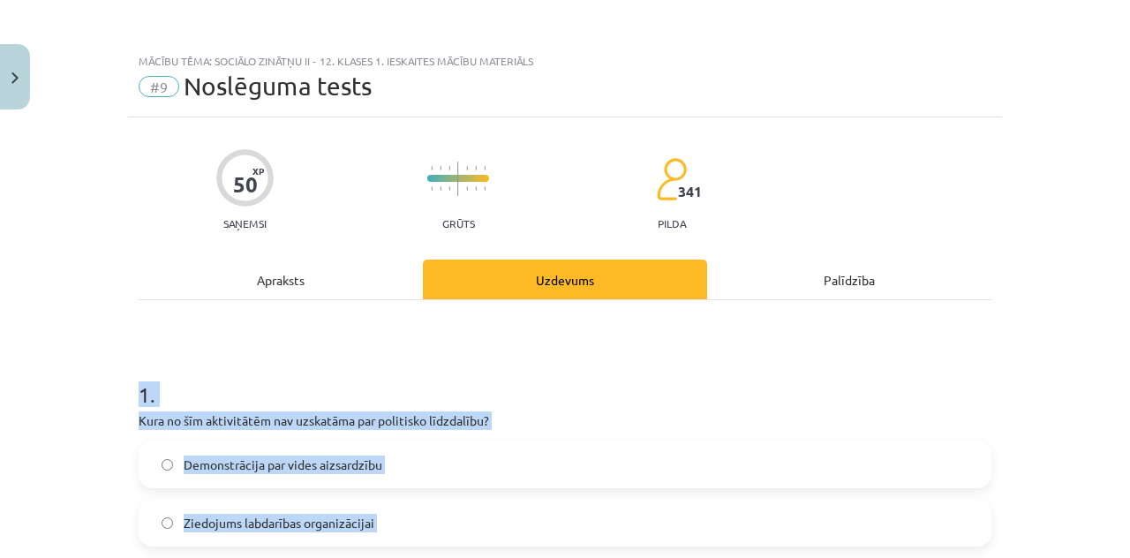
click at [414, 521] on label "Ziedojums labdarības organizācijai" at bounding box center [564, 522] width 849 height 44
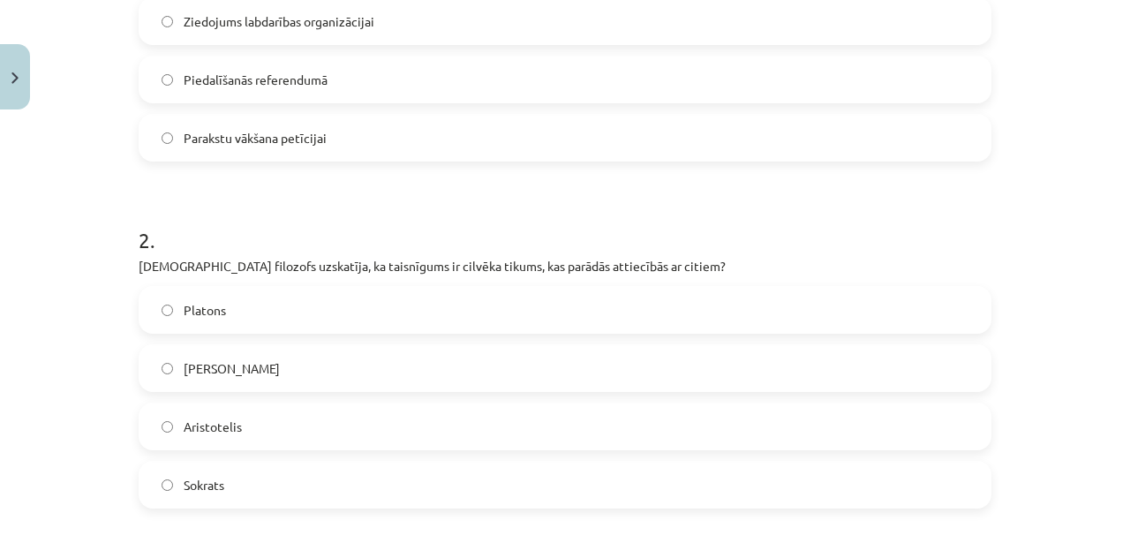
scroll to position [530, 0]
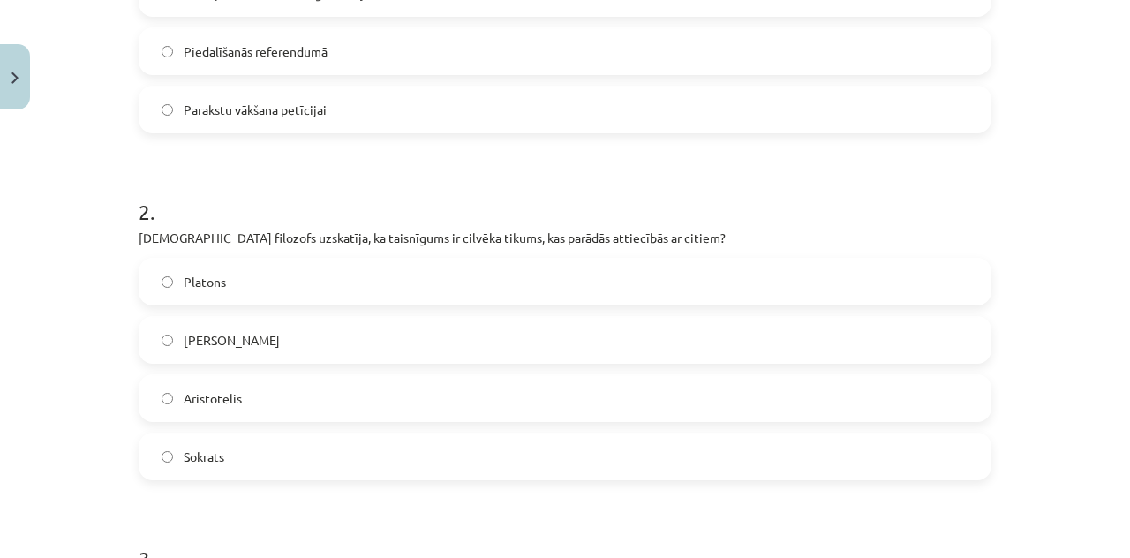
click at [317, 417] on label "Aristotelis" at bounding box center [564, 398] width 849 height 44
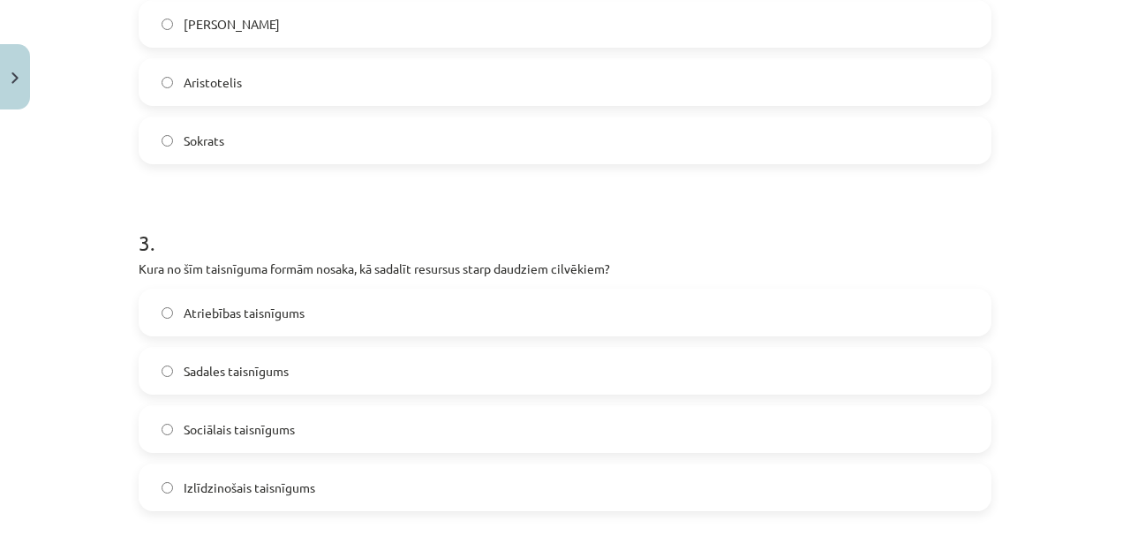
scroll to position [883, 0]
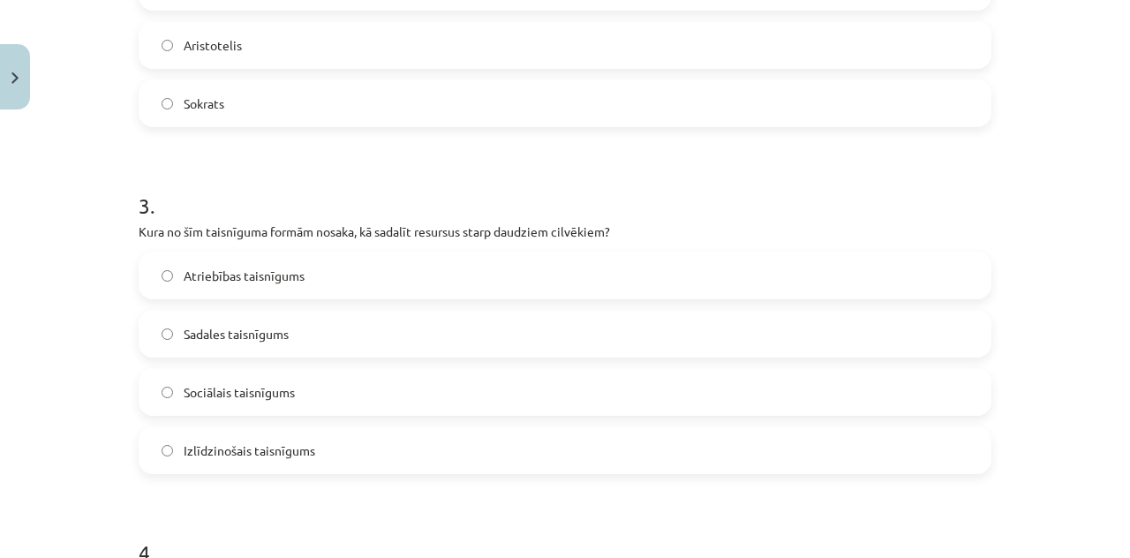
click at [306, 340] on label "Sadales taisnīgums" at bounding box center [564, 334] width 849 height 44
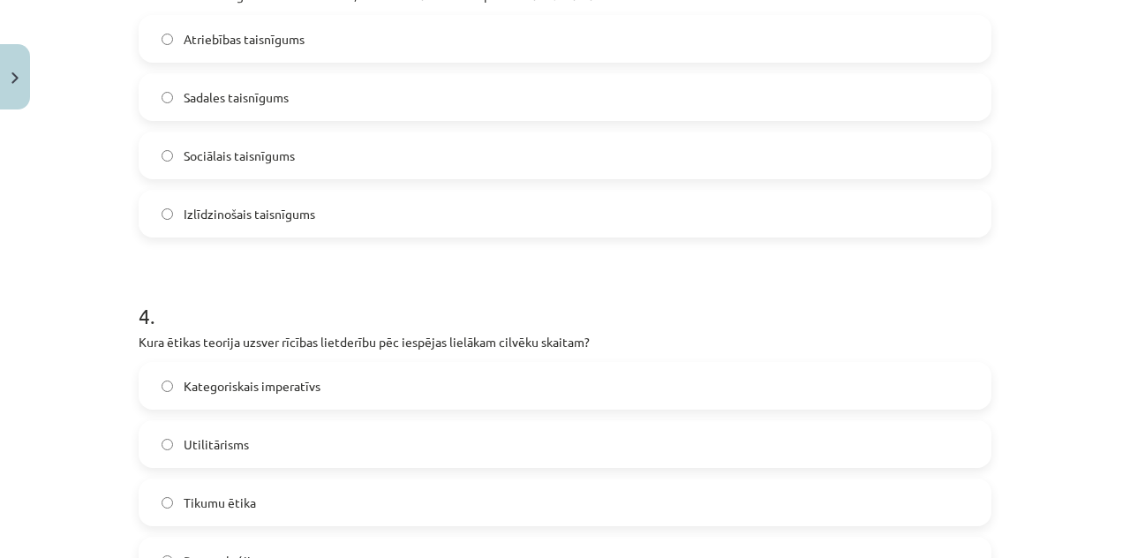
scroll to position [1147, 0]
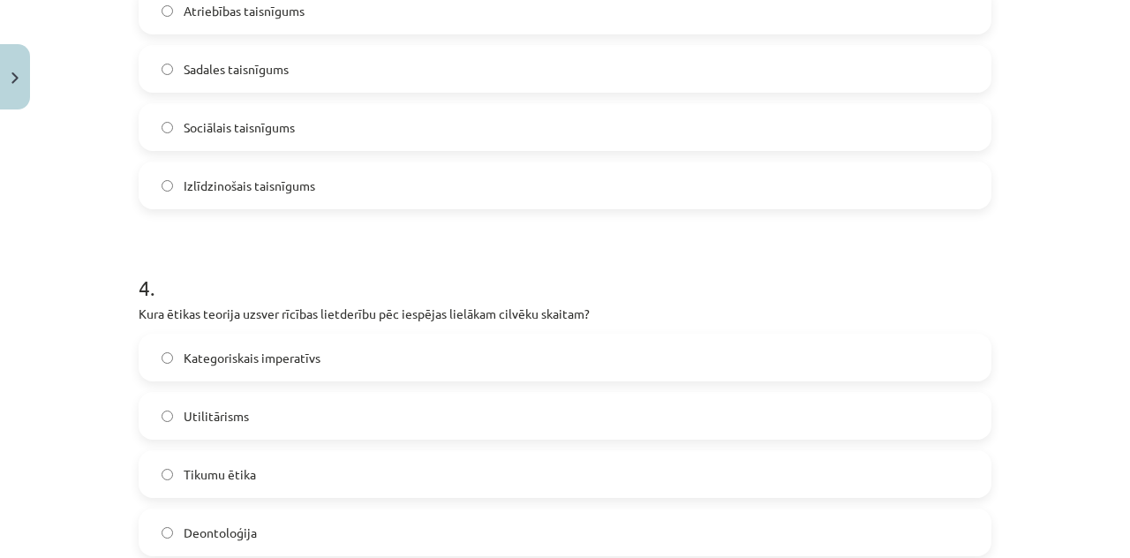
click at [311, 405] on label "Utilitārisms" at bounding box center [564, 416] width 849 height 44
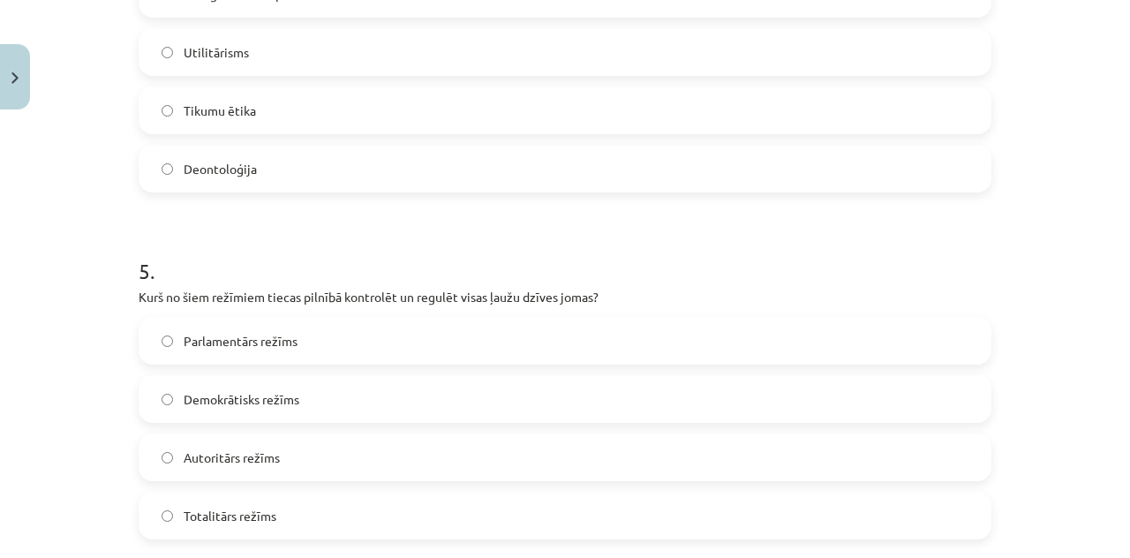
scroll to position [1589, 0]
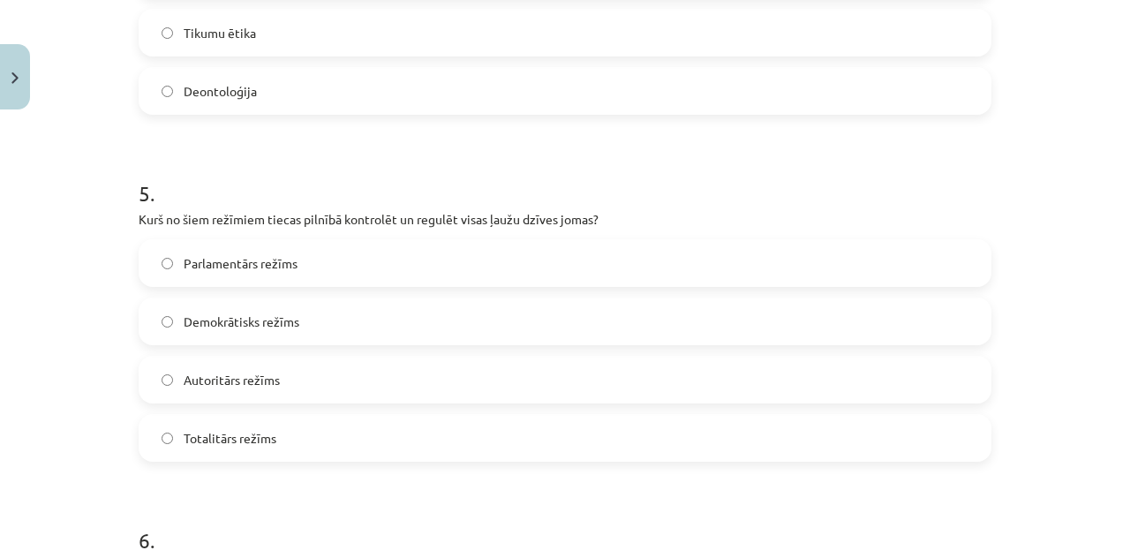
click at [301, 428] on label "Totalitārs režīms" at bounding box center [564, 438] width 849 height 44
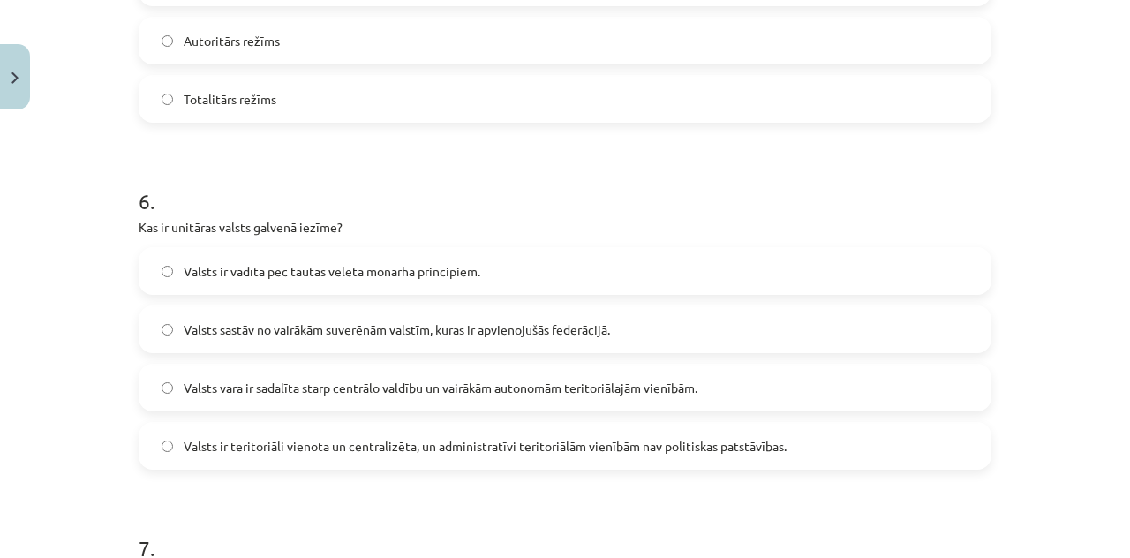
scroll to position [1942, 0]
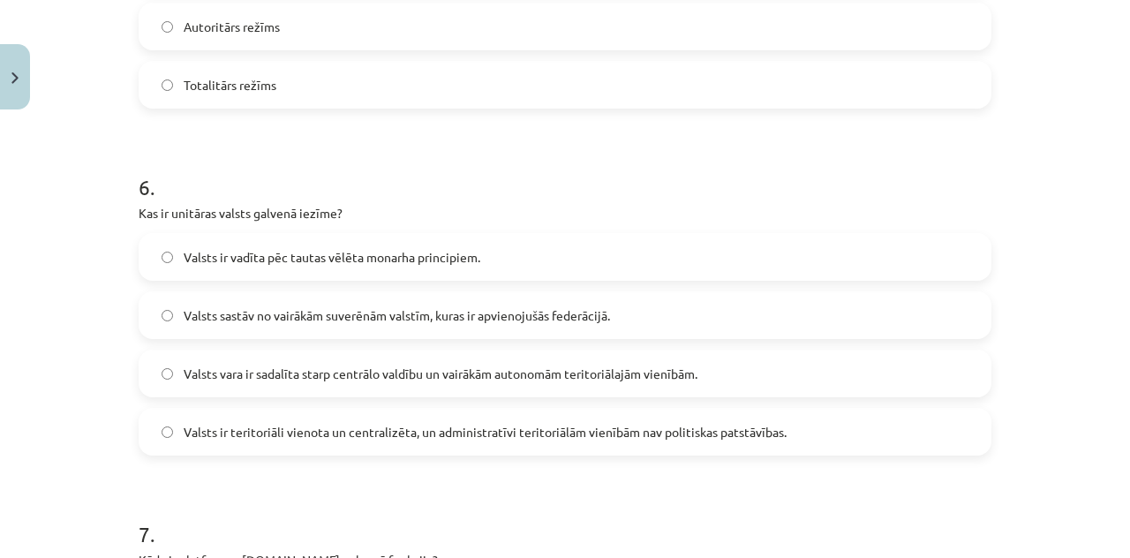
drag, startPoint x: 342, startPoint y: 430, endPoint x: 348, endPoint y: 421, distance: 10.3
click at [342, 431] on span "Valsts ir teritoriāli vienota un centralizēta, un administratīvi teritoriālām v…" at bounding box center [485, 432] width 603 height 19
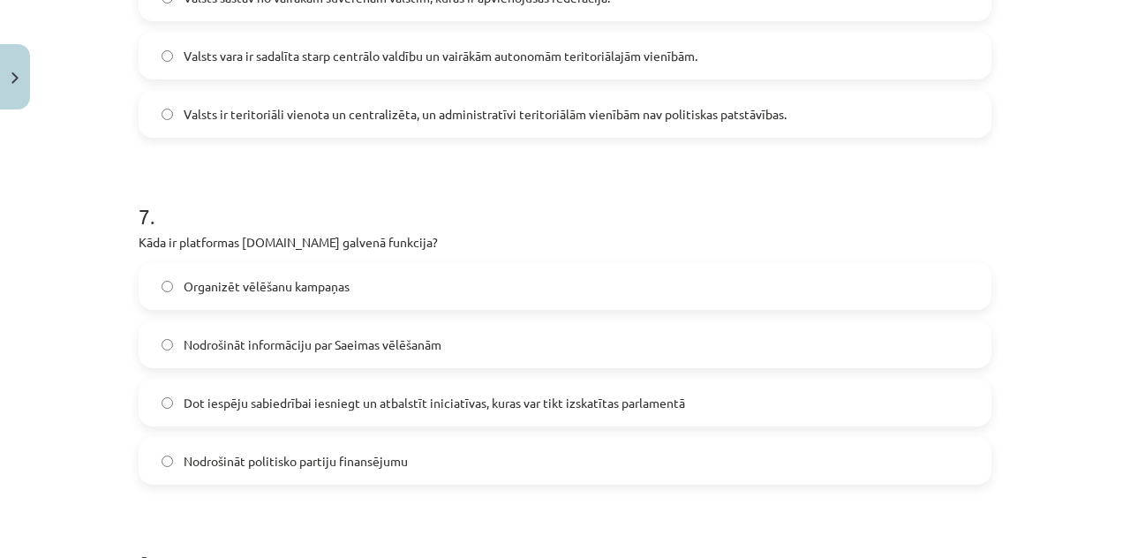
scroll to position [2295, 0]
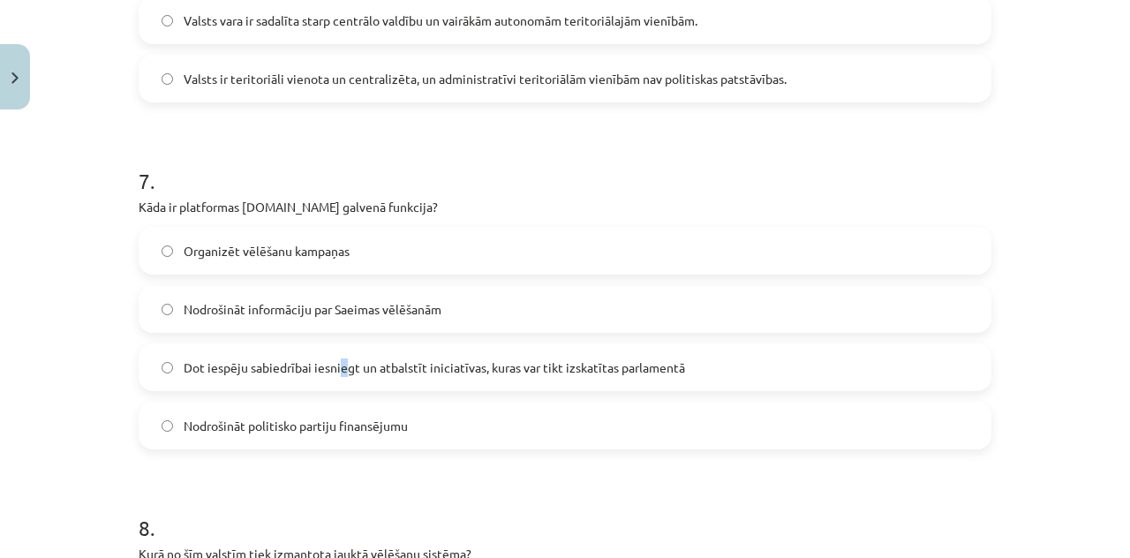
click at [333, 373] on span "Dot iespēju sabiedrībai iesniegt un atbalstīt iniciatīvas, kuras var tikt izska…" at bounding box center [434, 367] width 501 height 19
click at [476, 373] on span "Dot iespēju sabiedrībai iesniegt un atbalstīt iniciatīvas, kuras var tikt izska…" at bounding box center [434, 367] width 501 height 19
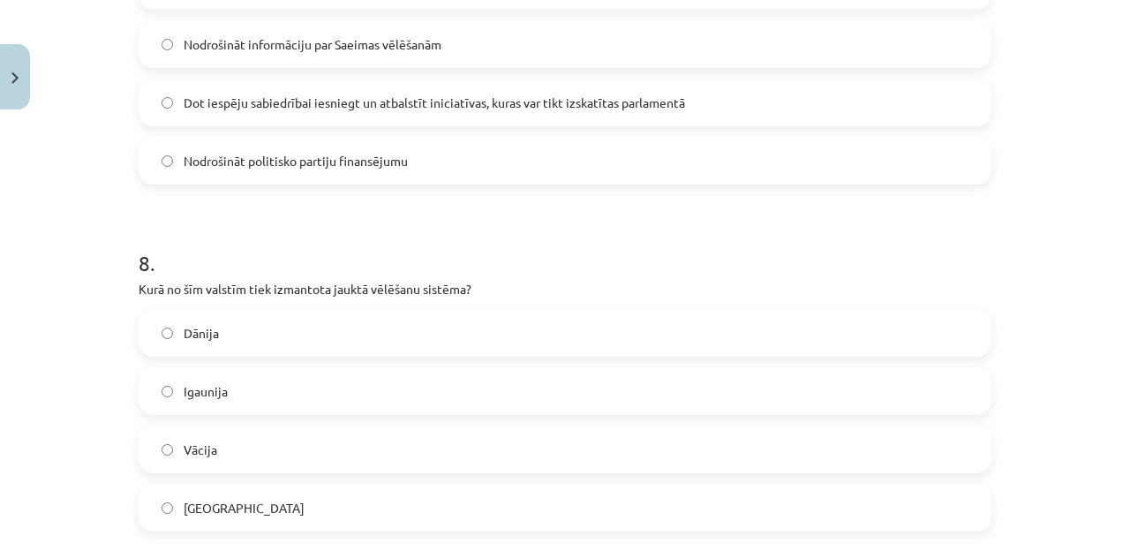
scroll to position [2648, 0]
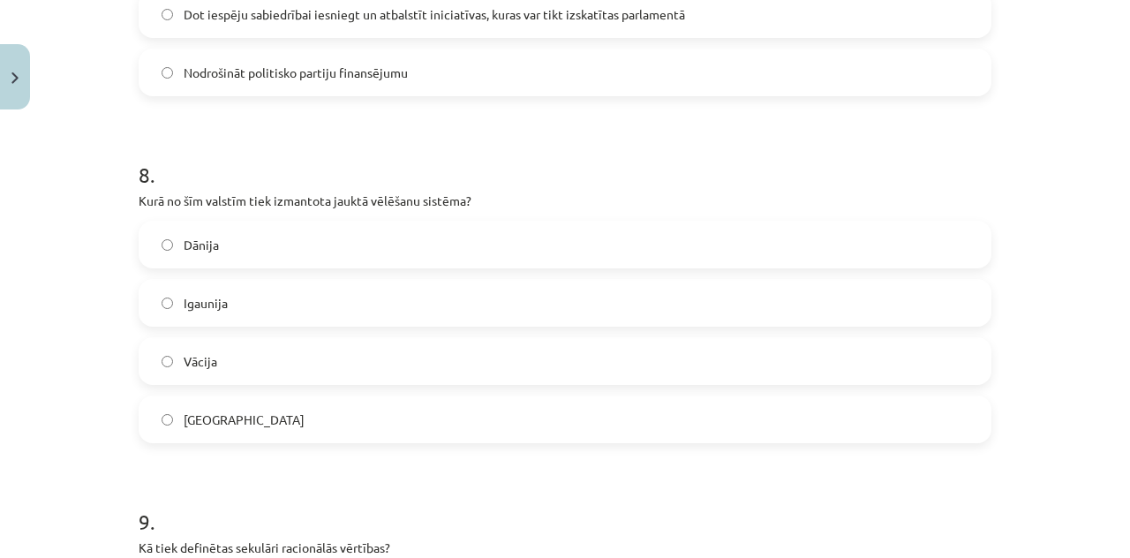
click at [275, 352] on label "Vācija" at bounding box center [564, 361] width 849 height 44
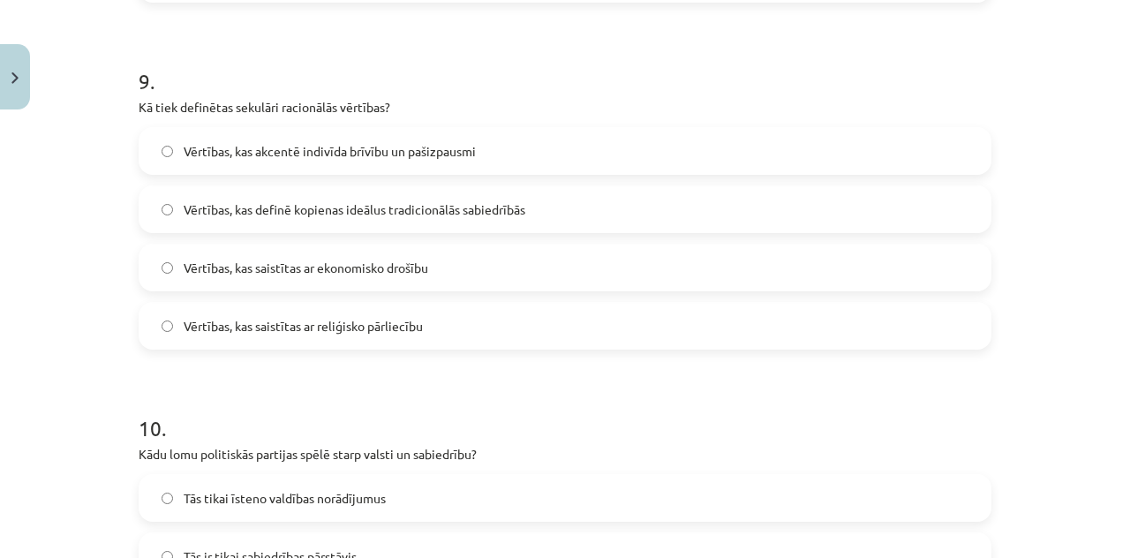
scroll to position [3089, 0]
click at [424, 146] on span "Vērtības, kas akcentē indivīda brīvību un pašizpausmi" at bounding box center [330, 150] width 292 height 19
click at [425, 152] on span "Vērtības, kas akcentē indivīda brīvību un pašizpausmi" at bounding box center [330, 150] width 292 height 19
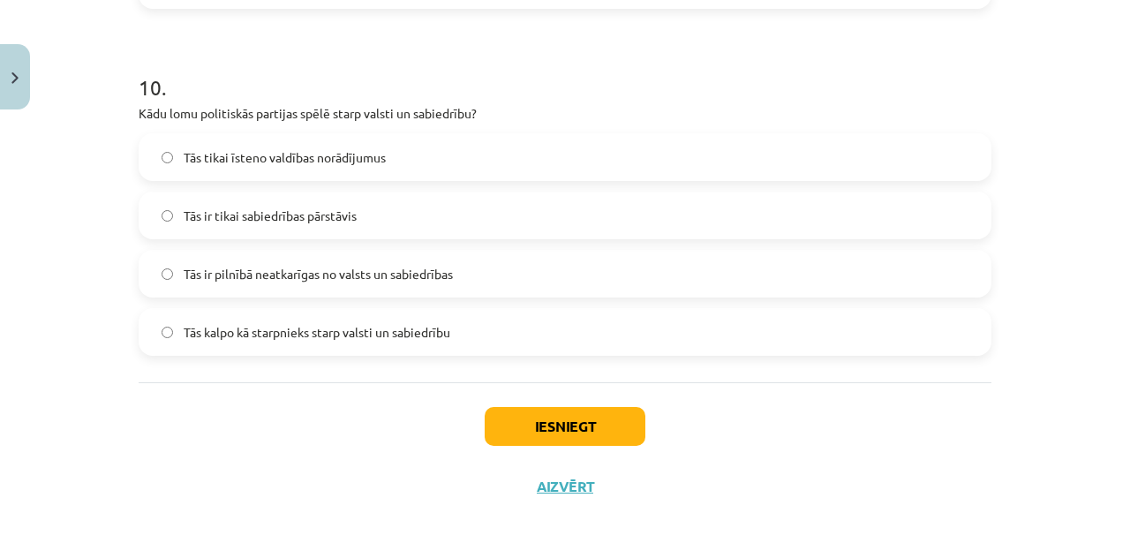
scroll to position [3431, 0]
click at [282, 330] on span "Tās kalpo kā starpnieks starp valsti un sabiedrību" at bounding box center [317, 330] width 267 height 19
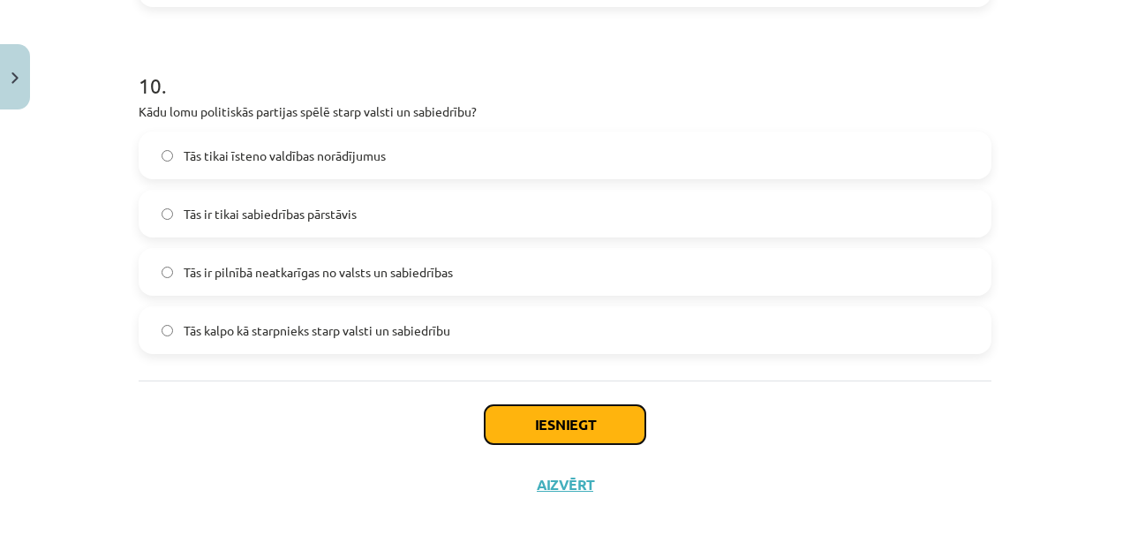
click at [524, 425] on button "Iesniegt" at bounding box center [565, 424] width 161 height 39
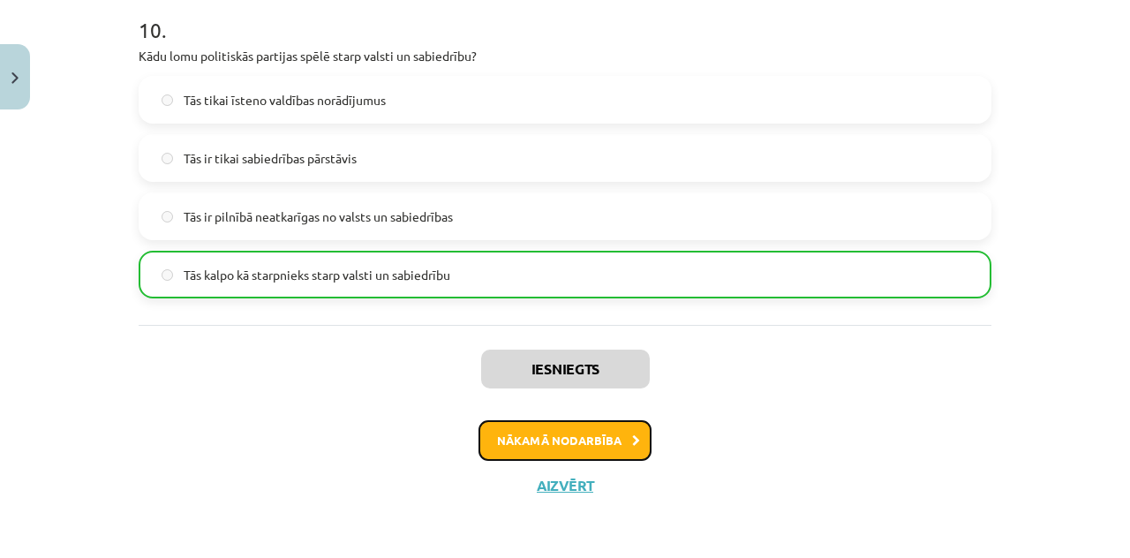
click at [603, 442] on button "Nākamā nodarbība" at bounding box center [564, 440] width 173 height 41
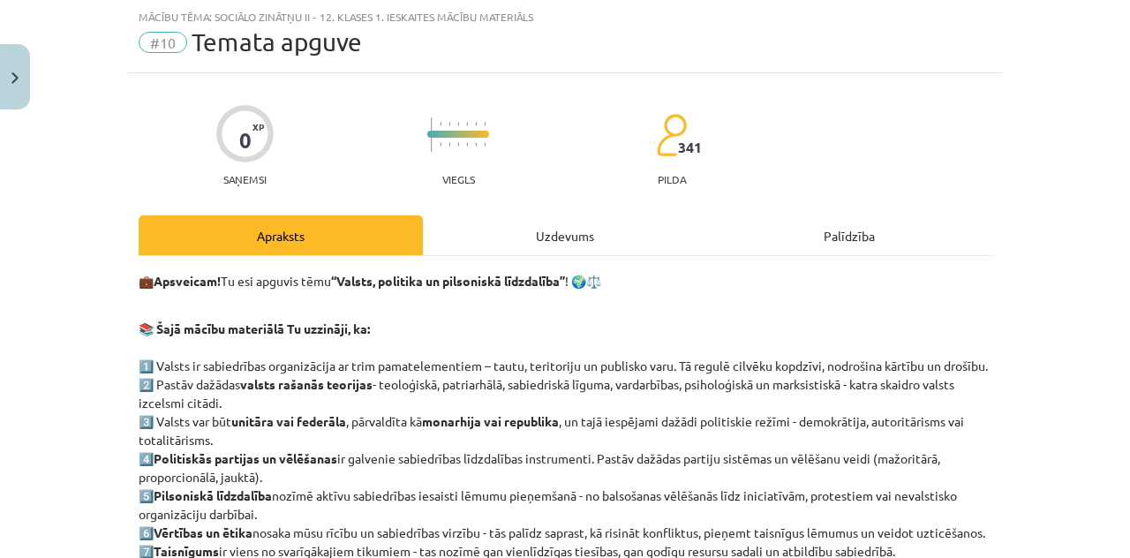
scroll to position [44, 0]
click at [564, 227] on div "Uzdevums" at bounding box center [565, 235] width 284 height 40
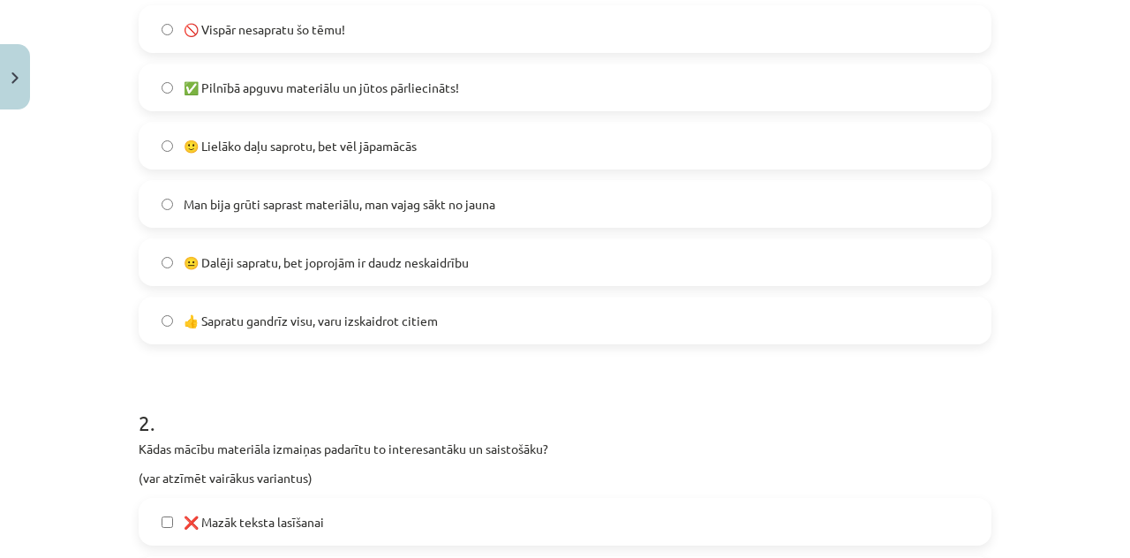
scroll to position [485, 0]
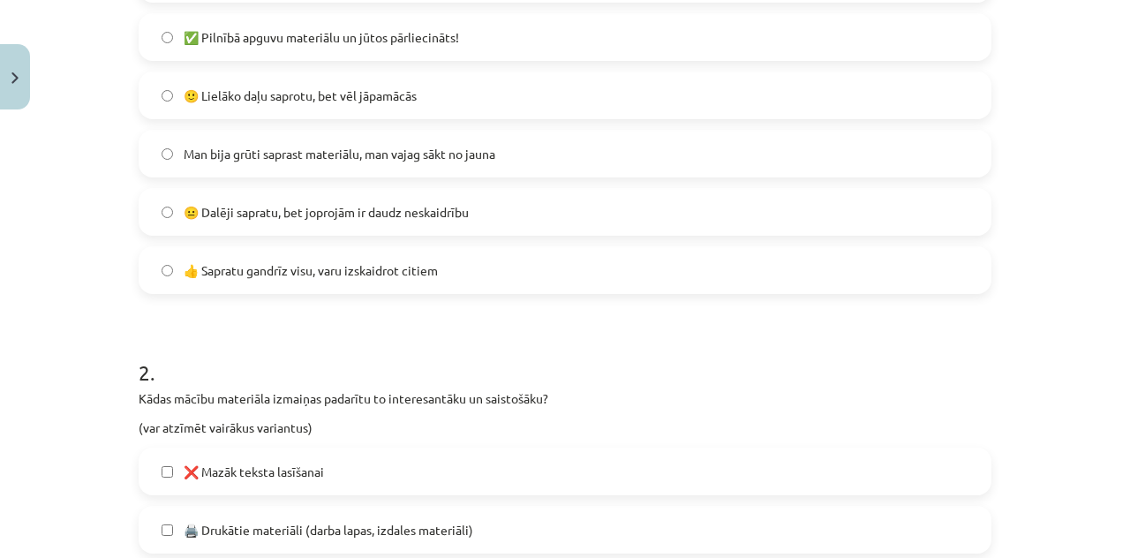
click at [327, 280] on label "👍 Sapratu gandrīz visu, varu izskaidrot citiem" at bounding box center [564, 270] width 849 height 44
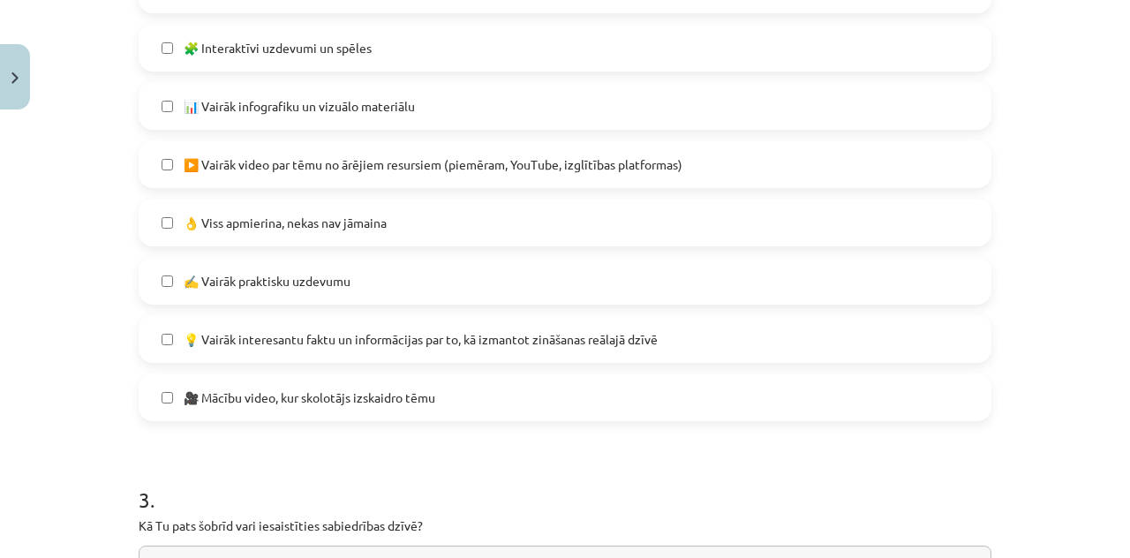
scroll to position [1192, 0]
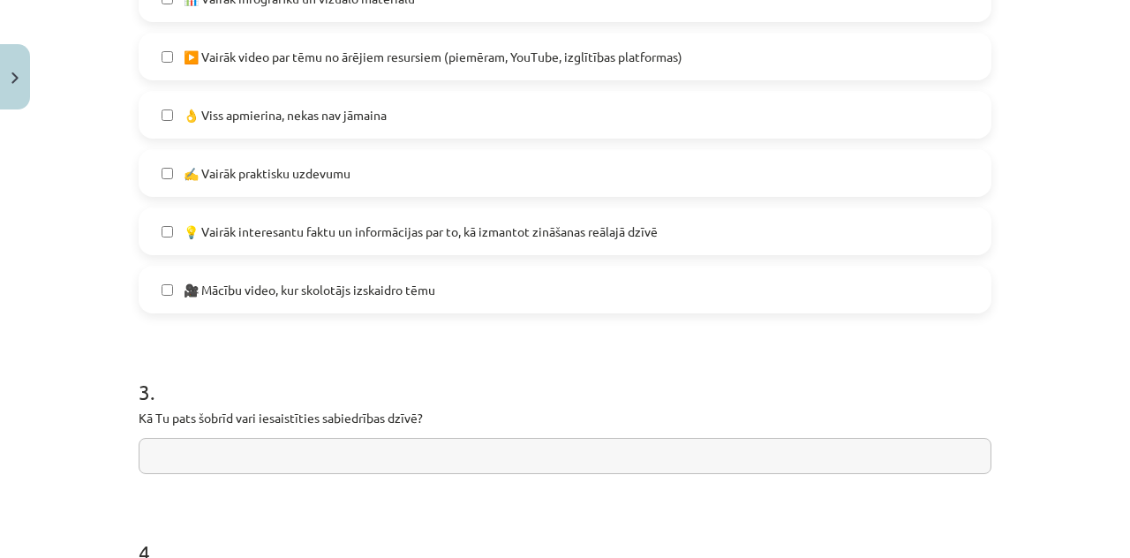
click at [327, 293] on span "🎥 Mācību video, kur skolotājs izskaidro tēmu" at bounding box center [310, 290] width 252 height 19
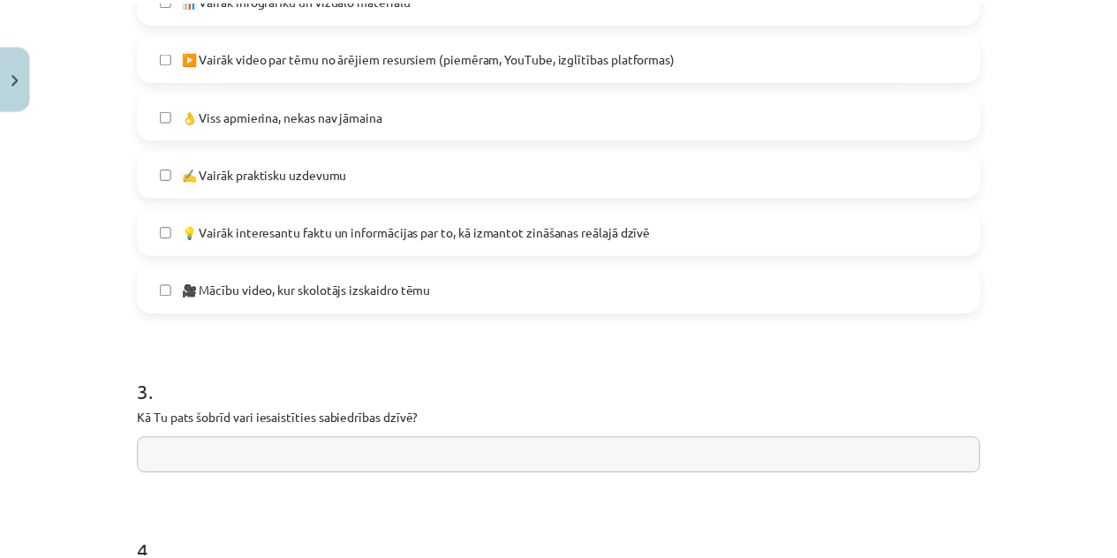
scroll to position [1456, 0]
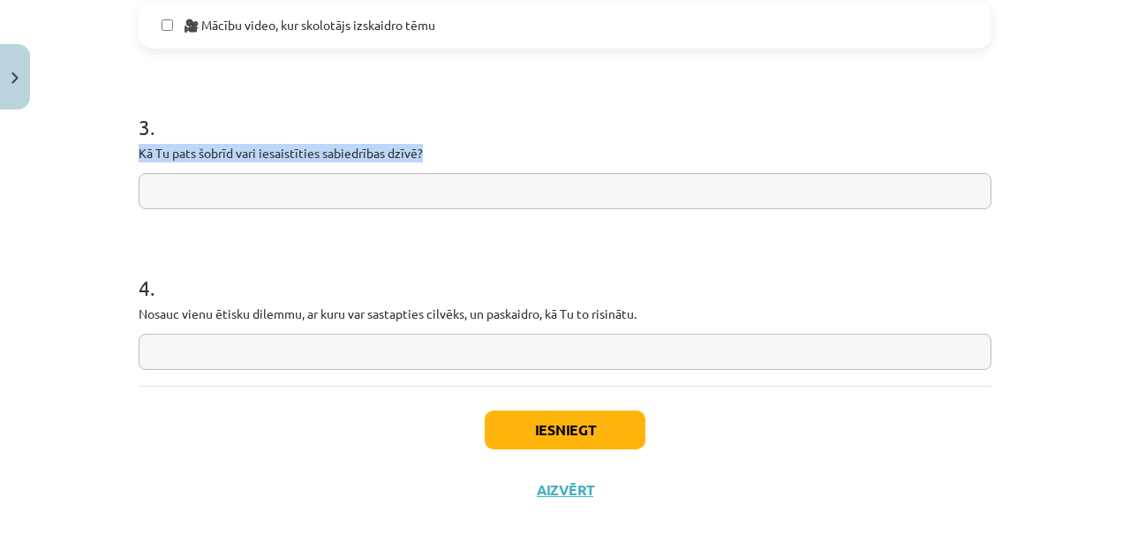
drag, startPoint x: 418, startPoint y: 155, endPoint x: 129, endPoint y: 154, distance: 289.5
copy p "Kā Tu pats šobrīd vari iesaistīties sabiedrības dzīvē?"
type input "*"
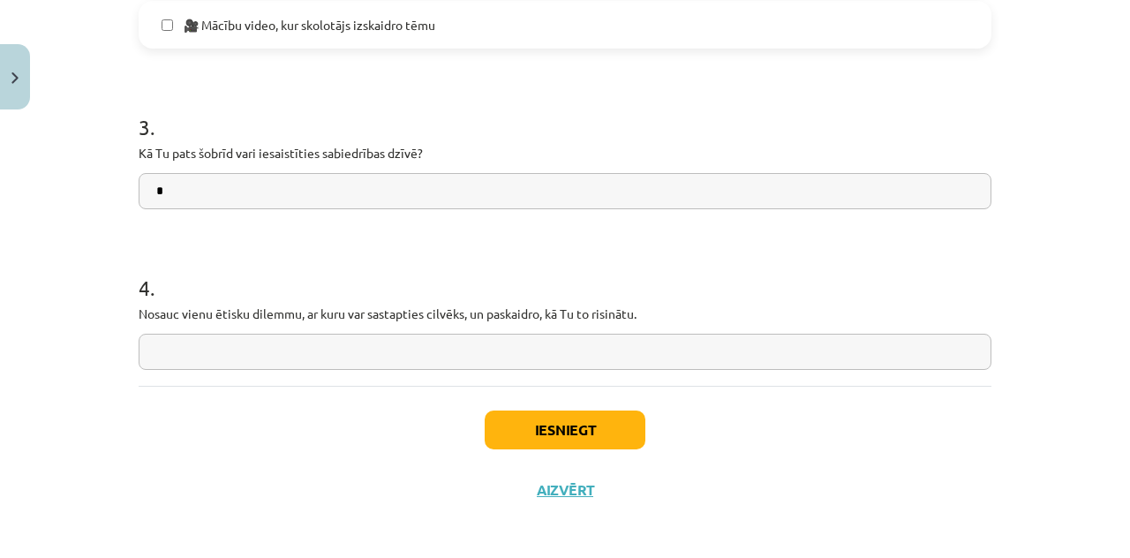
click at [295, 352] on input "text" at bounding box center [565, 352] width 853 height 36
type input "*"
click at [523, 418] on button "Iesniegt" at bounding box center [565, 429] width 161 height 39
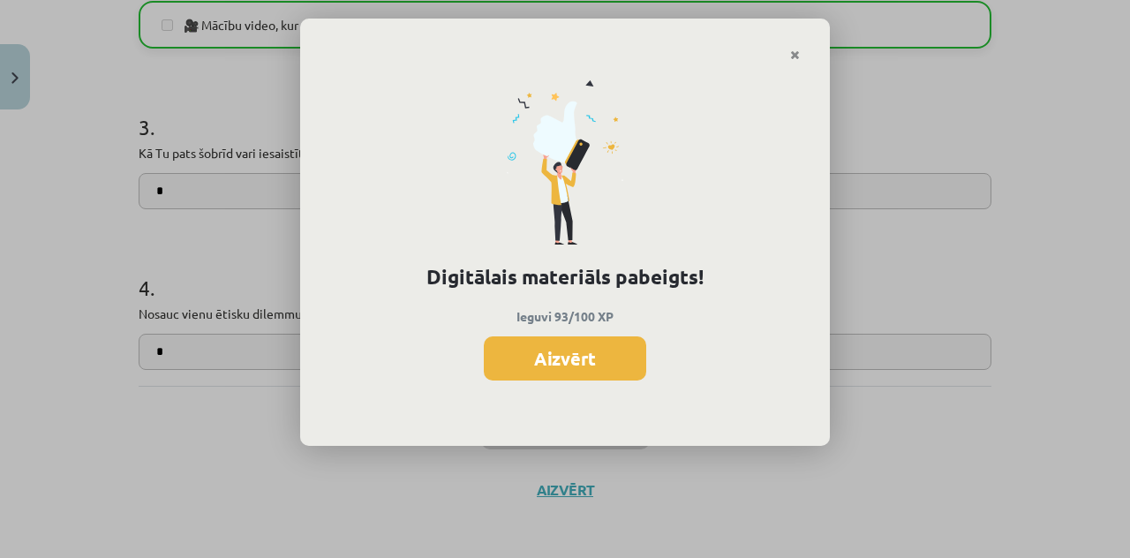
click at [545, 349] on button "Aizvērt" at bounding box center [565, 358] width 162 height 44
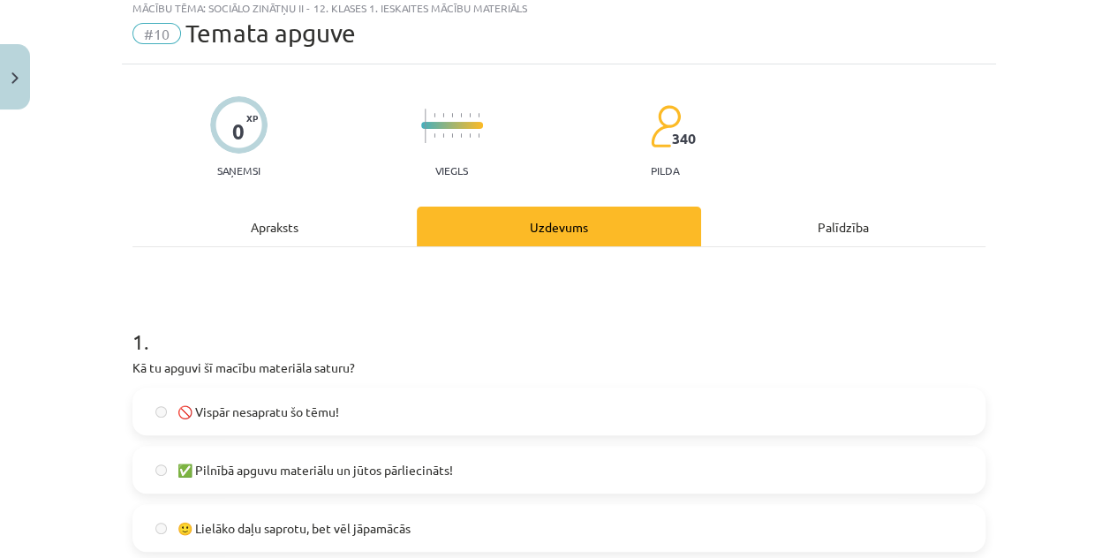
scroll to position [0, 0]
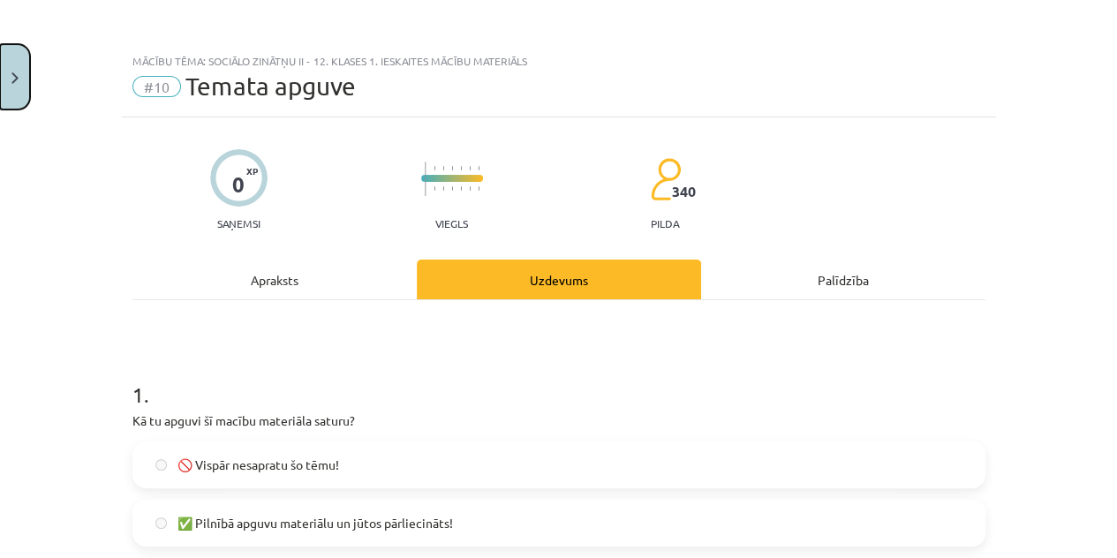
click at [9, 54] on button "Close" at bounding box center [15, 76] width 30 height 65
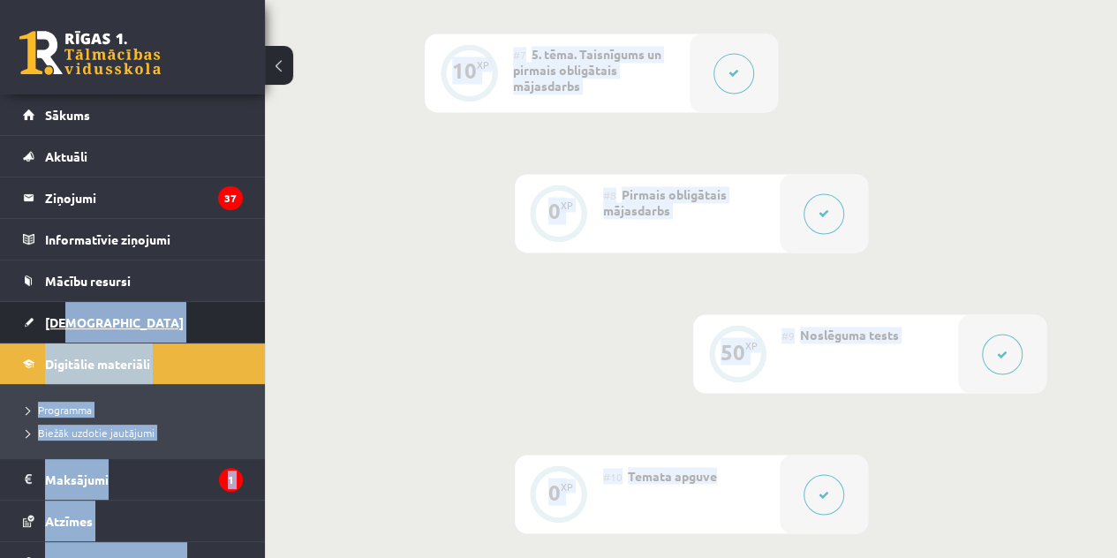
click at [64, 324] on span "[DEMOGRAPHIC_DATA]" at bounding box center [114, 322] width 139 height 16
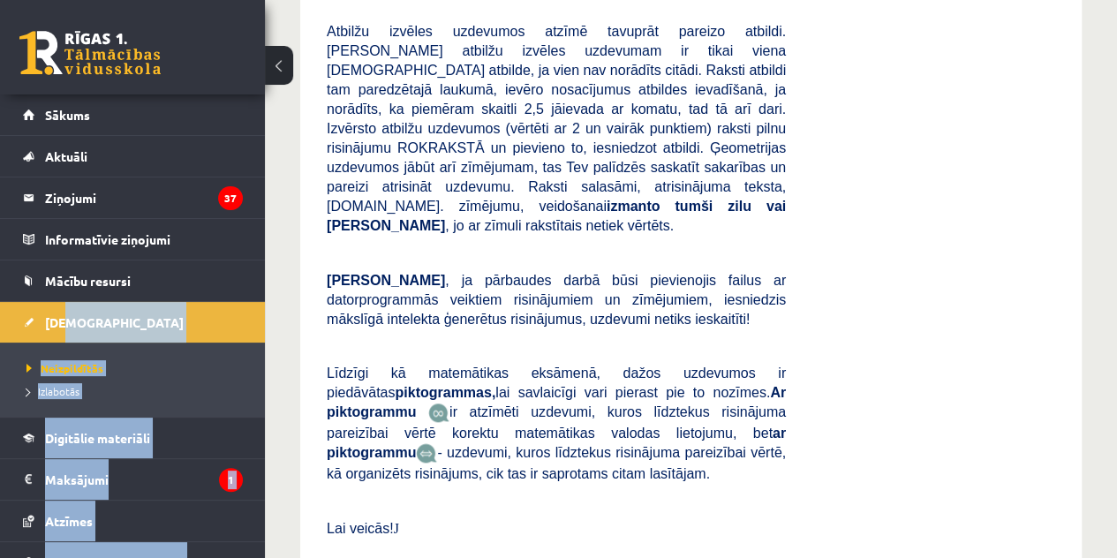
scroll to position [971, 0]
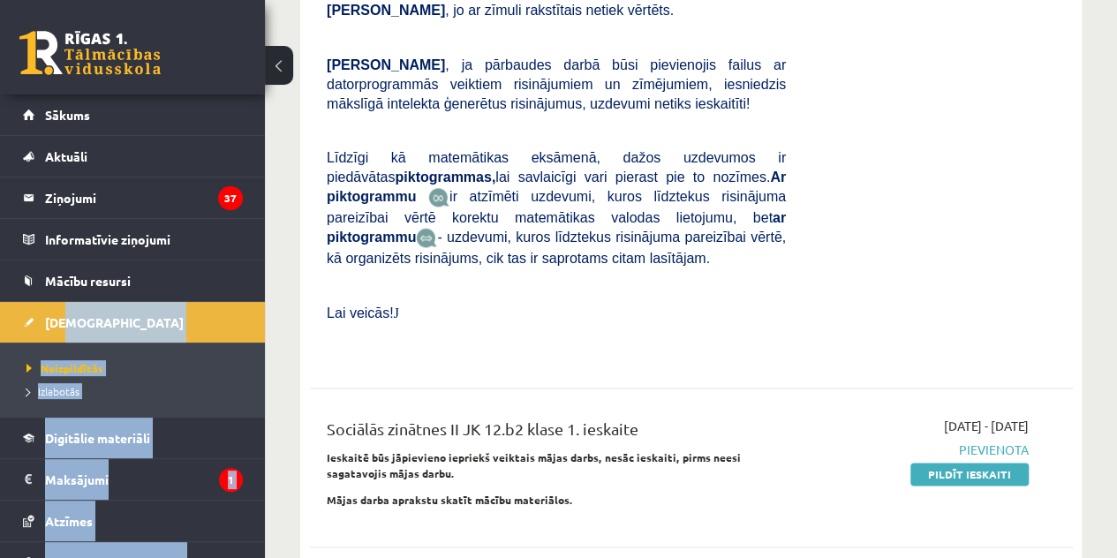
drag, startPoint x: 938, startPoint y: 406, endPoint x: 653, endPoint y: 105, distance: 414.6
click at [937, 463] on link "Pildīt ieskaiti" at bounding box center [969, 474] width 118 height 23
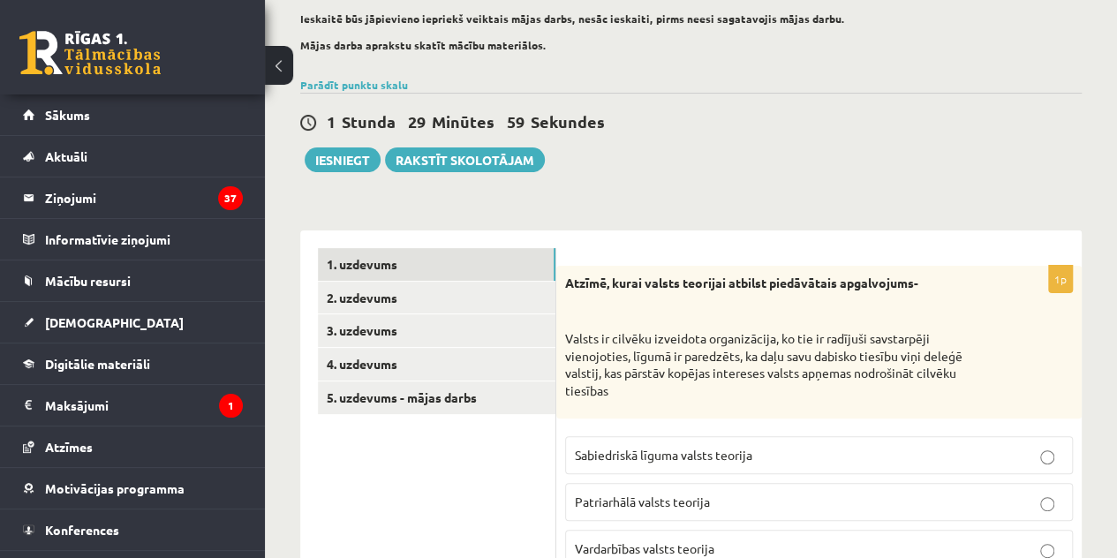
scroll to position [197, 0]
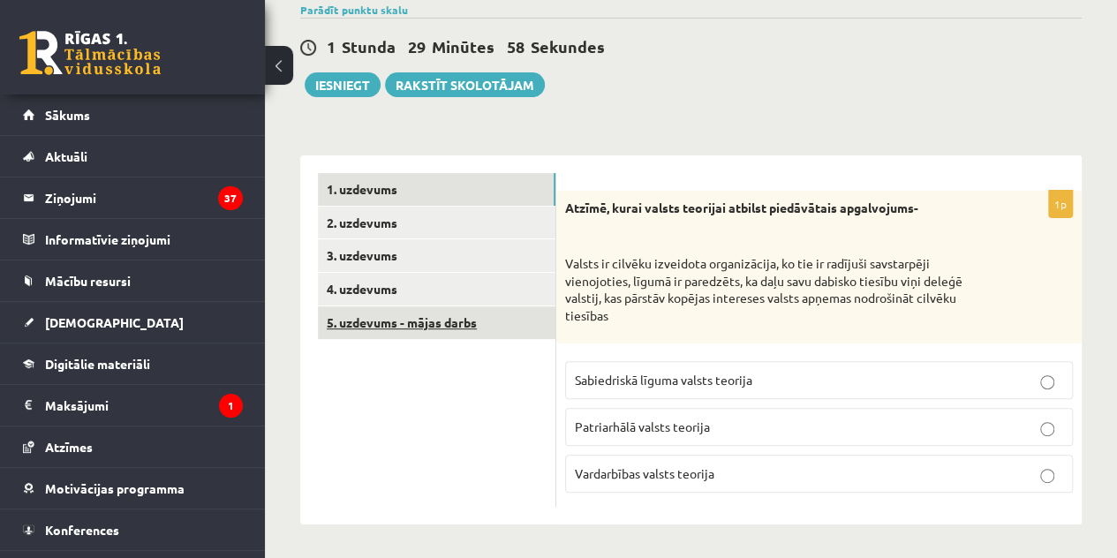
click at [459, 318] on link "5. uzdevums - mājas darbs" at bounding box center [436, 322] width 237 height 33
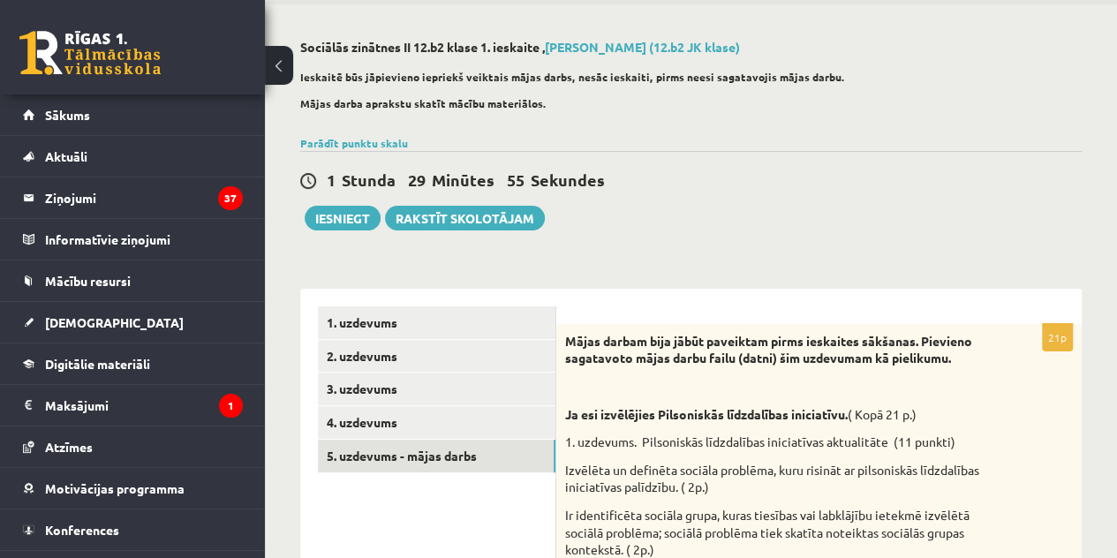
scroll to position [20, 0]
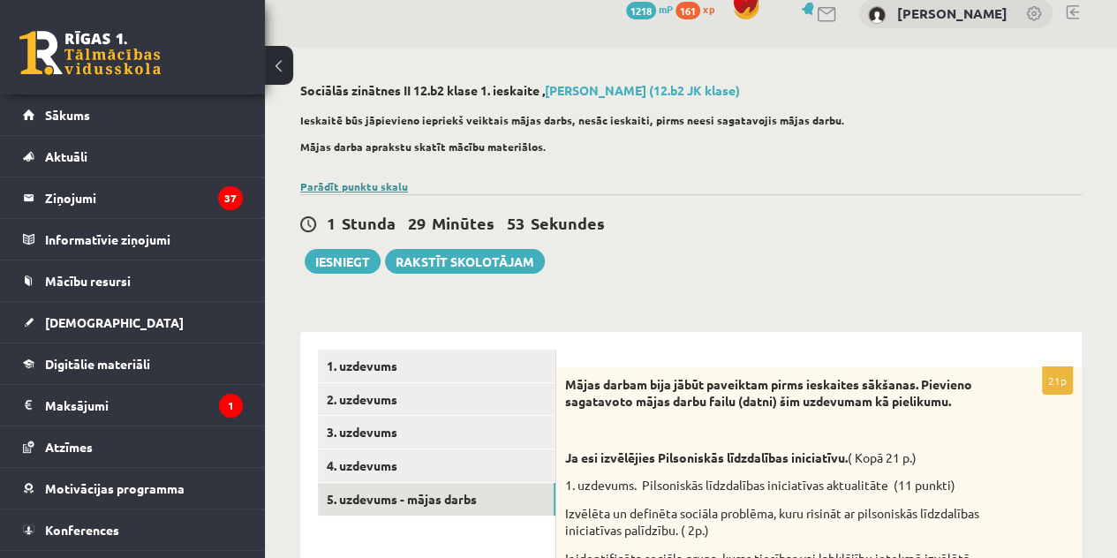
click at [320, 189] on link "Parādīt punktu skalu" at bounding box center [354, 186] width 108 height 14
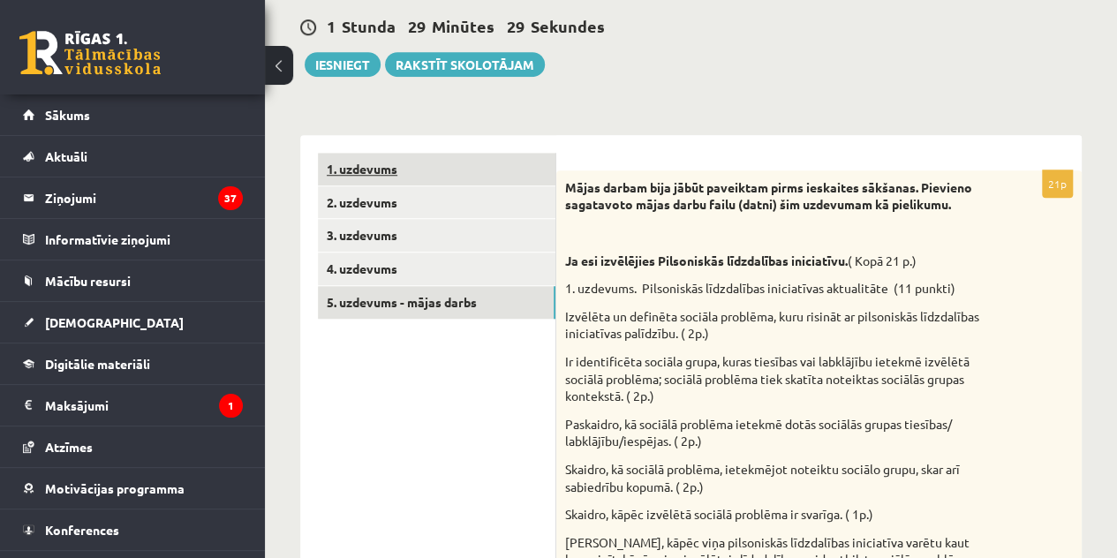
scroll to position [638, 0]
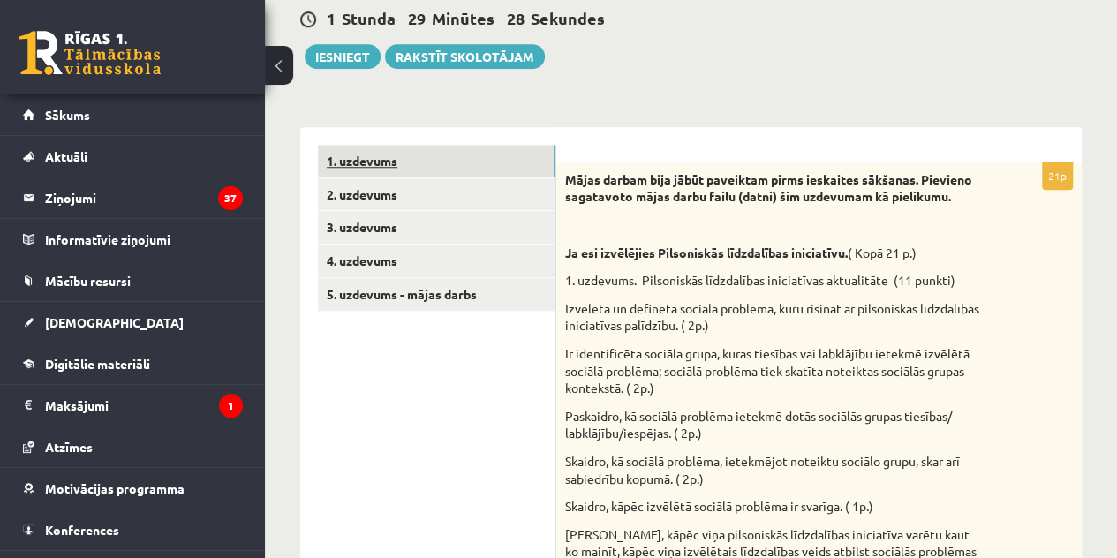
click at [467, 163] on link "1. uzdevums" at bounding box center [436, 161] width 237 height 33
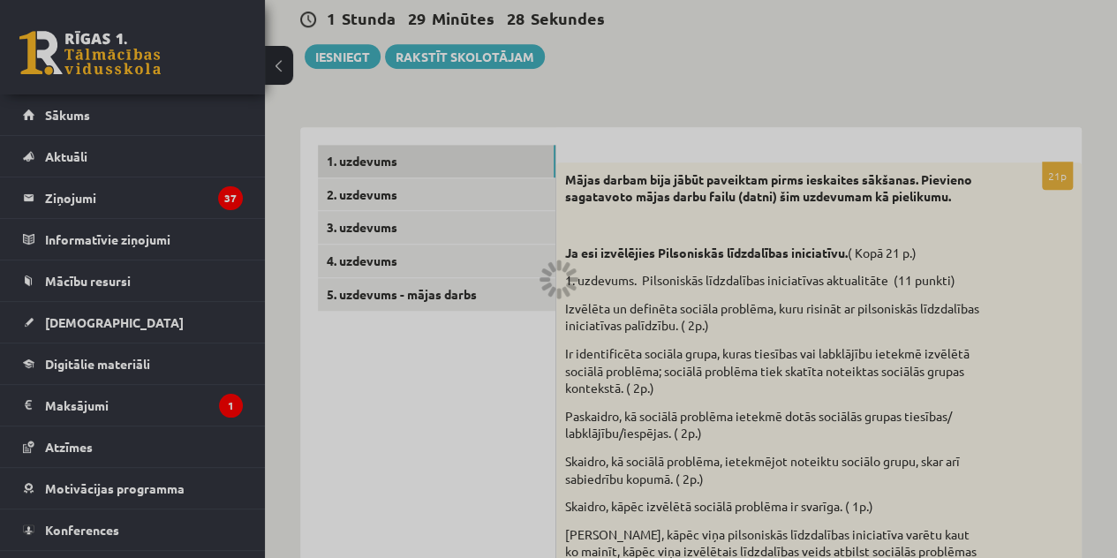
scroll to position [607, 0]
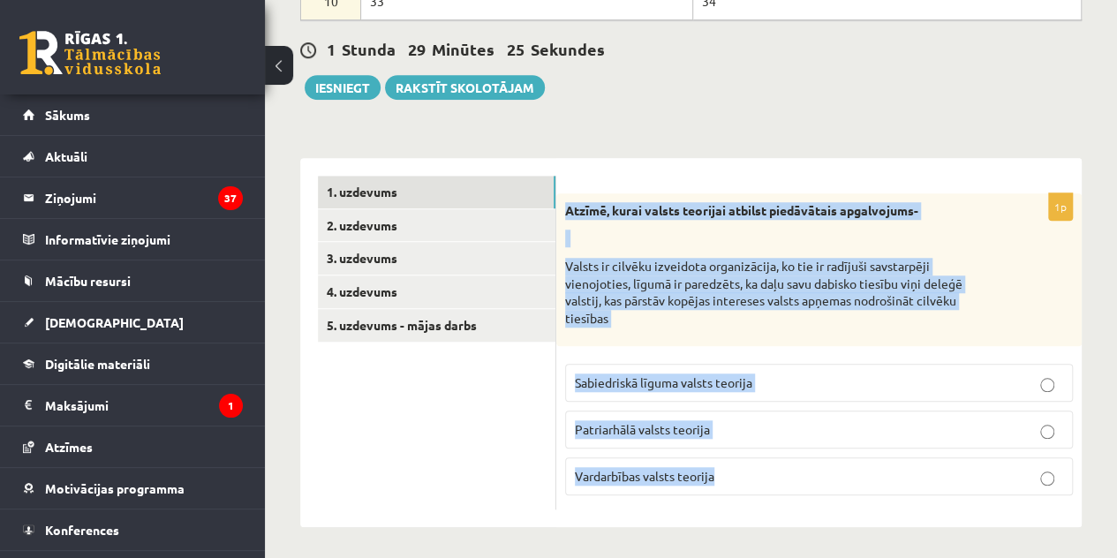
drag, startPoint x: 568, startPoint y: 207, endPoint x: 847, endPoint y: 481, distance: 391.4
click at [847, 481] on div "1p Atzīmē, kurai valsts teorijai atbilst piedāvātais apgalvojums- Valsts ir cil…" at bounding box center [818, 351] width 525 height 317
copy div "Atzīmē, kurai valsts teorijai atbilst piedāvātais apgalvojums- Valsts ir cilvēk…"
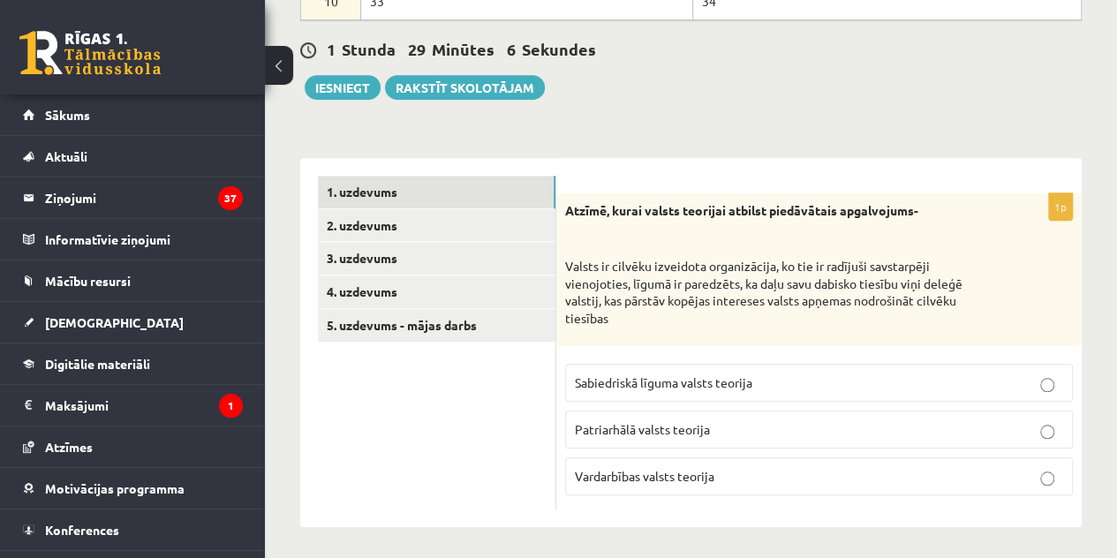
click at [503, 434] on ul "1. uzdevums 2. uzdevums 3. uzdevums 4. uzdevums 5. uzdevums - mājas darbs" at bounding box center [437, 343] width 238 height 335
click at [583, 395] on label "Sabiedriskā līguma valsts teorija" at bounding box center [819, 383] width 508 height 38
click at [578, 395] on label "Sabiedriskā līguma valsts teorija" at bounding box center [819, 383] width 508 height 38
click at [586, 387] on p "Sabiedriskā līguma valsts teorija" at bounding box center [819, 382] width 488 height 19
click at [505, 222] on link "2. uzdevums" at bounding box center [436, 225] width 237 height 33
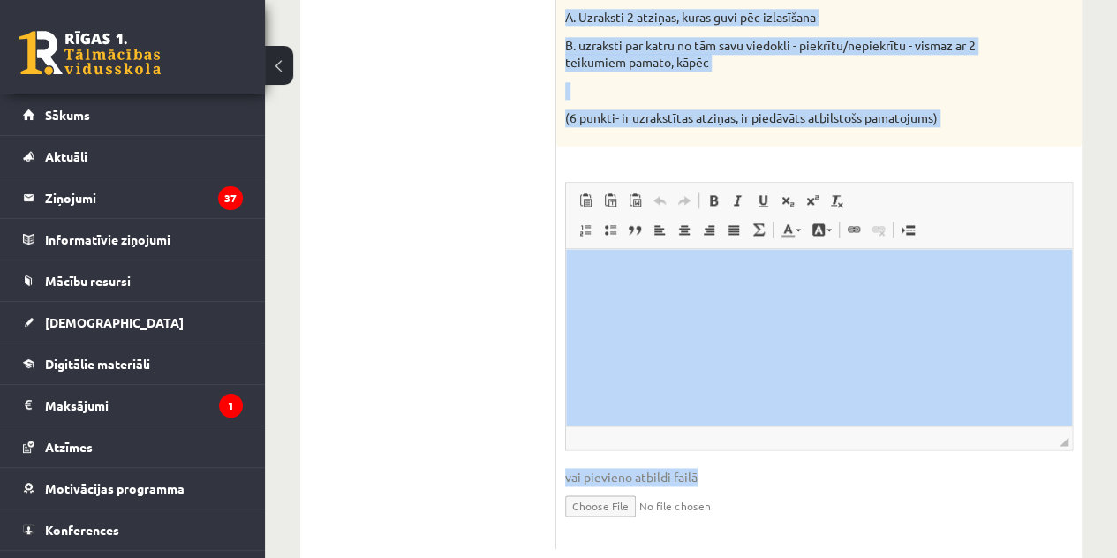
scroll to position [1057, 0]
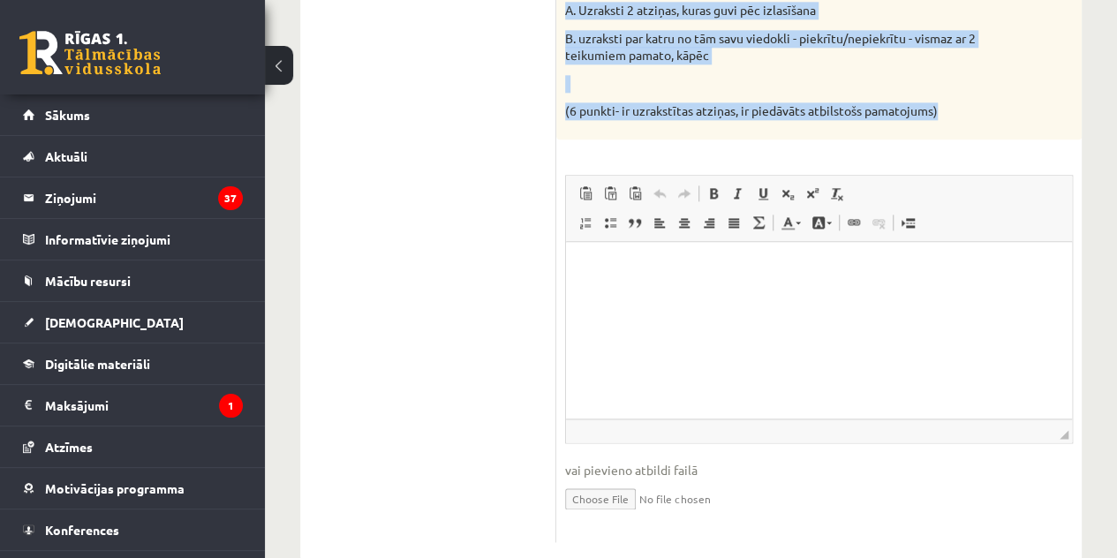
drag, startPoint x: 558, startPoint y: 205, endPoint x: 1012, endPoint y: 99, distance: 465.9
copy div "Izlasi tekstu un izpildi prasīto! Taisnīgums ir viena no mūsu būtiskākajām vērt…"
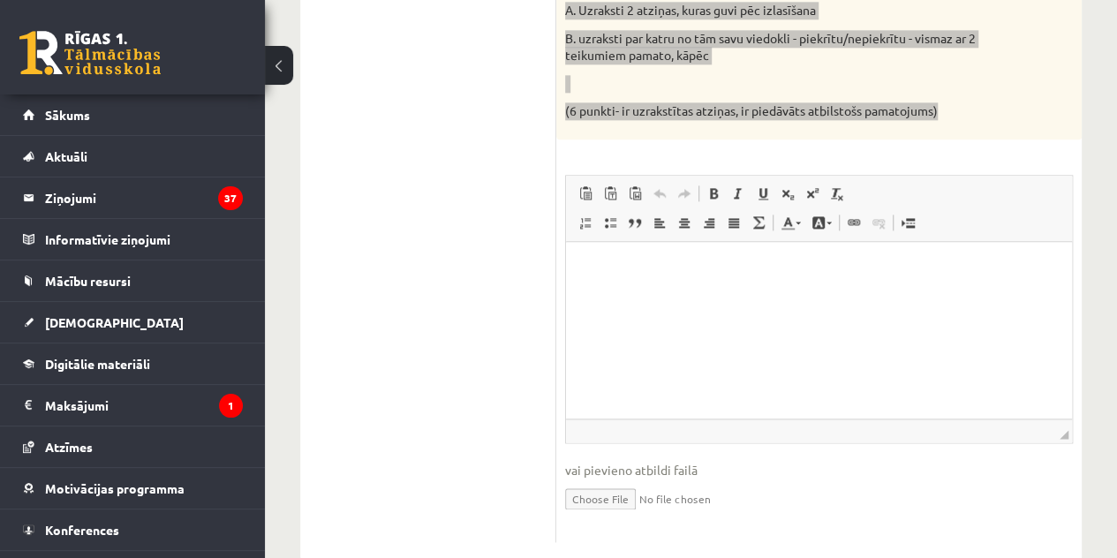
click at [714, 295] on html at bounding box center [819, 268] width 506 height 54
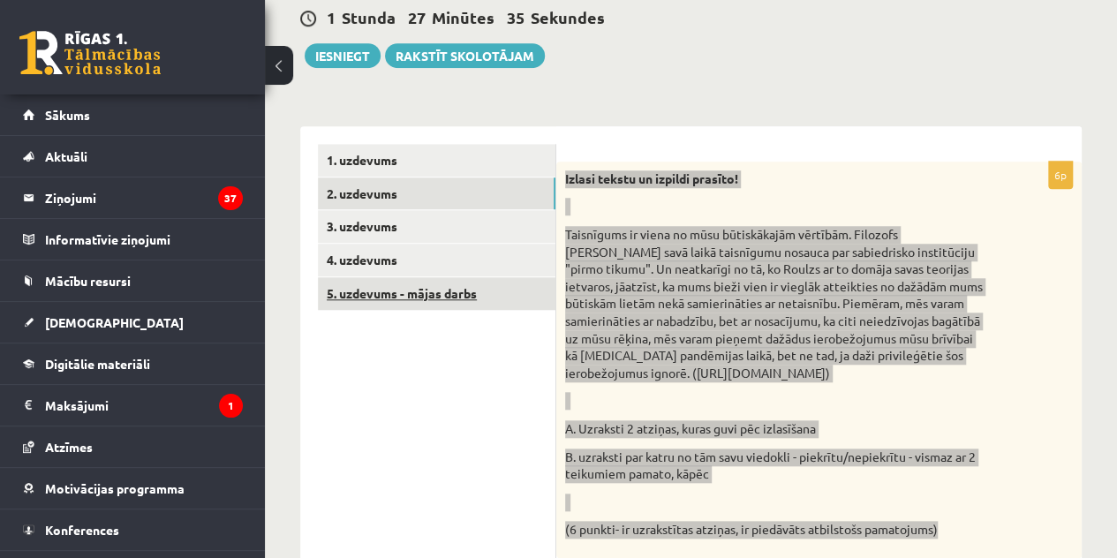
scroll to position [616, 0]
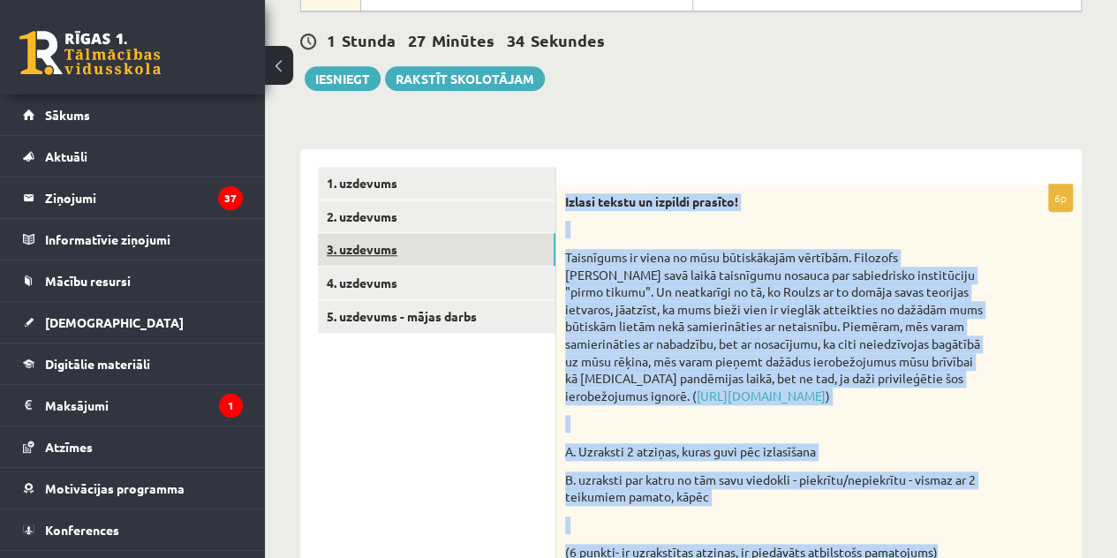
click at [364, 250] on link "3. uzdevums" at bounding box center [436, 249] width 237 height 33
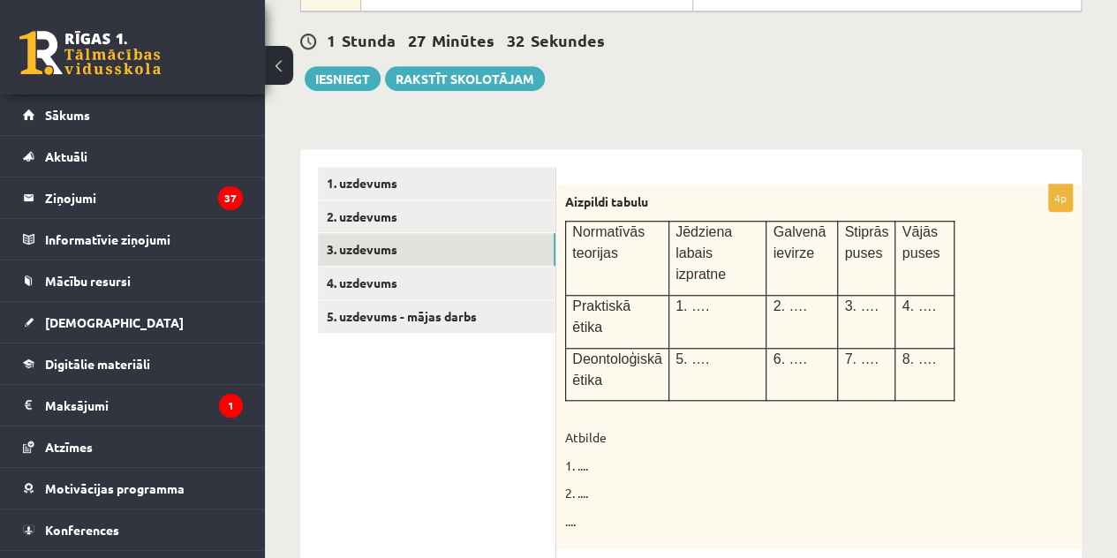
scroll to position [0, 0]
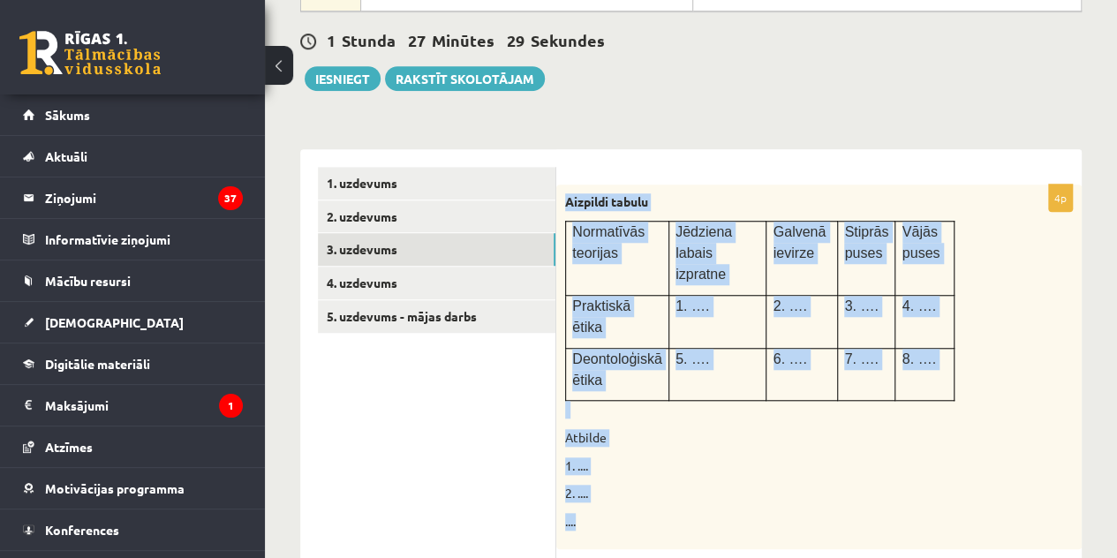
drag, startPoint x: 564, startPoint y: 195, endPoint x: 743, endPoint y: 455, distance: 315.4
click at [749, 478] on div "Aizpildi tabulu Normatīvās teorijas Jēdziena labais izpratne Galvenā ievirze St…" at bounding box center [818, 366] width 525 height 365
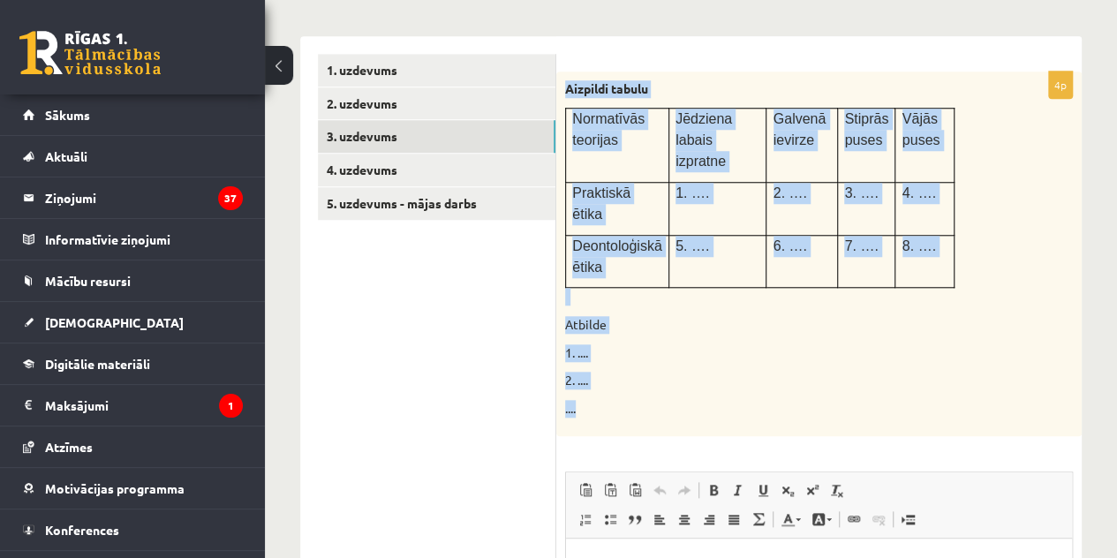
scroll to position [704, 0]
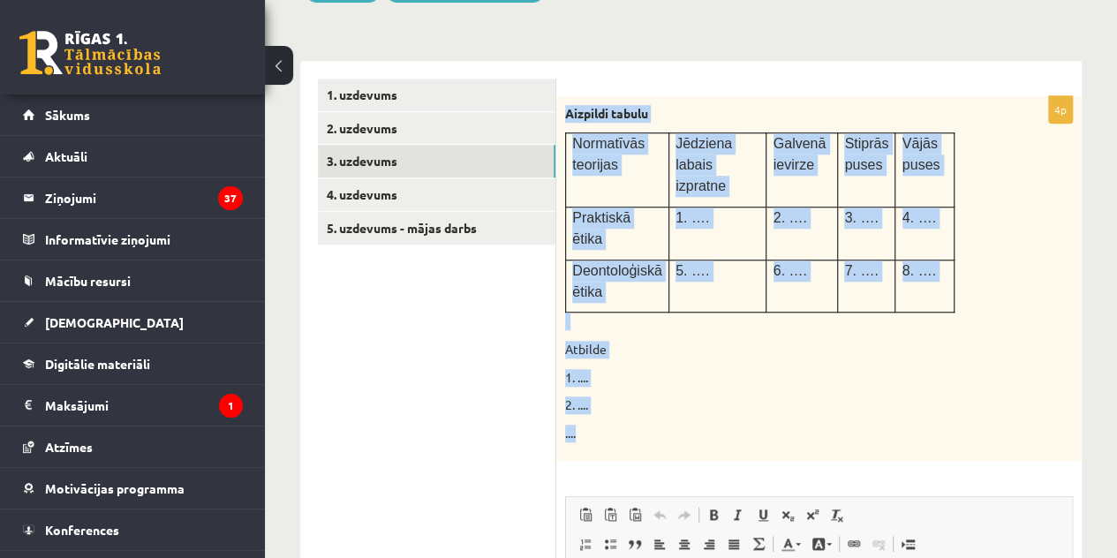
copy div "Aizpildi tabulu Normatīvās teorijas Jēdziena labais izpratne Galvenā ievirze St…"
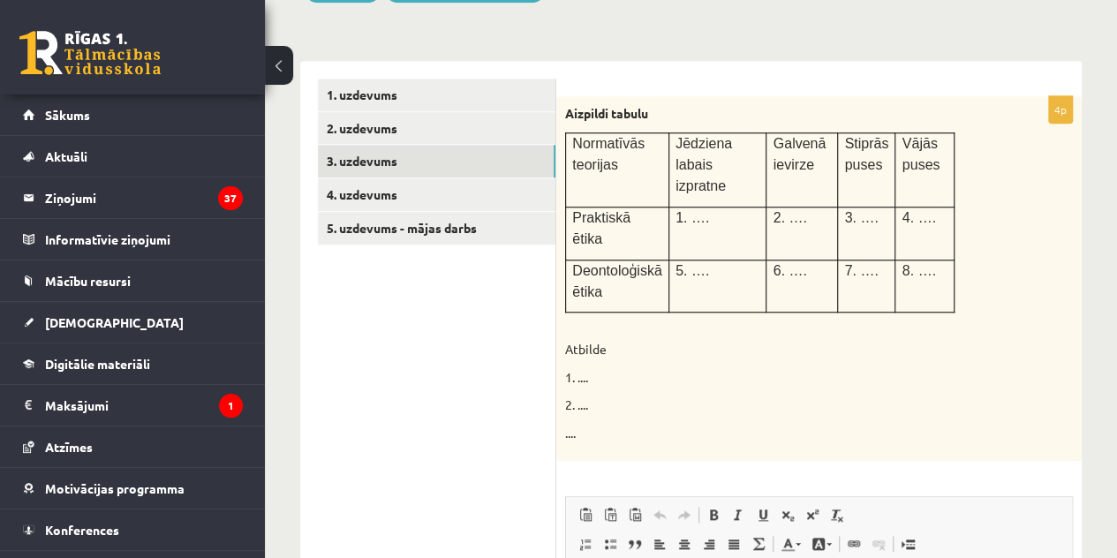
click at [355, 350] on ul "1. uzdevums 2. uzdevums 3. uzdevums 4. uzdevums 5. uzdevums - mājas darbs" at bounding box center [437, 472] width 238 height 786
click at [564, 339] on div "Aizpildi tabulu Normatīvās teorijas Jēdziena labais izpratne Galvenā ievirze St…" at bounding box center [818, 278] width 525 height 365
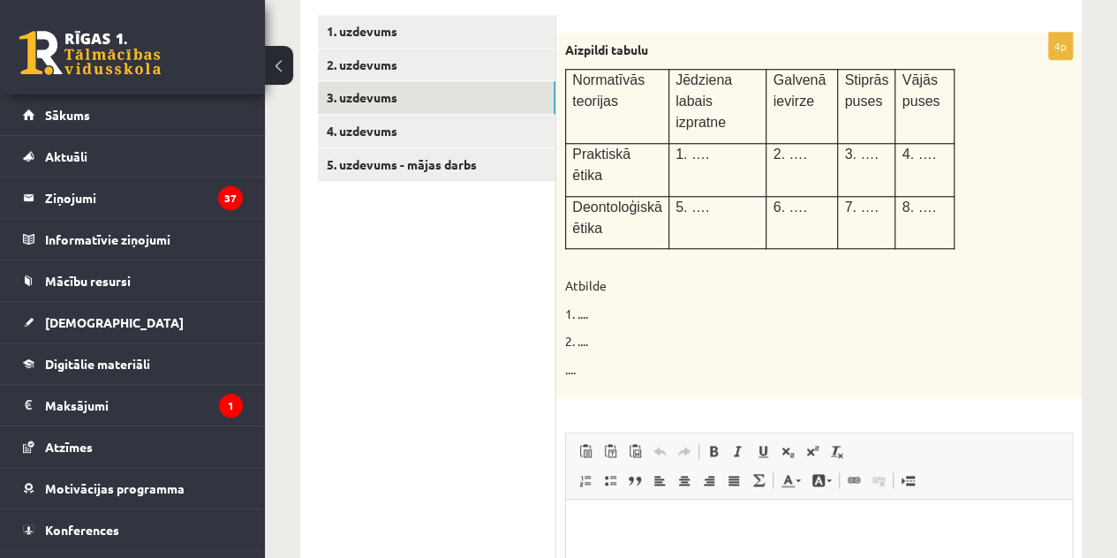
scroll to position [881, 0]
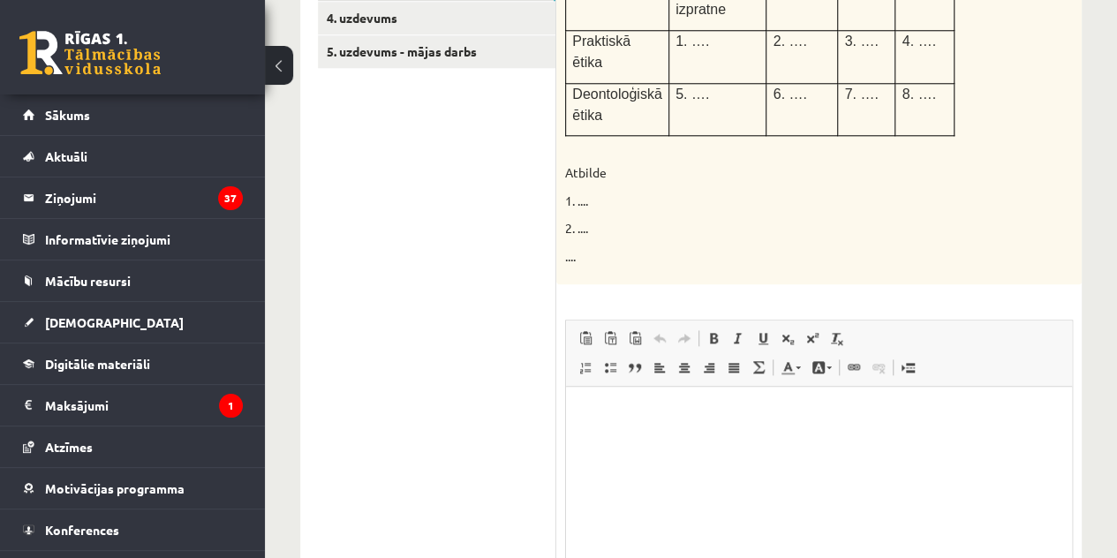
click at [634, 440] on html at bounding box center [819, 414] width 506 height 54
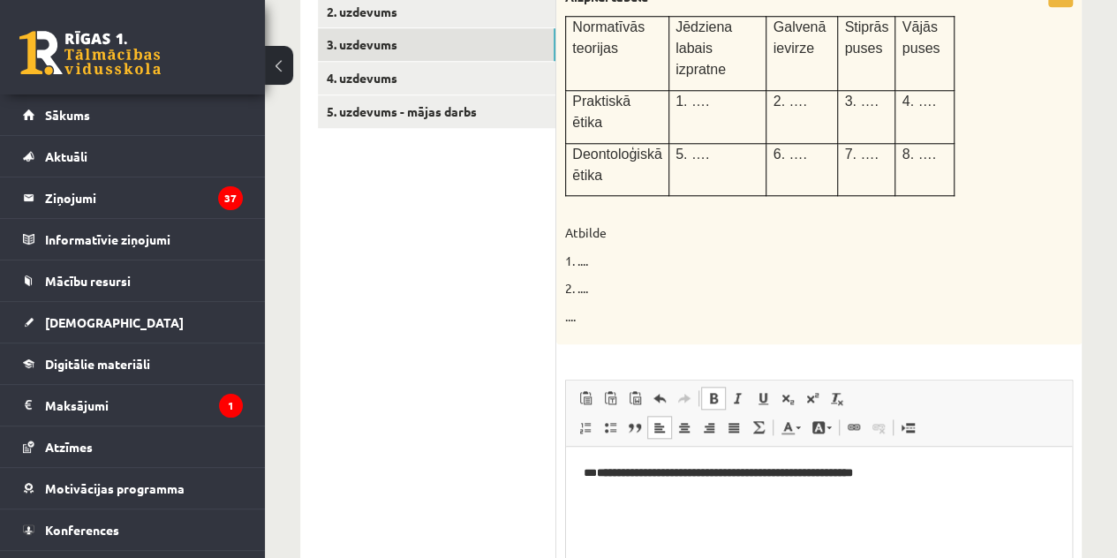
scroll to position [793, 0]
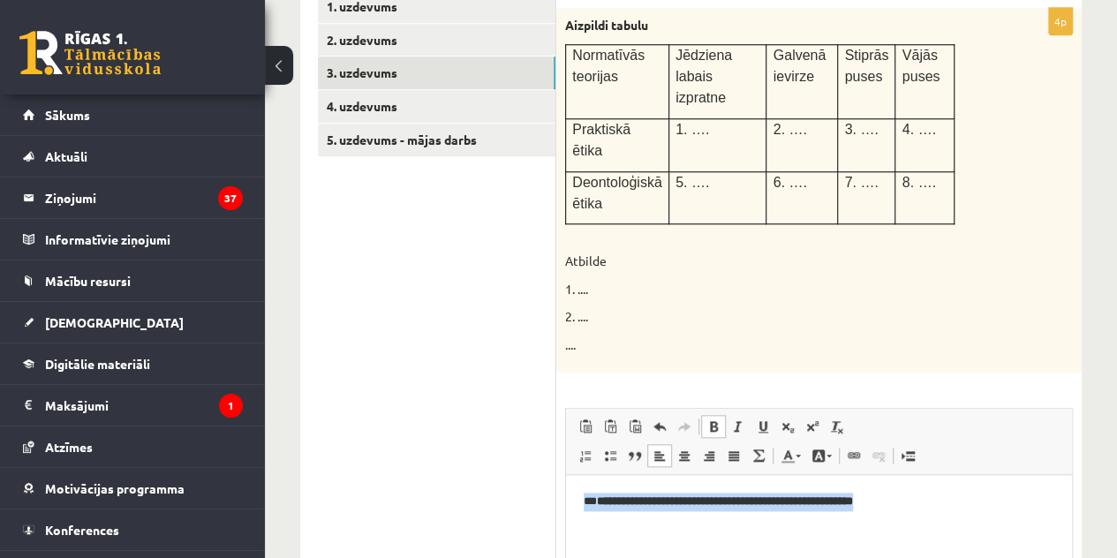
drag, startPoint x: 963, startPoint y: 508, endPoint x: 485, endPoint y: 518, distance: 477.6
click at [566, 518] on html "**********" at bounding box center [819, 502] width 506 height 54
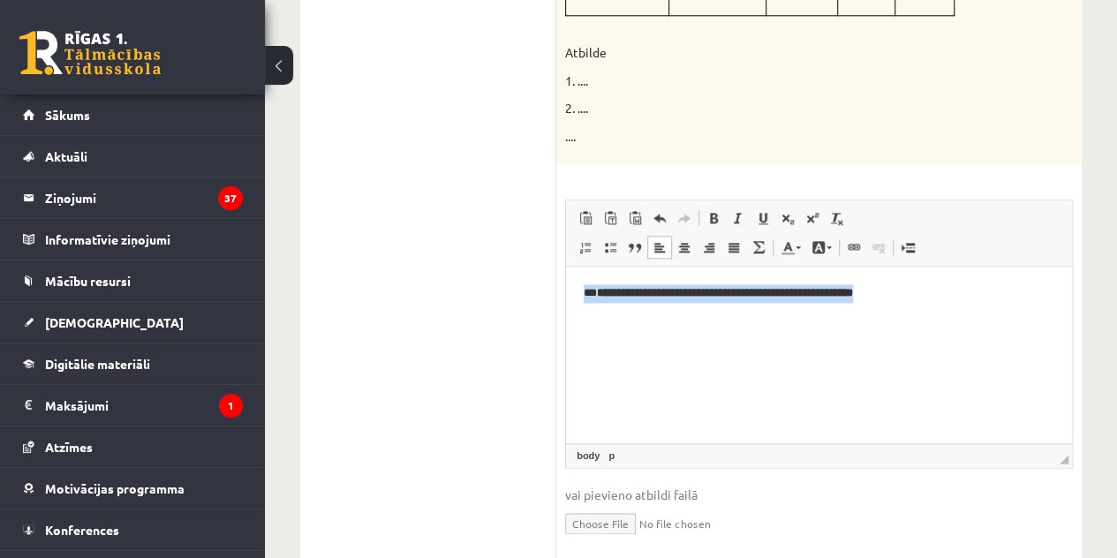
scroll to position [1019, 0]
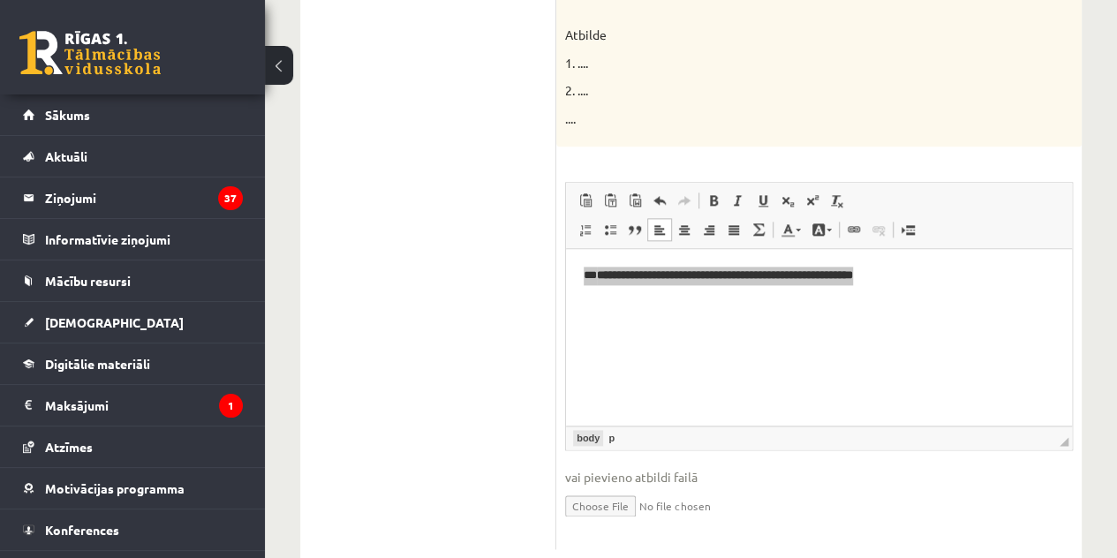
click at [597, 430] on link "body" at bounding box center [588, 438] width 30 height 16
click at [599, 430] on link "body" at bounding box center [588, 438] width 30 height 16
click at [612, 425] on span "◢ Elements path body p" at bounding box center [819, 437] width 506 height 24
click at [611, 430] on link "p" at bounding box center [611, 438] width 13 height 16
click at [708, 189] on link "Bold Keyboard shortcut Ctrl+B" at bounding box center [713, 200] width 25 height 23
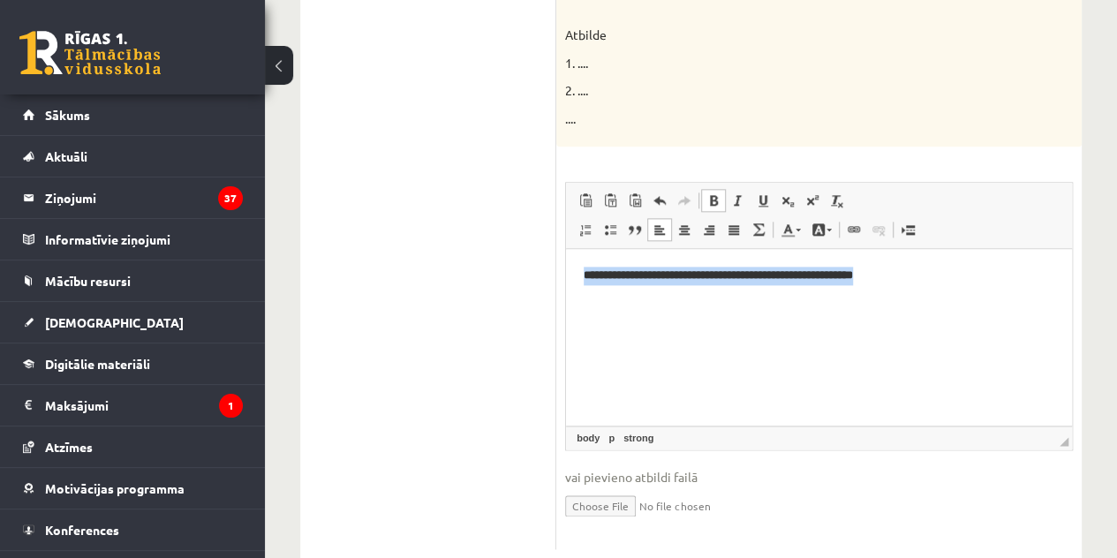
click at [706, 189] on link "Bold Keyboard shortcut Ctrl+B" at bounding box center [713, 200] width 25 height 23
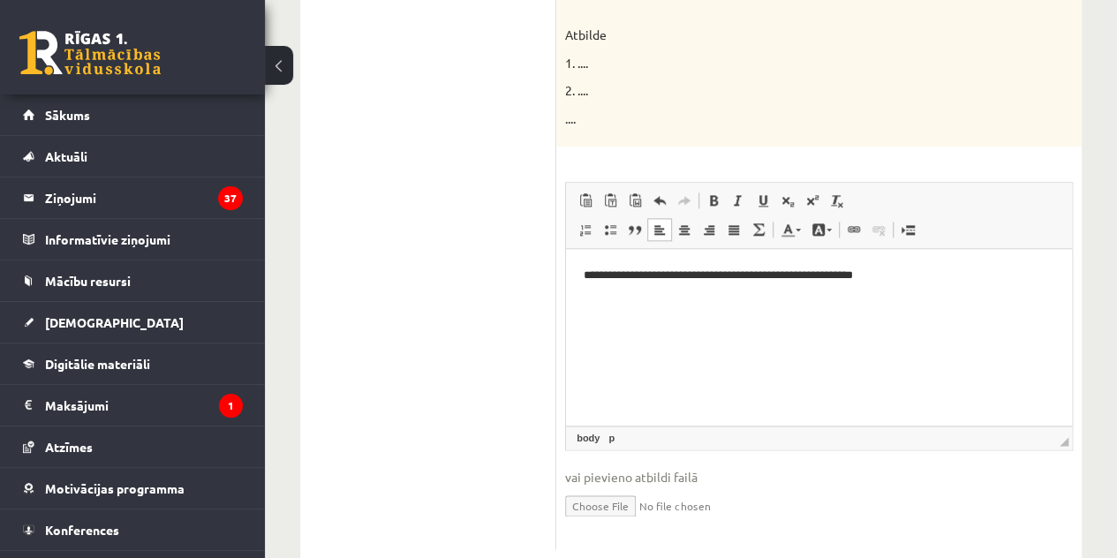
click at [451, 241] on ul "1. uzdevums 2. uzdevums 3. uzdevums 4. uzdevums 5. uzdevums - mājas darbs" at bounding box center [437, 157] width 238 height 786
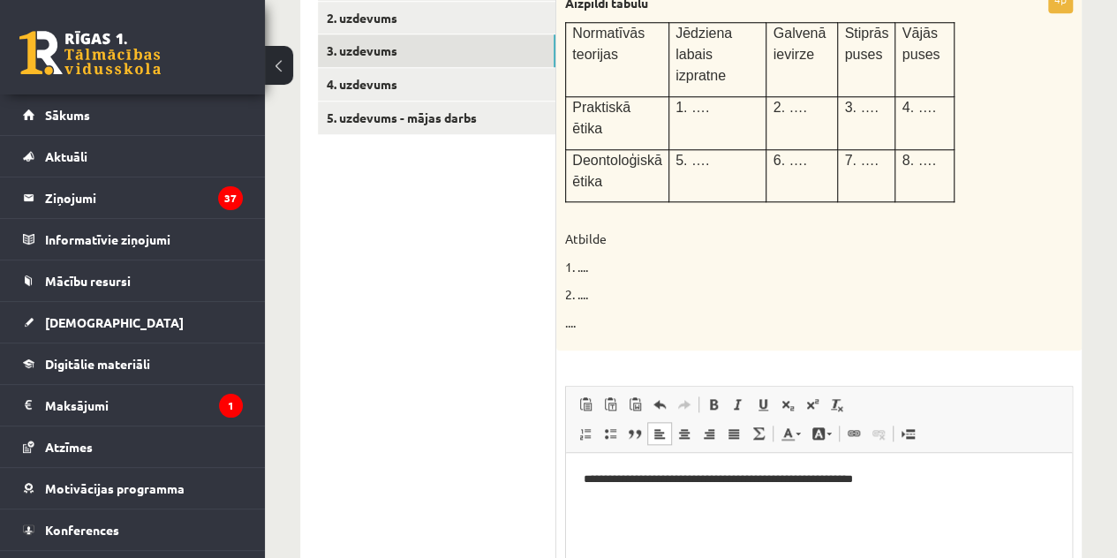
scroll to position [842, 0]
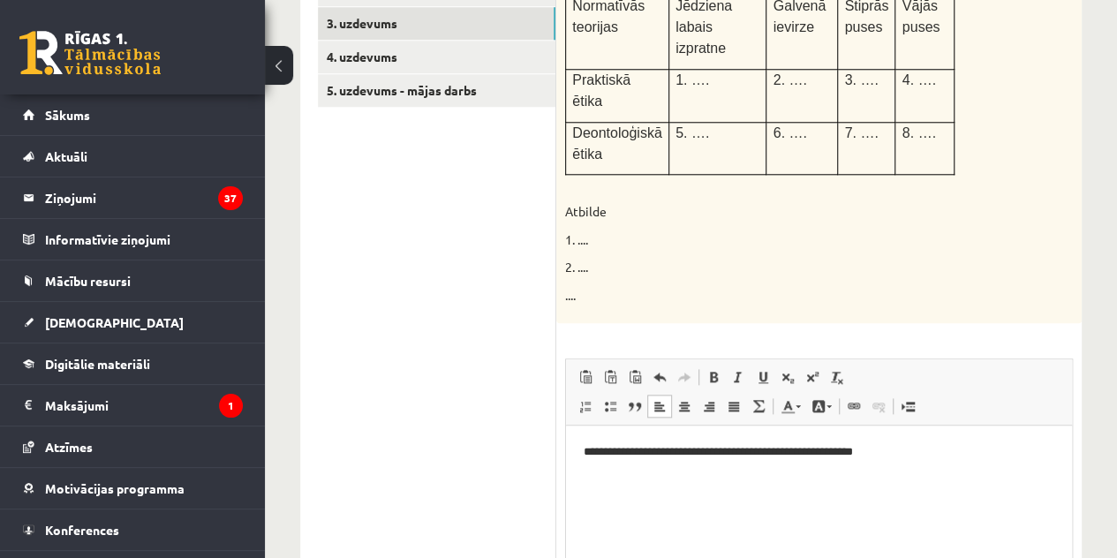
click at [613, 479] on html "**********" at bounding box center [819, 452] width 506 height 54
click at [977, 450] on p "**********" at bounding box center [818, 452] width 470 height 19
drag, startPoint x: 701, startPoint y: 482, endPoint x: 568, endPoint y: 473, distance: 133.6
click at [568, 476] on html "**********" at bounding box center [819, 466] width 506 height 83
click at [706, 370] on span at bounding box center [713, 377] width 14 height 14
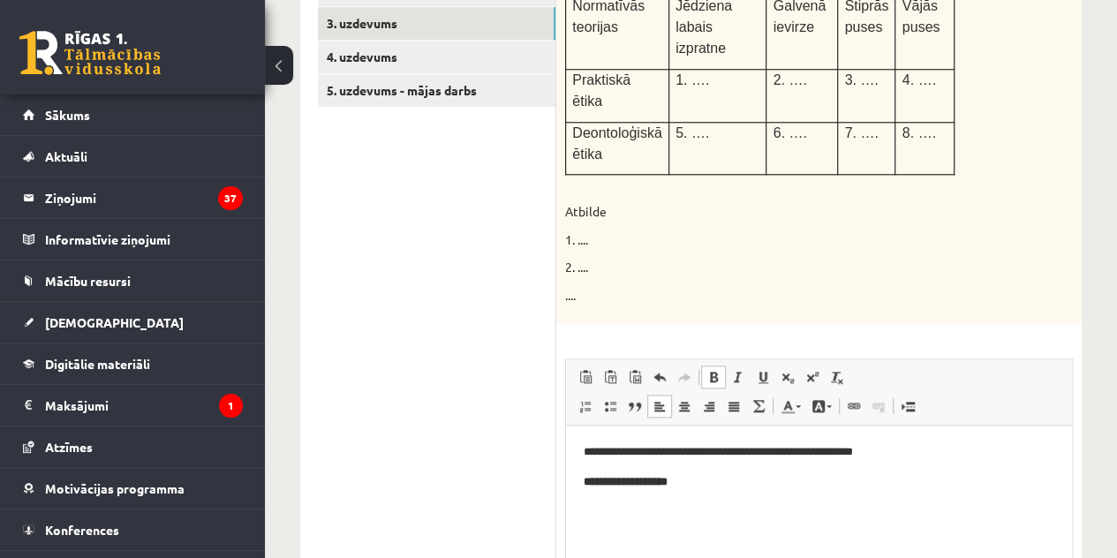
click at [706, 370] on span at bounding box center [713, 377] width 14 height 14
click at [705, 504] on html "**********" at bounding box center [819, 466] width 506 height 83
click at [704, 503] on html "**********" at bounding box center [819, 466] width 506 height 83
click at [713, 370] on span at bounding box center [713, 377] width 14 height 14
click at [712, 370] on span at bounding box center [713, 377] width 14 height 14
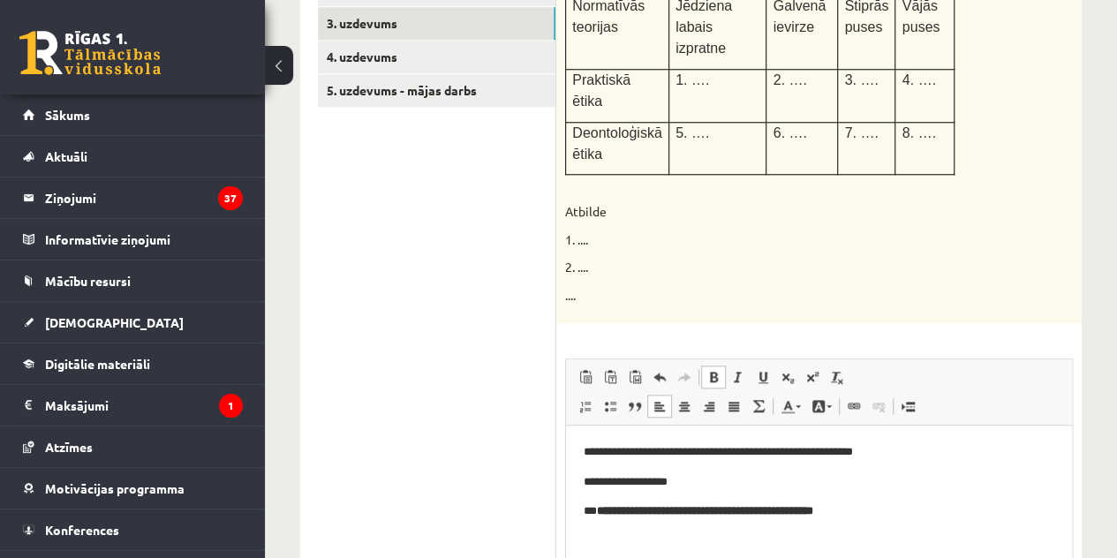
click at [713, 370] on span at bounding box center [713, 377] width 14 height 14
click at [717, 370] on span at bounding box center [713, 377] width 14 height 14
click at [718, 370] on span at bounding box center [713, 377] width 14 height 14
drag, startPoint x: 884, startPoint y: 516, endPoint x: 600, endPoint y: 447, distance: 291.8
click at [566, 518] on html "**********" at bounding box center [819, 481] width 506 height 113
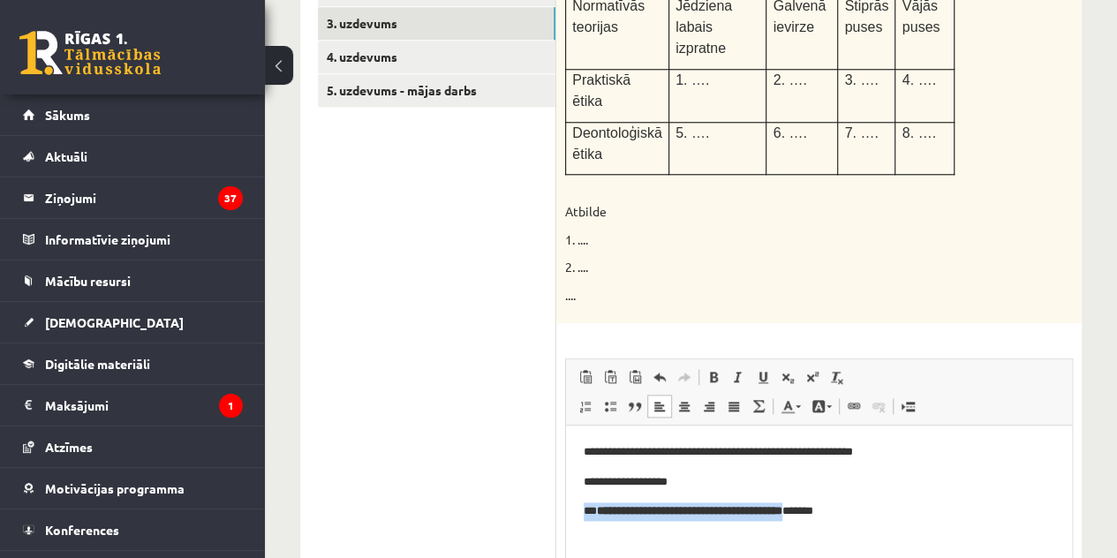
click at [712, 365] on span "Bold Keyboard shortcut Ctrl+B Italic Keyboard shortcut Ctrl+I Underline Keyboar…" at bounding box center [777, 379] width 153 height 29
click at [712, 370] on span at bounding box center [713, 377] width 14 height 14
click at [710, 370] on span at bounding box center [713, 377] width 14 height 14
click at [904, 538] on html "**********" at bounding box center [819, 481] width 506 height 113
click at [894, 512] on p "**********" at bounding box center [818, 511] width 470 height 19
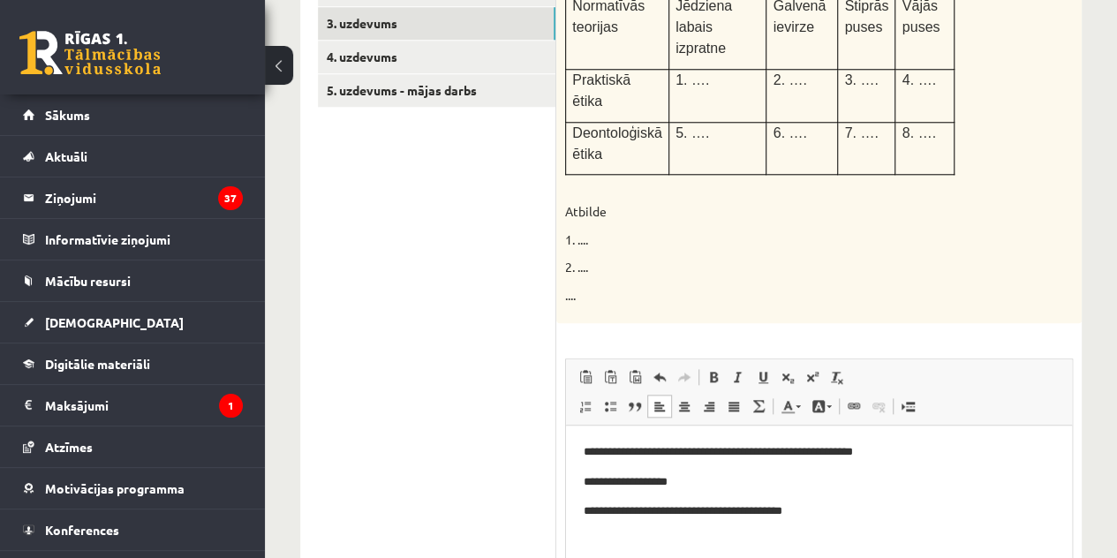
click at [891, 507] on p "**********" at bounding box center [818, 511] width 470 height 19
click at [857, 519] on p "**********" at bounding box center [818, 511] width 470 height 19
click at [827, 513] on p "**********" at bounding box center [818, 511] width 470 height 19
click at [862, 514] on p "**********" at bounding box center [818, 511] width 470 height 19
drag, startPoint x: 719, startPoint y: 551, endPoint x: 412, endPoint y: 503, distance: 310.8
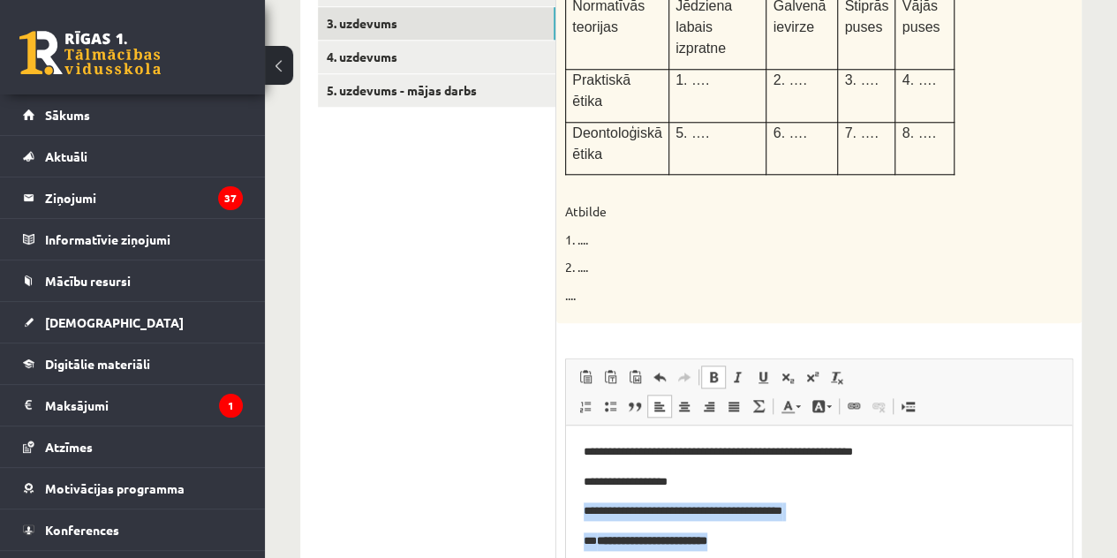
click at [566, 503] on html "**********" at bounding box center [819, 496] width 506 height 143
click at [734, 557] on html "**********" at bounding box center [819, 496] width 506 height 143
click at [737, 552] on html "**********" at bounding box center [819, 496] width 506 height 143
click at [734, 548] on p "**********" at bounding box center [818, 541] width 470 height 19
drag, startPoint x: 737, startPoint y: 549, endPoint x: 614, endPoint y: 438, distance: 165.6
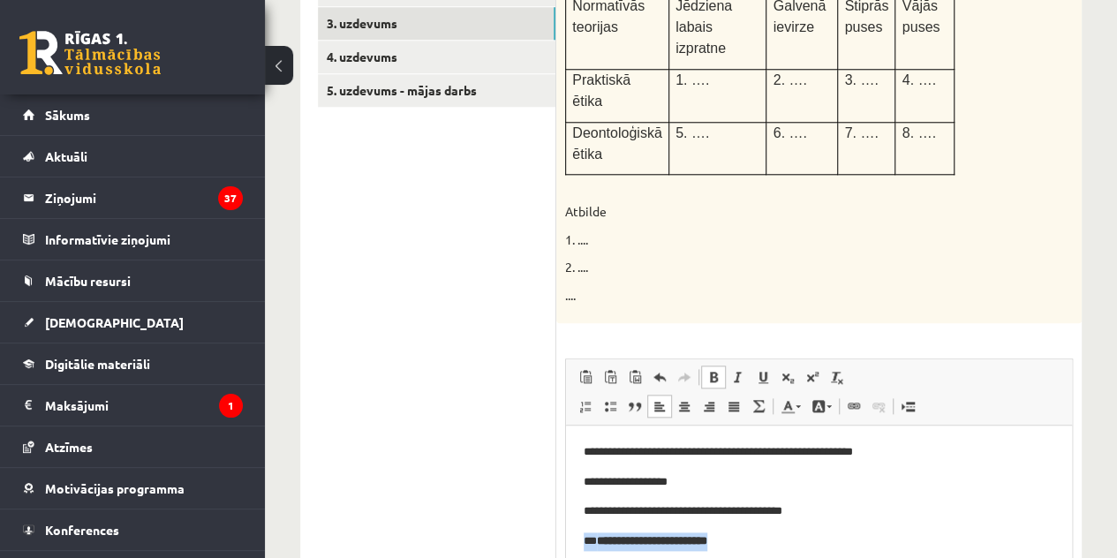
click at [566, 549] on html "**********" at bounding box center [819, 496] width 506 height 143
click at [708, 370] on span at bounding box center [713, 377] width 14 height 14
click at [707, 370] on span at bounding box center [713, 377] width 14 height 14
drag, startPoint x: 806, startPoint y: 556, endPoint x: 567, endPoint y: 554, distance: 239.2
click at [567, 554] on html "**********" at bounding box center [819, 496] width 506 height 143
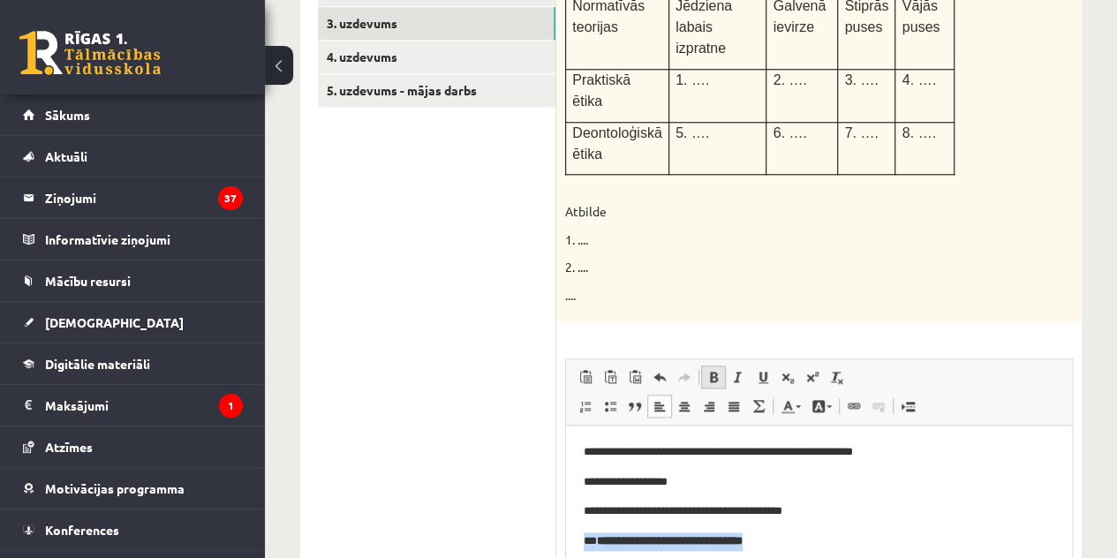
click at [711, 370] on span at bounding box center [713, 377] width 14 height 14
click at [708, 370] on span at bounding box center [713, 377] width 14 height 14
click at [813, 547] on p "**********" at bounding box center [818, 541] width 470 height 19
click at [812, 547] on p "**********" at bounding box center [818, 541] width 470 height 19
click at [595, 545] on p "**********" at bounding box center [818, 541] width 470 height 19
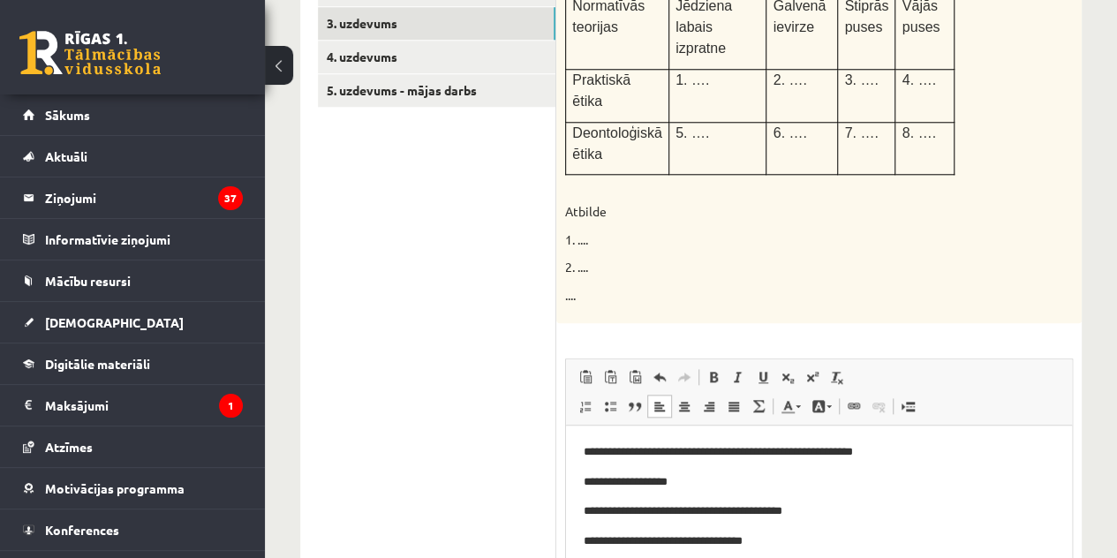
click at [596, 544] on p "**********" at bounding box center [818, 541] width 470 height 19
click at [603, 557] on html "**********" at bounding box center [819, 496] width 506 height 143
click at [649, 524] on body "**********" at bounding box center [818, 497] width 470 height 108
click at [861, 551] on html "**********" at bounding box center [819, 496] width 506 height 143
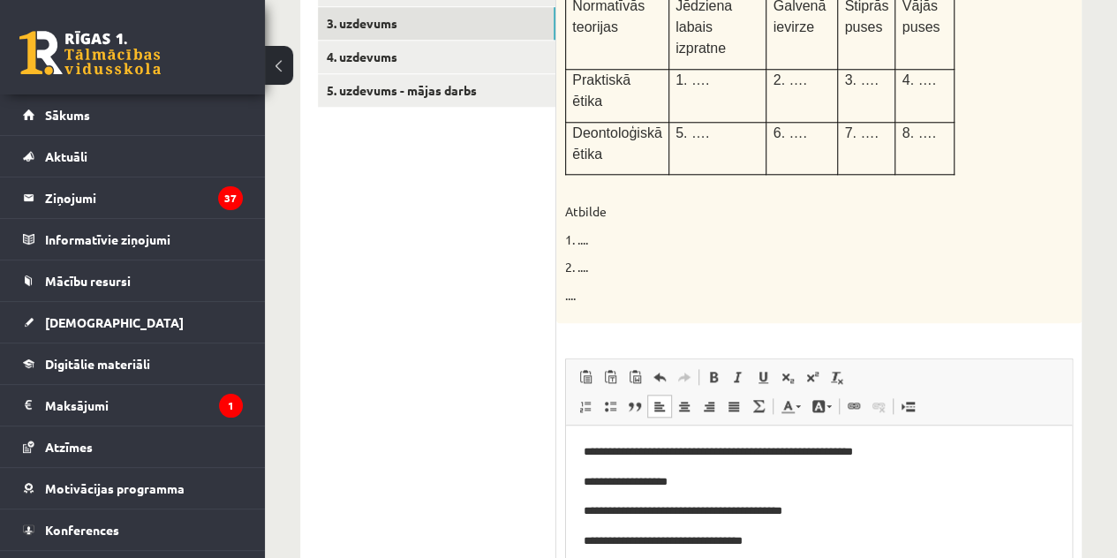
click at [861, 551] on html "**********" at bounding box center [819, 496] width 506 height 143
click at [810, 478] on p "**********" at bounding box center [818, 482] width 470 height 19
click at [602, 549] on p "**********" at bounding box center [818, 541] width 470 height 19
click at [596, 549] on p "**********" at bounding box center [818, 541] width 470 height 19
click at [599, 515] on p "**********" at bounding box center [818, 511] width 470 height 19
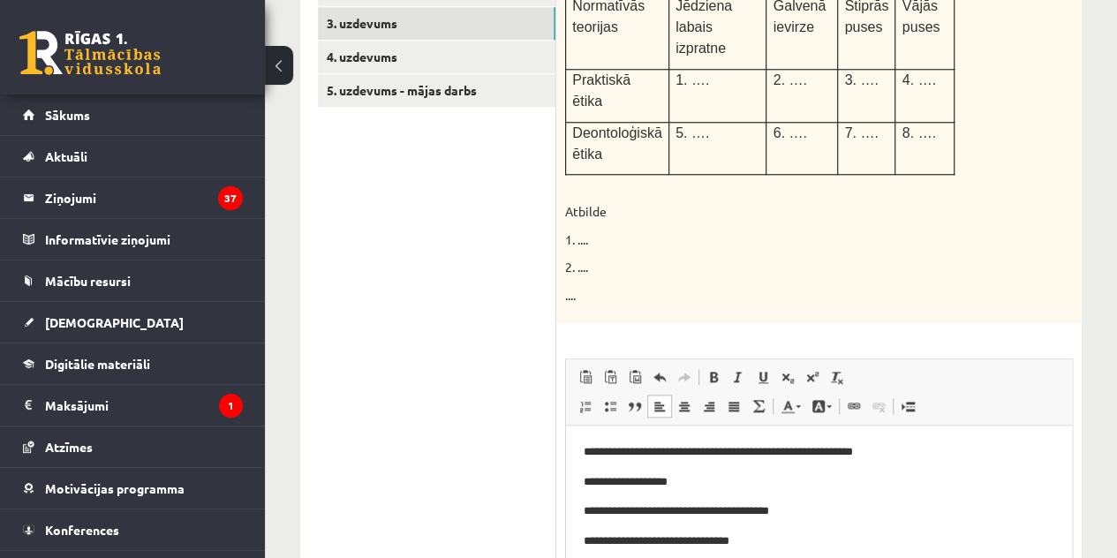
click at [597, 484] on p "**********" at bounding box center [818, 482] width 470 height 19
click at [596, 454] on p "**********" at bounding box center [818, 452] width 470 height 19
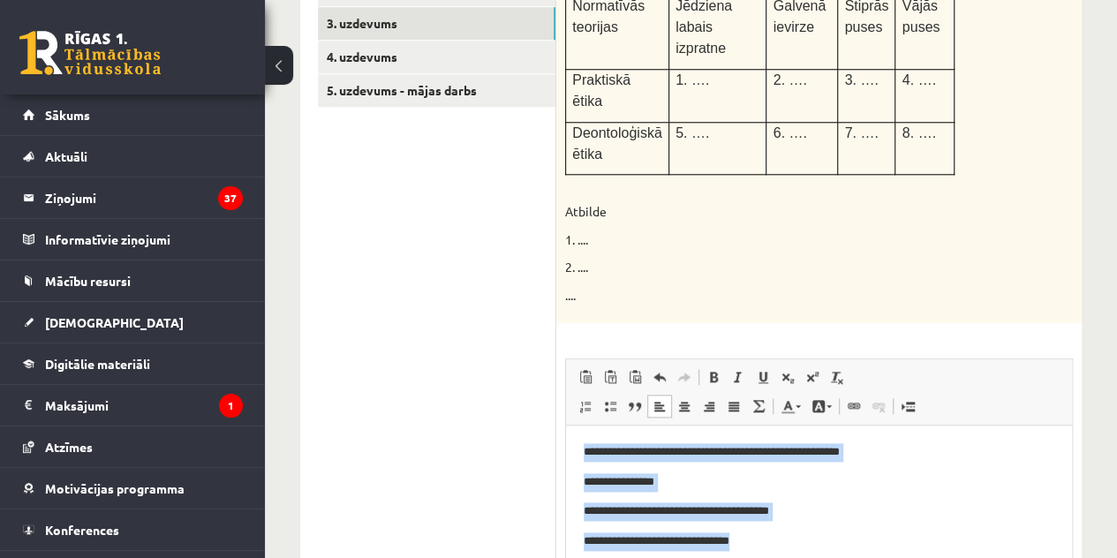
drag, startPoint x: 804, startPoint y: 588, endPoint x: 482, endPoint y: 410, distance: 367.8
click at [566, 425] on html "**********" at bounding box center [819, 496] width 506 height 143
click at [574, 395] on link "Insert/Remove Numbered List" at bounding box center [585, 406] width 25 height 23
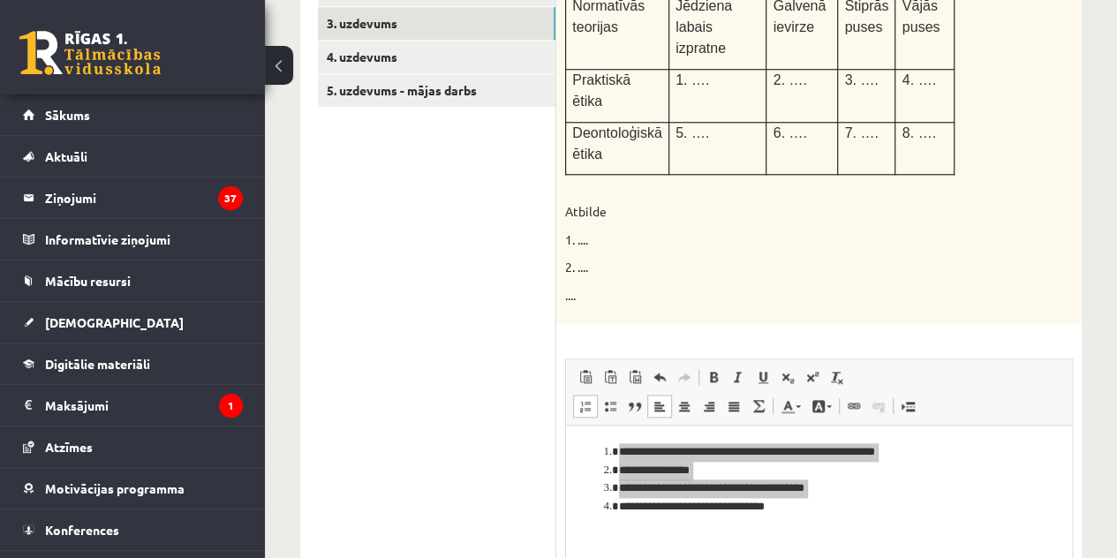
click at [425, 387] on ul "1. uzdevums 2. uzdevums 3. uzdevums 4. uzdevums 5. uzdevums - mājas darbs" at bounding box center [437, 334] width 238 height 786
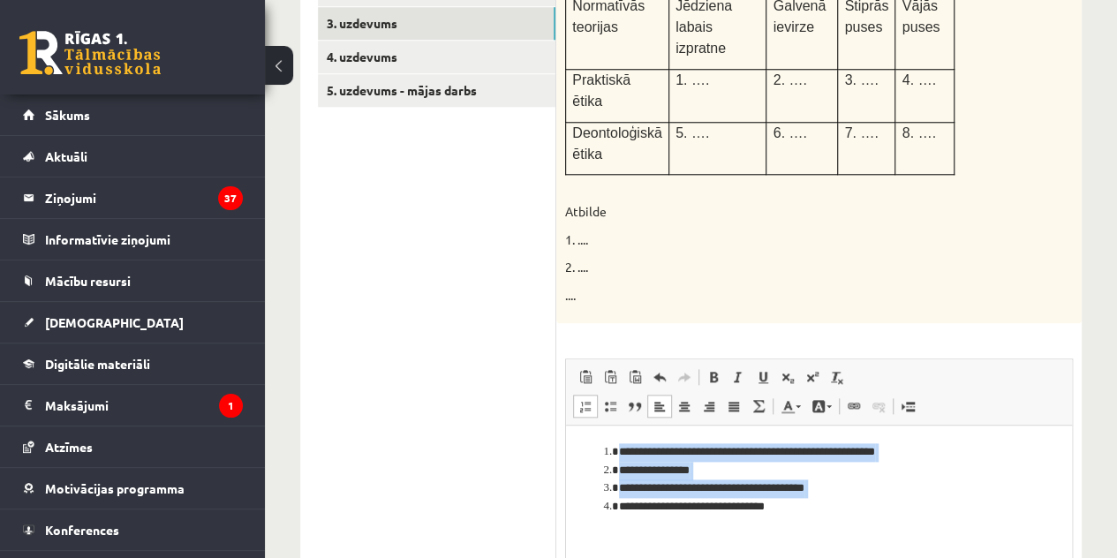
click at [798, 515] on li "**********" at bounding box center [819, 507] width 400 height 19
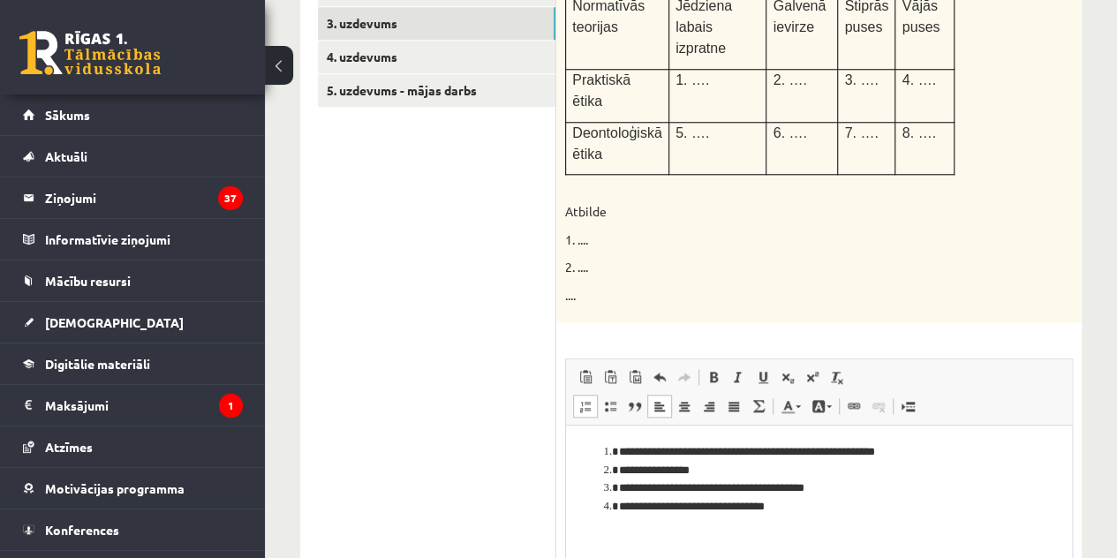
click at [808, 510] on li "**********" at bounding box center [819, 507] width 400 height 19
drag, startPoint x: 952, startPoint y: 529, endPoint x: 1066, endPoint y: 896, distance: 384.4
click at [566, 527] on html "**********" at bounding box center [819, 488] width 506 height 127
click at [711, 370] on span at bounding box center [713, 377] width 14 height 14
click at [944, 543] on html "**********" at bounding box center [819, 488] width 506 height 126
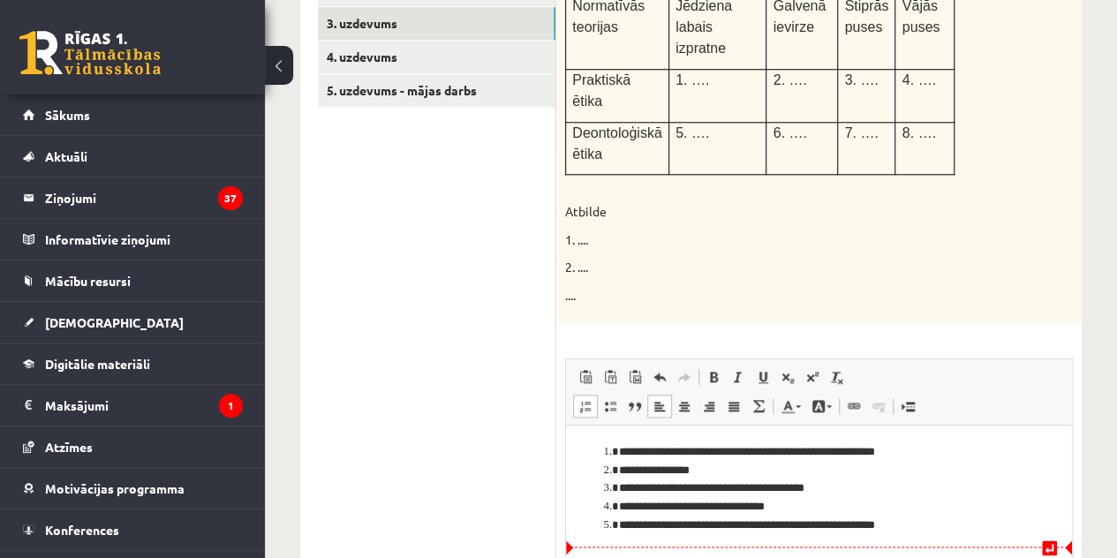
click at [932, 535] on html "**********" at bounding box center [819, 488] width 506 height 126
drag, startPoint x: 805, startPoint y: 553, endPoint x: 621, endPoint y: 542, distance: 184.0
click at [621, 542] on html "**********" at bounding box center [819, 497] width 506 height 145
click at [703, 365] on link "Bold Keyboard shortcut Ctrl+B" at bounding box center [713, 376] width 25 height 23
click at [701, 264] on div "Aizpildi tabulu Normatīvās teorijas Jēdziena labais izpratne Galvenā ievirze St…" at bounding box center [818, 141] width 525 height 365
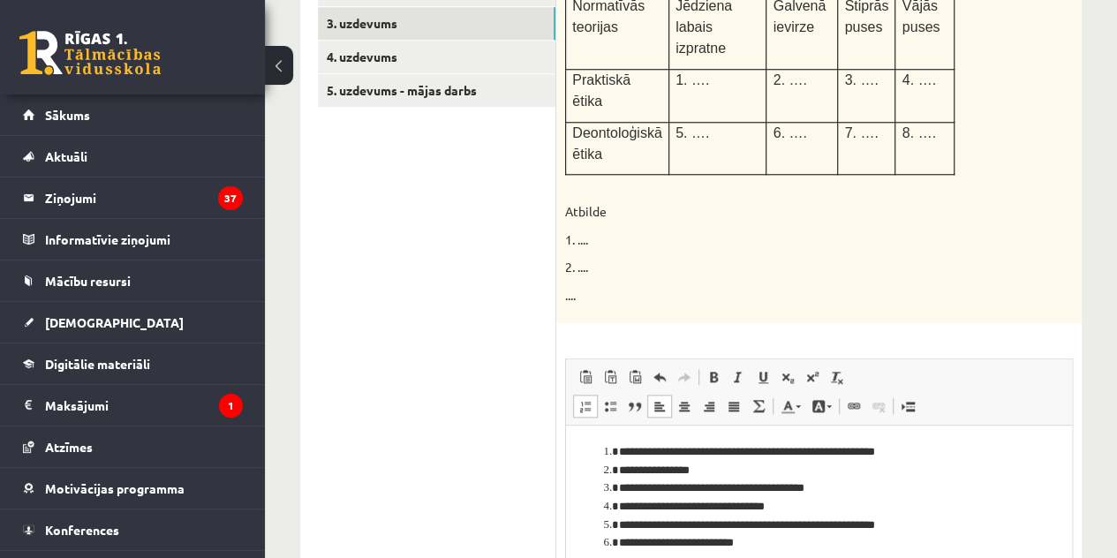
click at [760, 535] on li "**********" at bounding box center [819, 543] width 400 height 19
click at [771, 552] on li "**********" at bounding box center [819, 543] width 400 height 19
drag, startPoint x: 742, startPoint y: 561, endPoint x: 621, endPoint y: 572, distance: 122.3
click at [621, 557] on html "**********" at bounding box center [819, 506] width 506 height 163
click at [708, 370] on span at bounding box center [713, 377] width 14 height 14
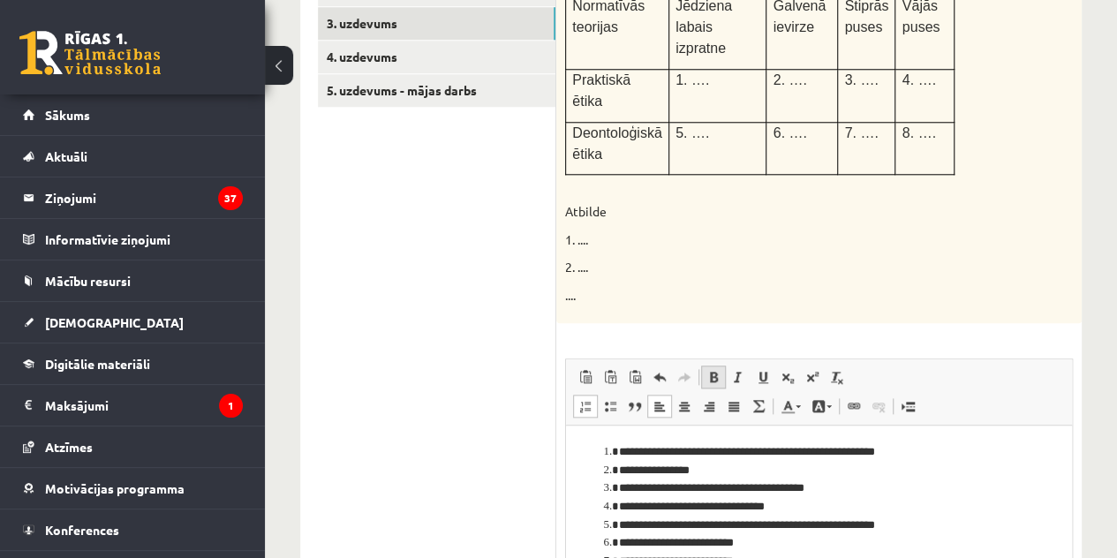
click at [708, 370] on span at bounding box center [713, 377] width 14 height 14
click at [706, 370] on span at bounding box center [713, 377] width 14 height 14
click at [747, 557] on html "**********" at bounding box center [819, 506] width 506 height 163
click at [749, 557] on li "**********" at bounding box center [819, 562] width 400 height 19
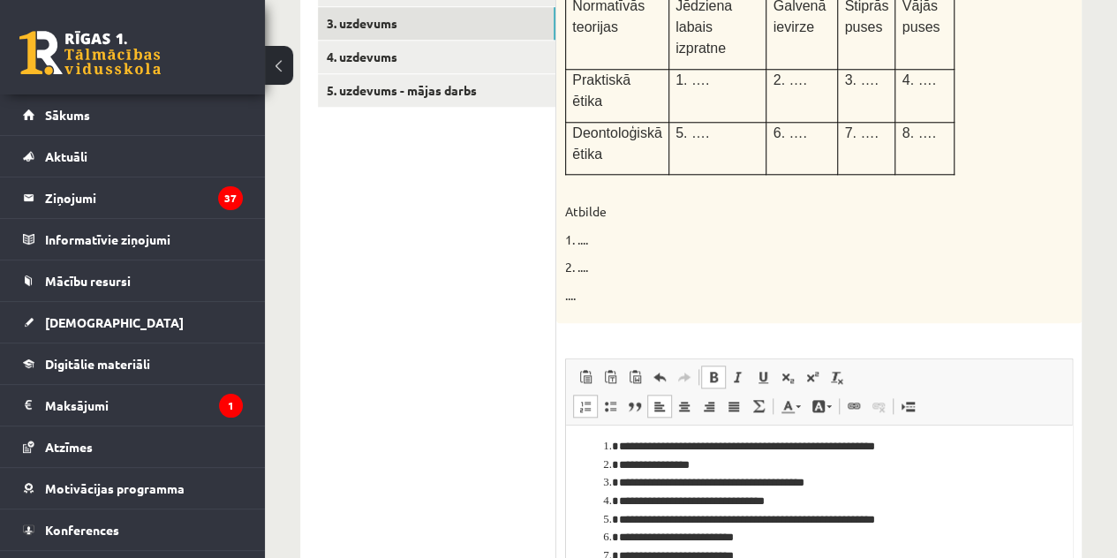
scroll to position [848, 0]
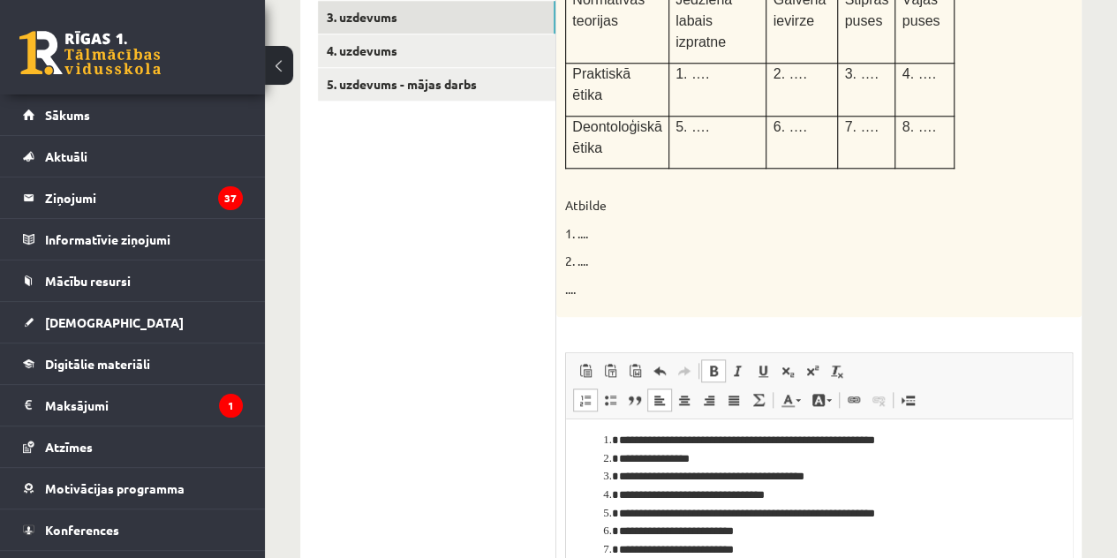
drag, startPoint x: 864, startPoint y: 583, endPoint x: 616, endPoint y: 564, distance: 248.7
click at [619, 557] on li "**********" at bounding box center [819, 569] width 400 height 19
click at [708, 364] on span at bounding box center [713, 371] width 14 height 14
click at [614, 197] on p "Atbilde" at bounding box center [774, 206] width 419 height 18
click at [637, 147] on div "Aizpildi tabulu Normatīvās teorijas Jēdziena labais izpratne Galvenā ievirze St…" at bounding box center [818, 134] width 525 height 365
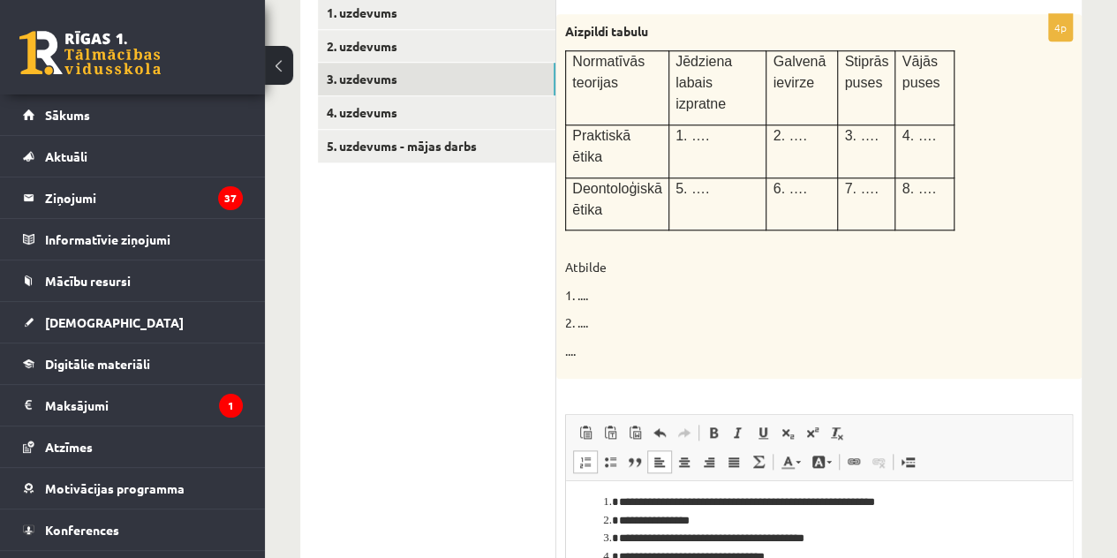
scroll to position [760, 0]
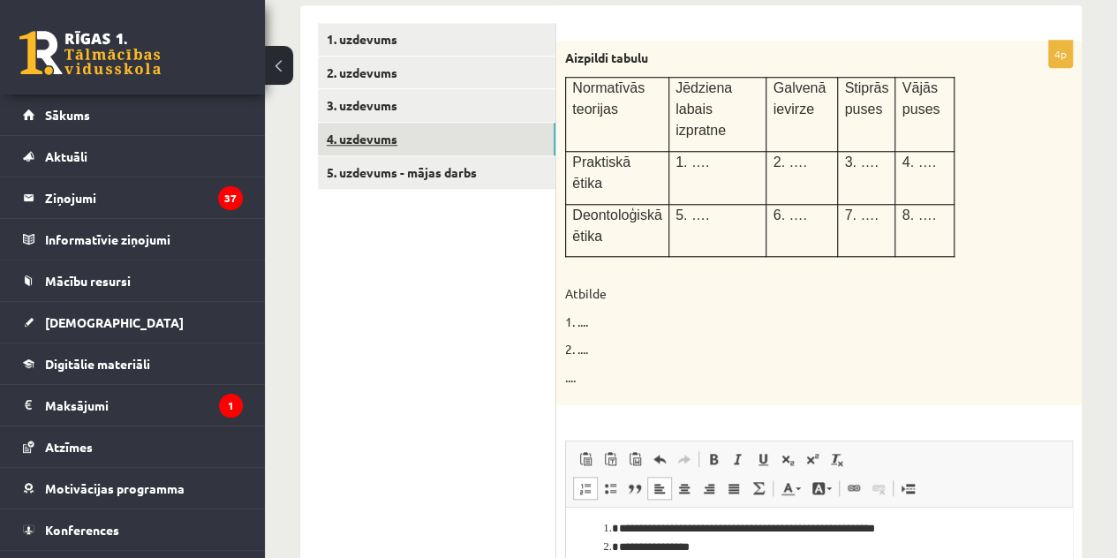
click at [441, 144] on link "4. uzdevums" at bounding box center [436, 139] width 237 height 33
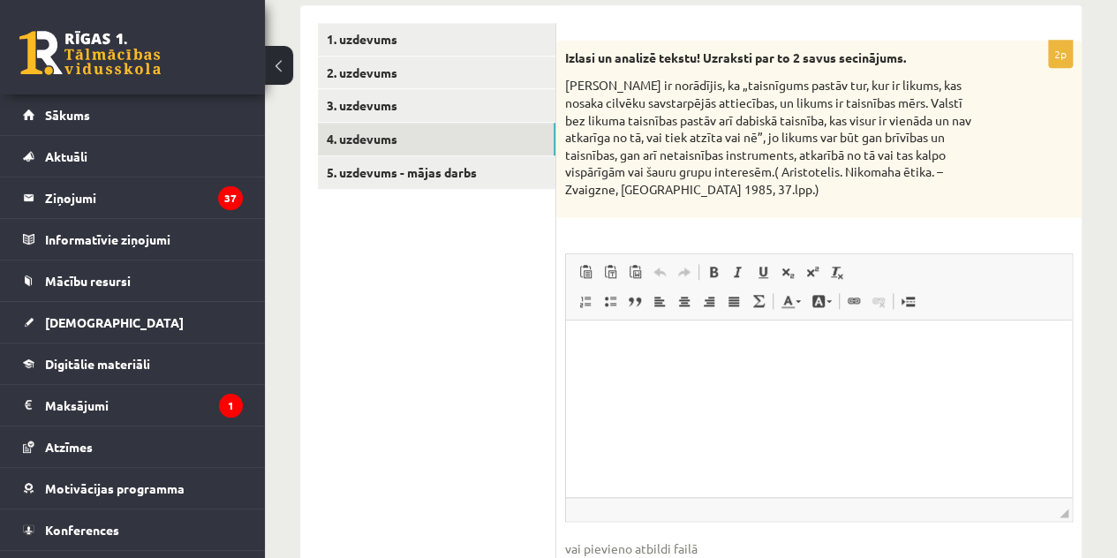
scroll to position [0, 0]
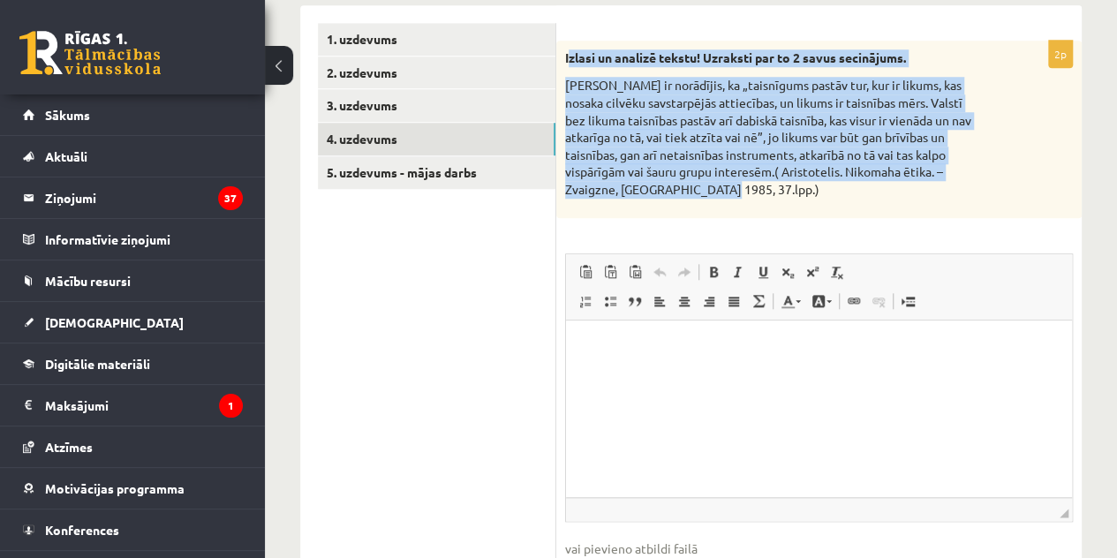
drag, startPoint x: 568, startPoint y: 54, endPoint x: 749, endPoint y: 160, distance: 208.9
click at [756, 179] on div "Izlasi un analizē tekstu! Uzraksti par to 2 savus secinājums. Aristotelis ir no…" at bounding box center [818, 129] width 525 height 177
click at [583, 41] on div "Izlasi un analizē tekstu! Uzraksti par to 2 savus secinājums. Aristotelis ir no…" at bounding box center [818, 129] width 525 height 177
drag, startPoint x: 567, startPoint y: 56, endPoint x: 778, endPoint y: 186, distance: 248.1
click at [779, 189] on div "Izlasi un analizē tekstu! Uzraksti par to 2 savus secinājums. Aristotelis ir no…" at bounding box center [818, 129] width 525 height 177
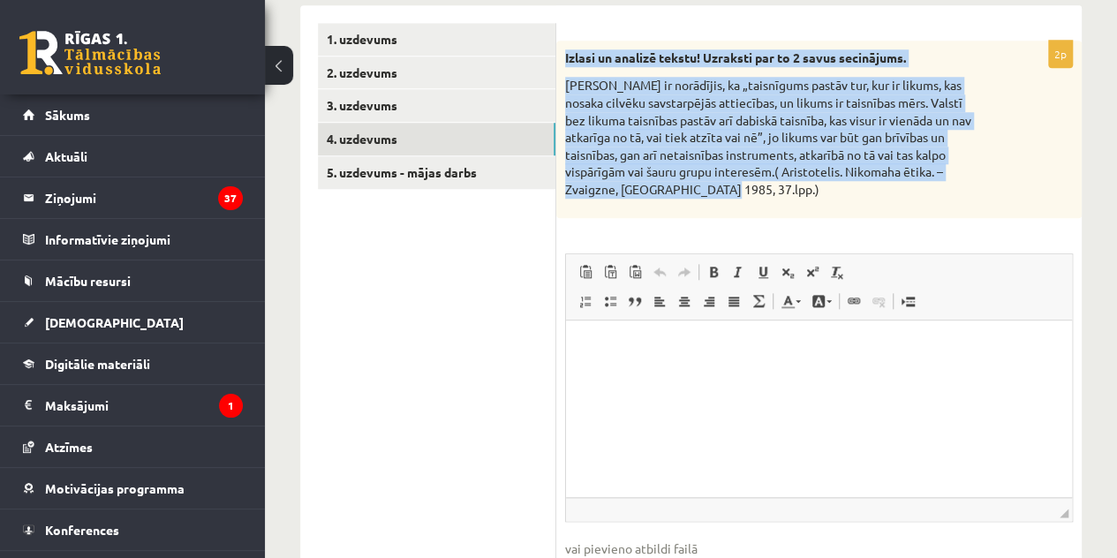
copy div "Izlasi un analizē tekstu! Uzraksti par to 2 savus secinājums. Aristotelis ir no…"
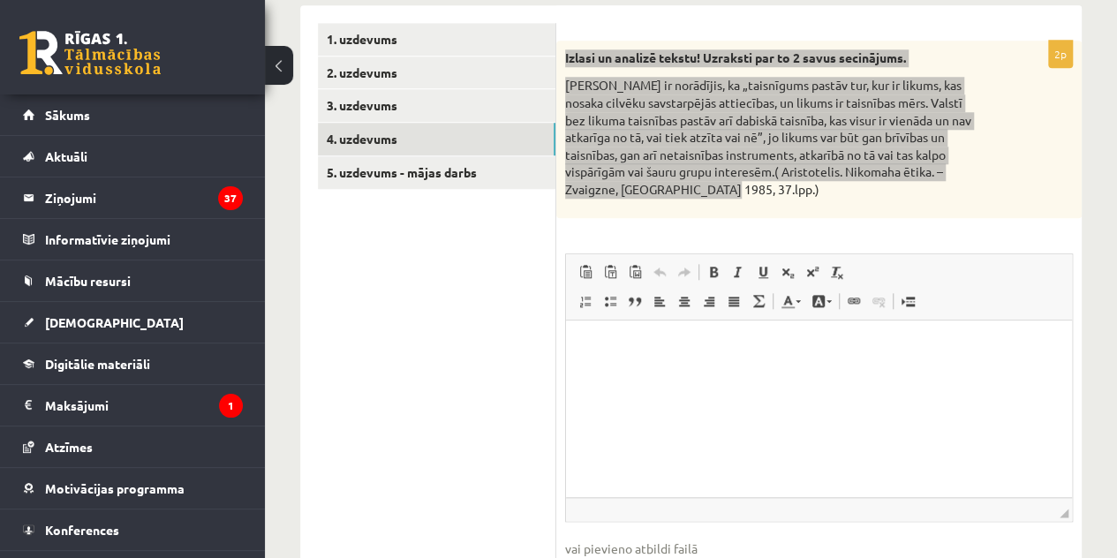
click at [607, 357] on html at bounding box center [819, 347] width 506 height 54
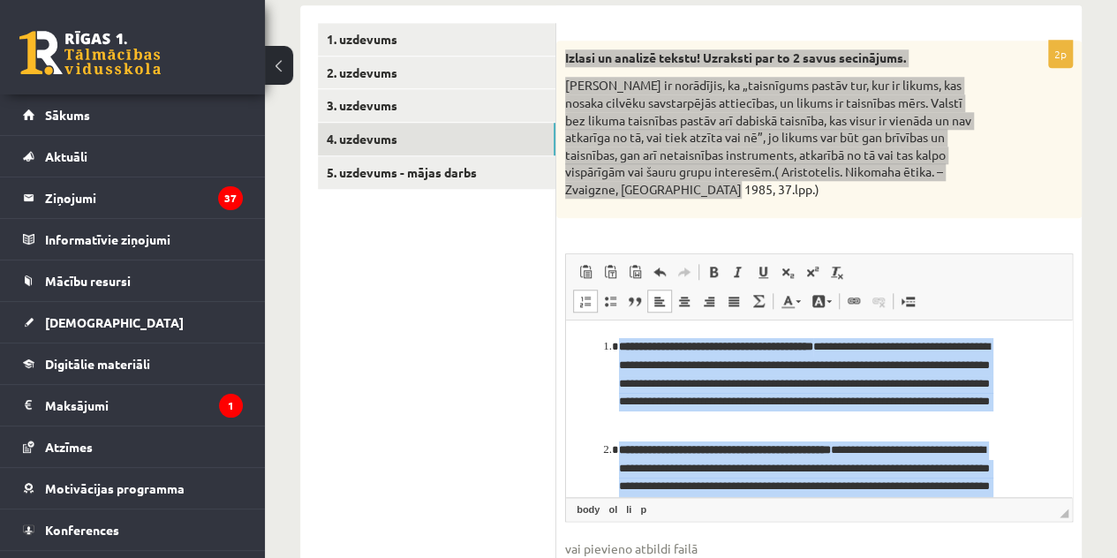
drag, startPoint x: 893, startPoint y: 495, endPoint x: 555, endPoint y: 250, distance: 417.7
click at [566, 320] on html "**********" at bounding box center [819, 435] width 506 height 230
click at [708, 265] on span at bounding box center [713, 272] width 14 height 14
click at [626, 455] on p "**********" at bounding box center [812, 486] width 387 height 92
click at [621, 451] on p "**********" at bounding box center [812, 486] width 387 height 92
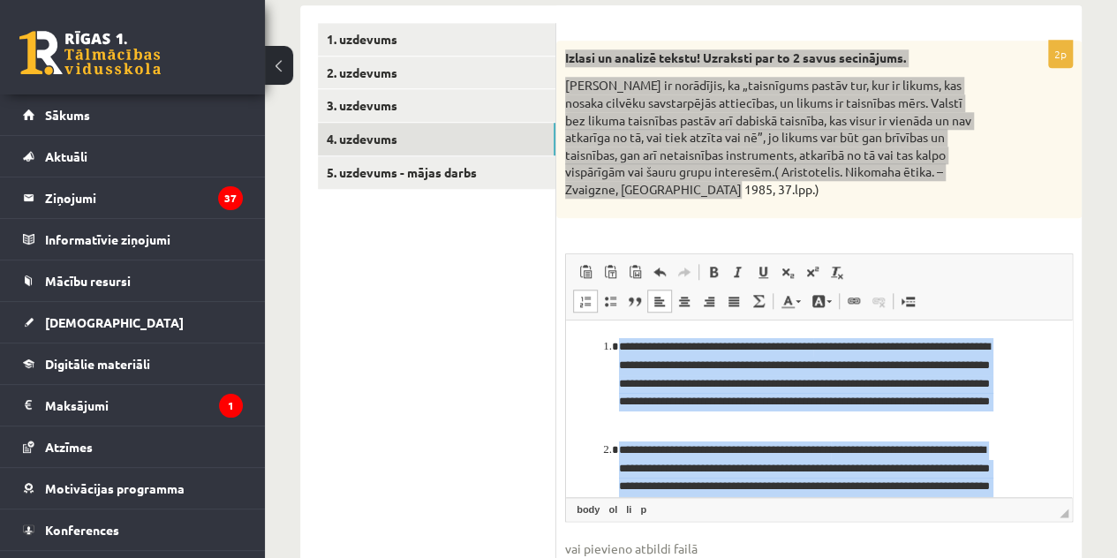
click at [619, 451] on li "**********" at bounding box center [819, 486] width 400 height 92
click at [619, 450] on li "**********" at bounding box center [819, 486] width 400 height 92
click at [598, 399] on ol "**********" at bounding box center [818, 434] width 470 height 195
click at [664, 373] on p "**********" at bounding box center [812, 383] width 387 height 92
click at [666, 373] on p "**********" at bounding box center [812, 383] width 387 height 92
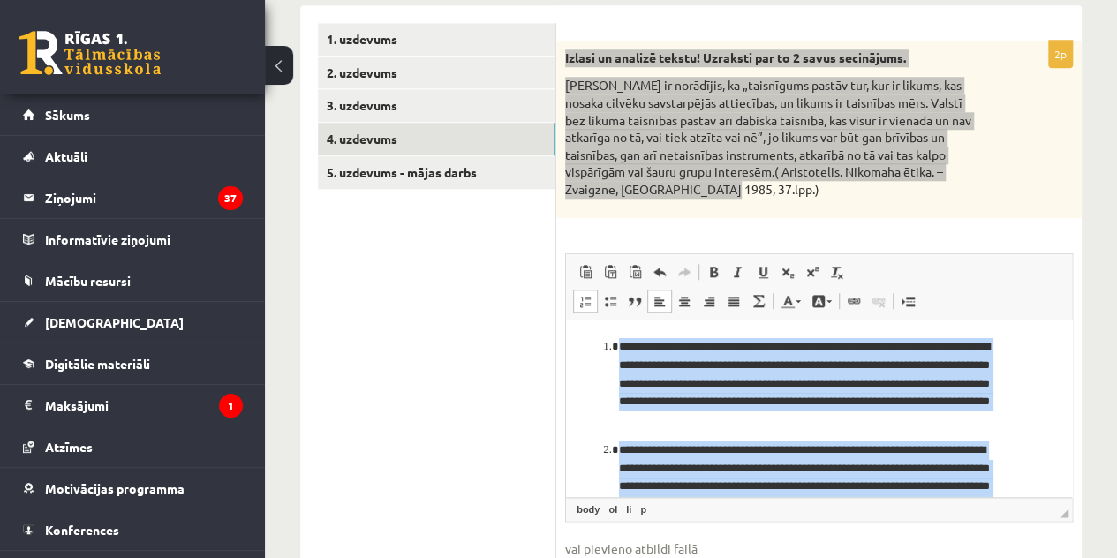
click at [670, 369] on p "**********" at bounding box center [812, 383] width 387 height 92
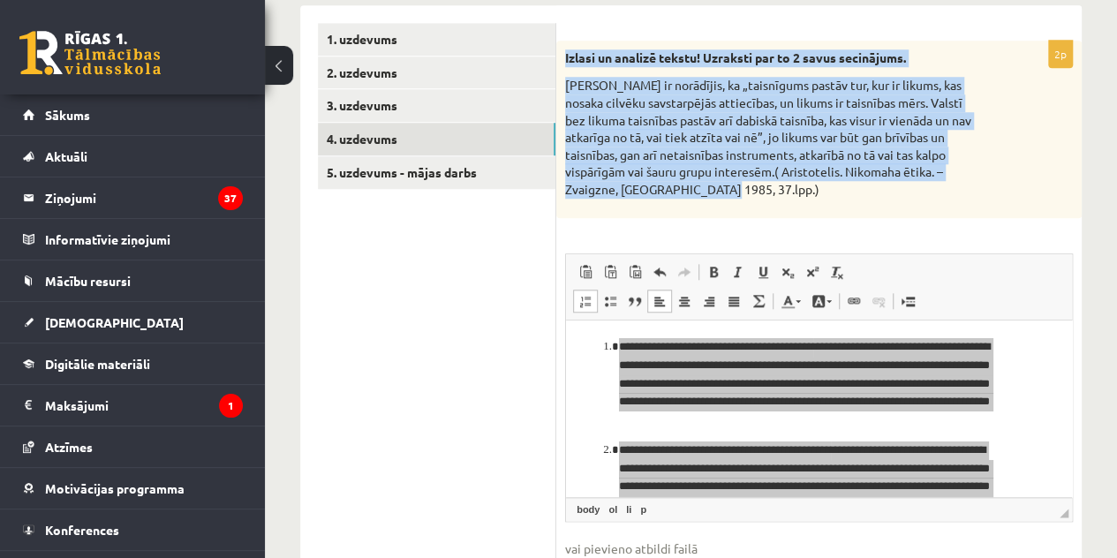
click at [875, 497] on span "◢ Elements path body ol li p" at bounding box center [819, 509] width 506 height 24
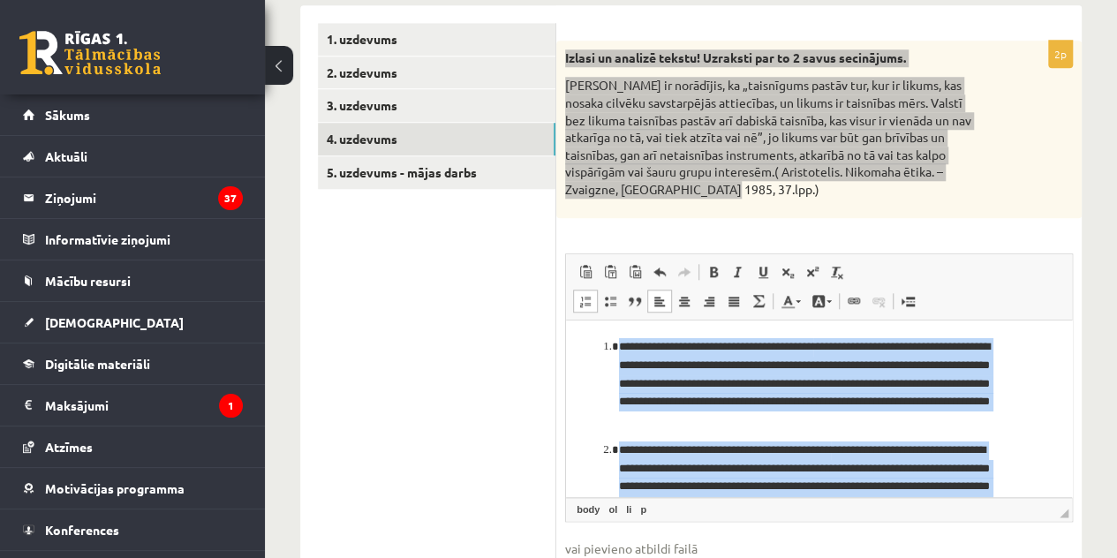
click at [633, 456] on p "**********" at bounding box center [812, 486] width 387 height 92
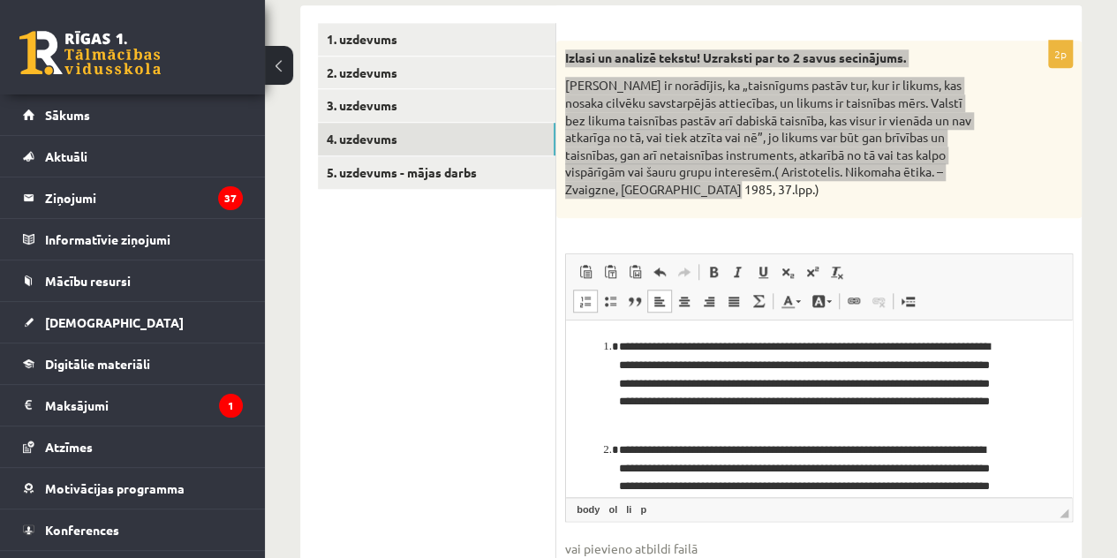
click at [619, 456] on p "**********" at bounding box center [812, 486] width 387 height 92
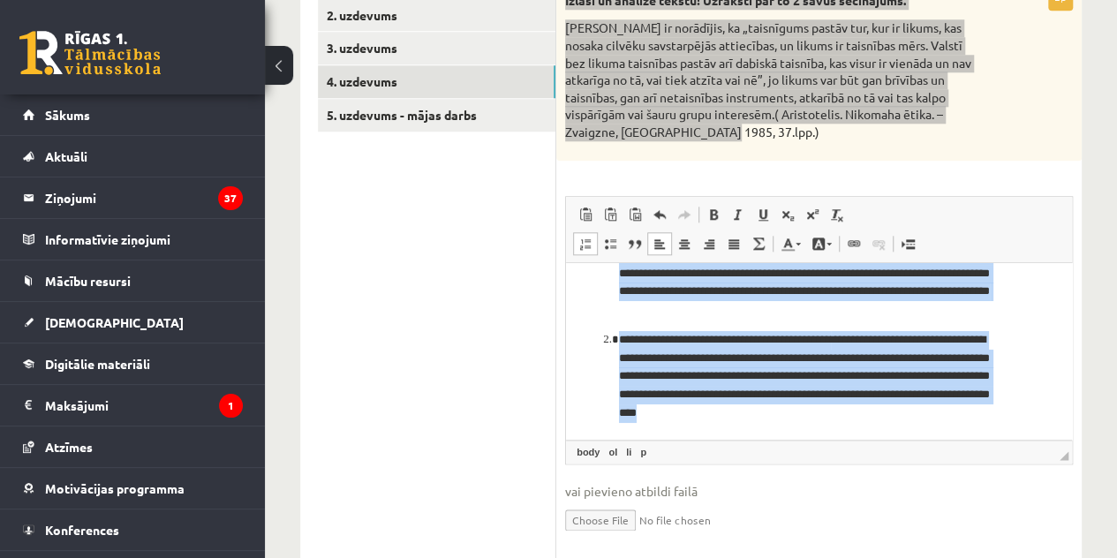
scroll to position [871, 0]
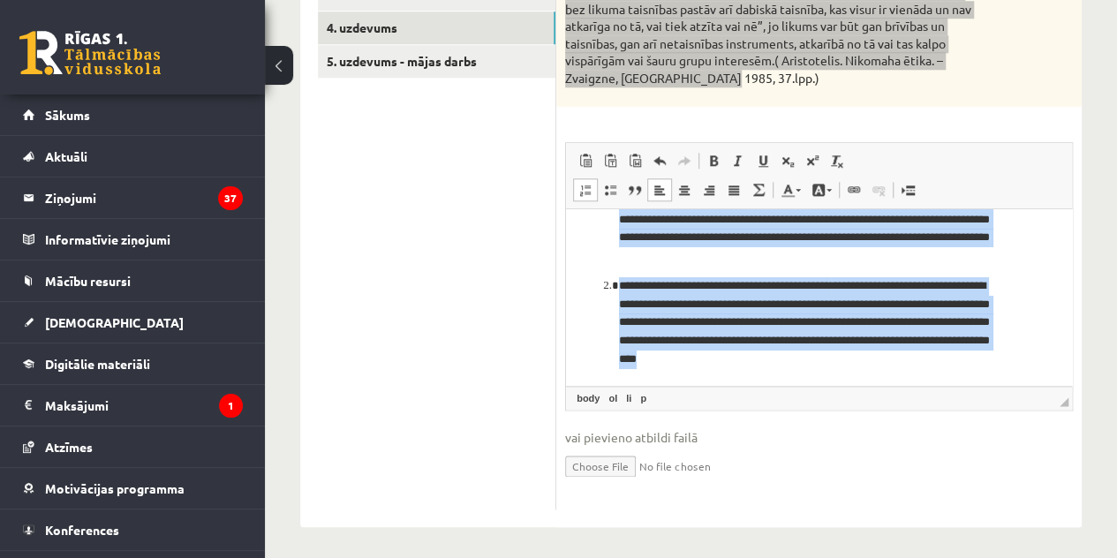
drag, startPoint x: 599, startPoint y: 235, endPoint x: 978, endPoint y: 559, distance: 498.3
click at [978, 386] on html "**********" at bounding box center [819, 270] width 506 height 230
click at [711, 165] on link "Bold Keyboard shortcut Ctrl+B" at bounding box center [713, 160] width 25 height 23
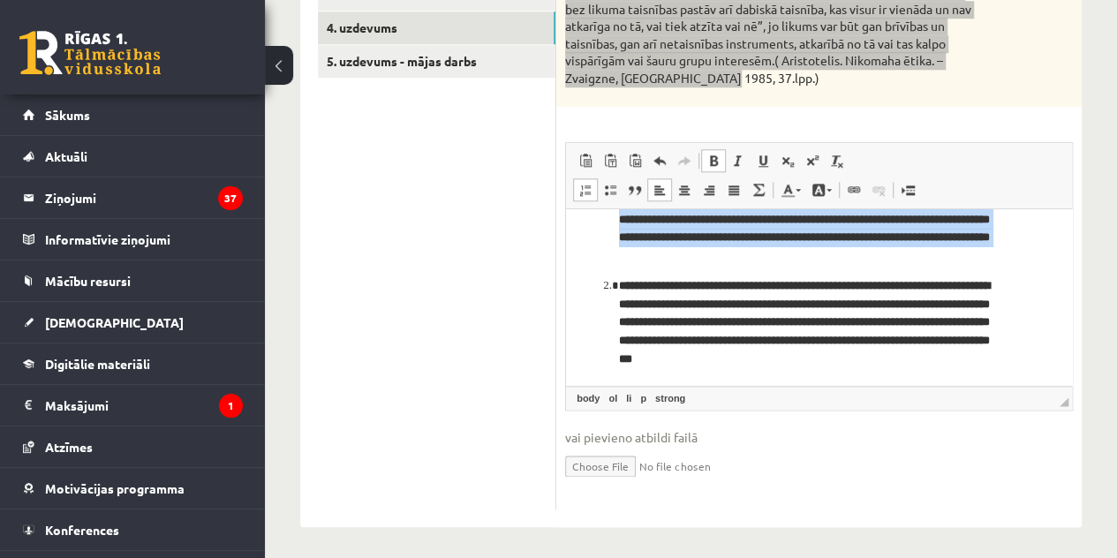
click at [711, 165] on link "Bold Keyboard shortcut Ctrl+B" at bounding box center [713, 160] width 25 height 23
click at [733, 154] on span at bounding box center [738, 161] width 14 height 14
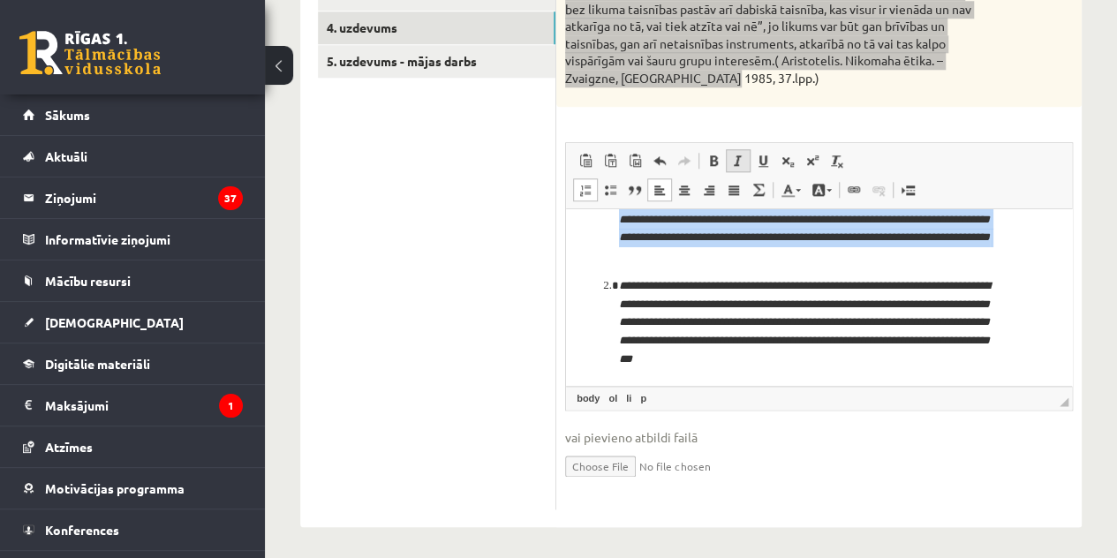
click at [733, 154] on span at bounding box center [738, 161] width 14 height 14
click at [588, 183] on span at bounding box center [585, 190] width 14 height 14
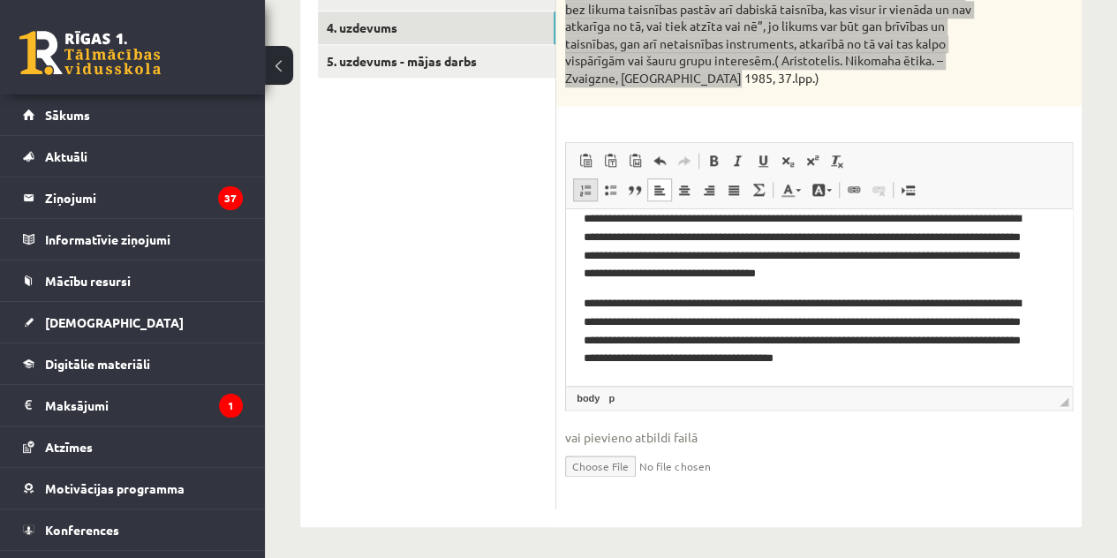
click at [588, 178] on link "Insert/Remove Numbered List" at bounding box center [585, 189] width 25 height 23
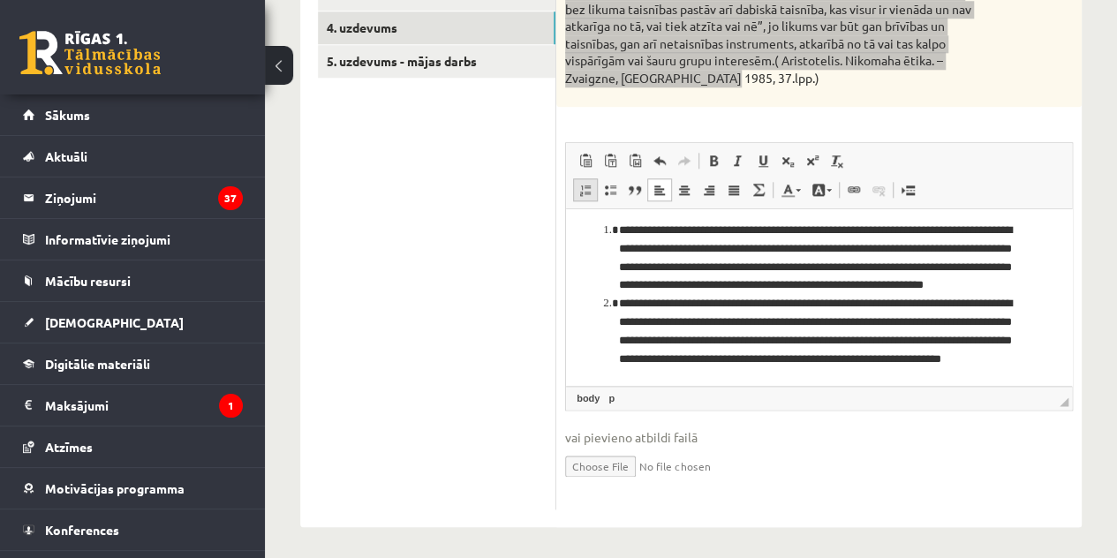
scroll to position [42, 0]
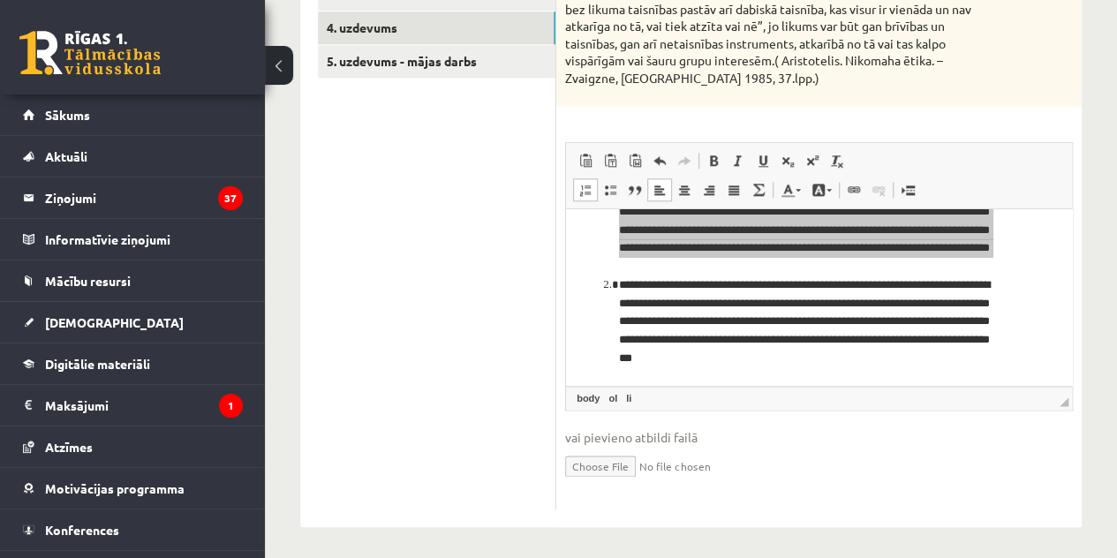
click at [517, 339] on ul "1. uzdevums 2. uzdevums 3. uzdevums 4. uzdevums 5. uzdevums - mājas darbs" at bounding box center [437, 211] width 238 height 598
click at [613, 391] on link "ol" at bounding box center [613, 398] width 16 height 16
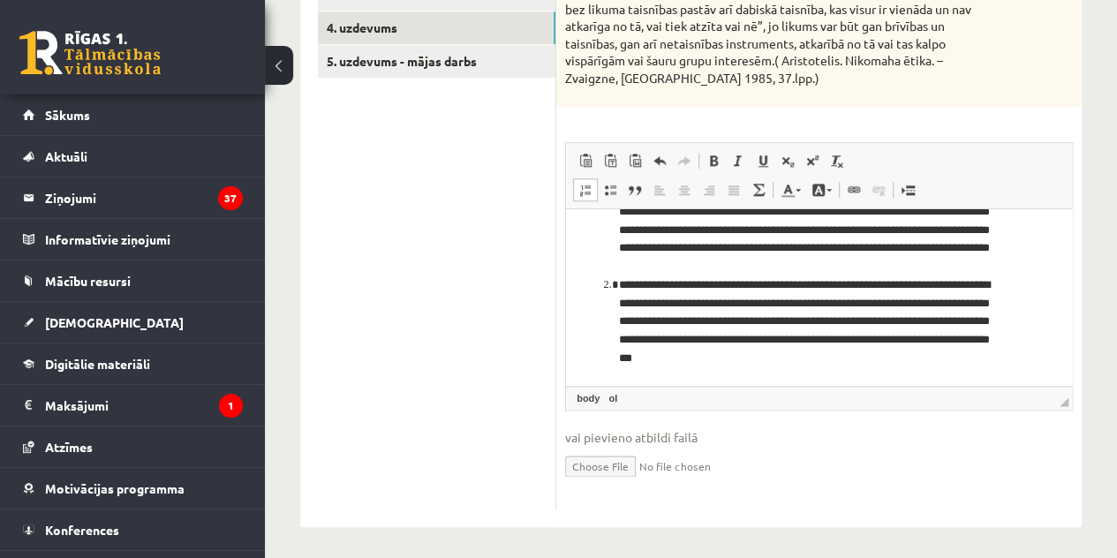
scroll to position [25, 0]
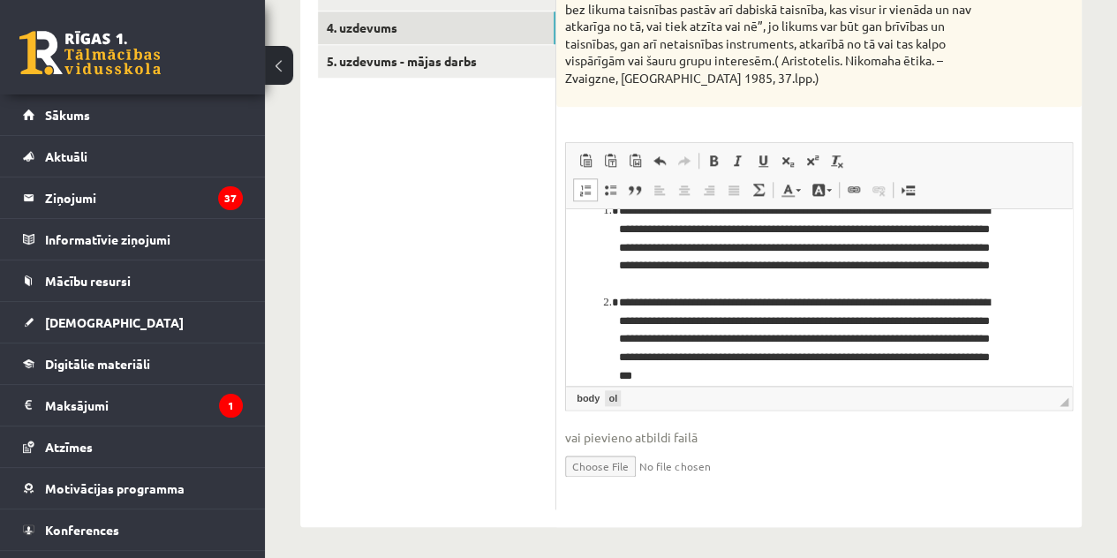
click at [618, 401] on link "ol" at bounding box center [613, 398] width 16 height 16
click at [573, 396] on link "body" at bounding box center [588, 398] width 30 height 16
click at [714, 391] on span "◢ Elements path body ol" at bounding box center [819, 398] width 506 height 24
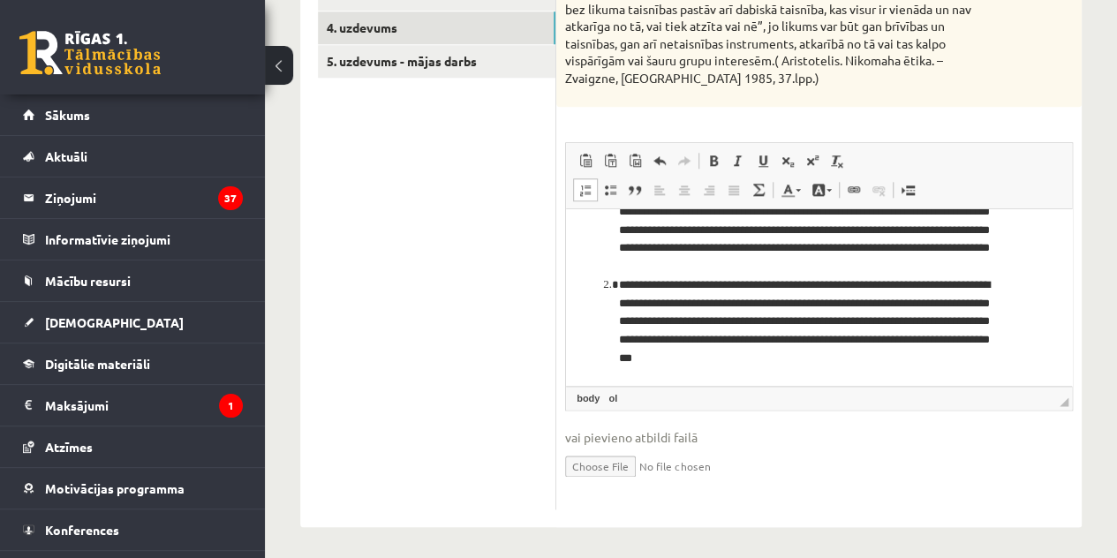
click at [372, 195] on ul "1. uzdevums 2. uzdevums 3. uzdevums 4. uzdevums 5. uzdevums - mājas darbs" at bounding box center [437, 211] width 238 height 598
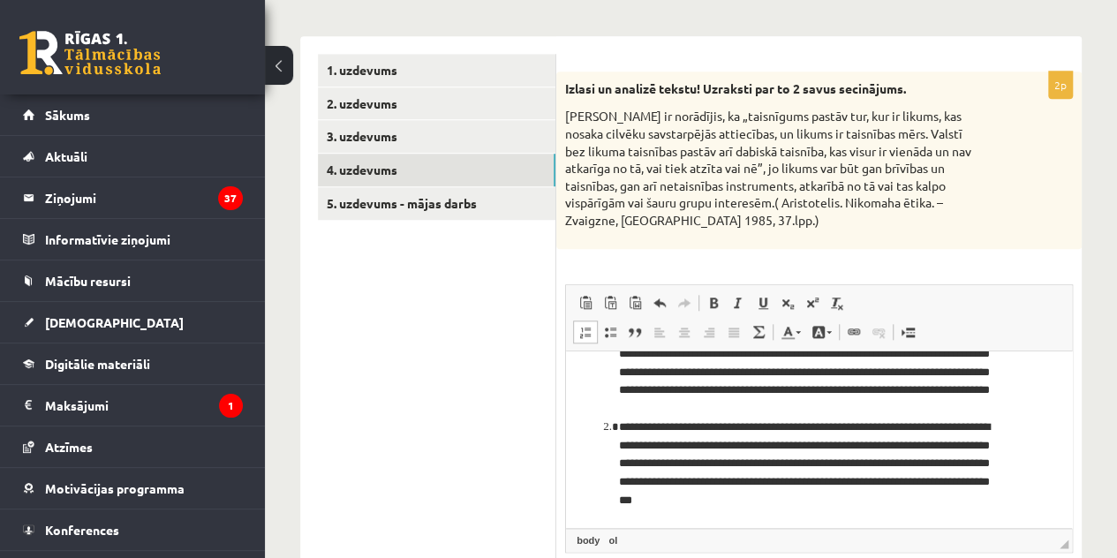
scroll to position [606, 0]
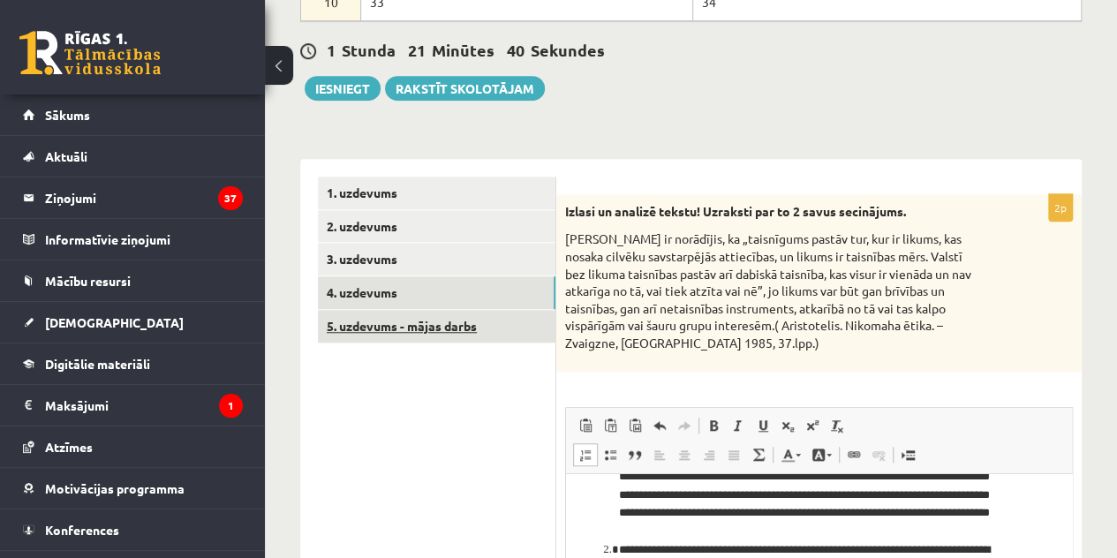
click at [418, 321] on link "5. uzdevums - mājas darbs" at bounding box center [436, 326] width 237 height 33
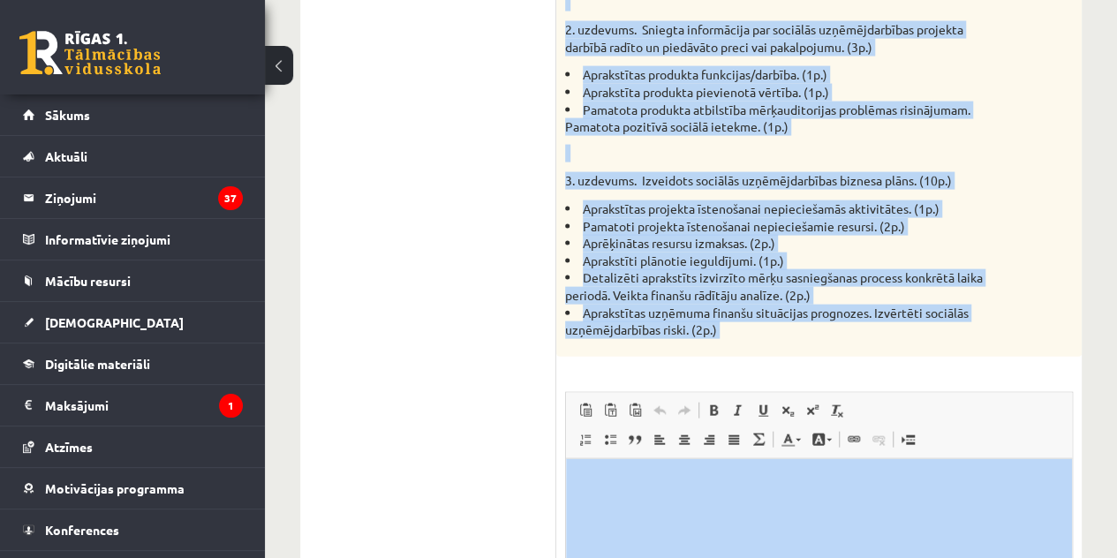
scroll to position [1840, 0]
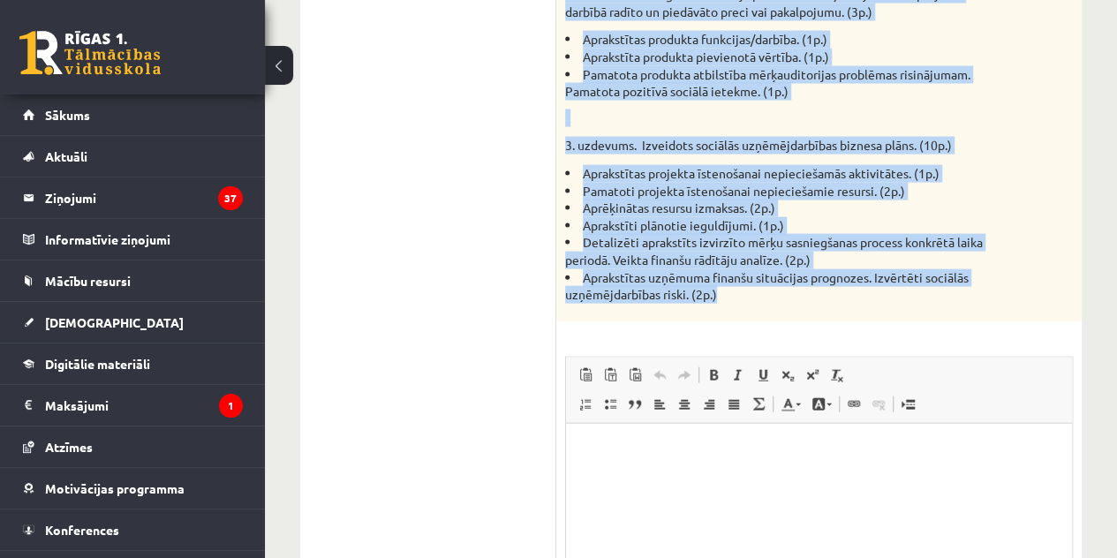
drag, startPoint x: 564, startPoint y: 107, endPoint x: 994, endPoint y: 287, distance: 466.0
copy div "Ja esi izvēlējies sociālās uzņēmējdarbības projektu. ( Kopā 21 p.) 1. uzdevums.…"
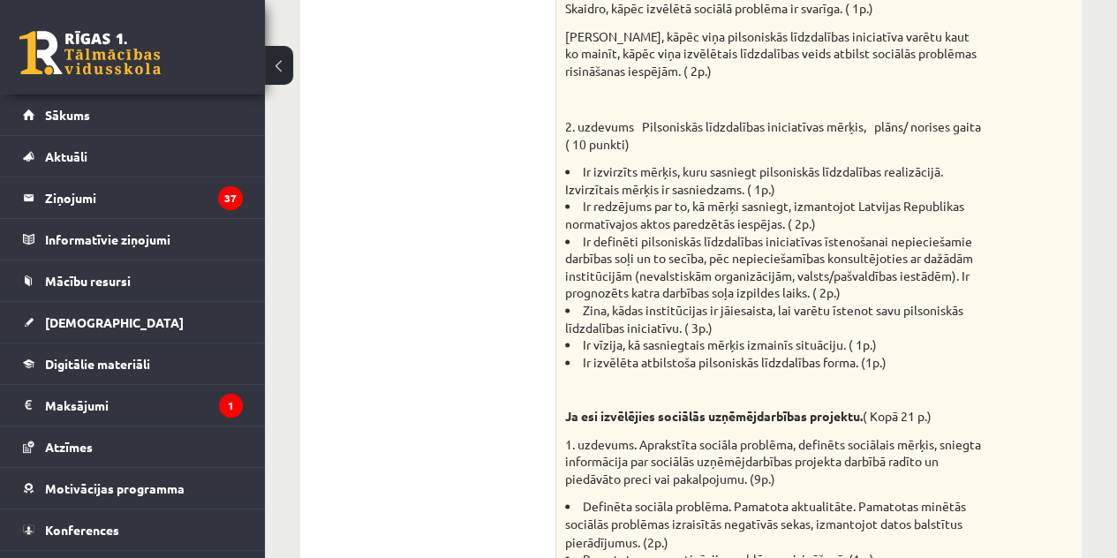
click at [485, 196] on ul "1. uzdevums 2. uzdevums 3. uzdevums 4. uzdevums 5. uzdevums - mājas darbs" at bounding box center [437, 537] width 238 height 1781
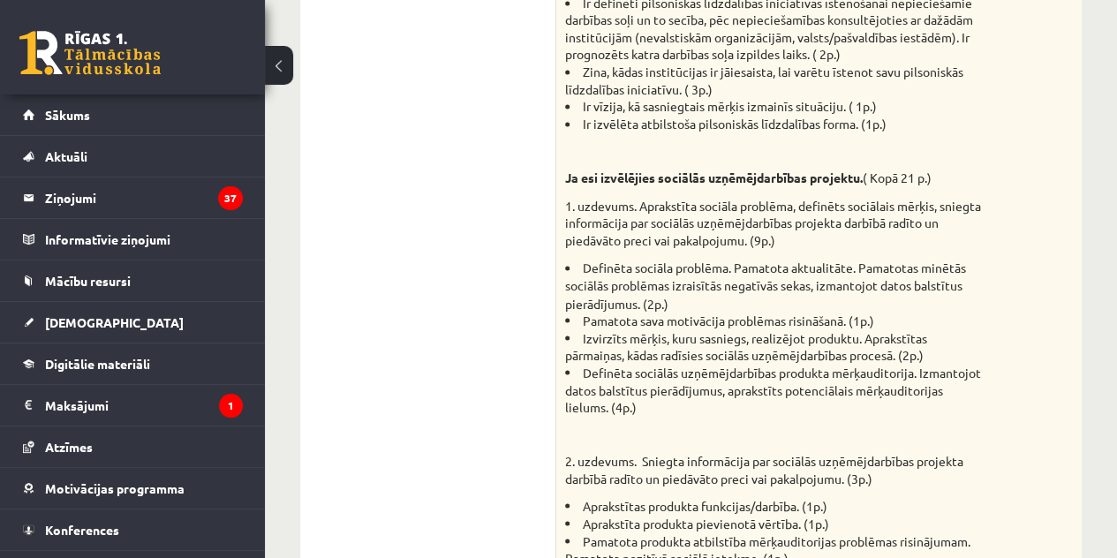
scroll to position [1373, 0]
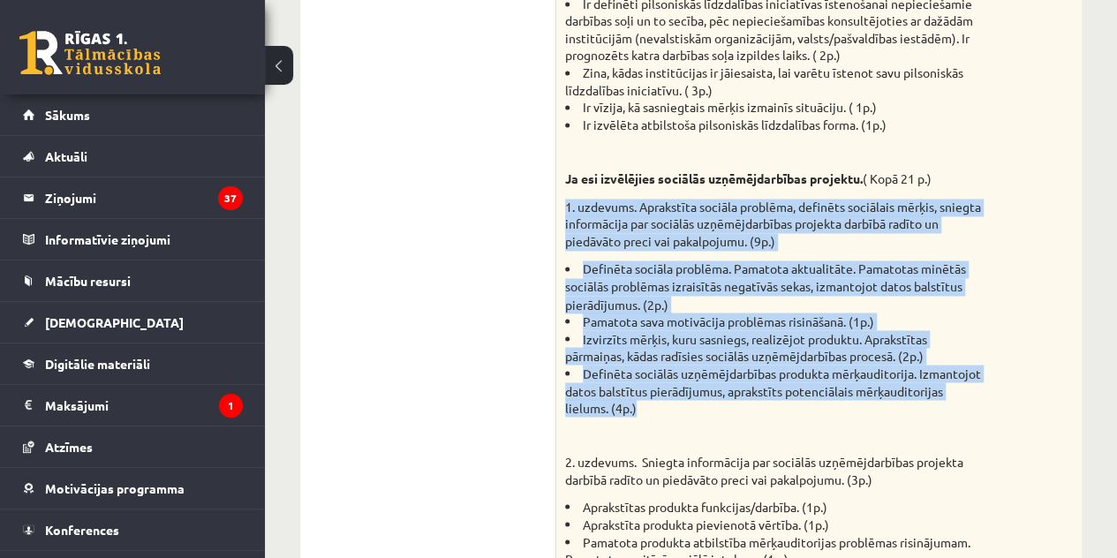
drag, startPoint x: 562, startPoint y: 201, endPoint x: 707, endPoint y: 400, distance: 245.8
click at [707, 400] on div "Mājas darbam bija jābūt paveiktam pirms ieskaites sākšanas. Pievieno sagatavoto…" at bounding box center [818, 107] width 525 height 1361
copy div "1. uzdevums. Aprakstīta sociāla problēma, definēts sociālais mērķis, sniegta in…"
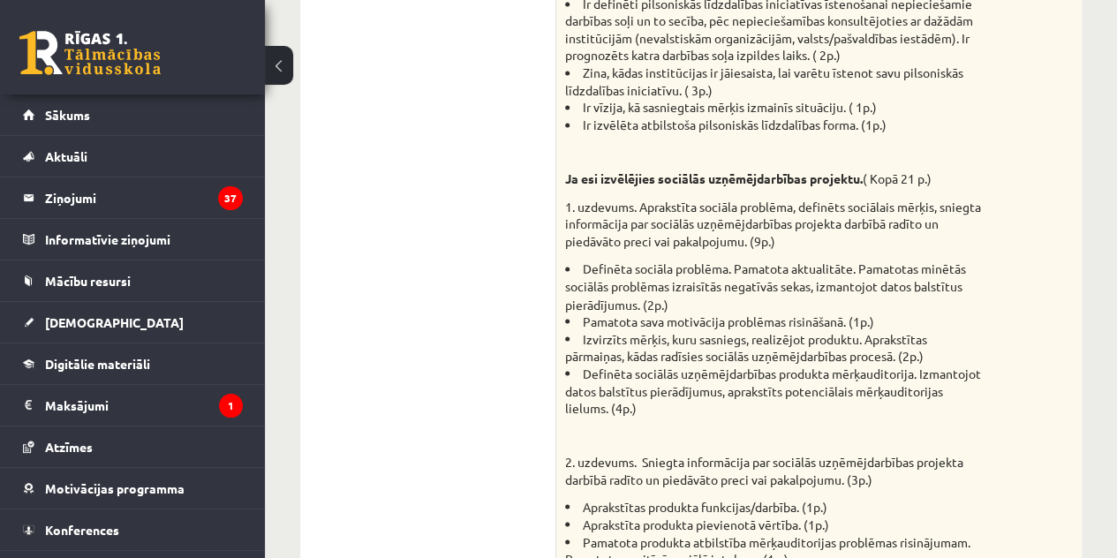
click at [471, 53] on ul "1. uzdevums 2. uzdevums 3. uzdevums 4. uzdevums 5. uzdevums - mājas darbs" at bounding box center [437, 299] width 238 height 1781
click at [535, 253] on ul "1. uzdevums 2. uzdevums 3. uzdevums 4. uzdevums 5. uzdevums - mājas darbs" at bounding box center [437, 299] width 238 height 1781
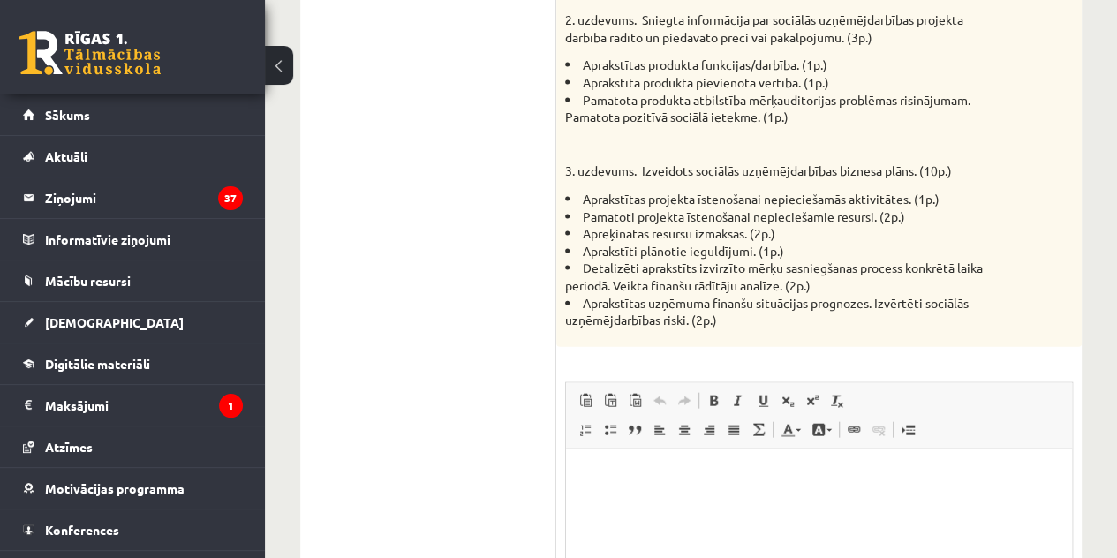
scroll to position [2055, 0]
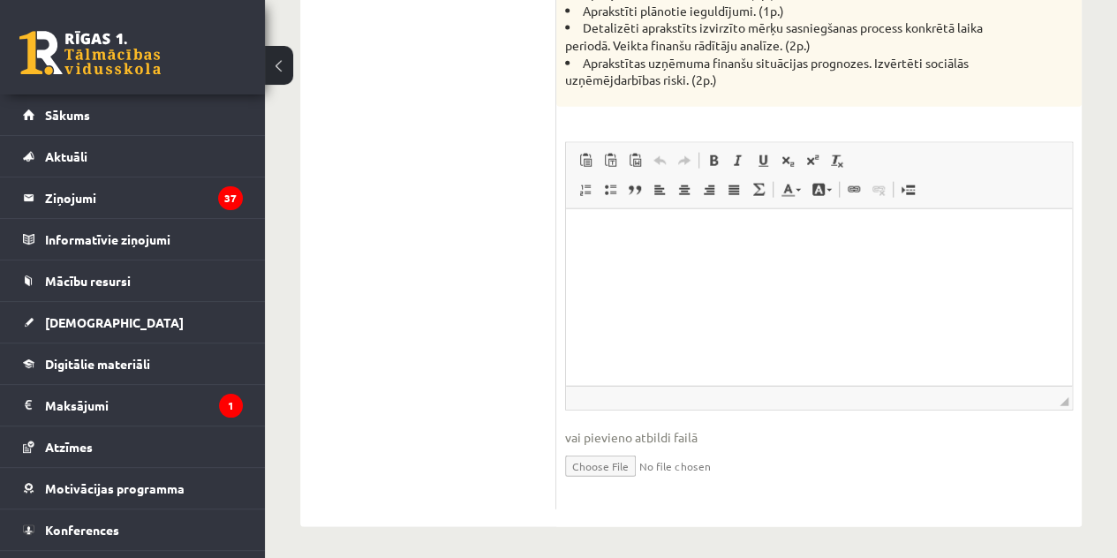
click at [608, 461] on input "file" at bounding box center [819, 465] width 508 height 36
type input "**********"
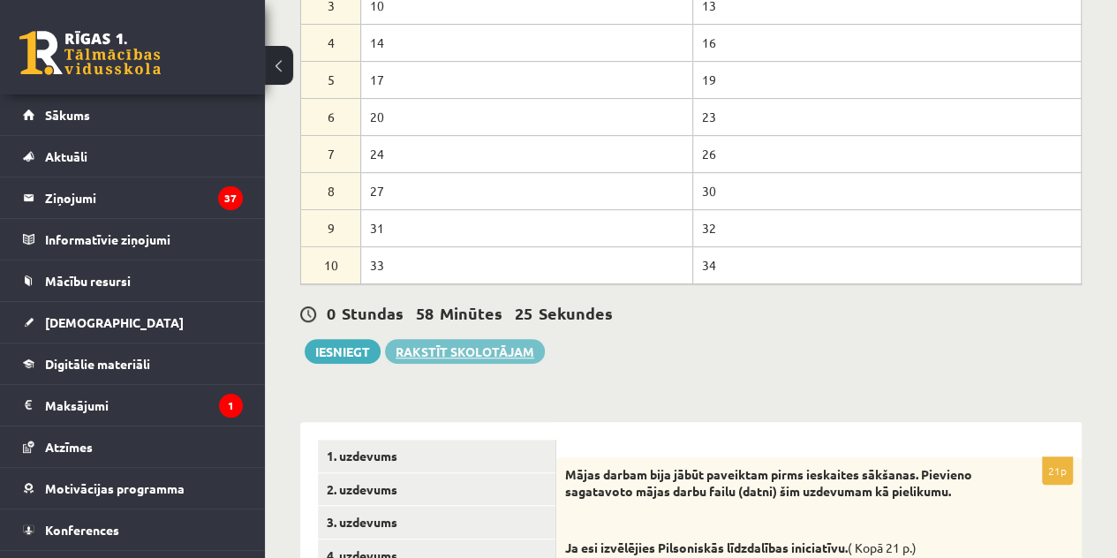
scroll to position [530, 0]
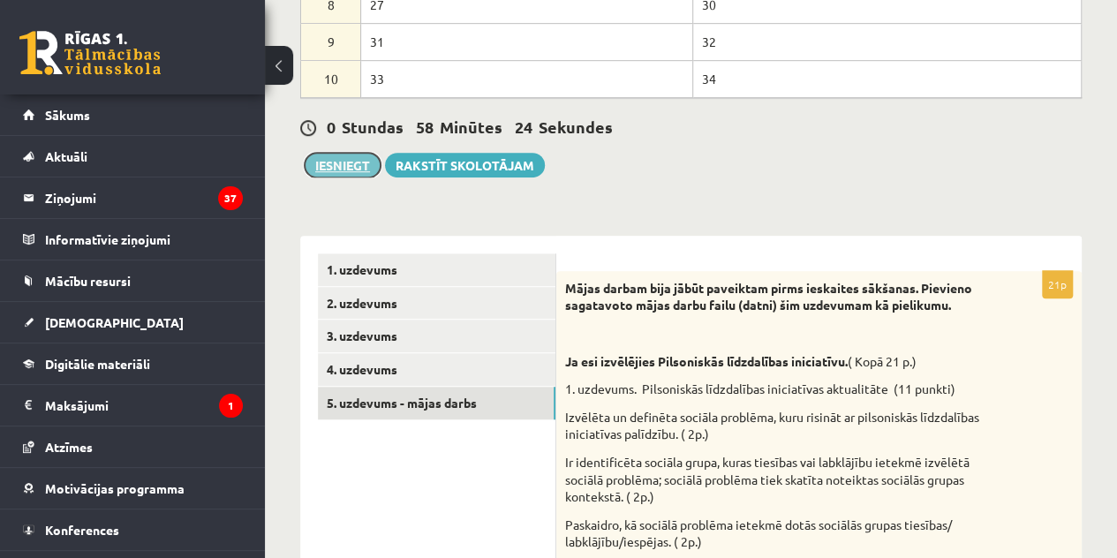
click at [357, 170] on button "Iesniegt" at bounding box center [343, 165] width 76 height 25
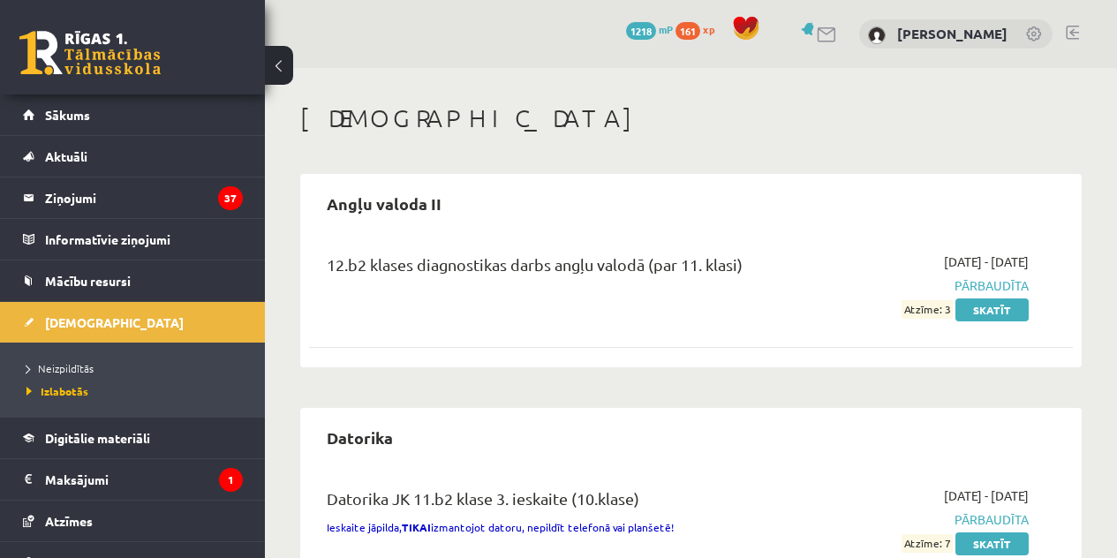
scroll to position [265, 0]
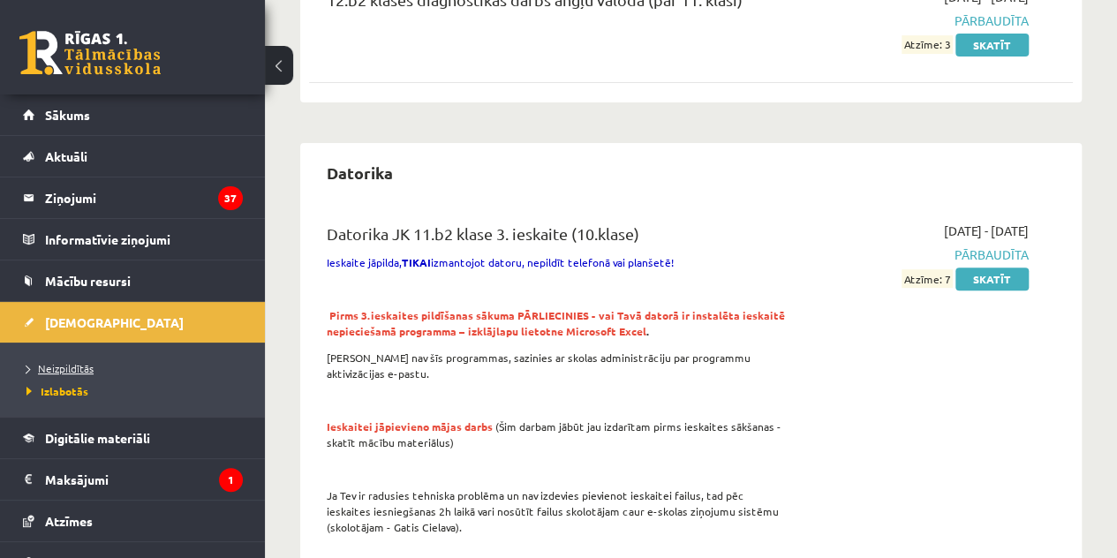
click at [64, 373] on link "Neizpildītās" at bounding box center [136, 368] width 221 height 16
